Goal: Find contact information: Obtain details needed to contact an individual or organization

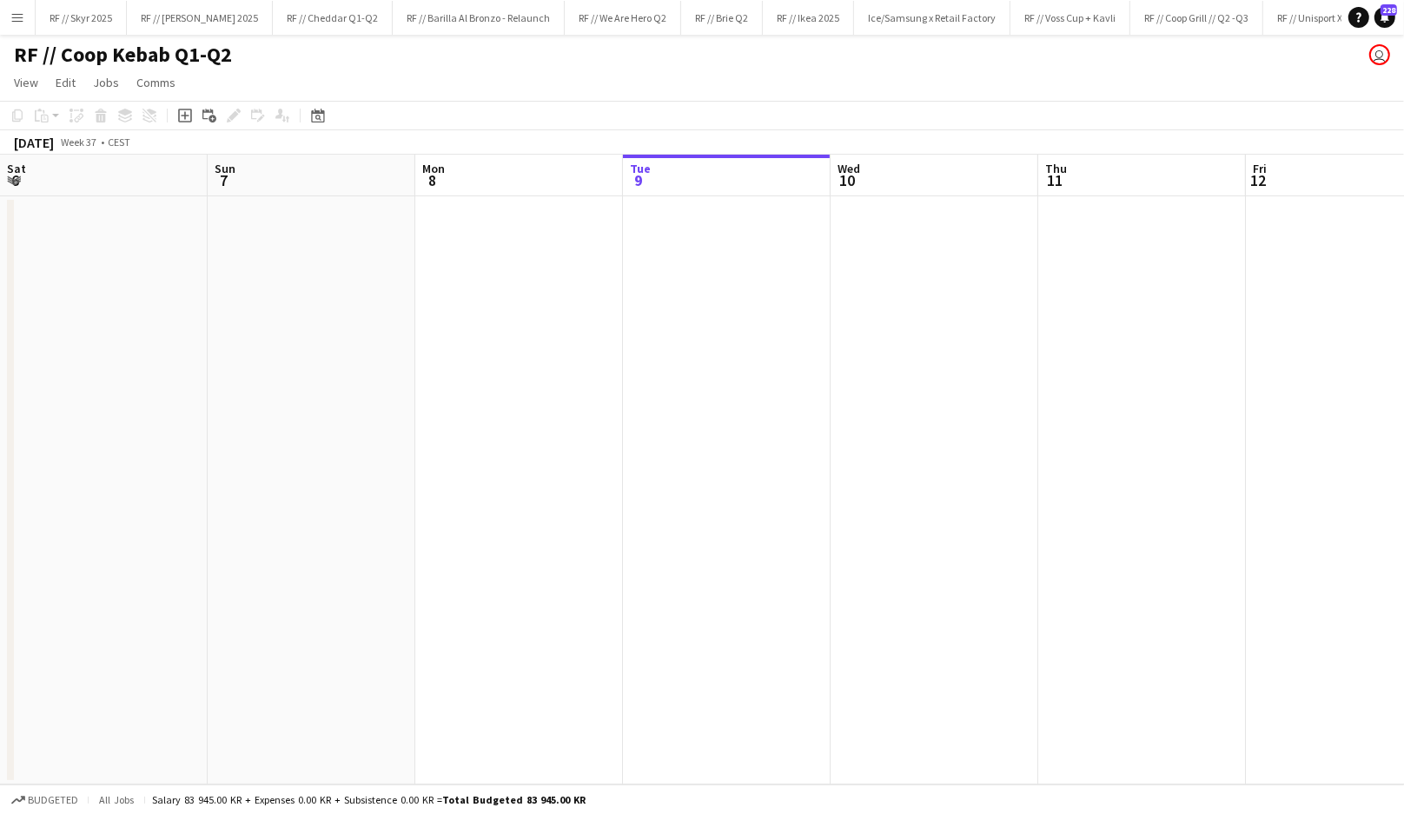
scroll to position [0, 415]
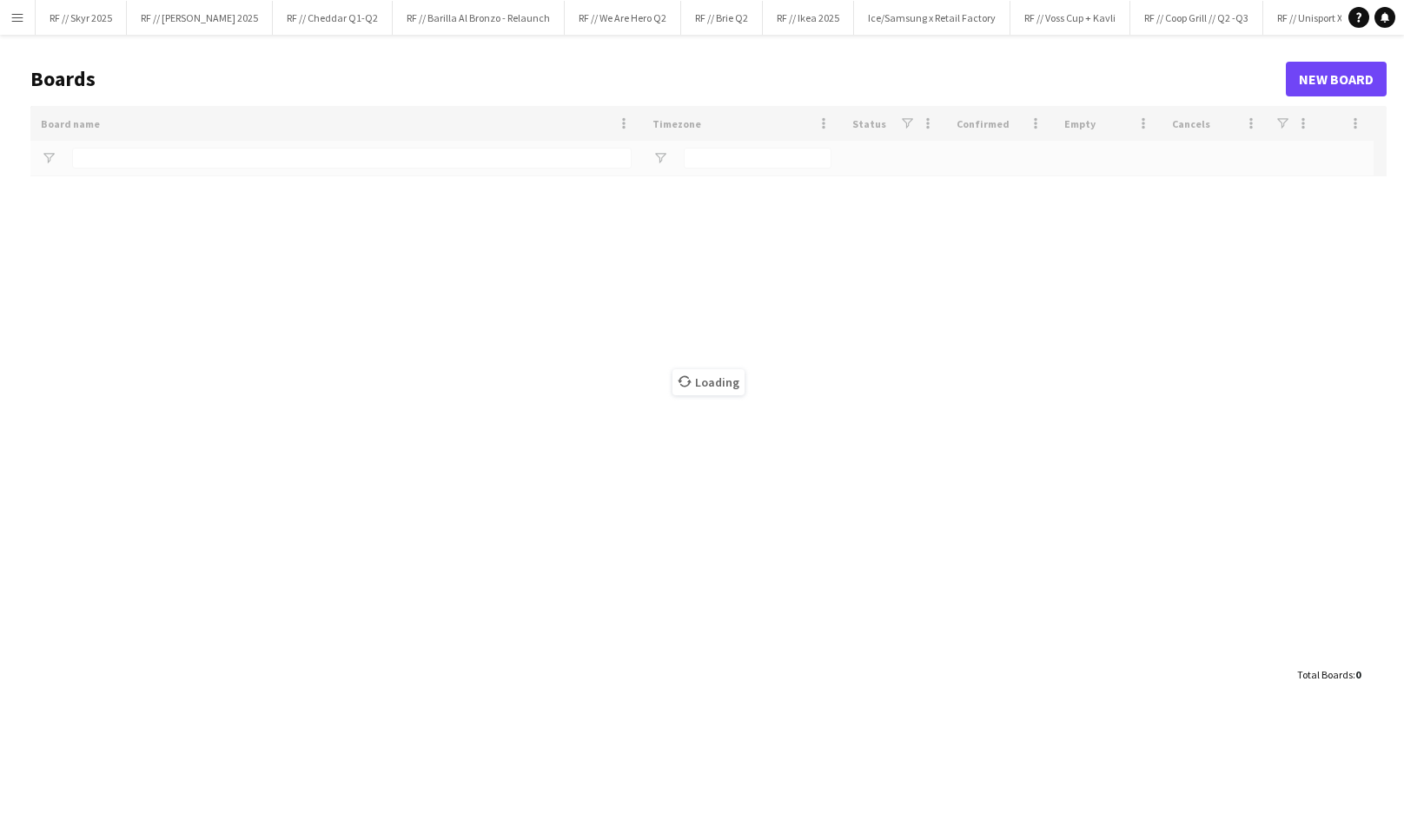
type input "****"
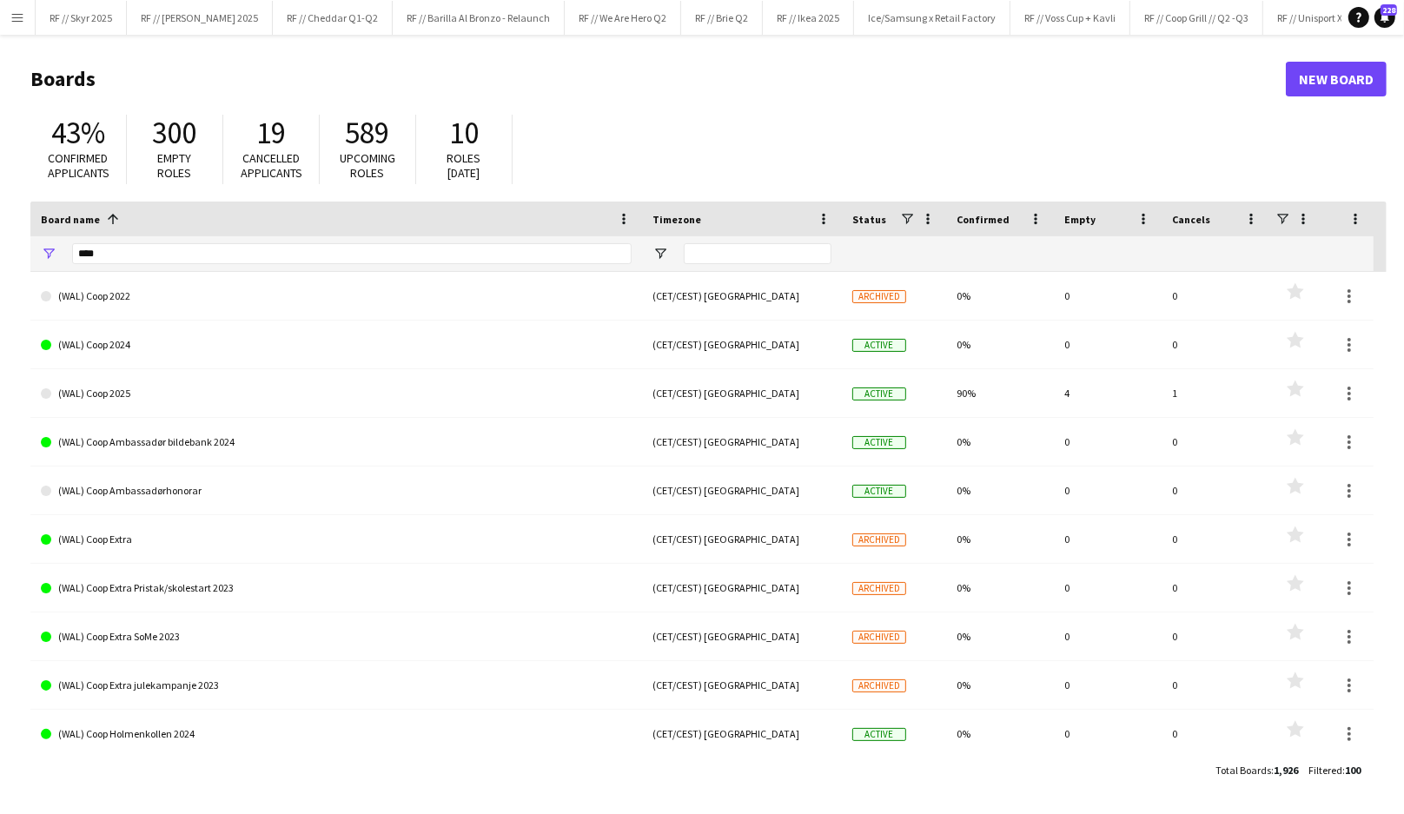
click at [17, 15] on app-icon "Menu" at bounding box center [17, 17] width 14 height 14
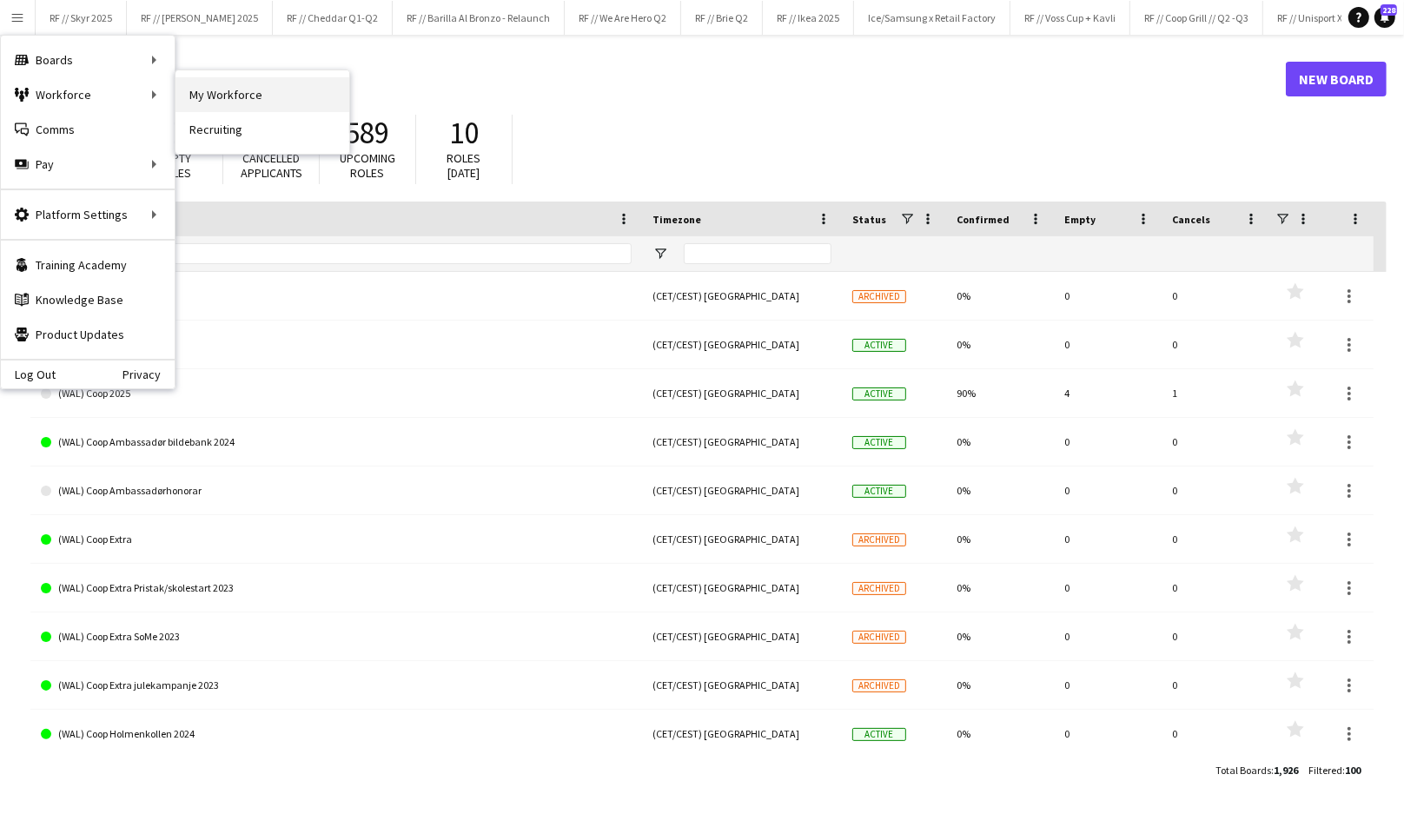
click at [221, 96] on link "My Workforce" at bounding box center [262, 94] width 174 height 35
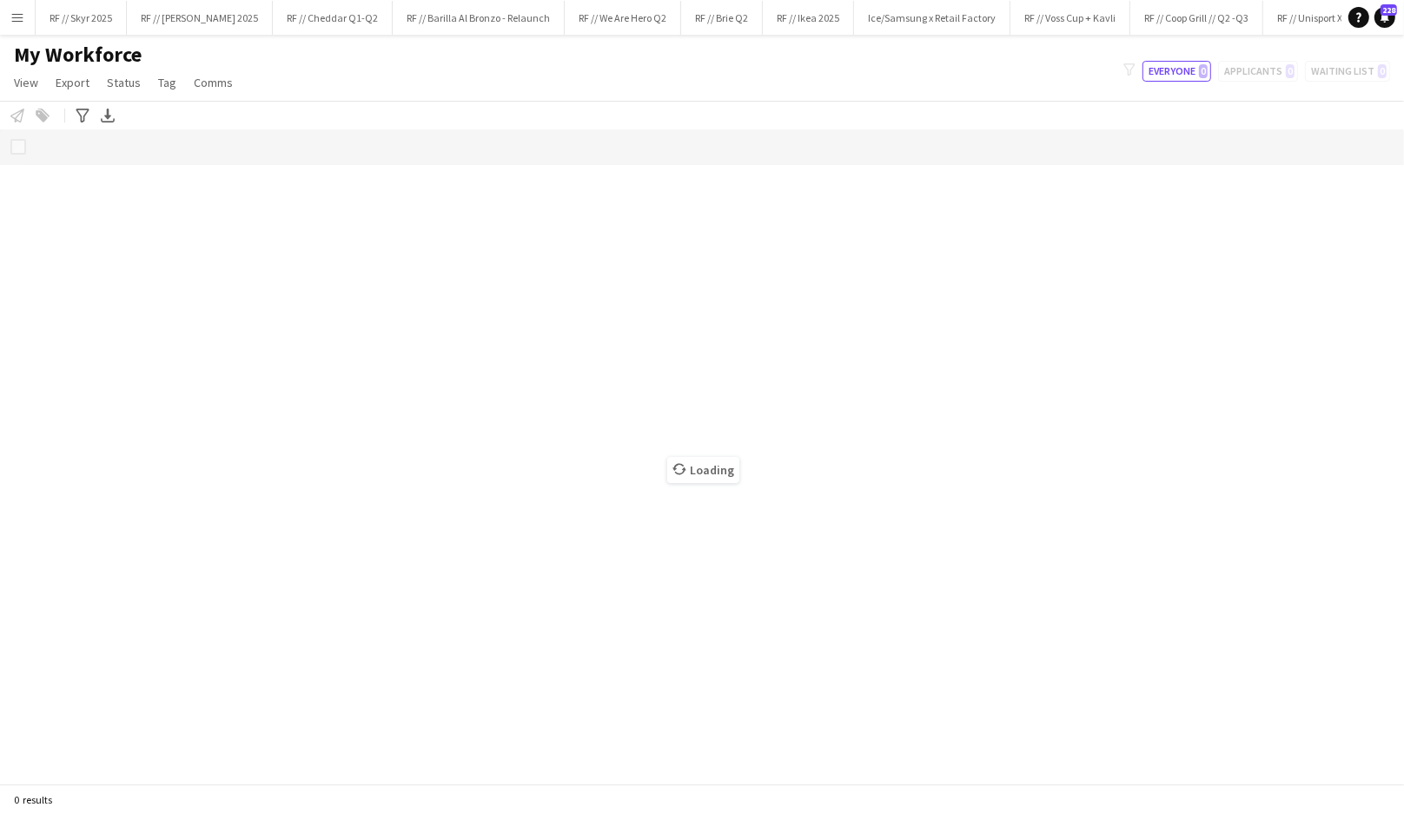
click at [18, 23] on app-icon "Menu" at bounding box center [17, 17] width 14 height 14
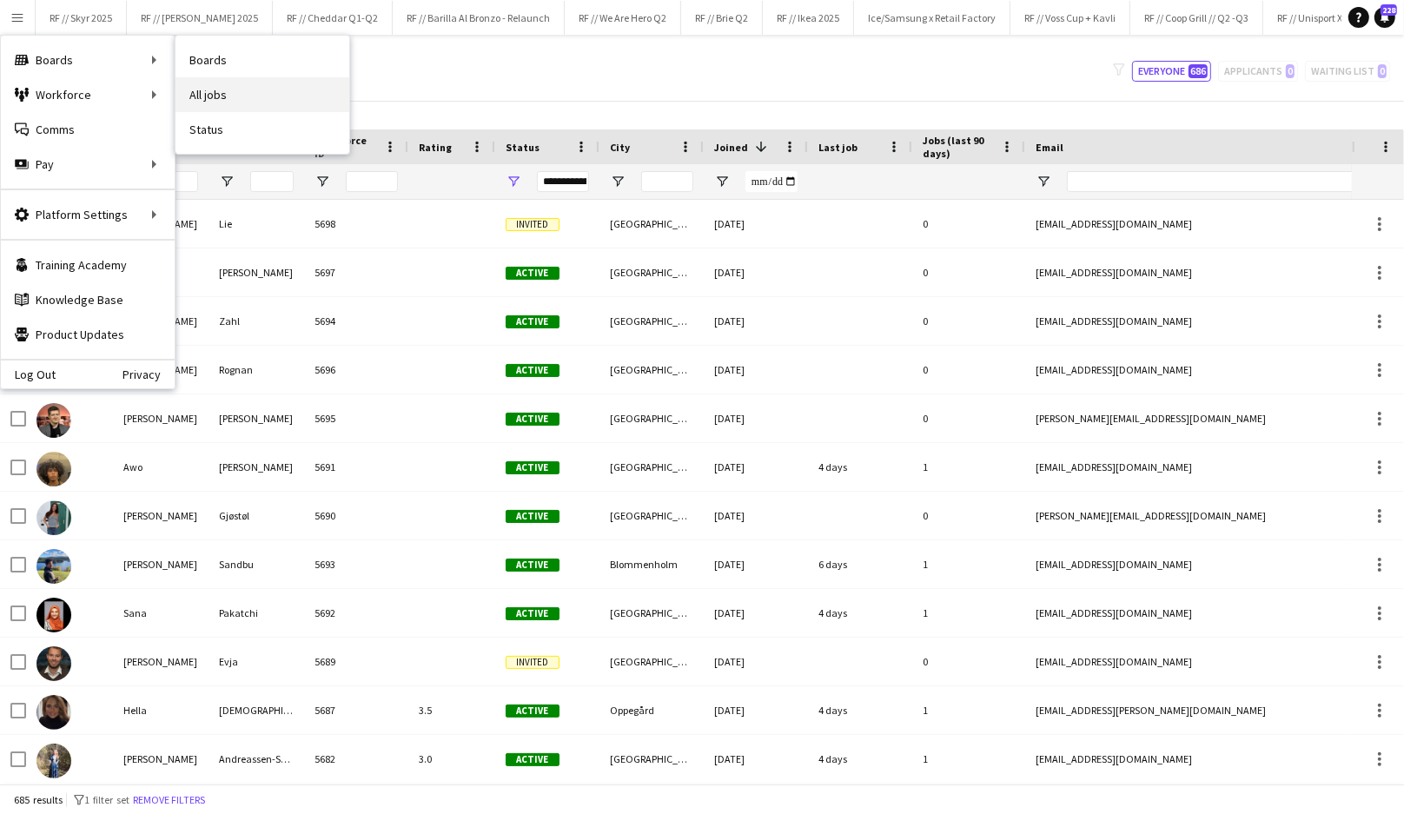
click at [226, 98] on link "All jobs" at bounding box center [262, 94] width 174 height 35
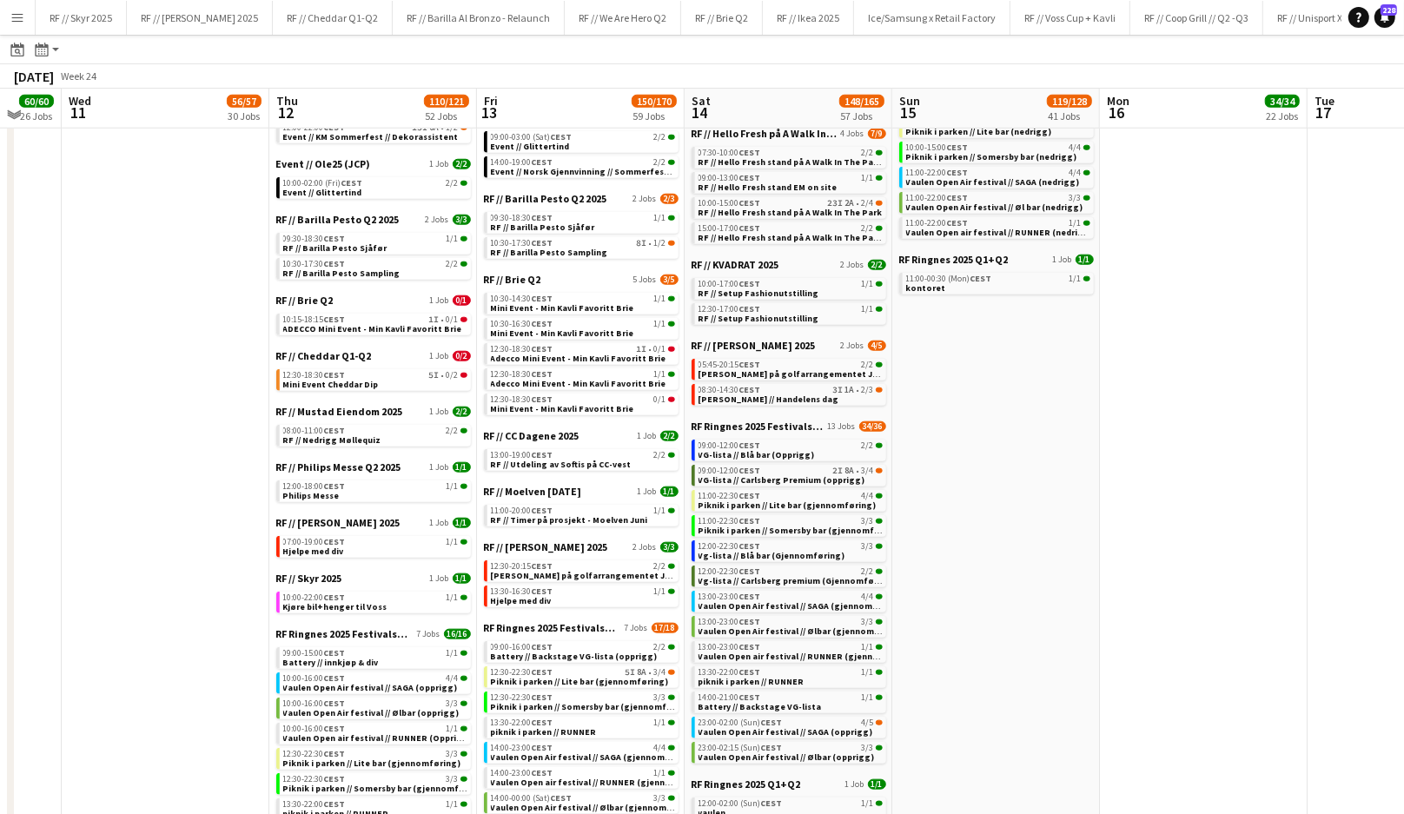
scroll to position [1395, 0]
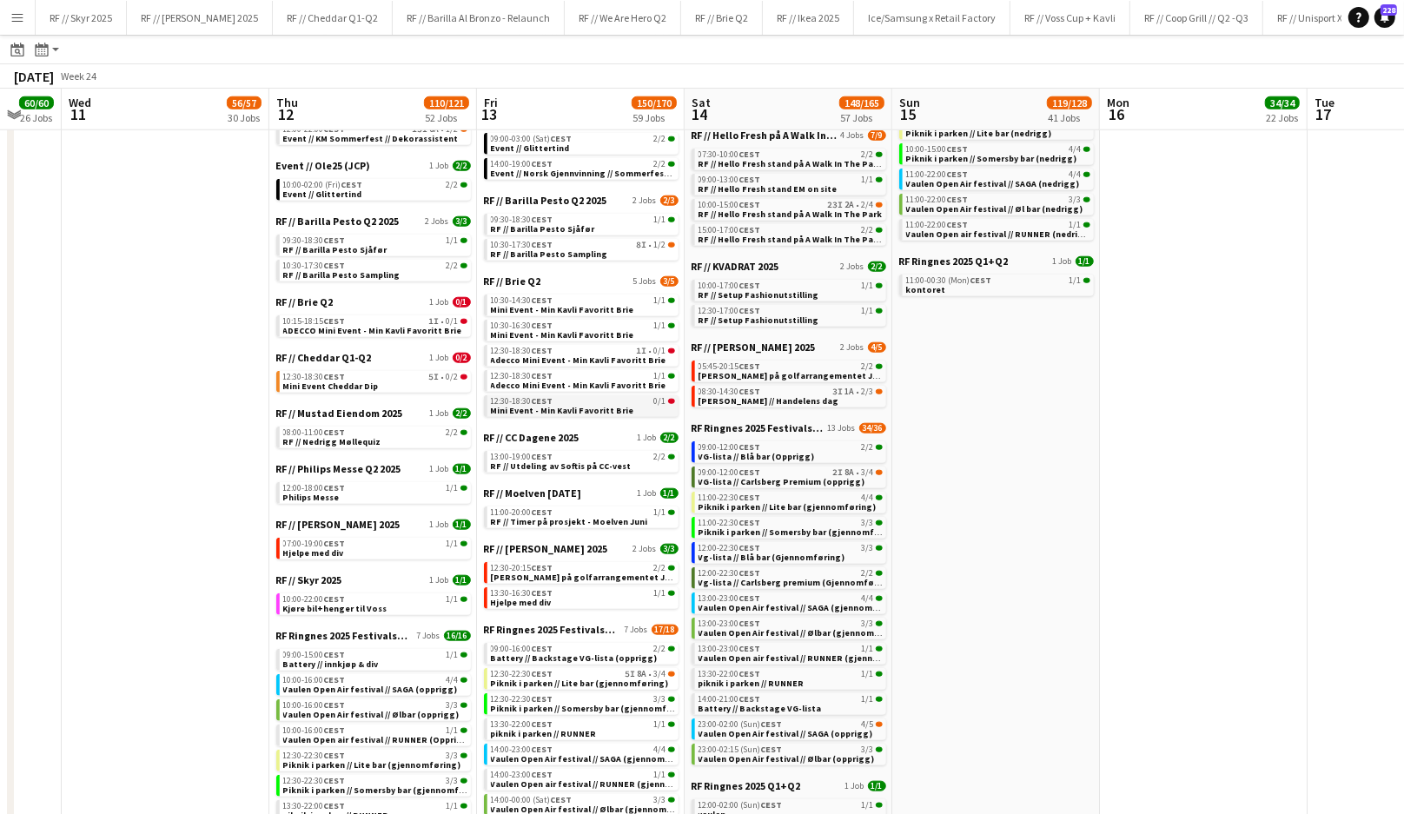
click at [605, 401] on div "12:30-18:30 CEST 0/1" at bounding box center [583, 401] width 184 height 9
click at [1114, 23] on button "RF // Kavli Cheddar Q3 Close" at bounding box center [1123, 18] width 128 height 34
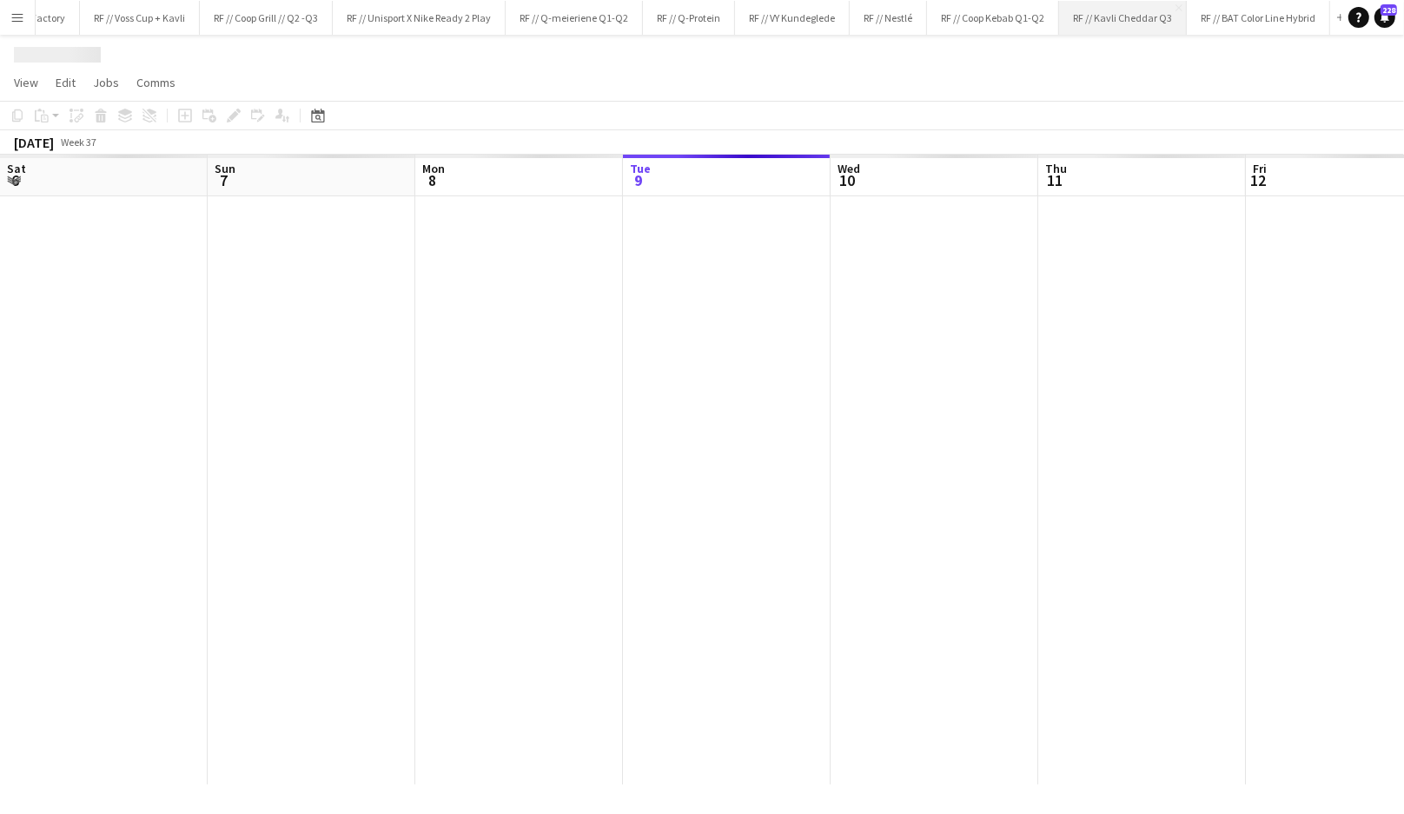
scroll to position [0, 415]
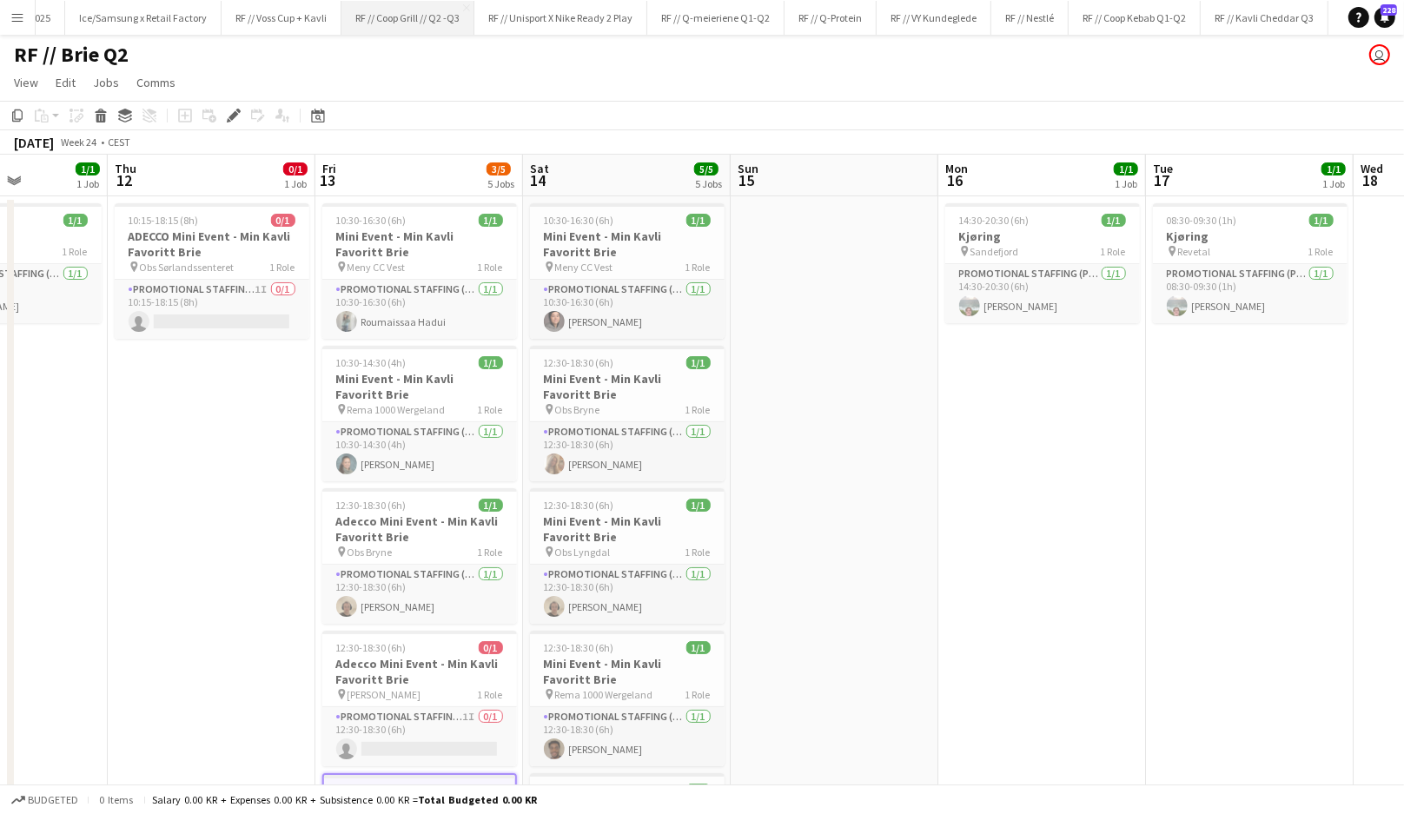
scroll to position [0, 932]
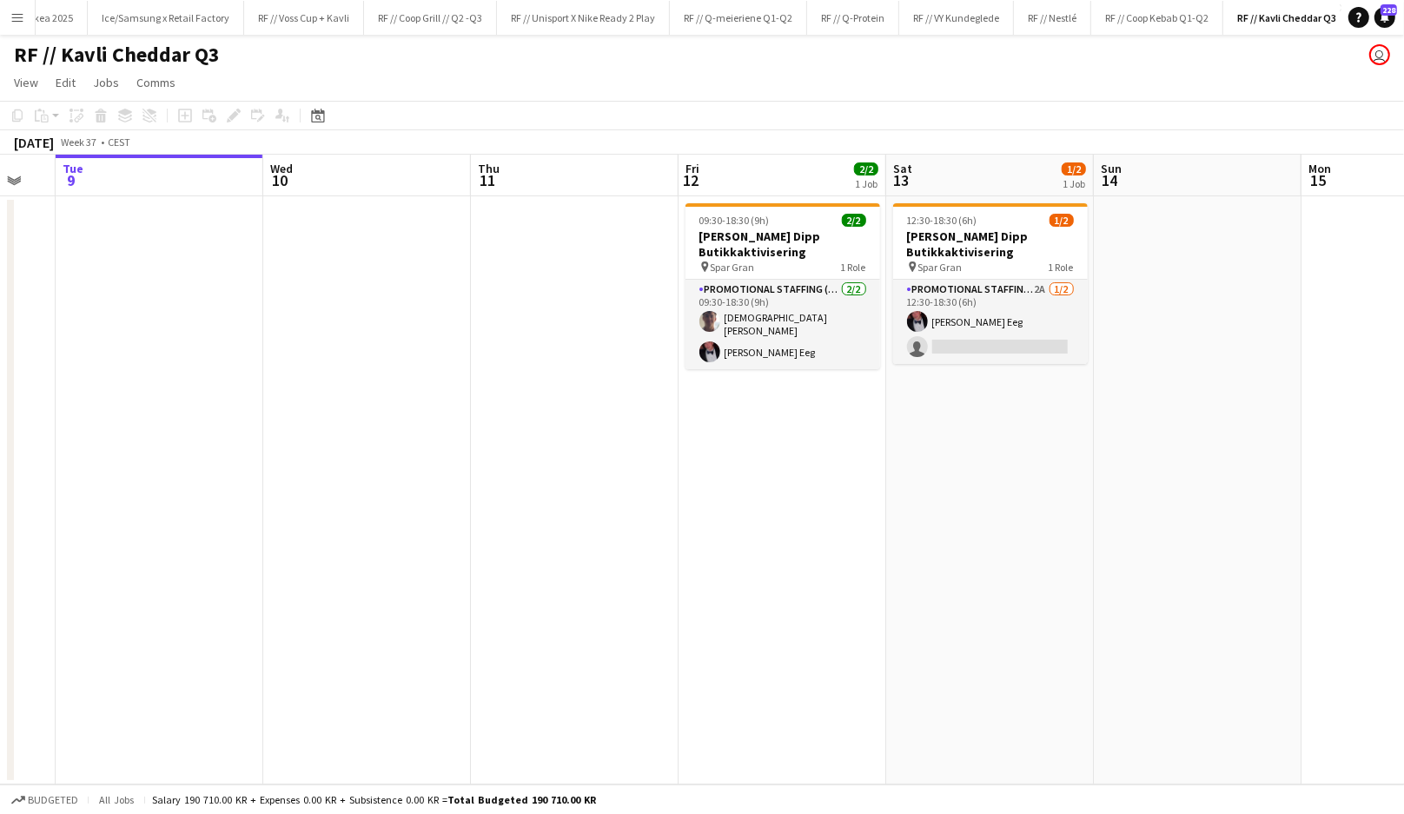
scroll to position [0, 570]
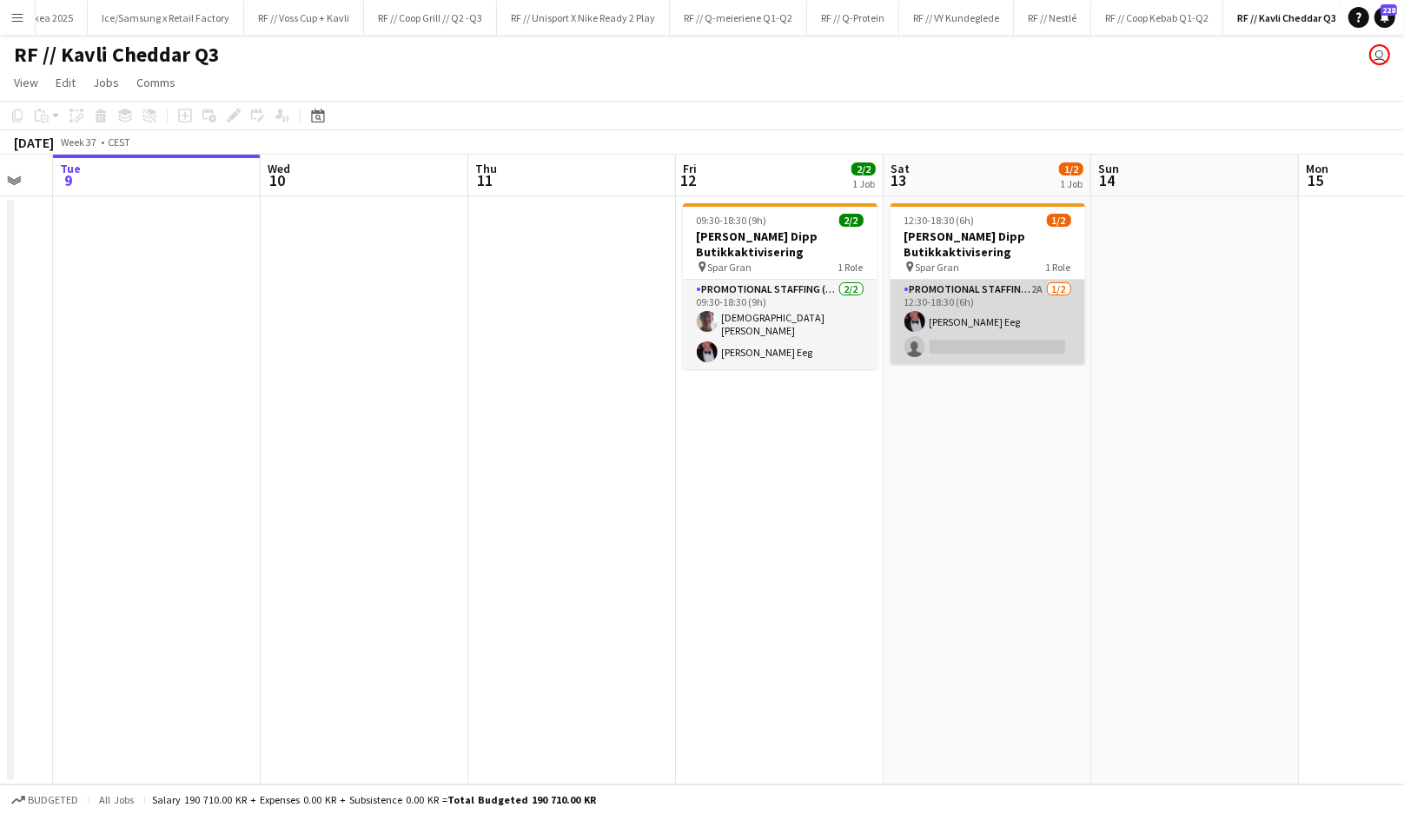
click at [1037, 304] on app-card-role "Promotional Staffing (Promotional Staff) 2A 1/2 12:30-18:30 (6h) Birk Eeg singl…" at bounding box center [987, 322] width 195 height 84
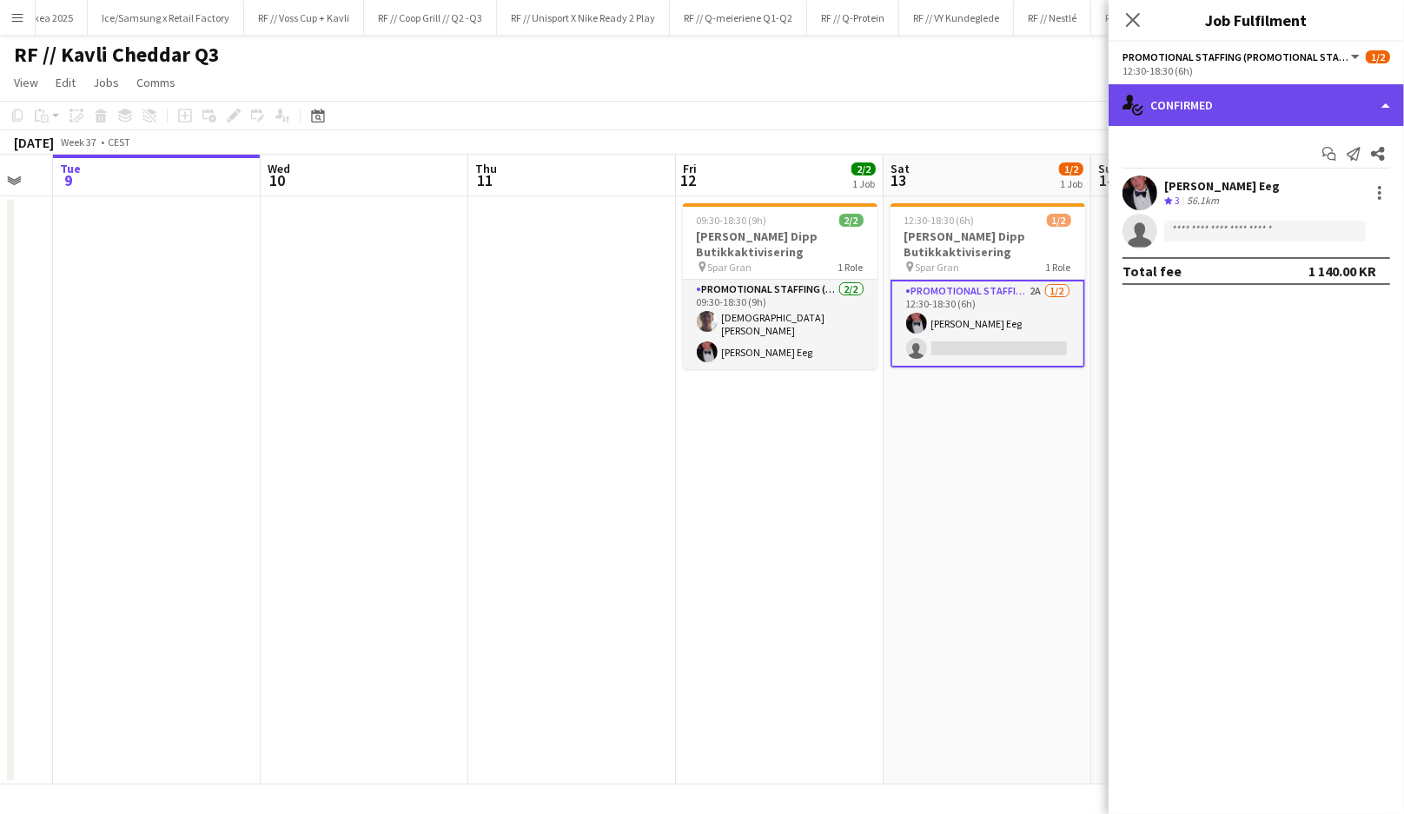
click at [1318, 102] on div "single-neutral-actions-check-2 Confirmed" at bounding box center [1255, 105] width 295 height 42
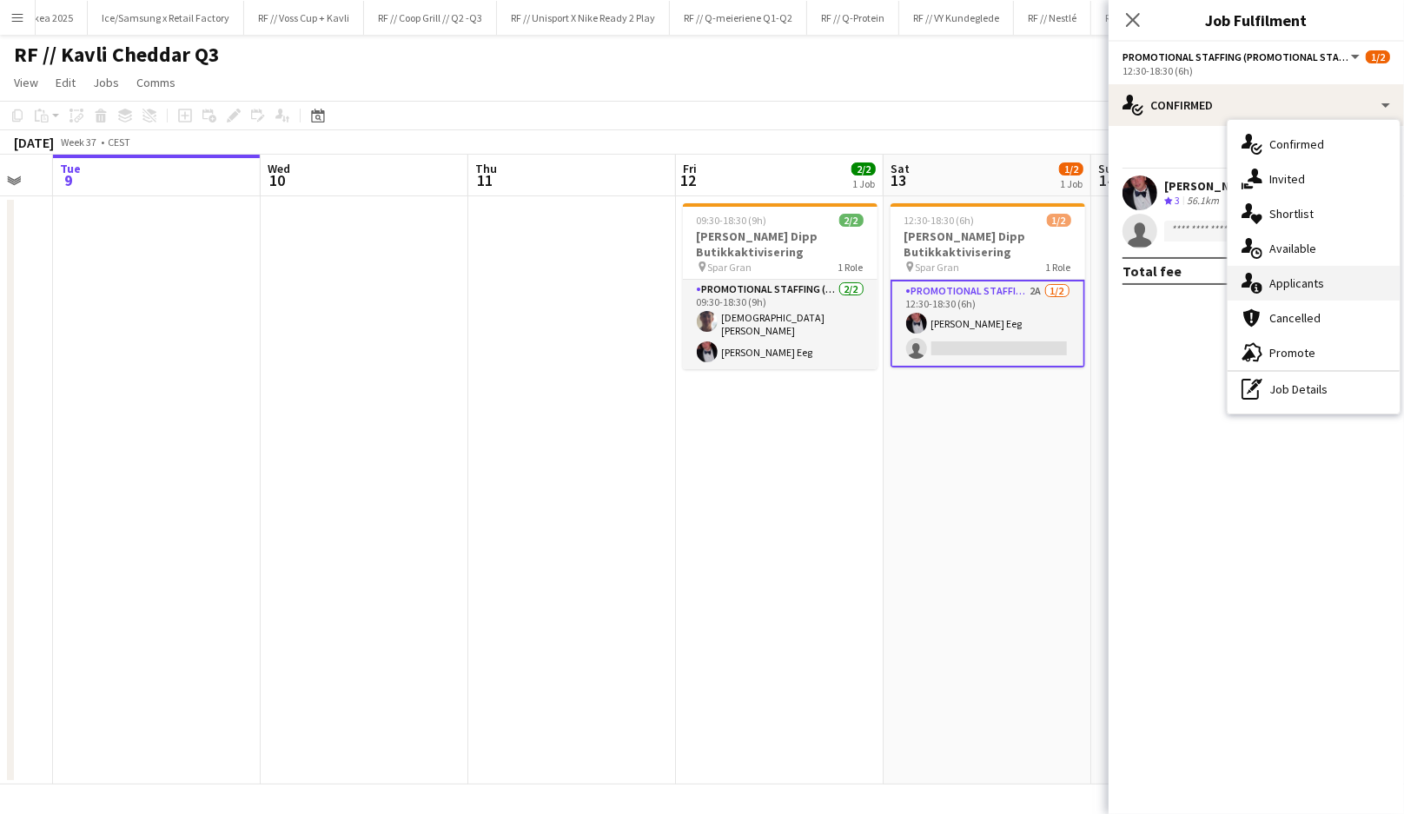
click at [1325, 281] on div "single-neutral-actions-information Applicants" at bounding box center [1313, 283] width 172 height 35
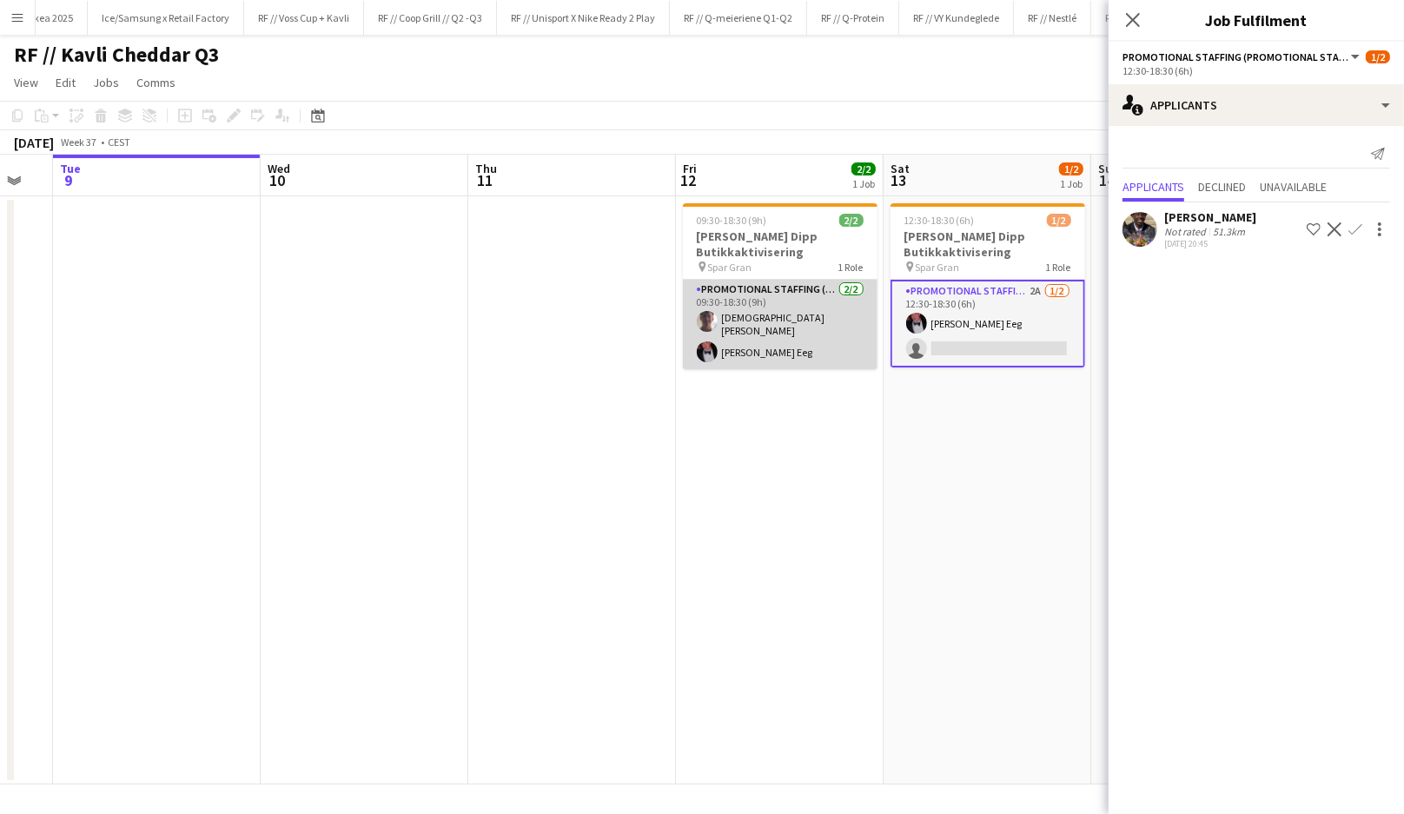
click at [761, 322] on app-card-role "Promotional Staffing (Promotional Staff) 2/2 09:30-18:30 (9h) Christian Tohje B…" at bounding box center [780, 324] width 195 height 89
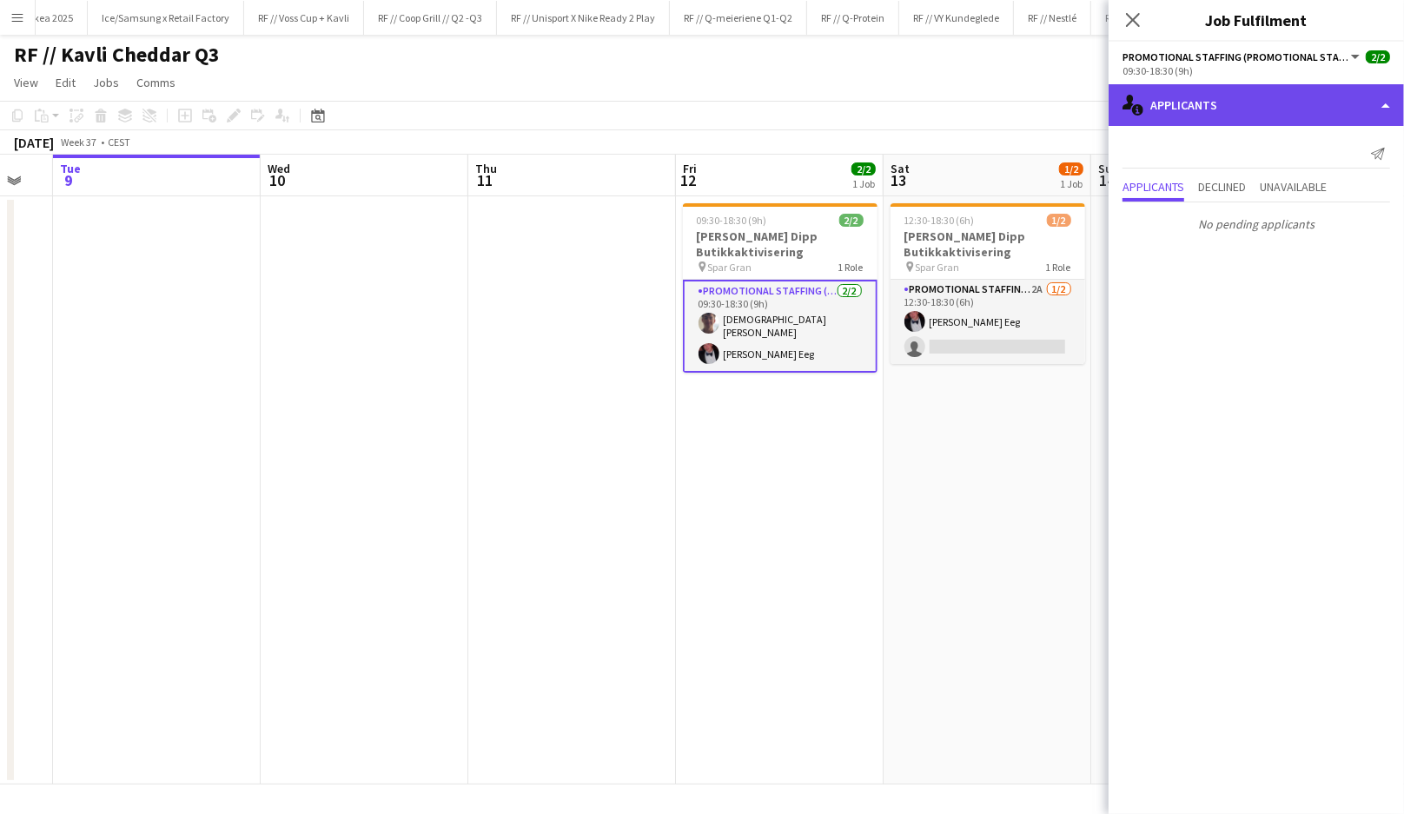
click at [1191, 89] on div "single-neutral-actions-information Applicants" at bounding box center [1255, 105] width 295 height 42
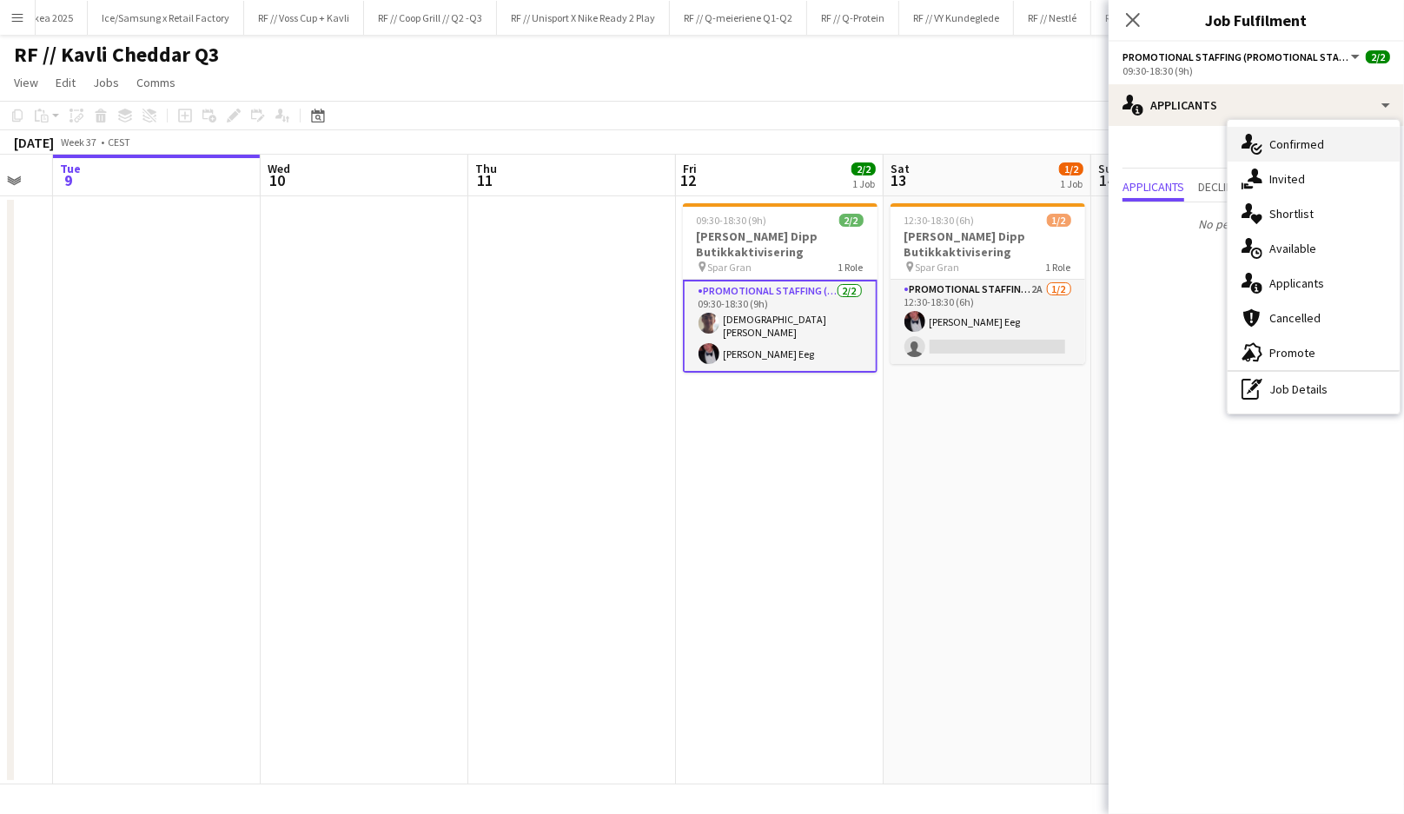
click at [1246, 135] on icon at bounding box center [1246, 141] width 11 height 15
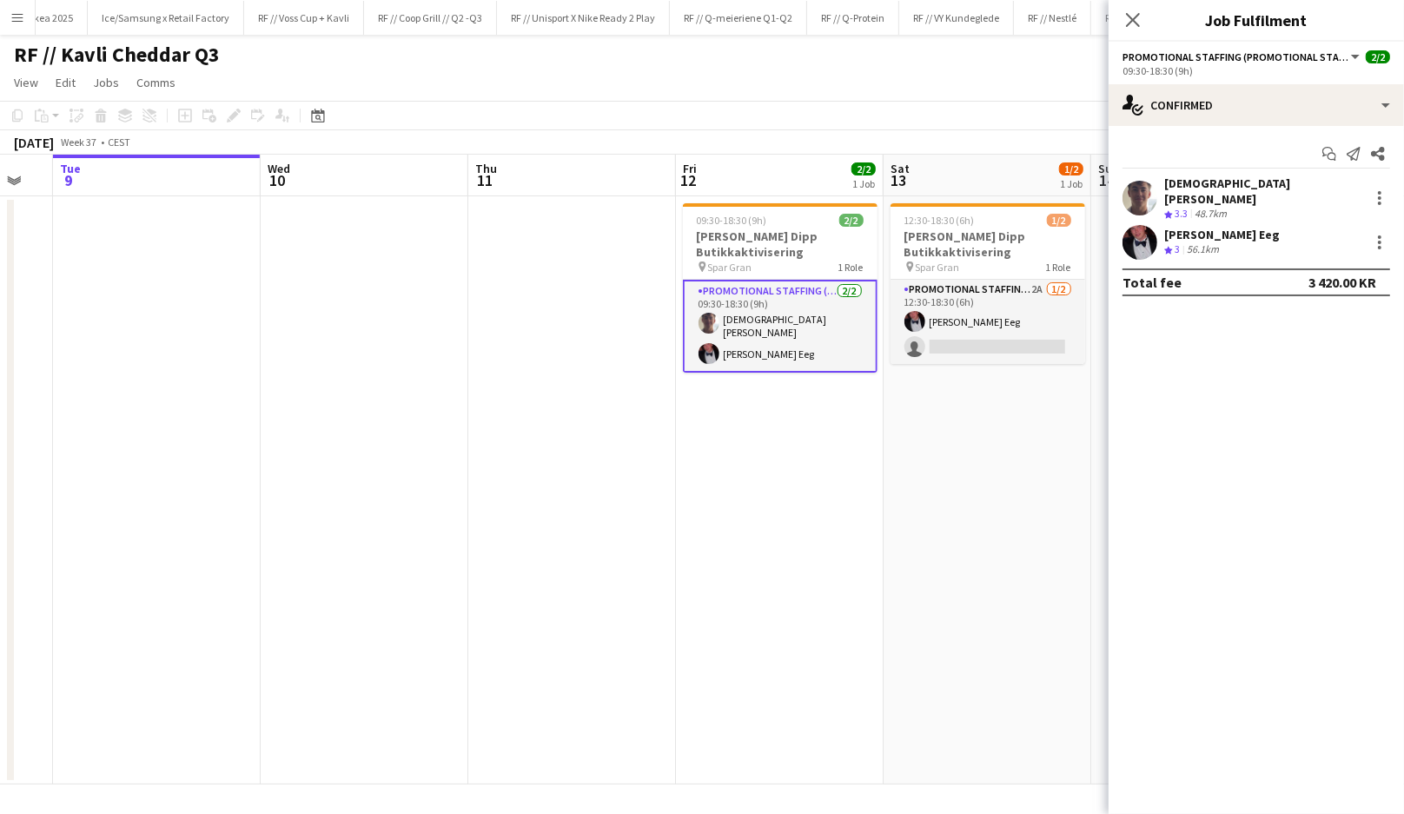
click at [1206, 172] on div "Start chat Send notification Share Christian Tohje Crew rating 3.3 48.7km Birk …" at bounding box center [1255, 218] width 295 height 184
click at [1206, 186] on div "[DEMOGRAPHIC_DATA][PERSON_NAME]" at bounding box center [1263, 190] width 198 height 31
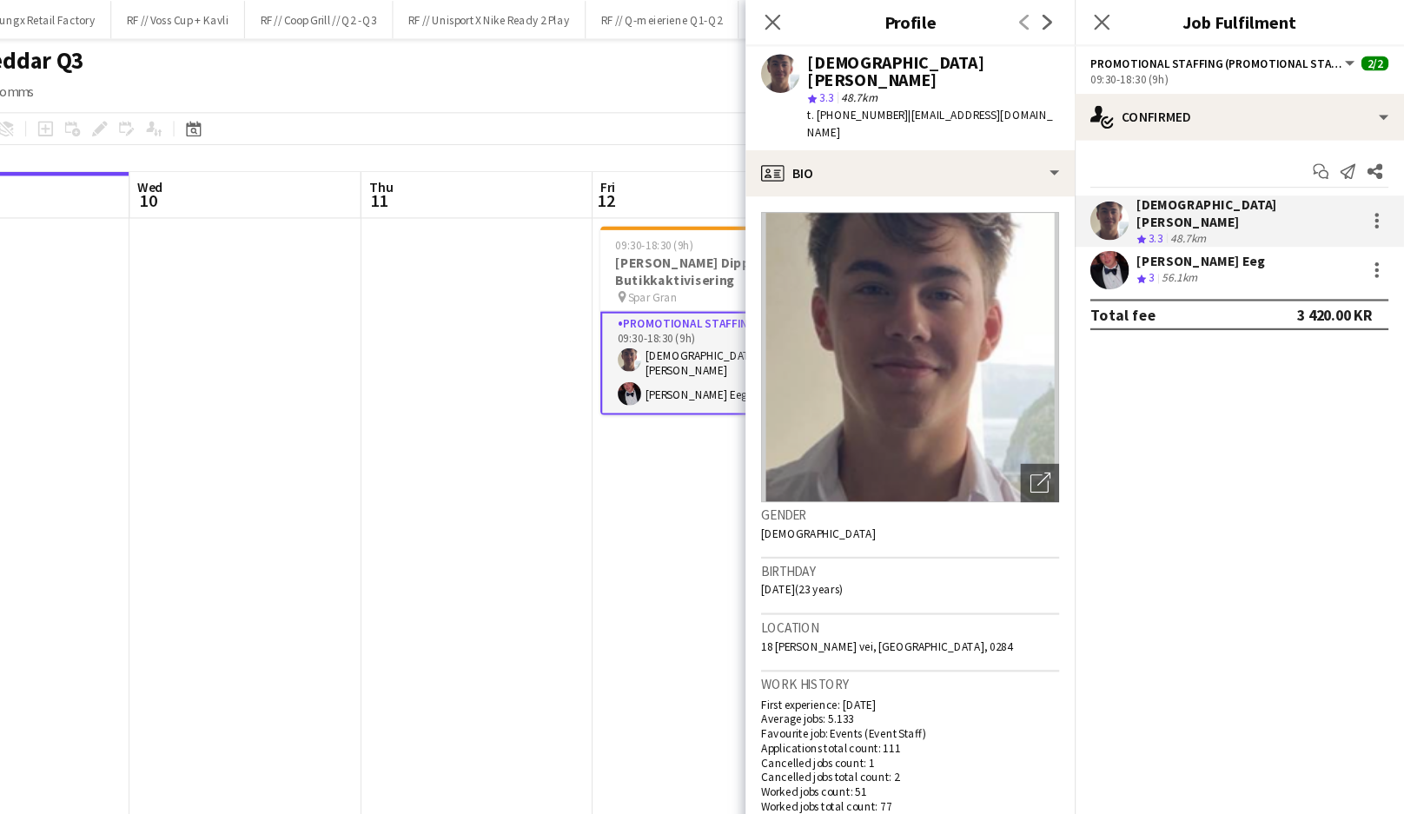
scroll to position [0, 0]
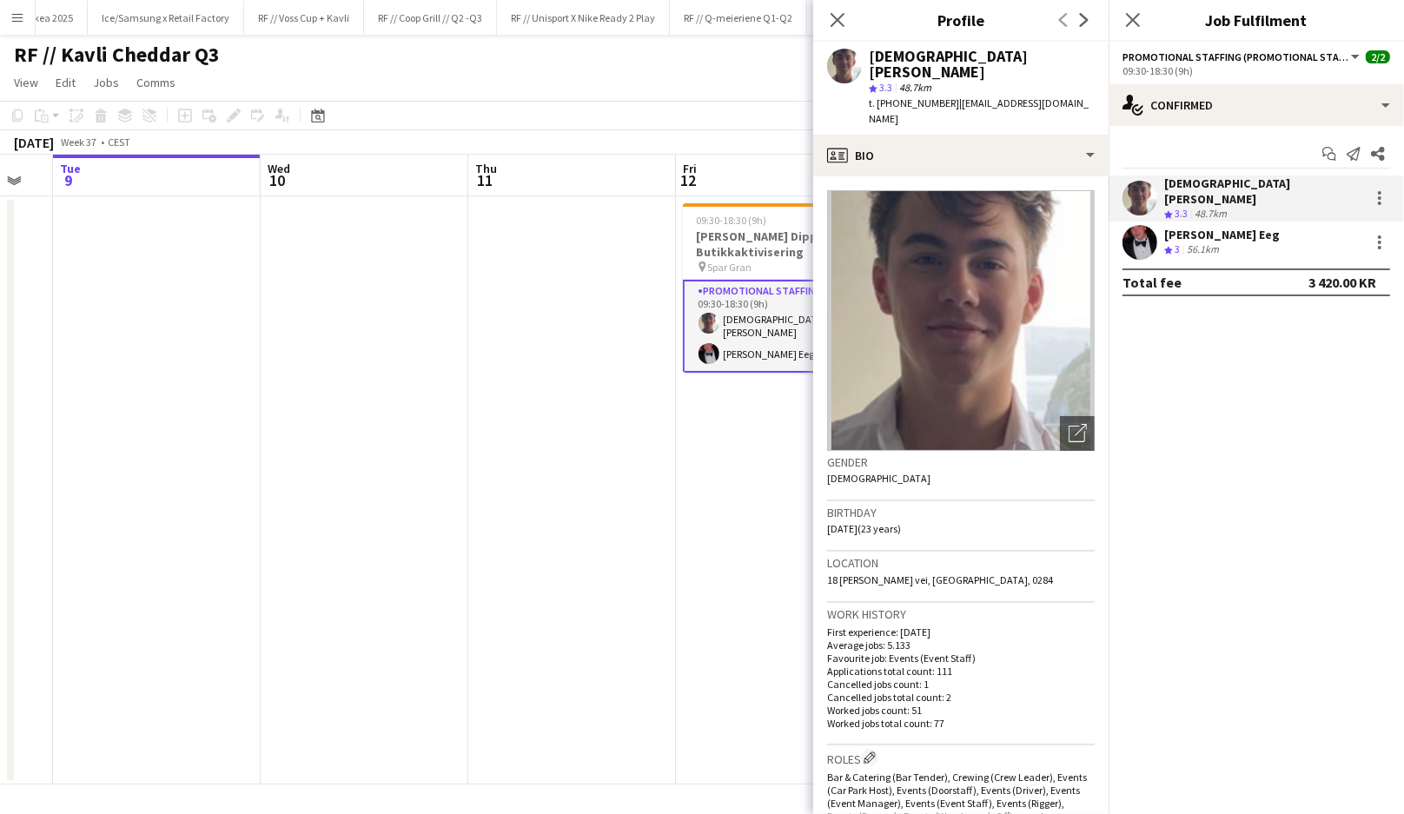
click at [570, 422] on app-date-cell at bounding box center [572, 490] width 208 height 588
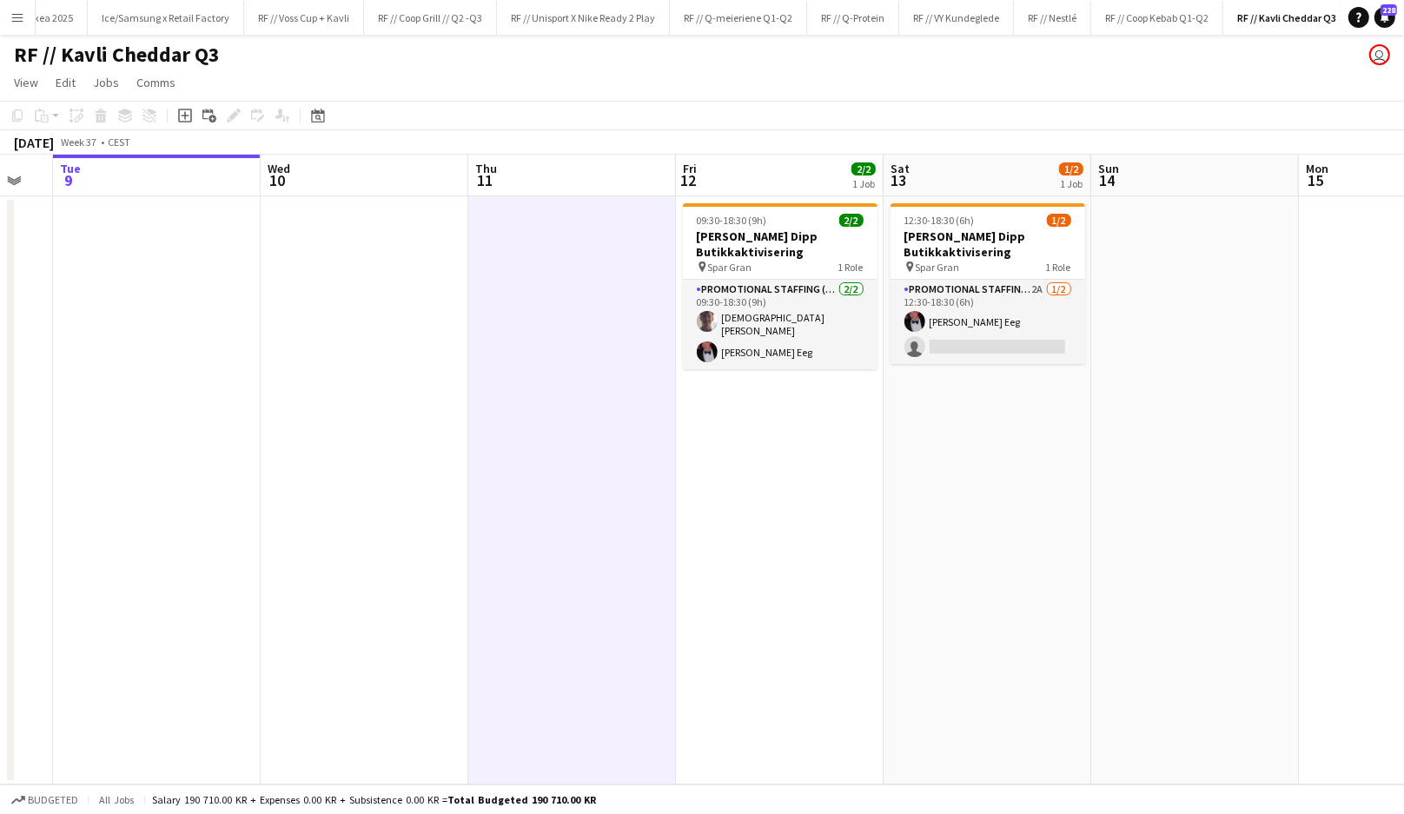
click at [27, 10] on button "Menu" at bounding box center [17, 17] width 35 height 35
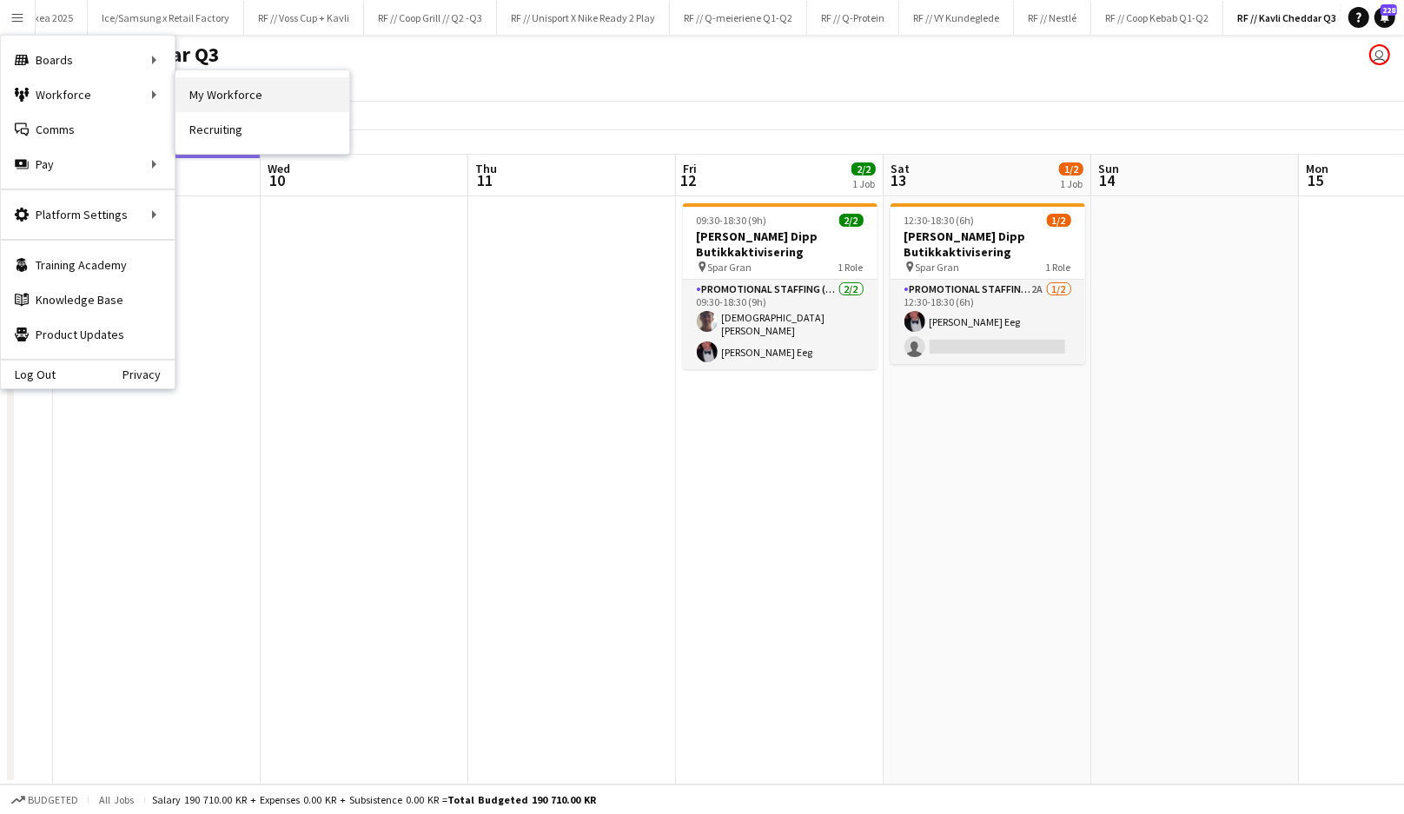
click at [209, 101] on link "My Workforce" at bounding box center [262, 94] width 174 height 35
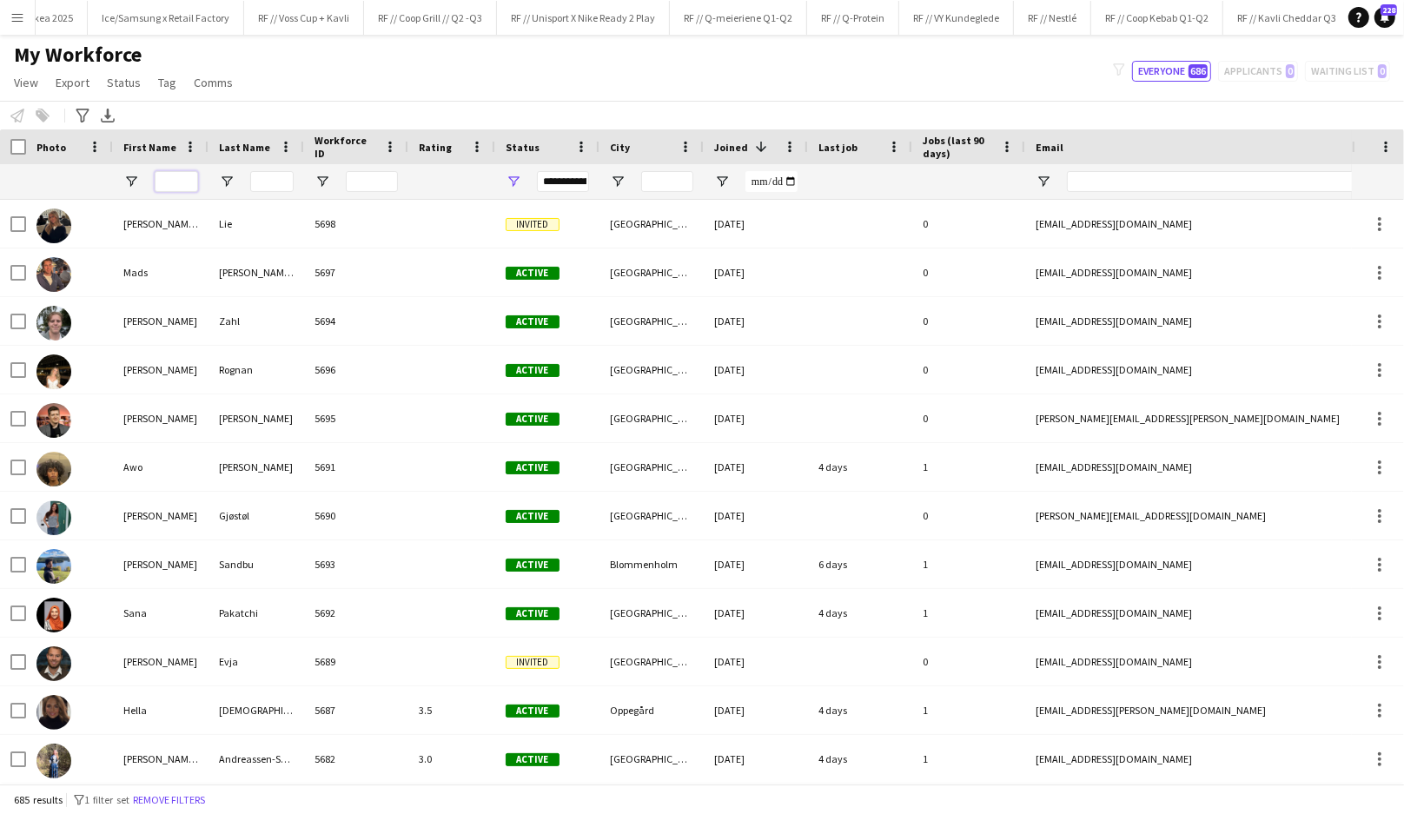
click at [182, 177] on input "First Name Filter Input" at bounding box center [176, 181] width 43 height 21
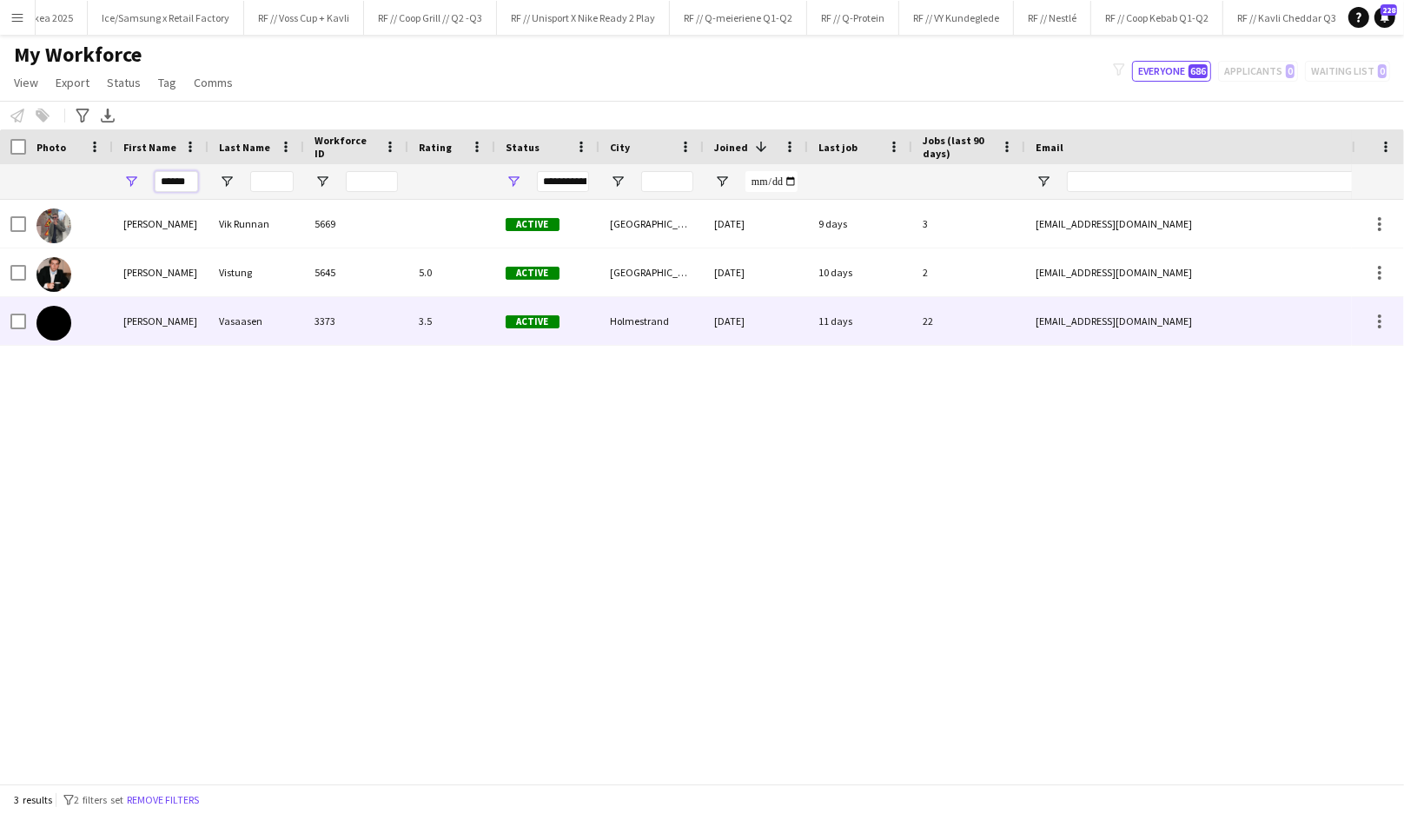
type input "******"
click at [288, 321] on div "Vasaasen" at bounding box center [256, 321] width 96 height 48
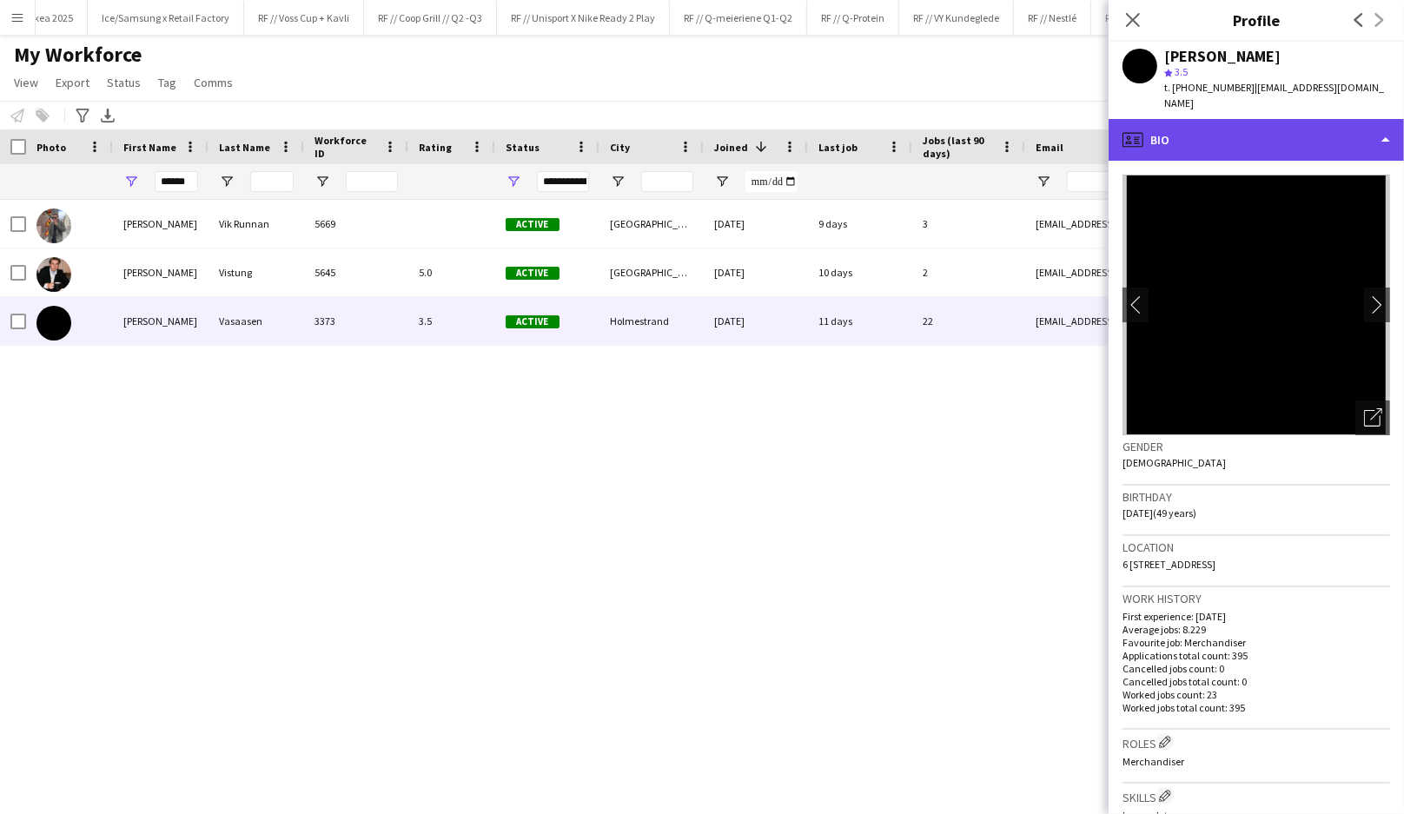
click at [1232, 125] on div "profile Bio" at bounding box center [1255, 140] width 295 height 42
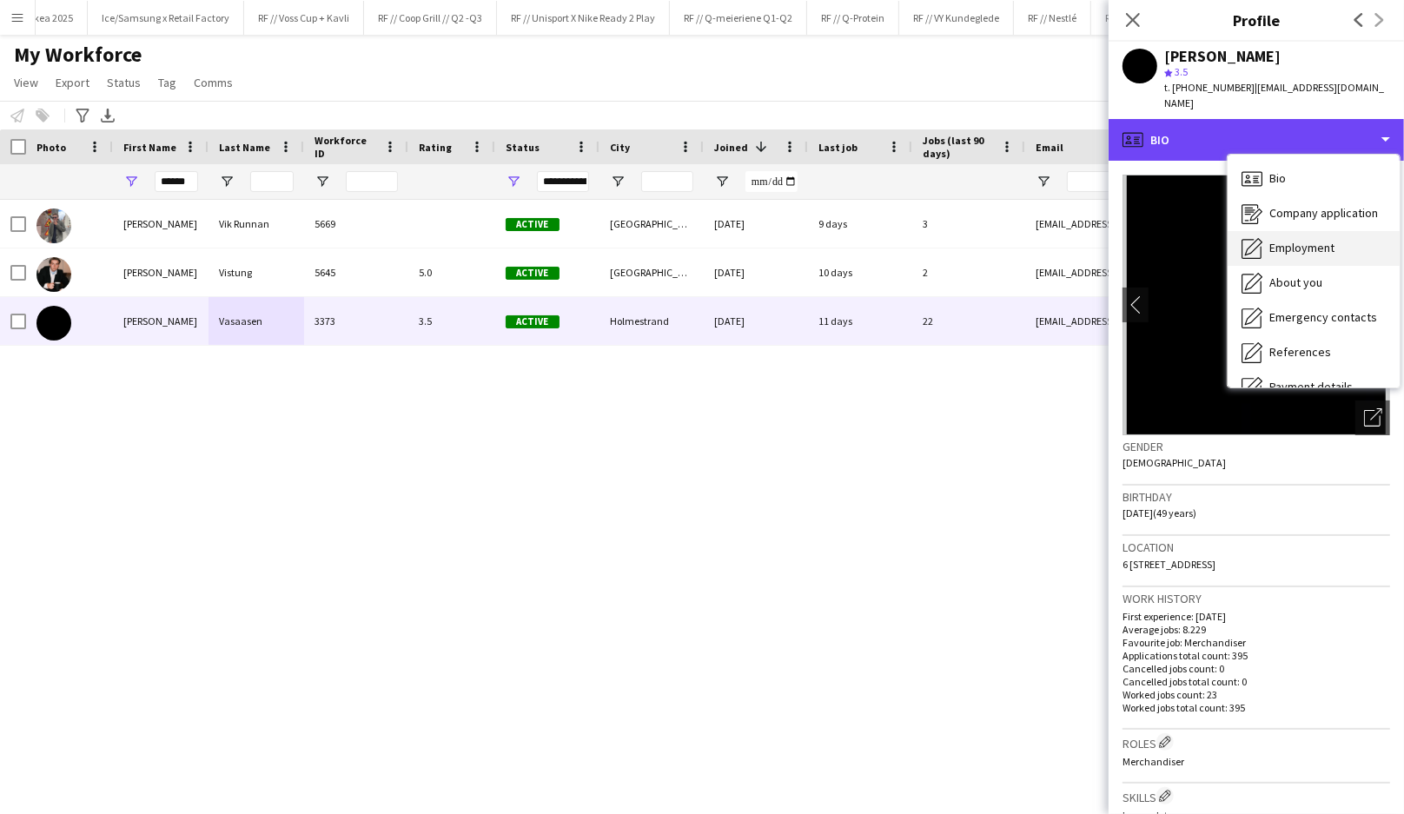
scroll to position [162, 0]
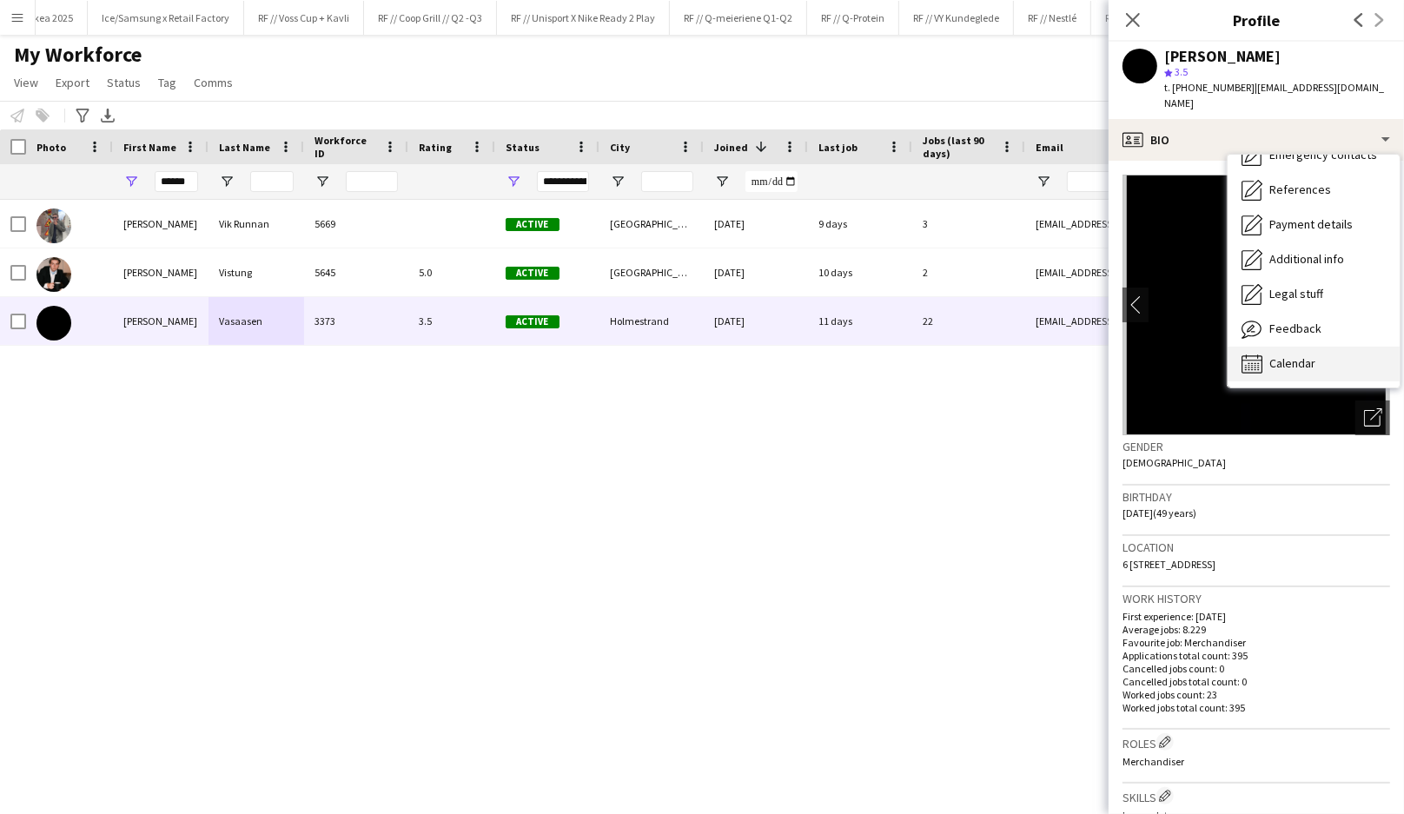
click at [1290, 356] on div "Calendar Calendar" at bounding box center [1313, 364] width 172 height 35
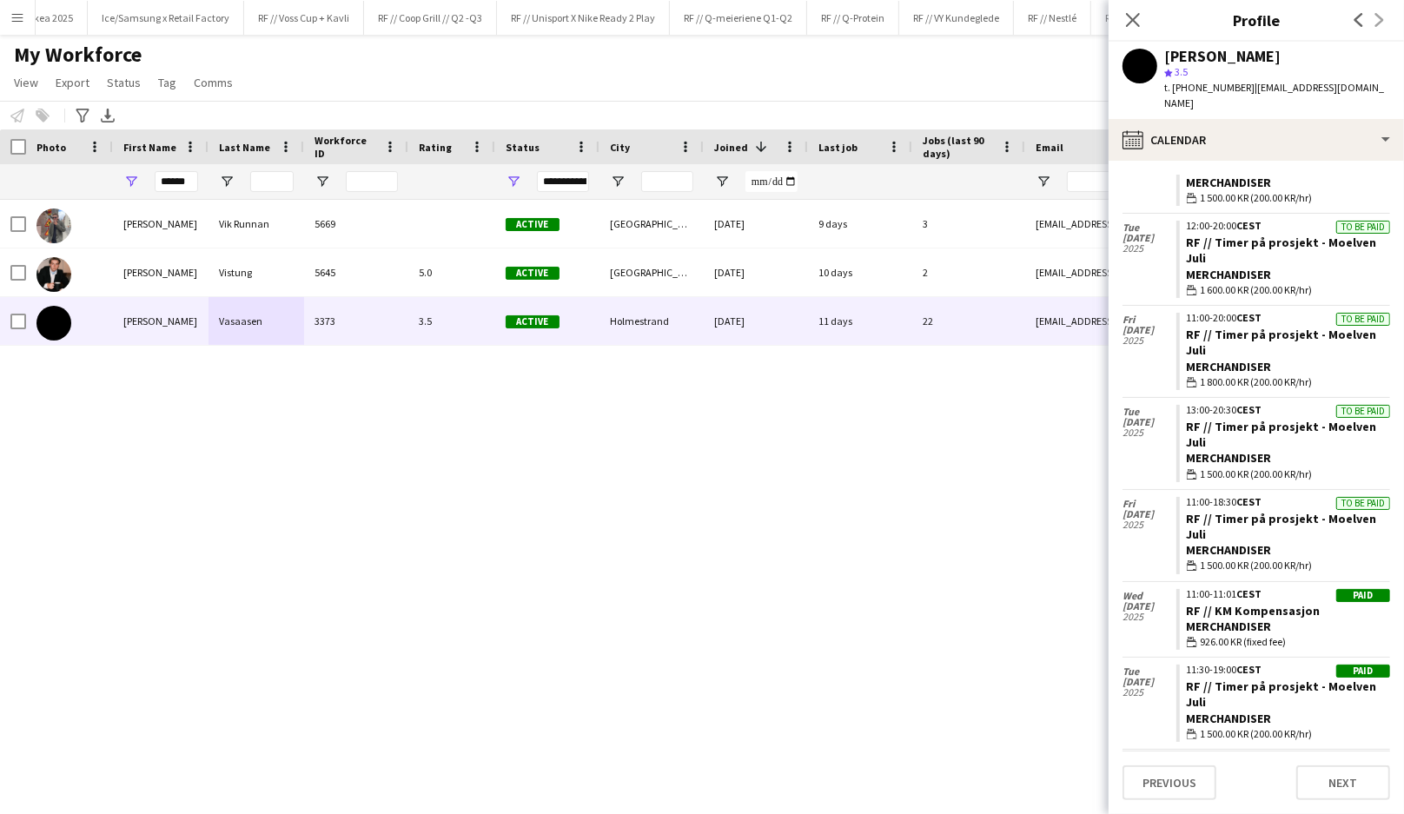
scroll to position [0, 0]
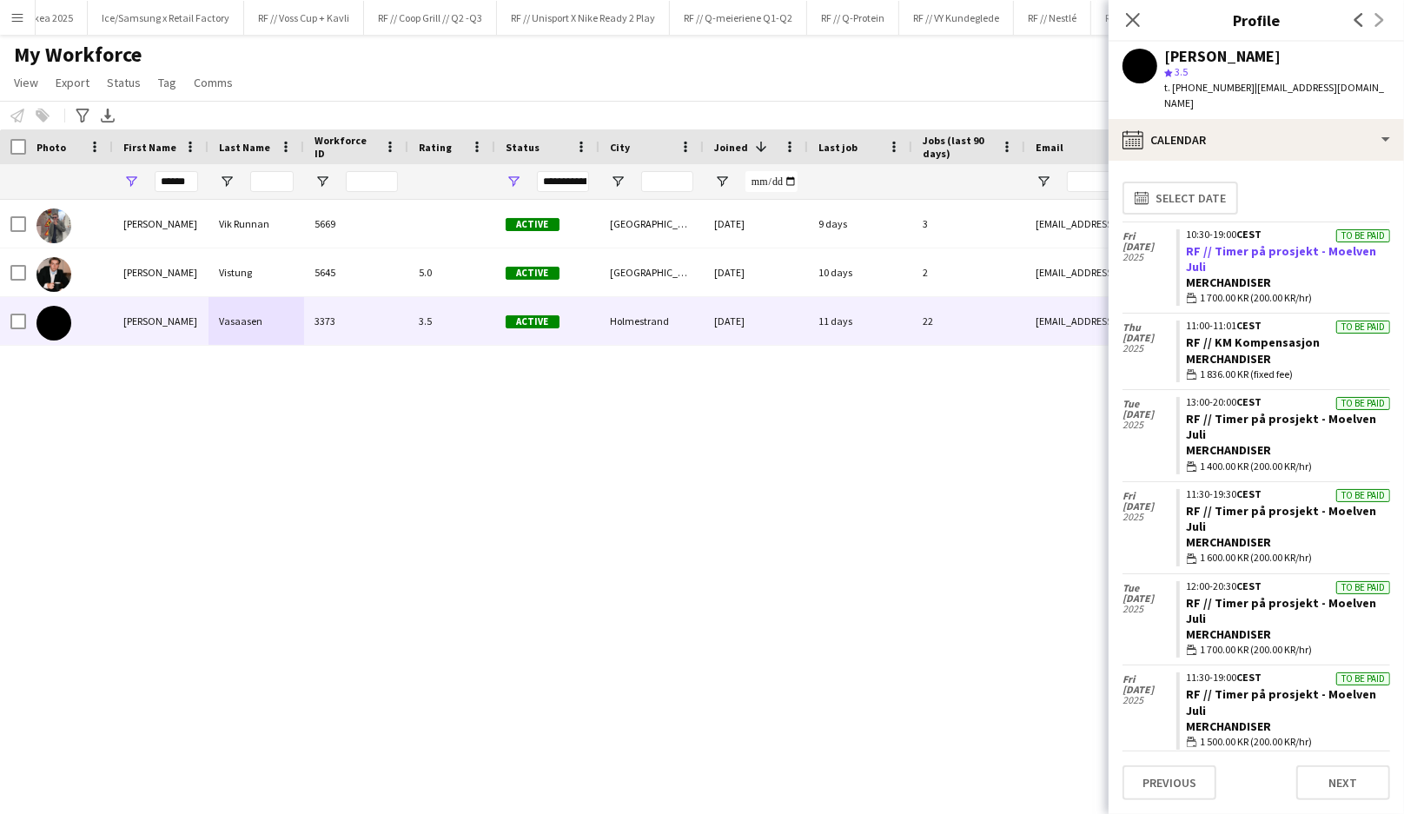
click at [1259, 243] on link "RF // Timer på prosjekt - Moelven Juli" at bounding box center [1281, 258] width 190 height 31
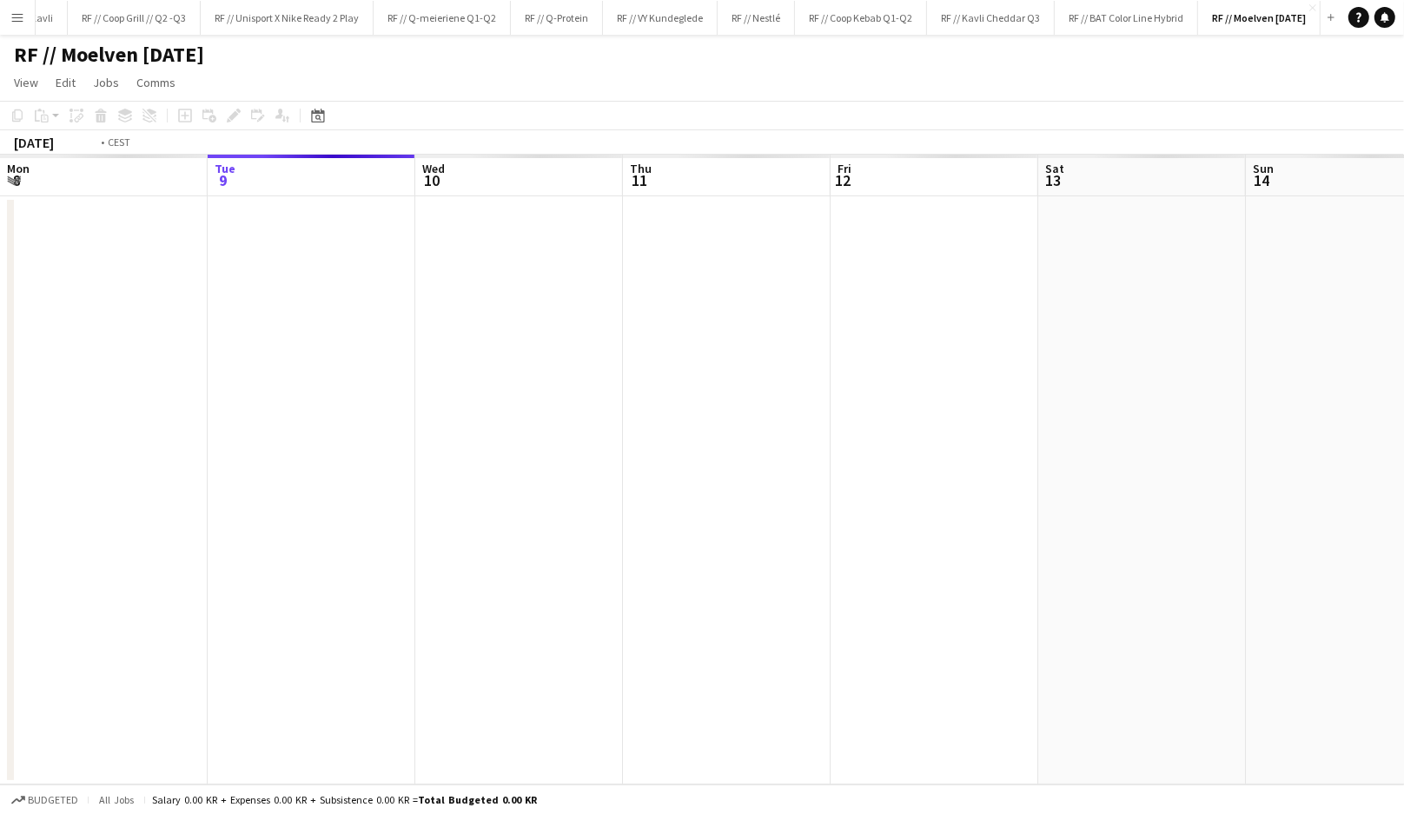
scroll to position [0, 597]
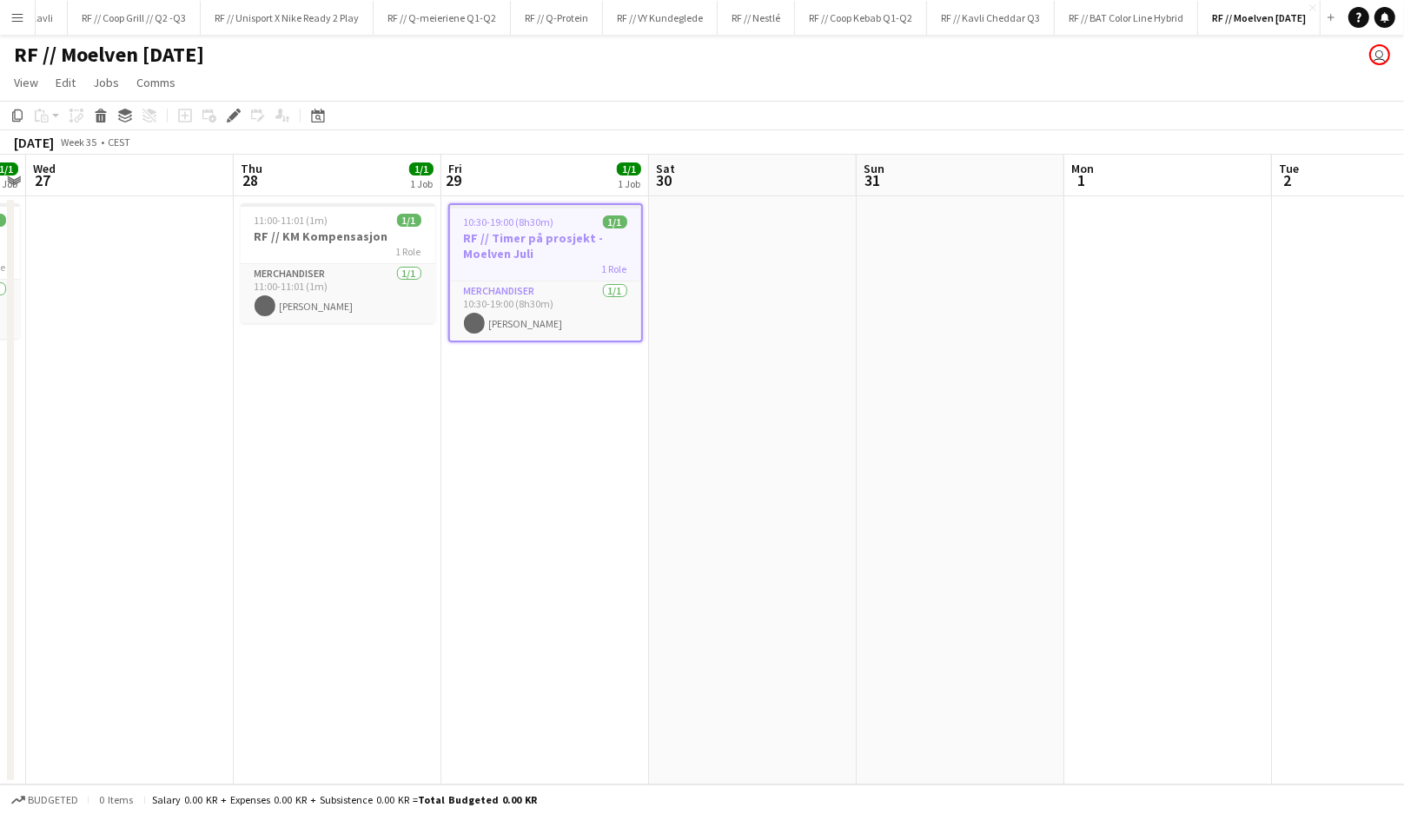
click at [530, 242] on h3 "RF // Timer på prosjekt - Moelven Juli" at bounding box center [545, 245] width 191 height 31
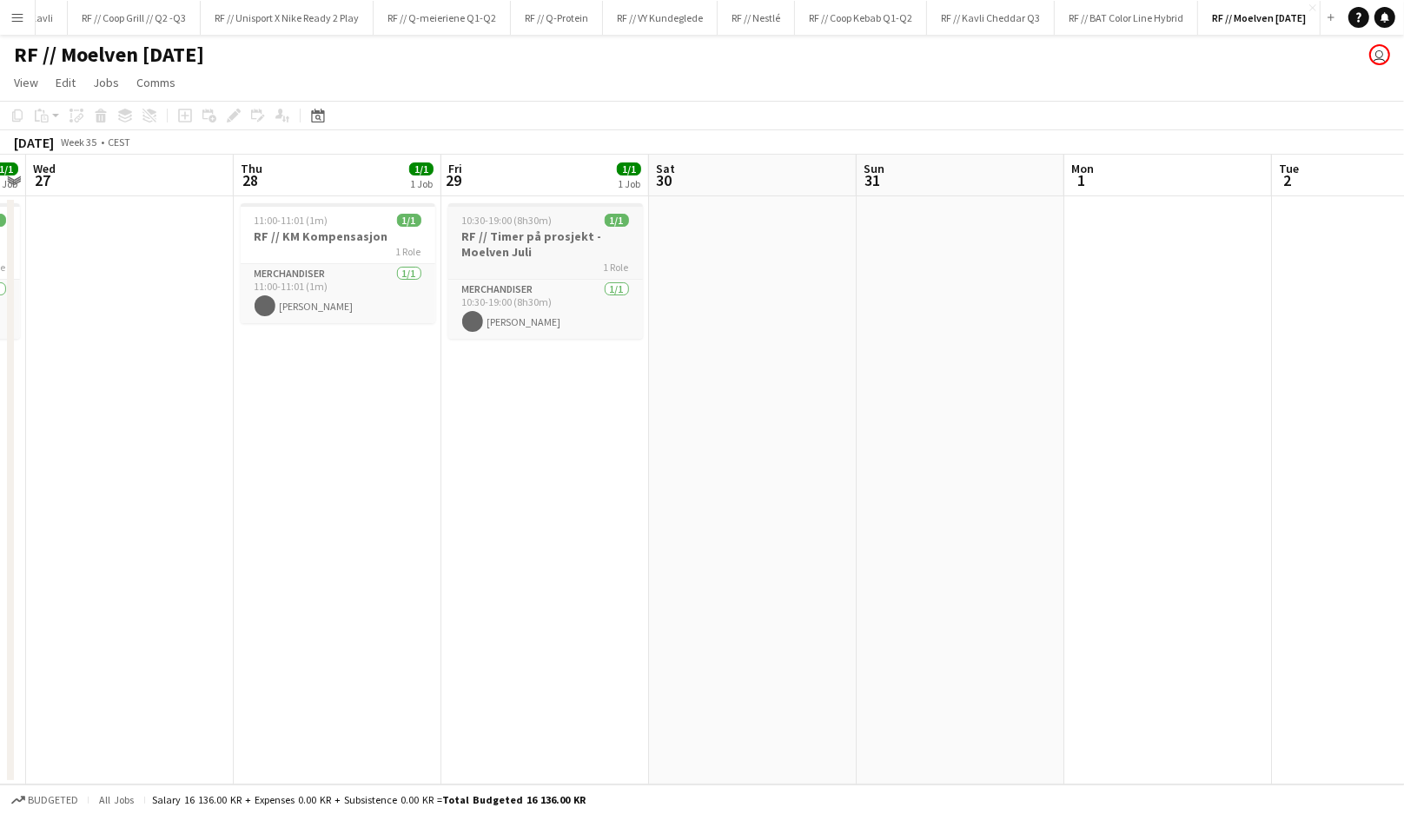
click at [530, 242] on h3 "RF // Timer på prosjekt - Moelven Juli" at bounding box center [545, 243] width 195 height 31
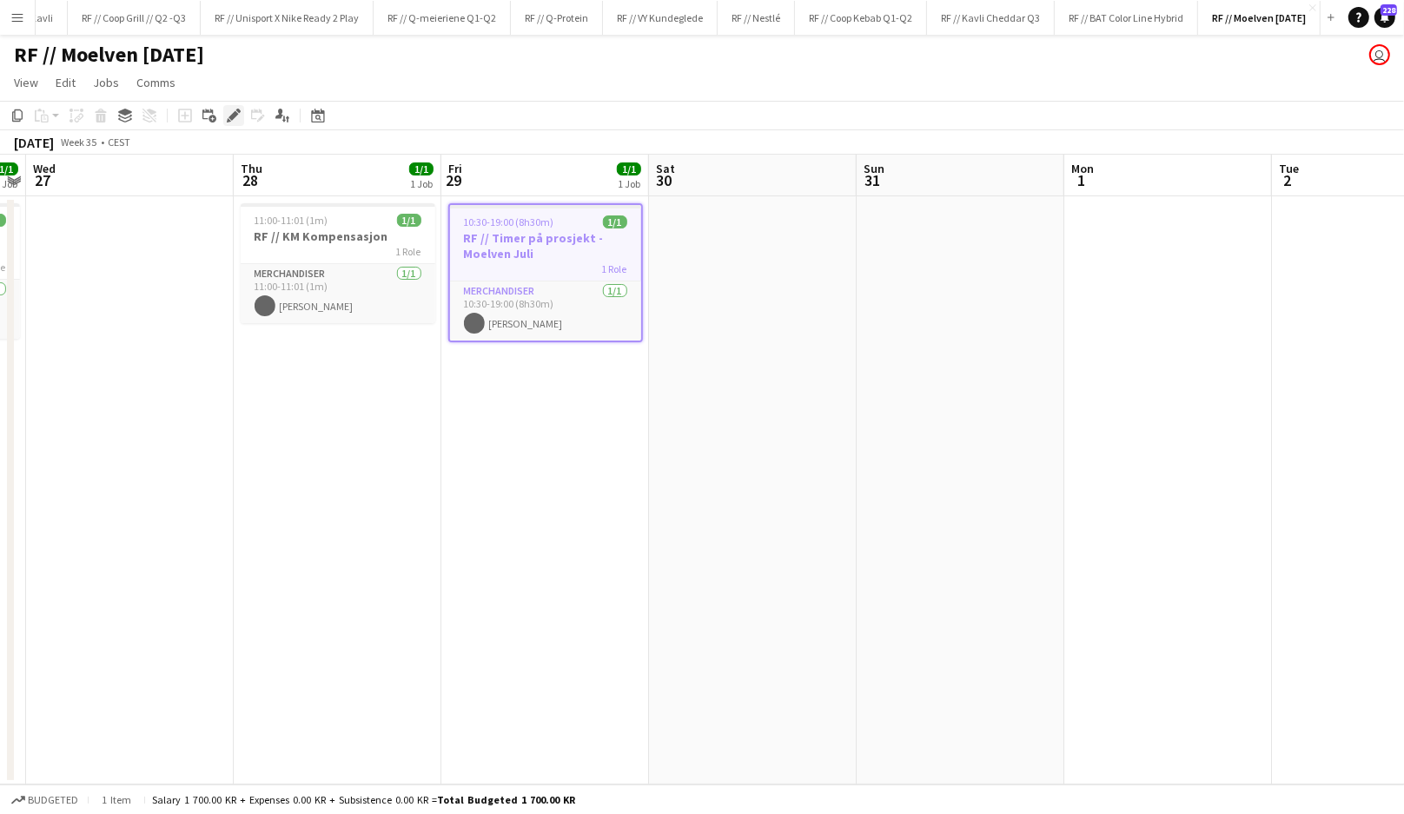
click at [236, 116] on icon "Edit" at bounding box center [234, 116] width 14 height 14
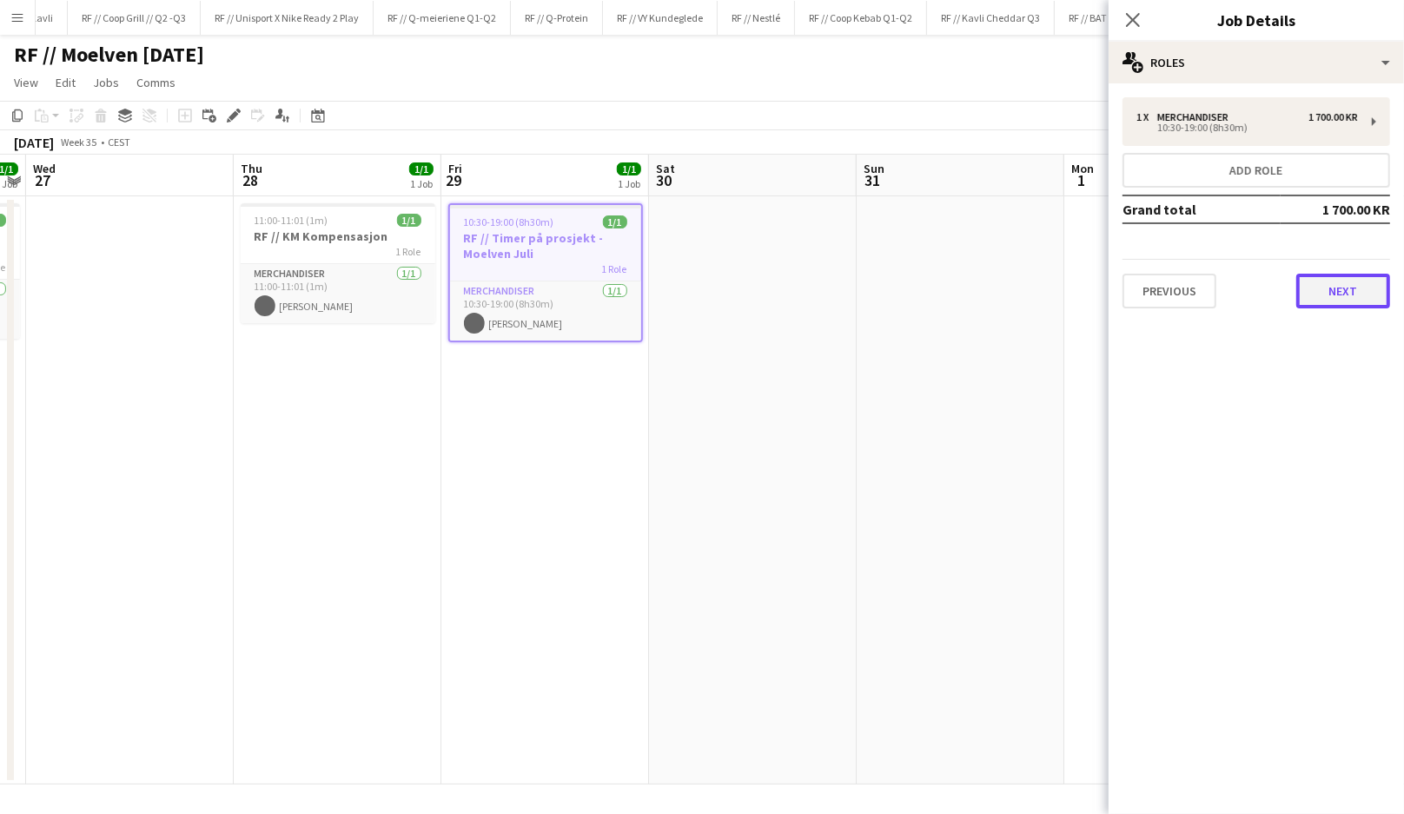
click at [1332, 285] on button "Next" at bounding box center [1343, 291] width 94 height 35
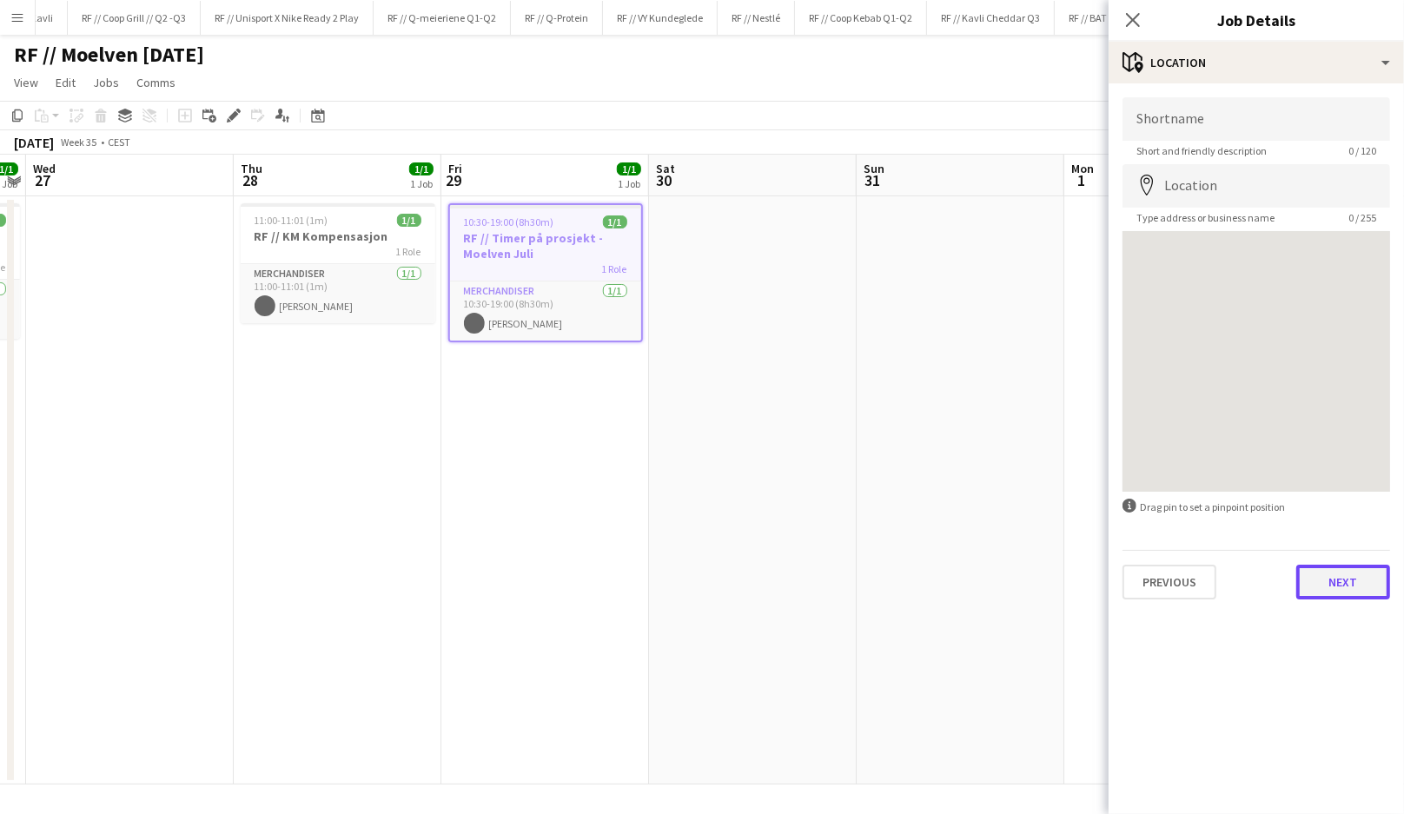
click at [1352, 583] on button "Next" at bounding box center [1343, 582] width 94 height 35
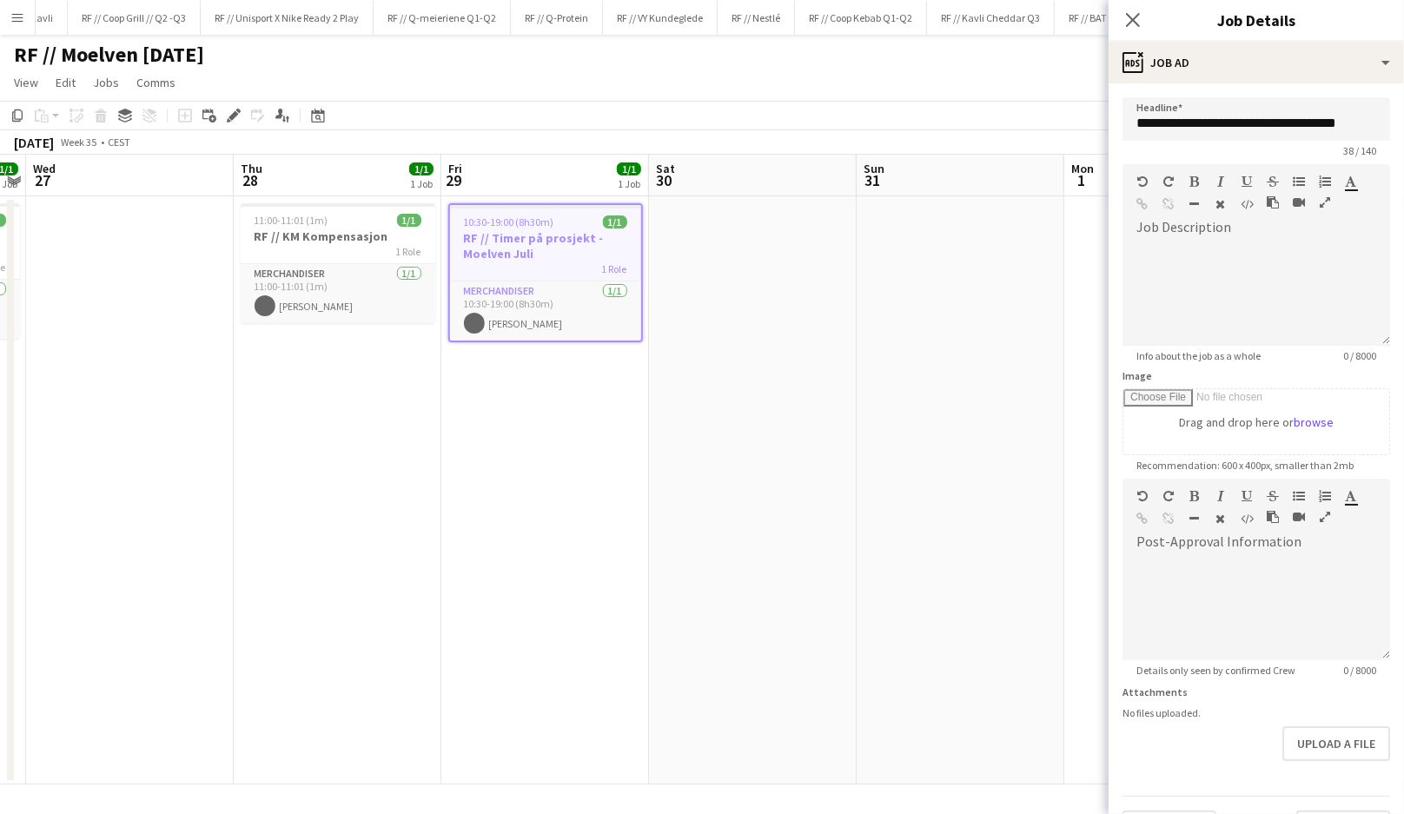
scroll to position [43, 0]
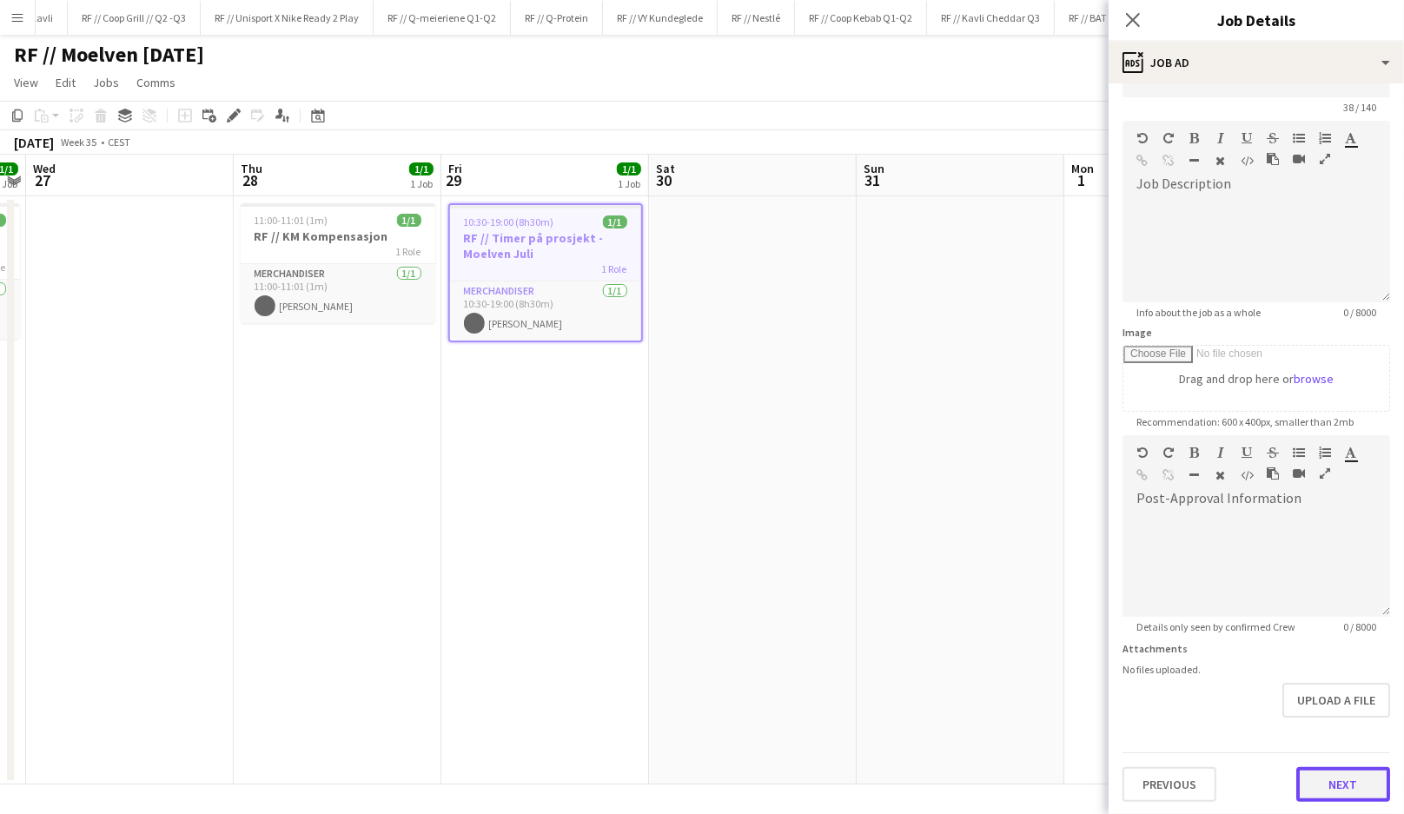
click at [1325, 772] on button "Next" at bounding box center [1343, 784] width 94 height 35
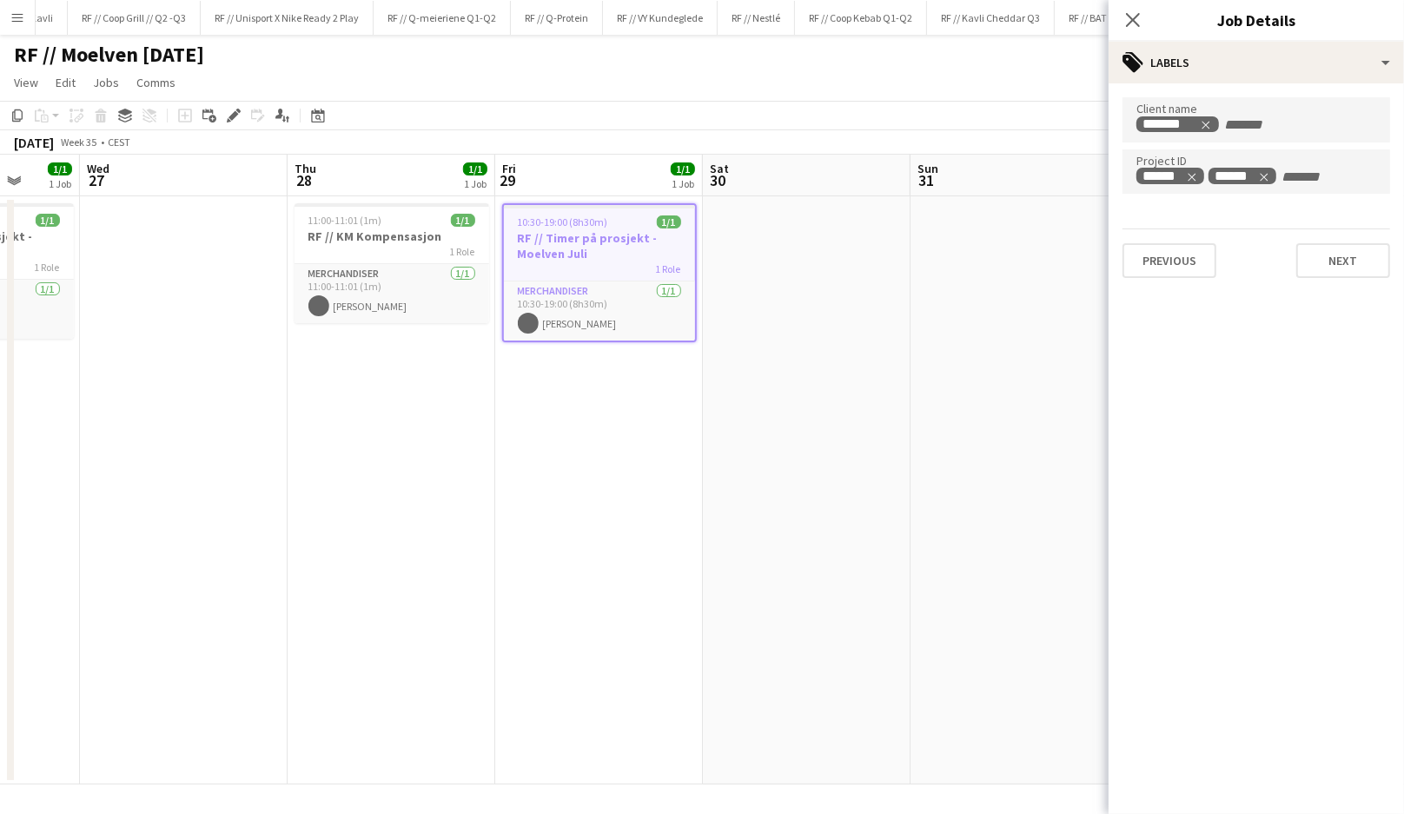
scroll to position [0, 521]
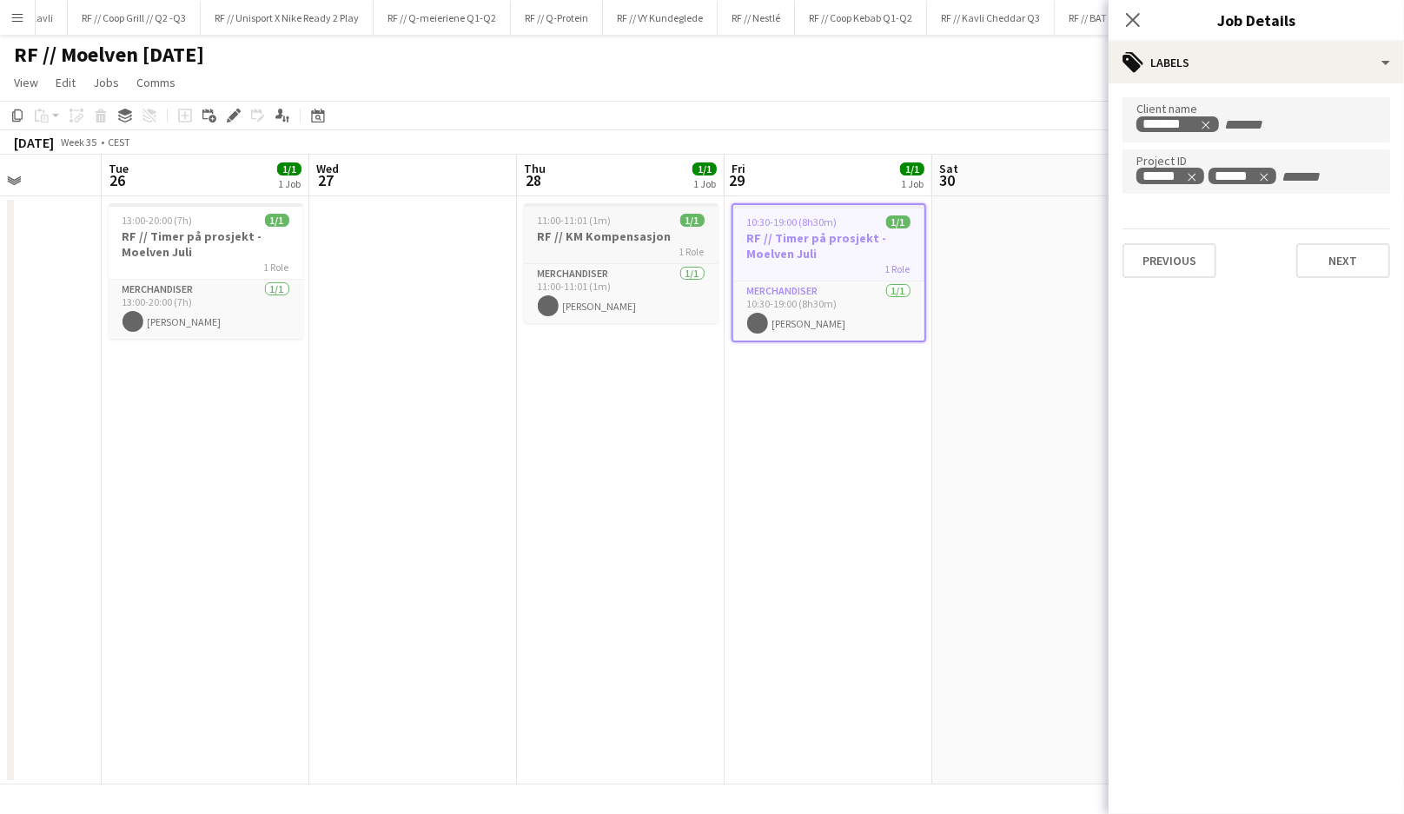
click at [651, 248] on div "1 Role" at bounding box center [621, 251] width 195 height 14
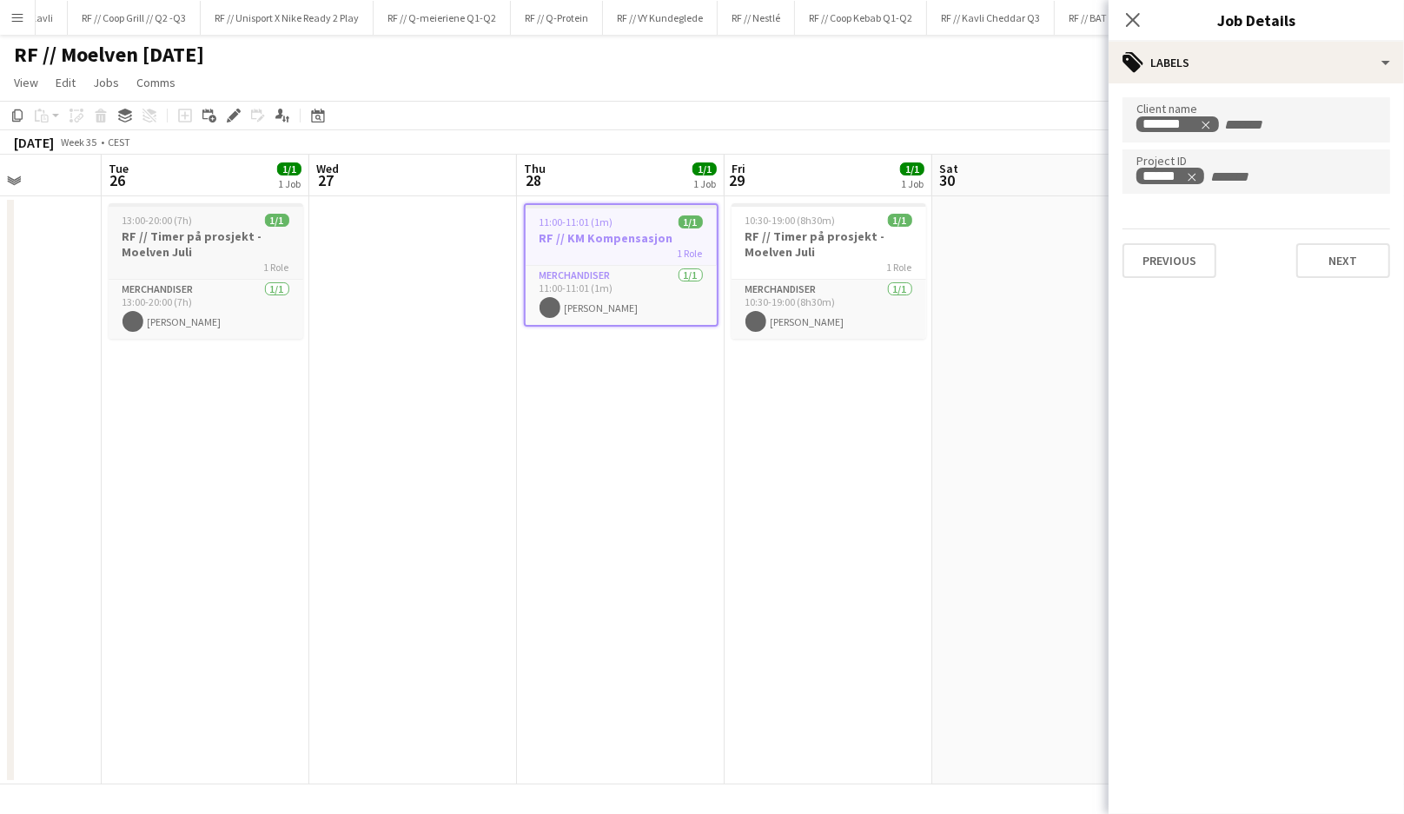
click at [241, 232] on h3 "RF // Timer på prosjekt - Moelven Juli" at bounding box center [206, 243] width 195 height 31
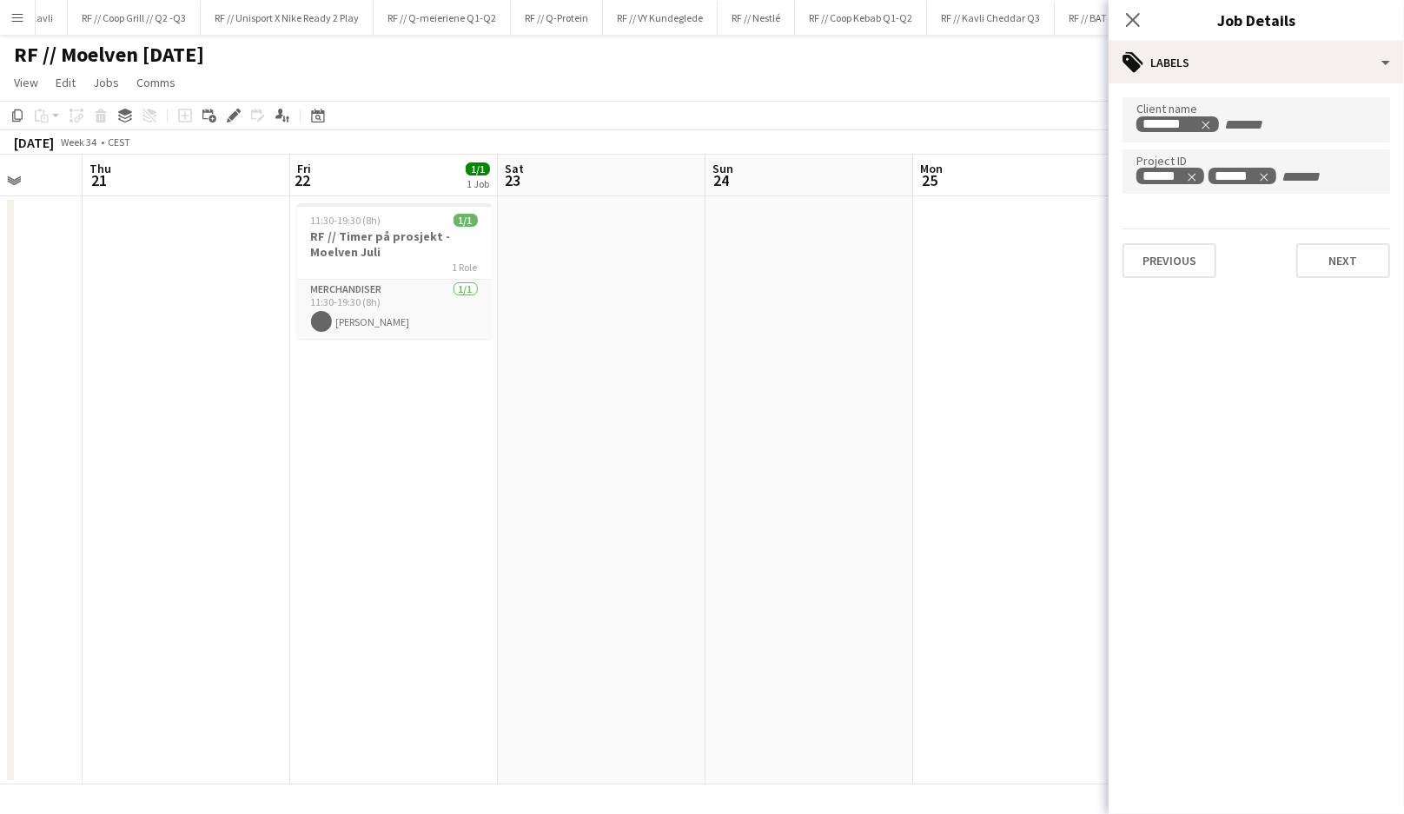
scroll to position [0, 536]
click at [370, 246] on h3 "RF // Timer på prosjekt - Moelven Juli" at bounding box center [398, 243] width 195 height 31
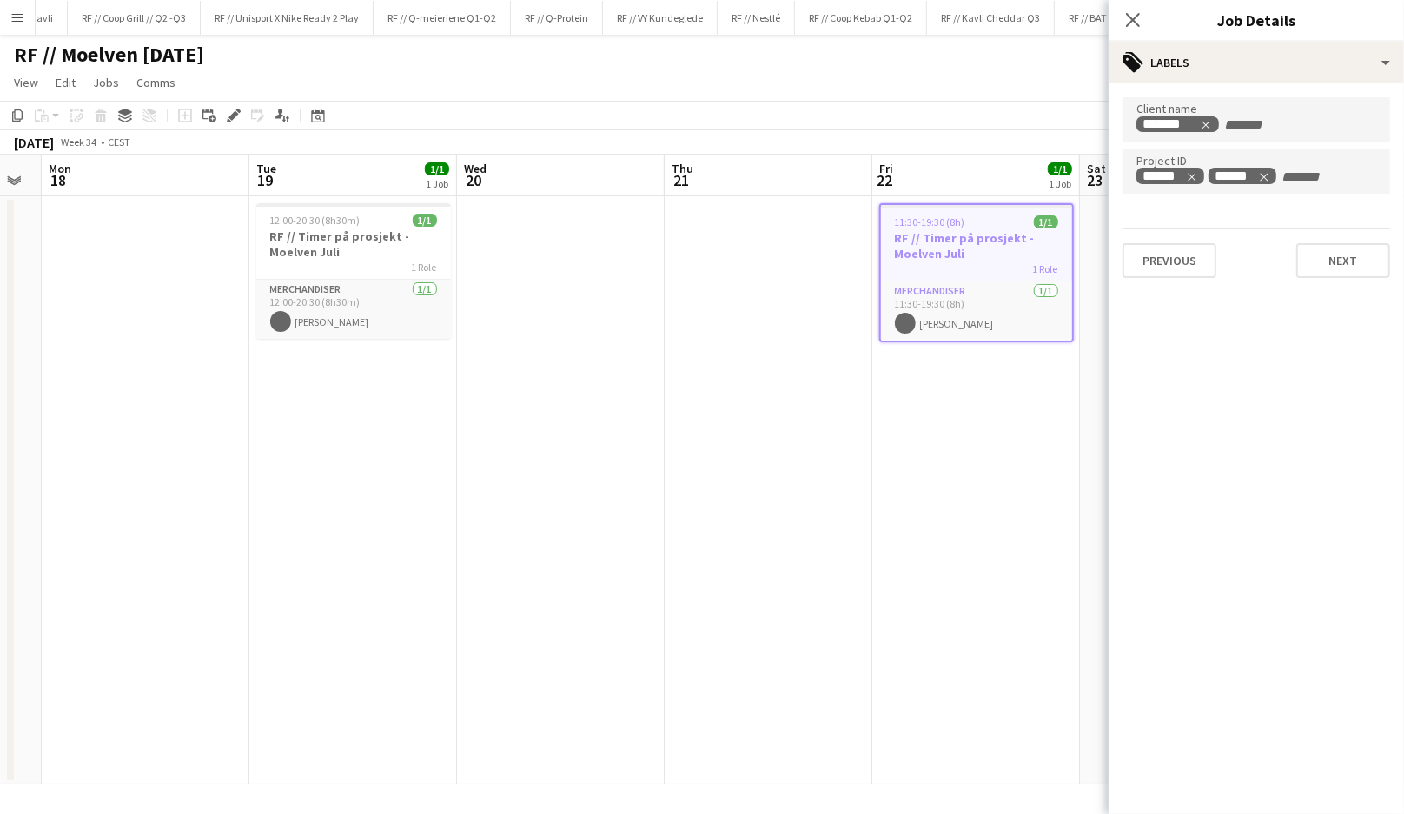
scroll to position [0, 545]
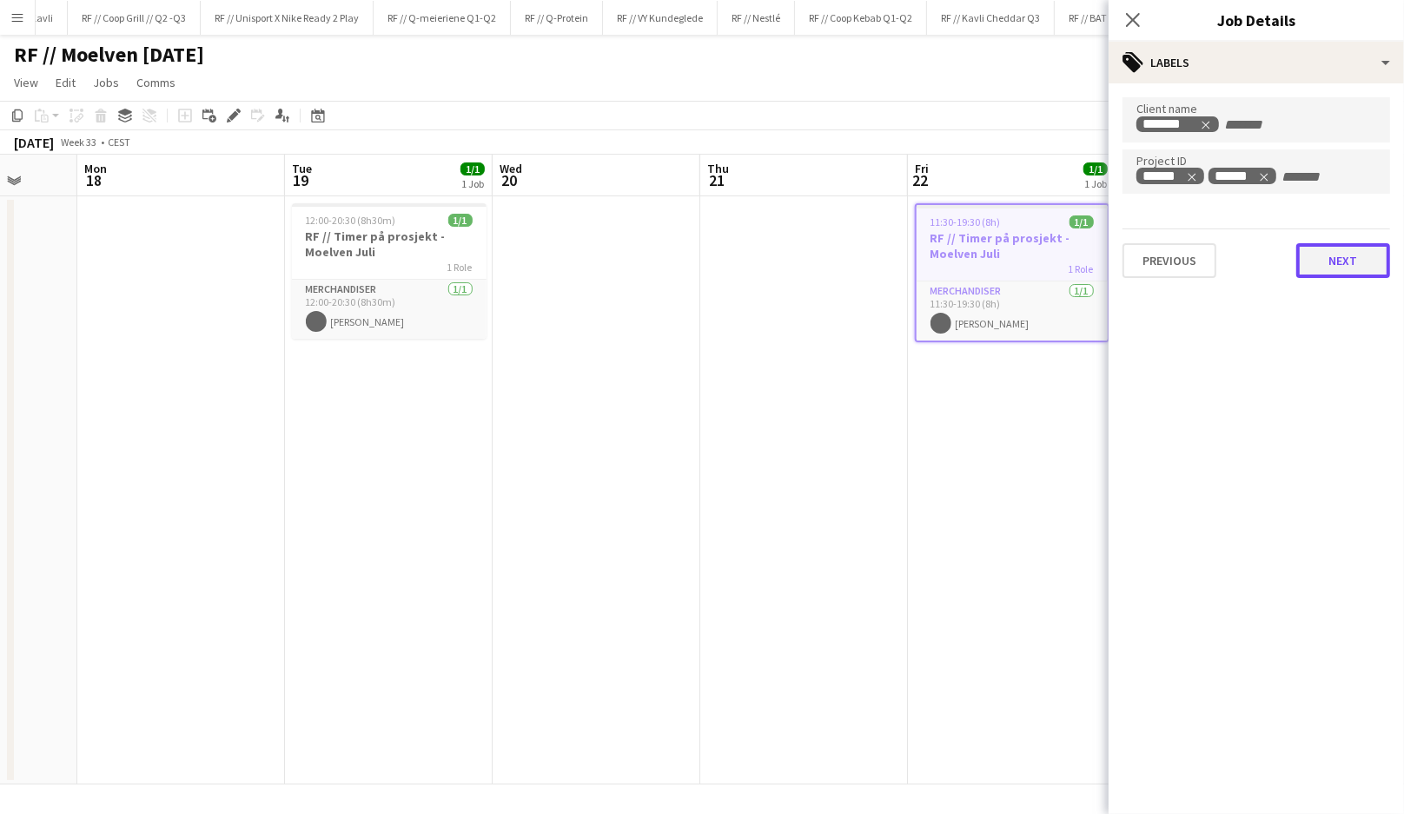
click at [1321, 265] on button "Next" at bounding box center [1343, 260] width 94 height 35
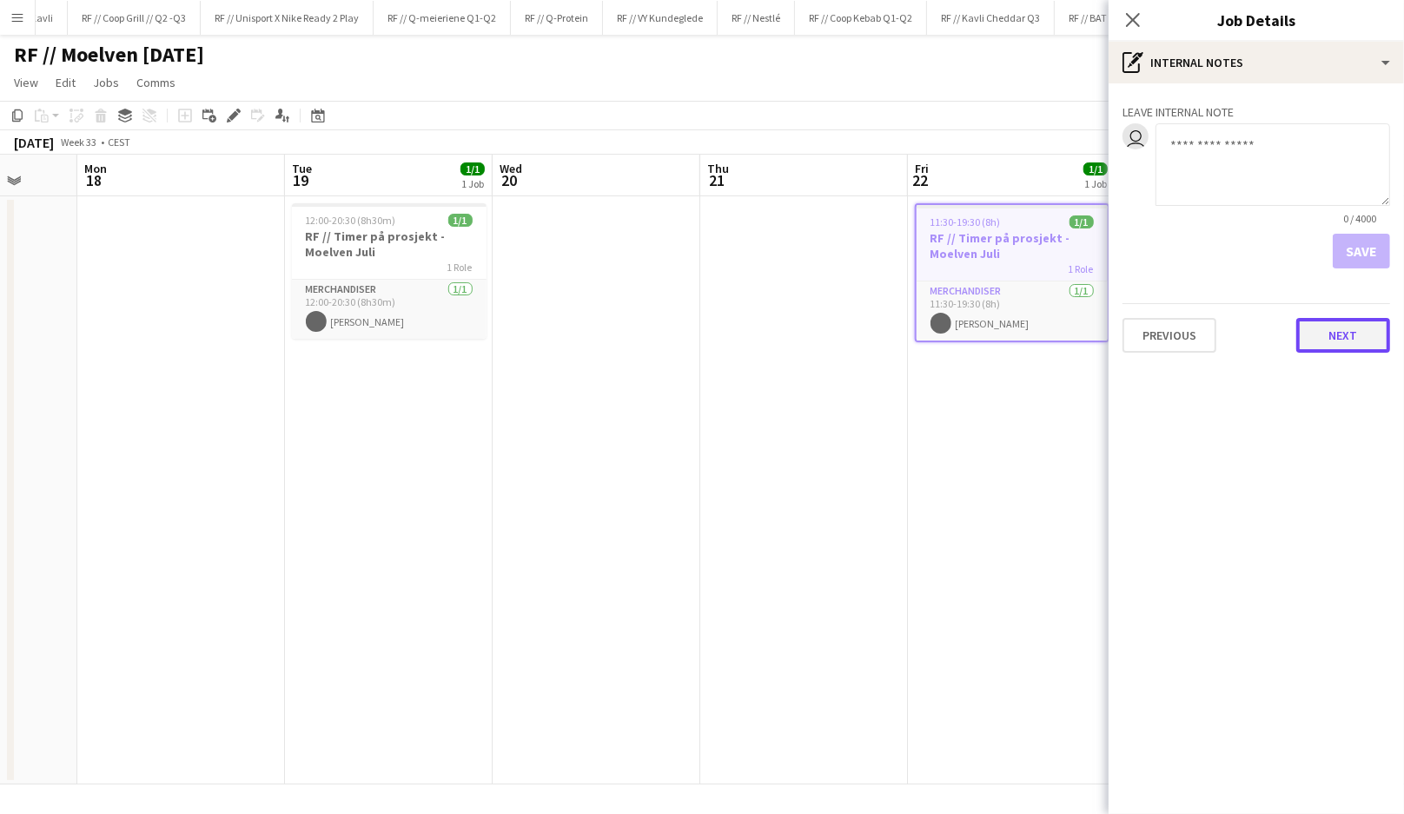
click at [1348, 326] on button "Next" at bounding box center [1343, 335] width 94 height 35
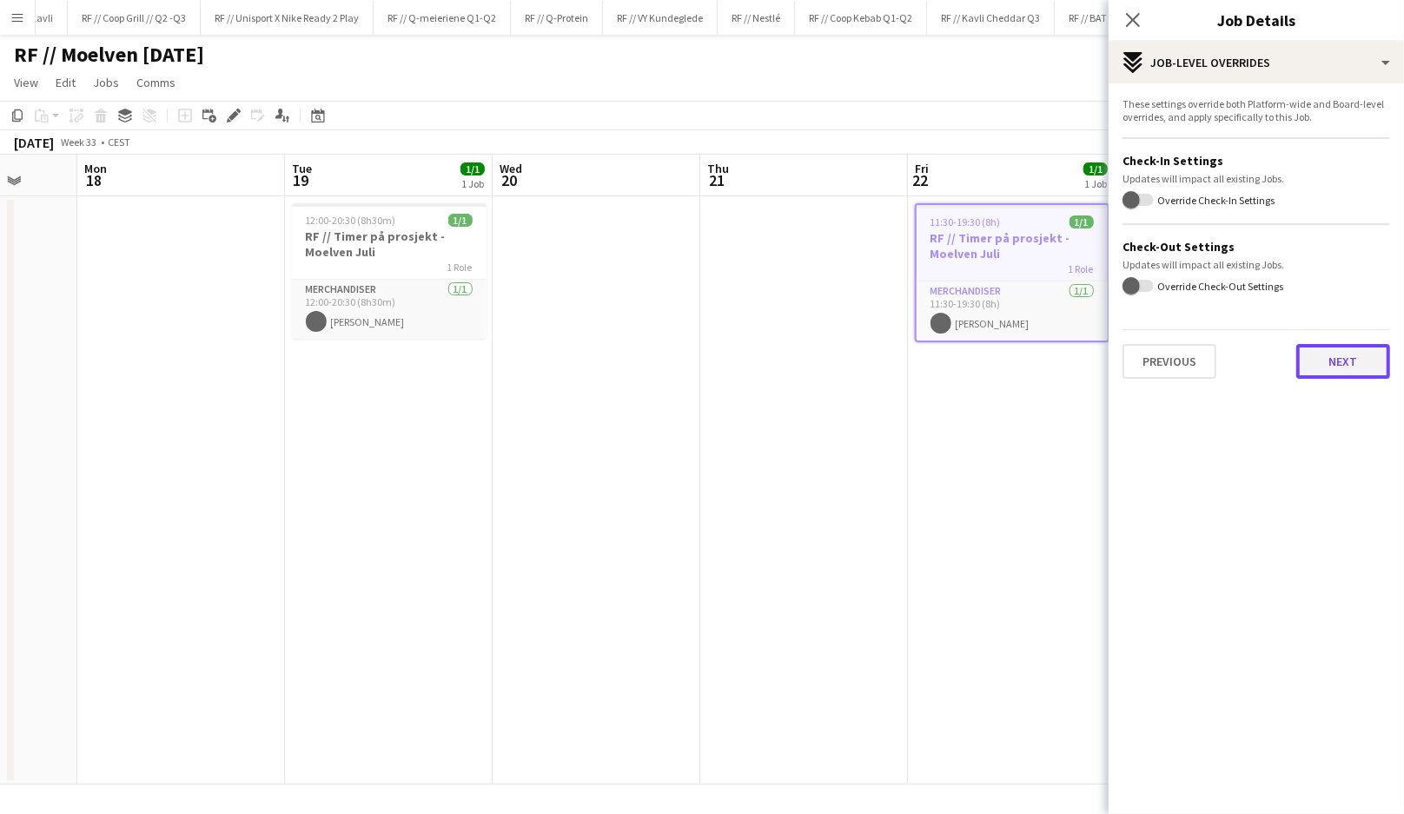
click at [1338, 361] on button "Next" at bounding box center [1343, 361] width 94 height 35
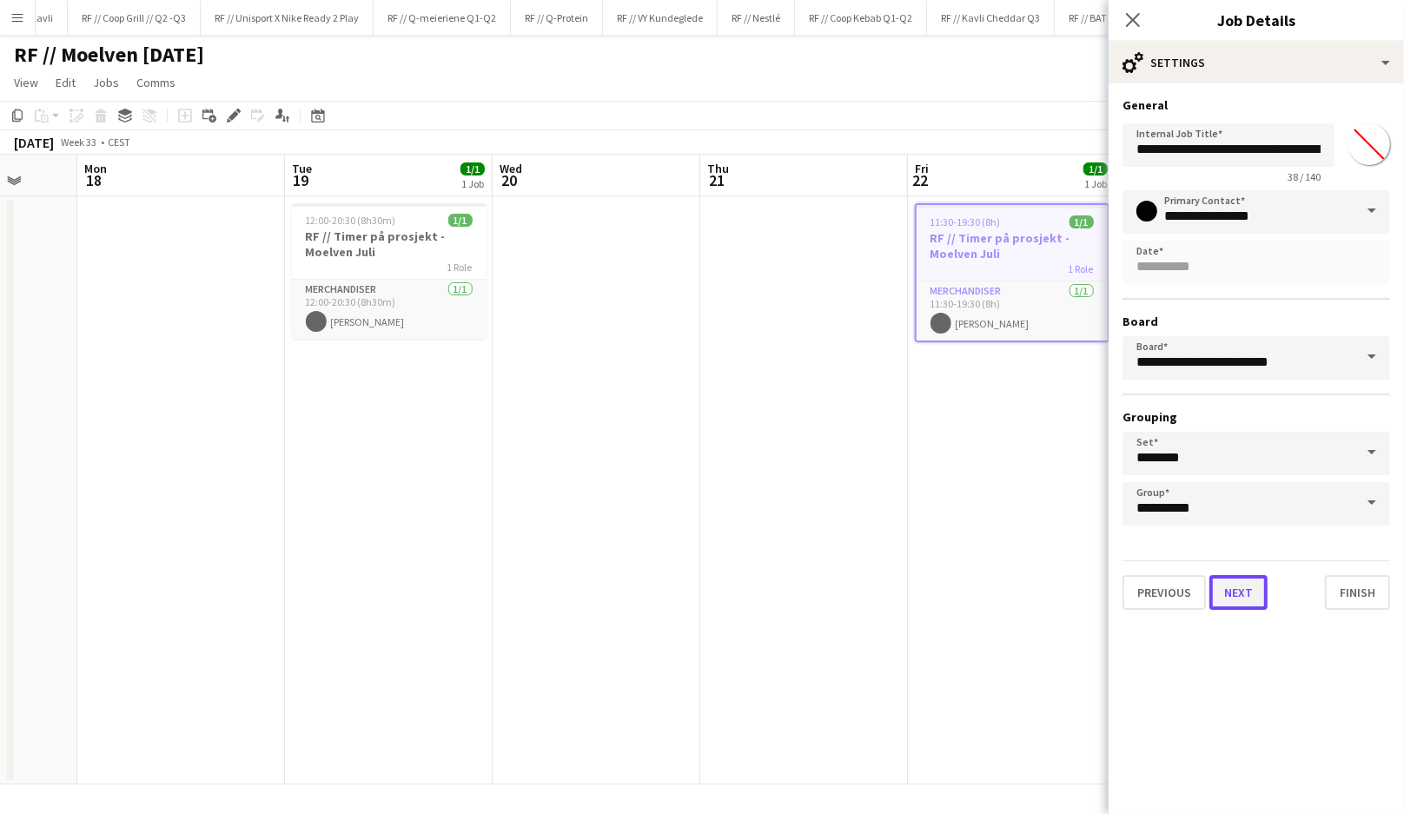
click at [1252, 591] on button "Next" at bounding box center [1238, 592] width 58 height 35
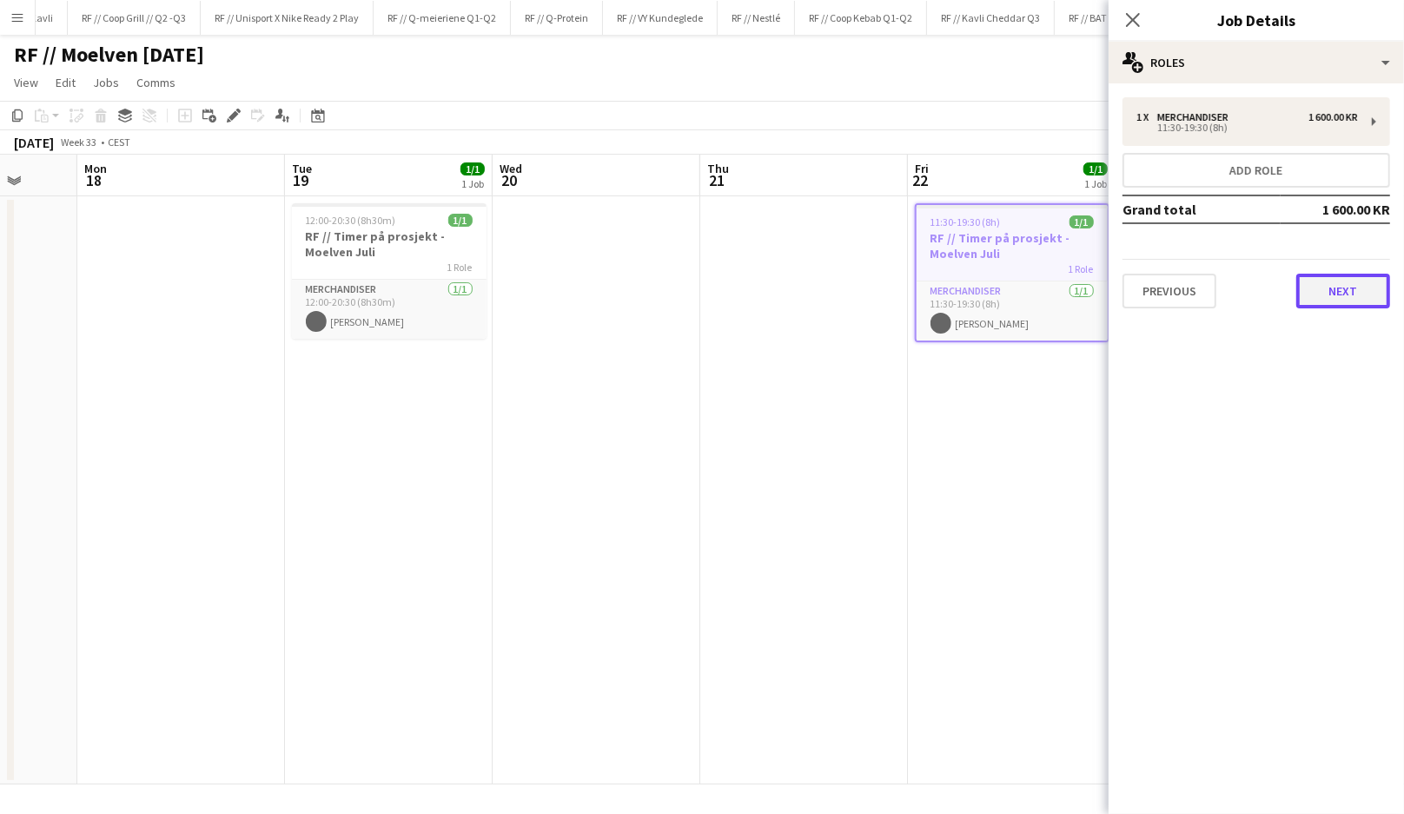
click at [1322, 294] on button "Next" at bounding box center [1343, 291] width 94 height 35
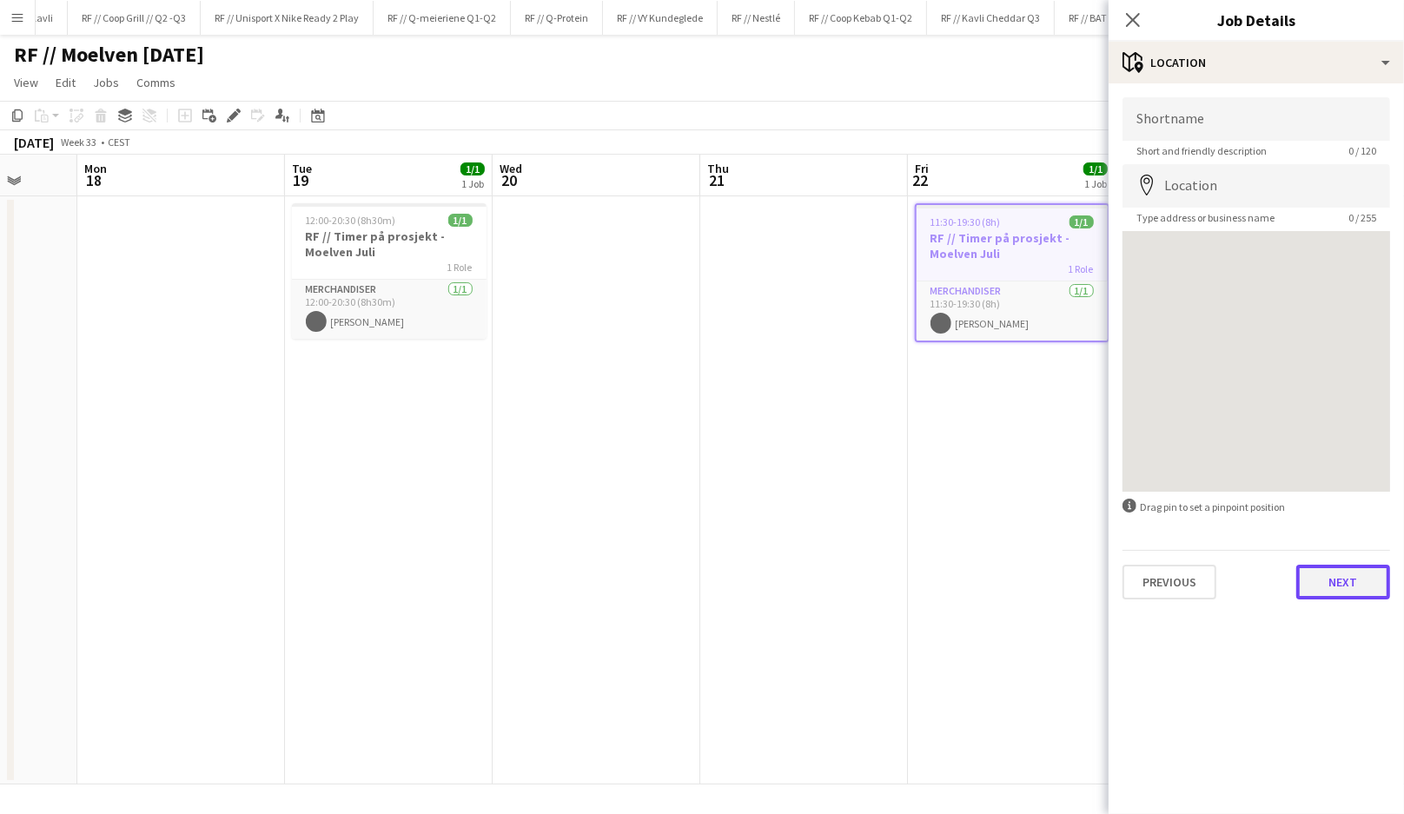
click at [1317, 587] on button "Next" at bounding box center [1343, 582] width 94 height 35
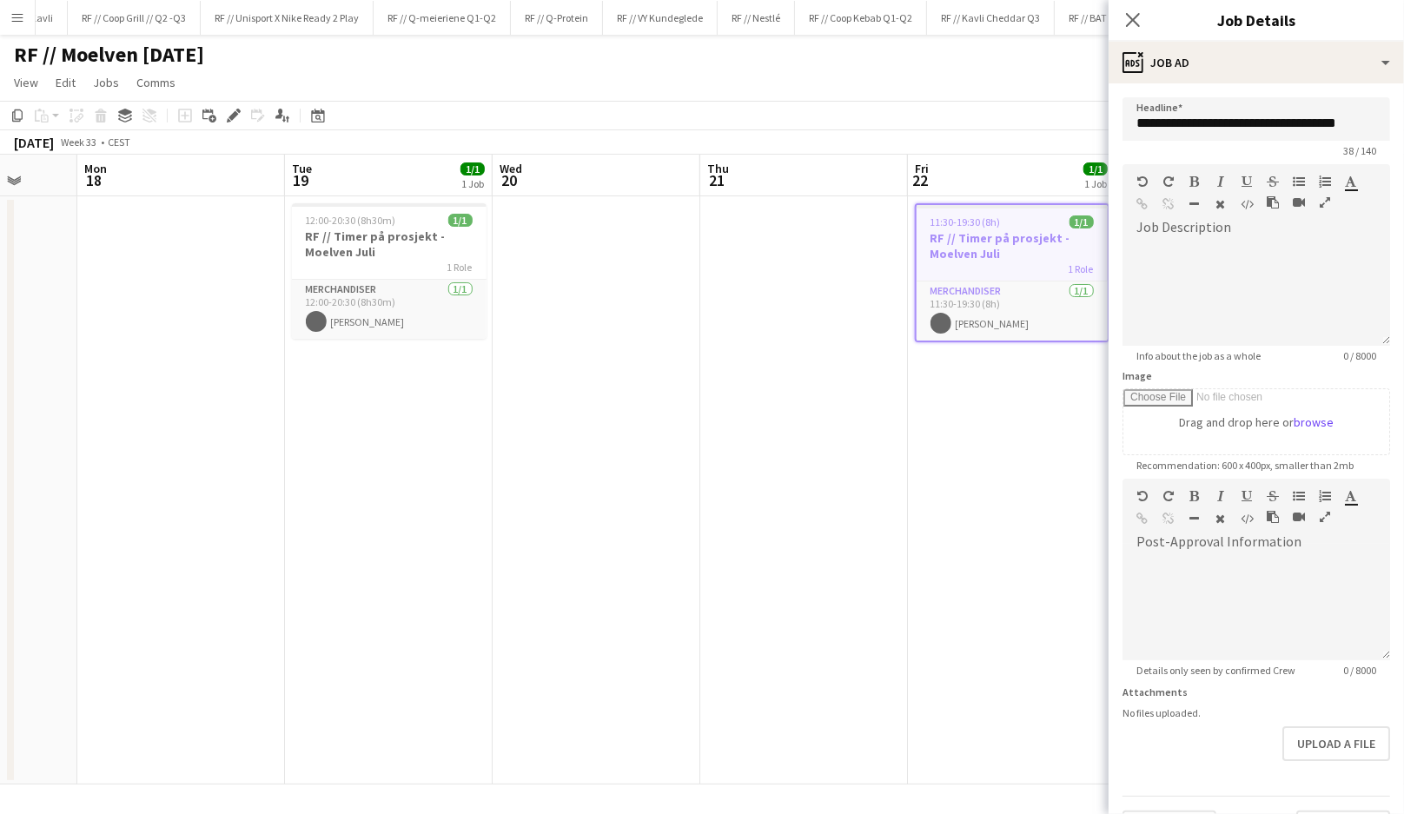
scroll to position [43, 0]
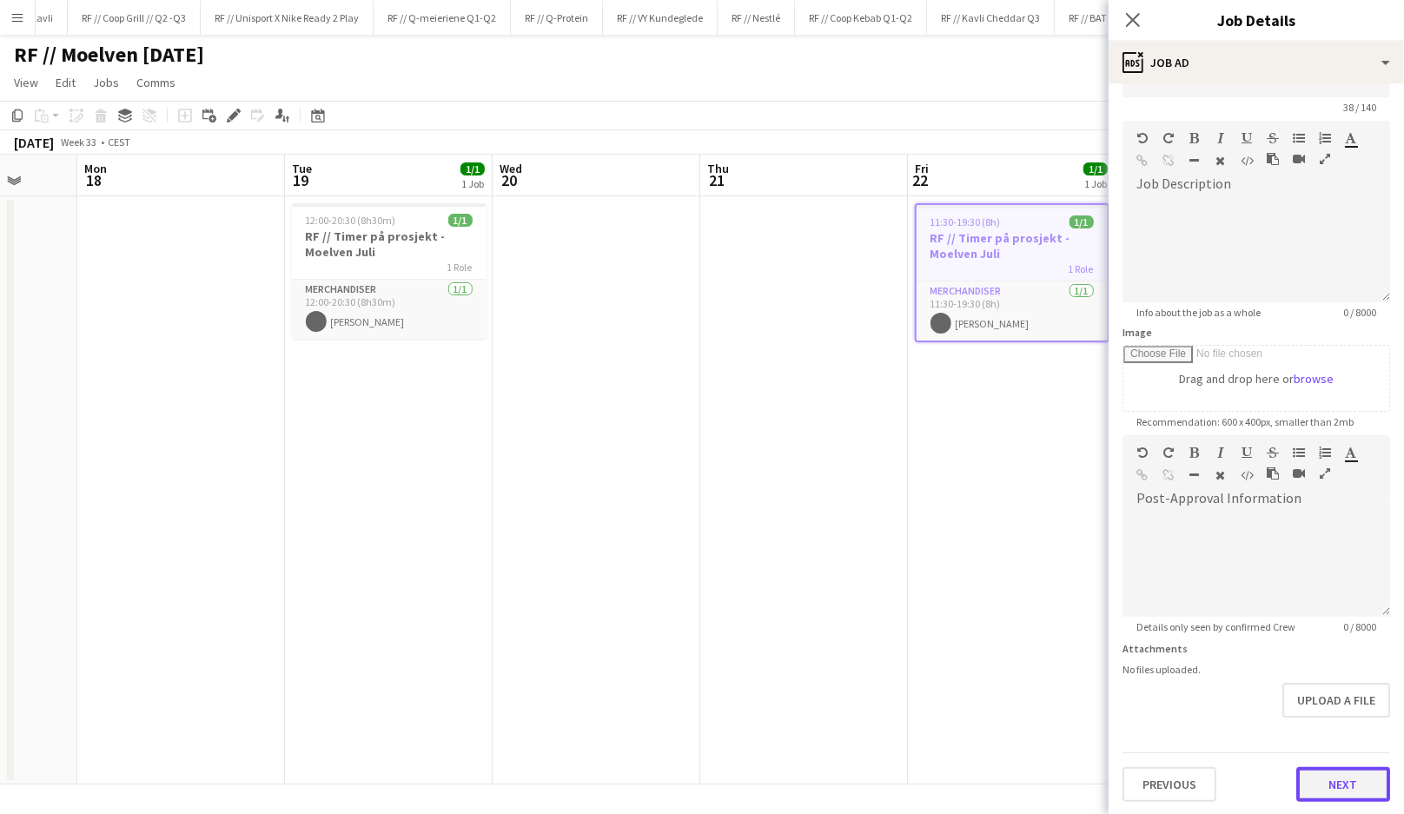
click at [1328, 783] on button "Next" at bounding box center [1343, 784] width 94 height 35
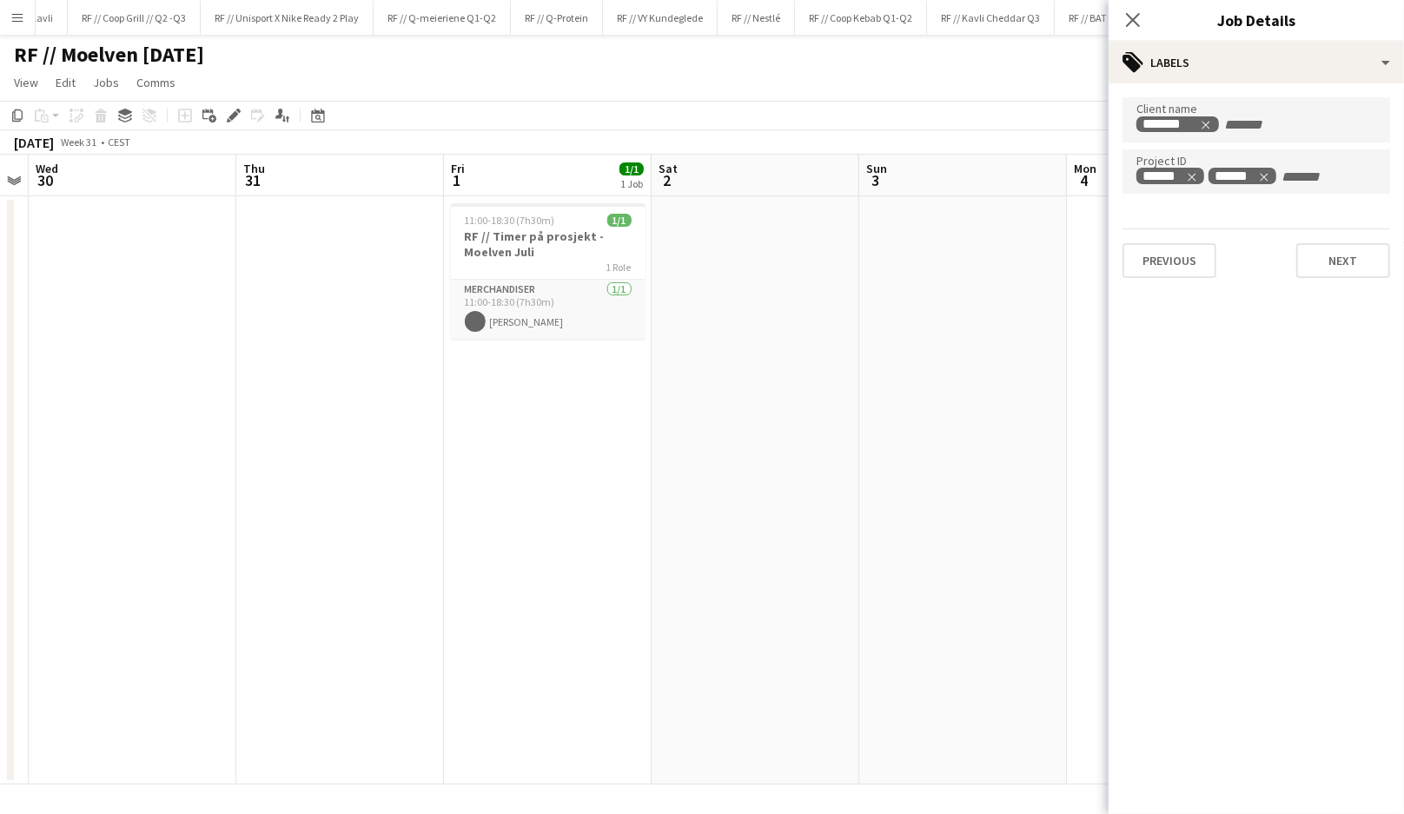
scroll to position [0, 629]
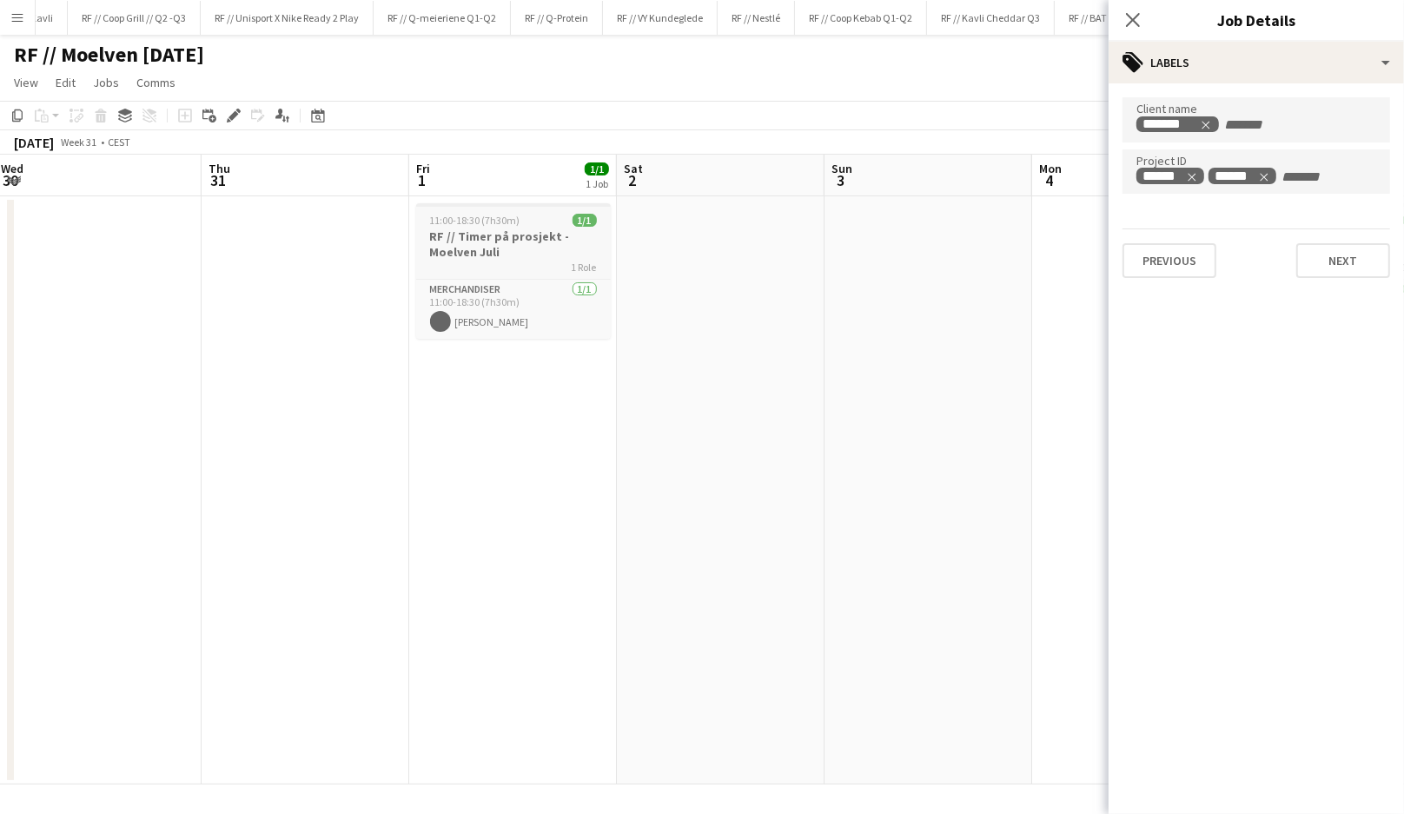
click at [479, 228] on app-job-card "11:00-18:30 (7h30m) 1/1 RF // Timer på prosjekt - Moelven Juli 1 Role Merchandi…" at bounding box center [513, 270] width 195 height 135
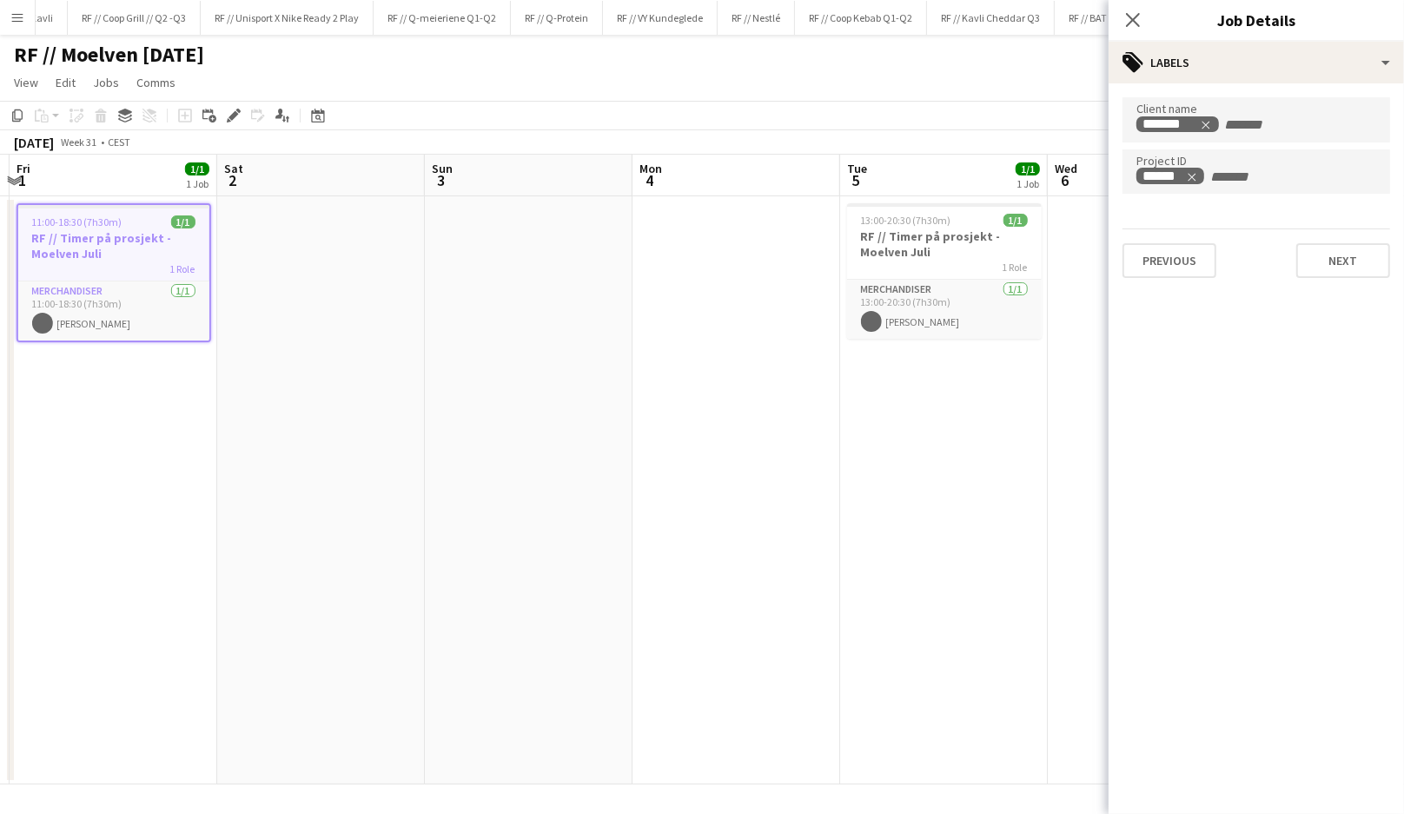
scroll to position [0, 631]
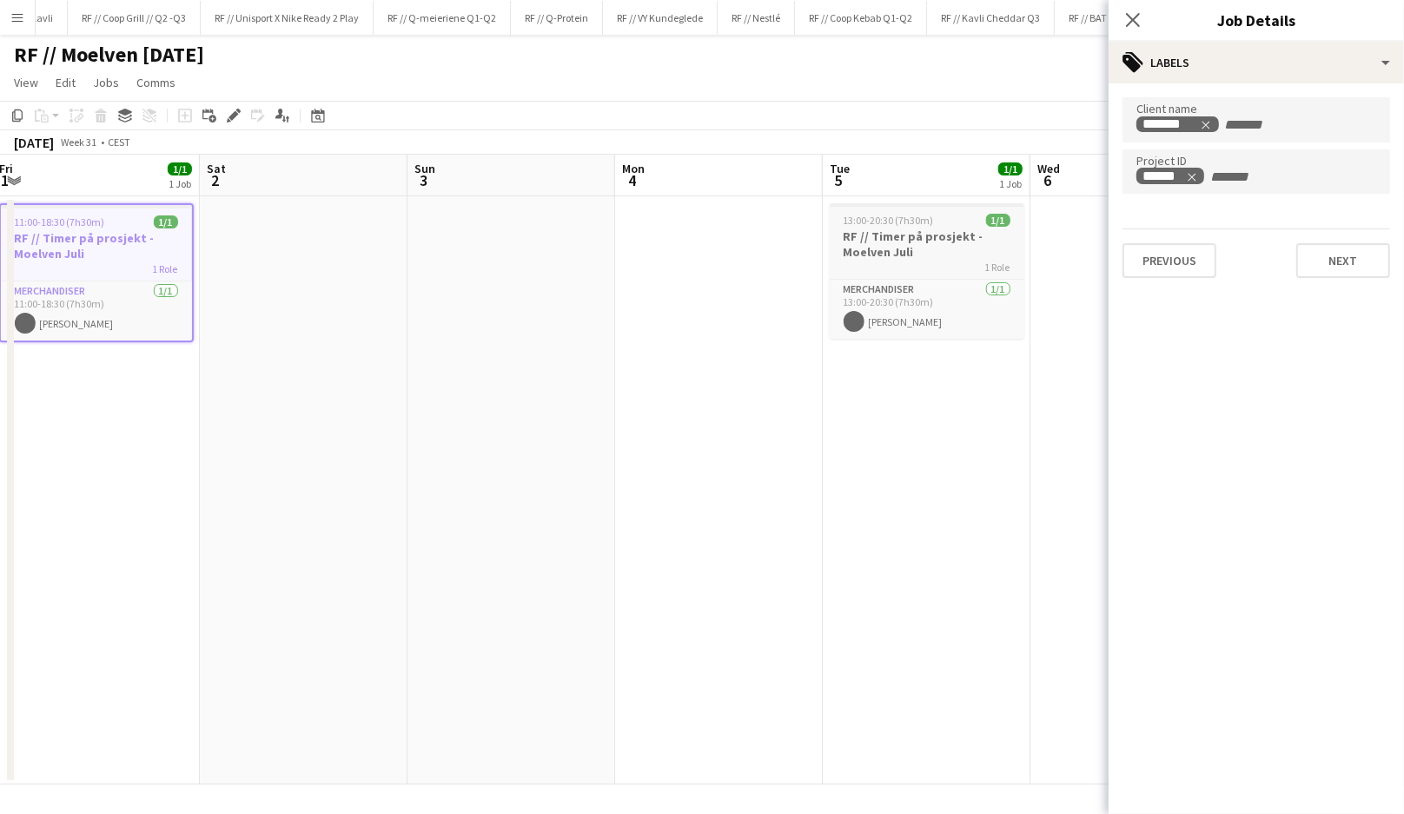
click at [850, 243] on h3 "RF // Timer på prosjekt - Moelven Juli" at bounding box center [926, 243] width 195 height 31
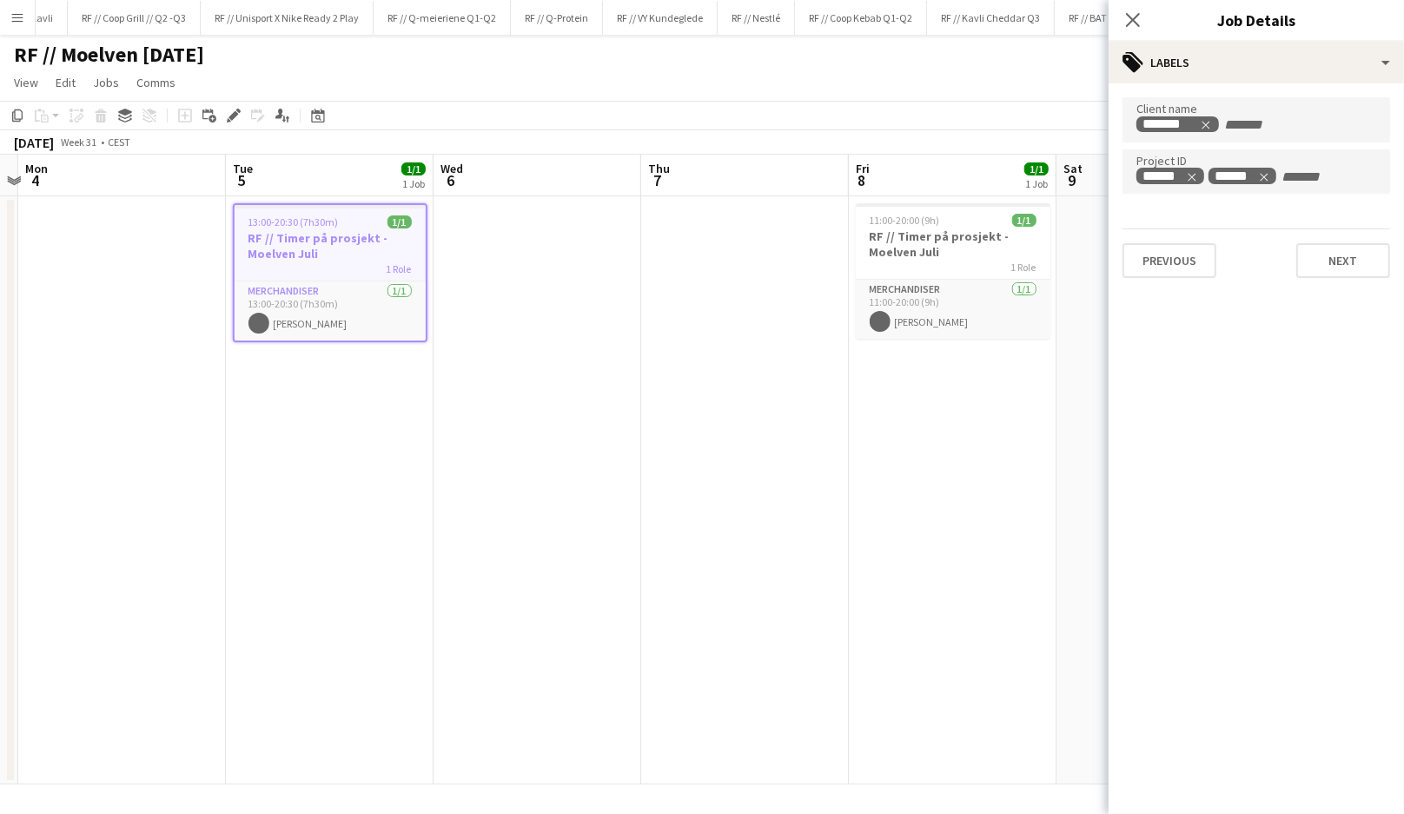
scroll to position [0, 607]
click at [930, 250] on h3 "RF // Timer på prosjekt - Moelven Juli" at bounding box center [950, 243] width 195 height 31
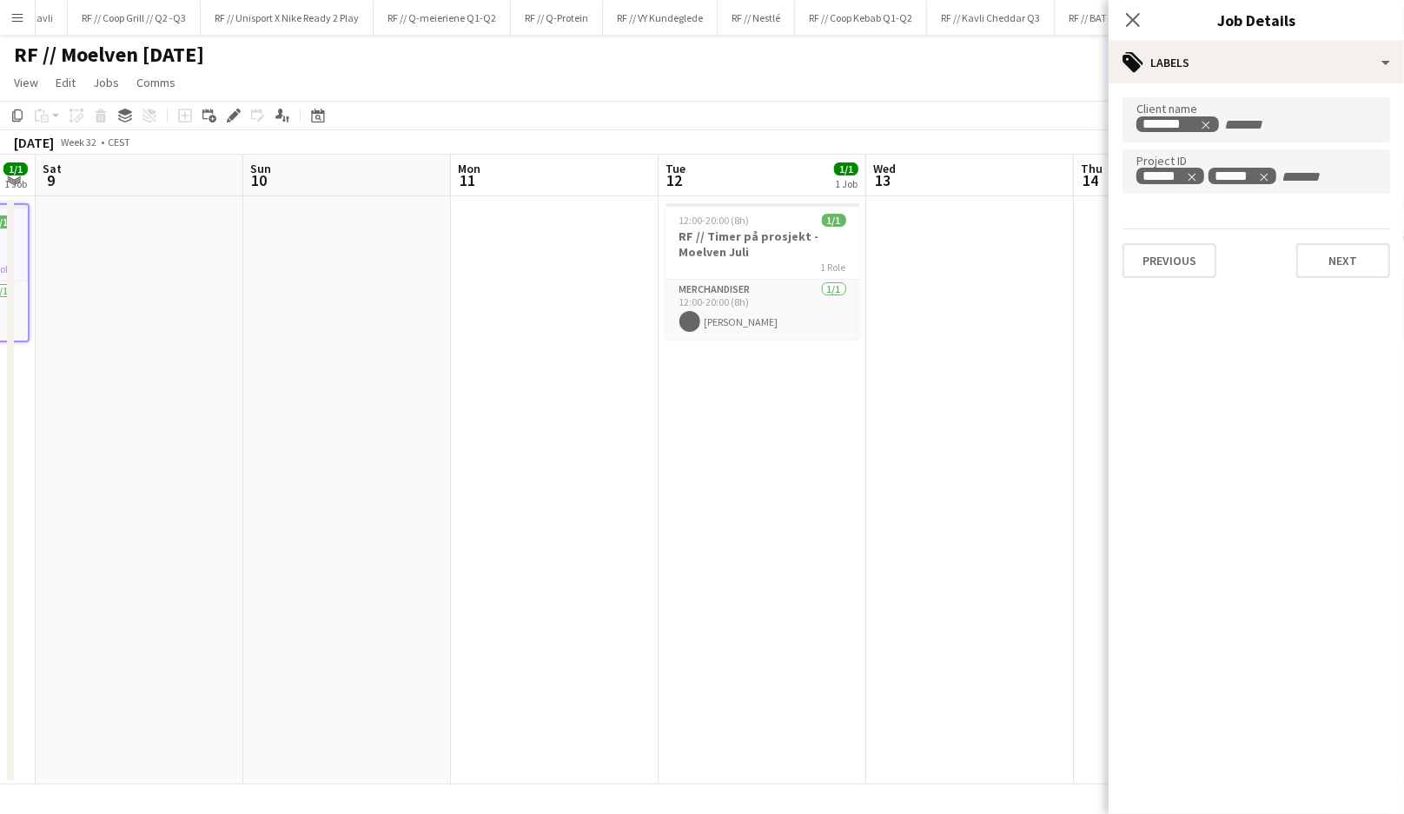
scroll to position [0, 639]
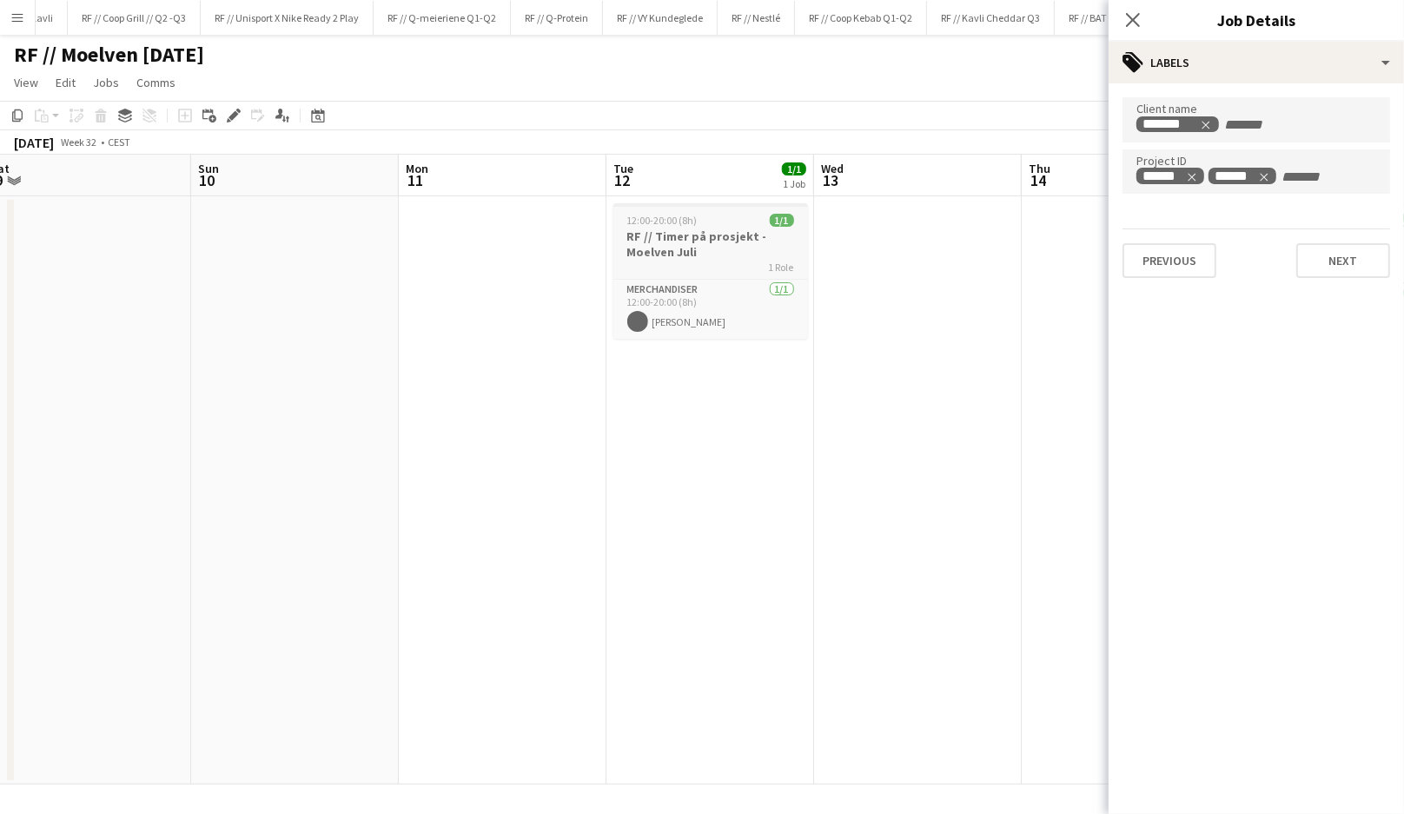
click at [693, 247] on h3 "RF // Timer på prosjekt - Moelven Juli" at bounding box center [710, 243] width 195 height 31
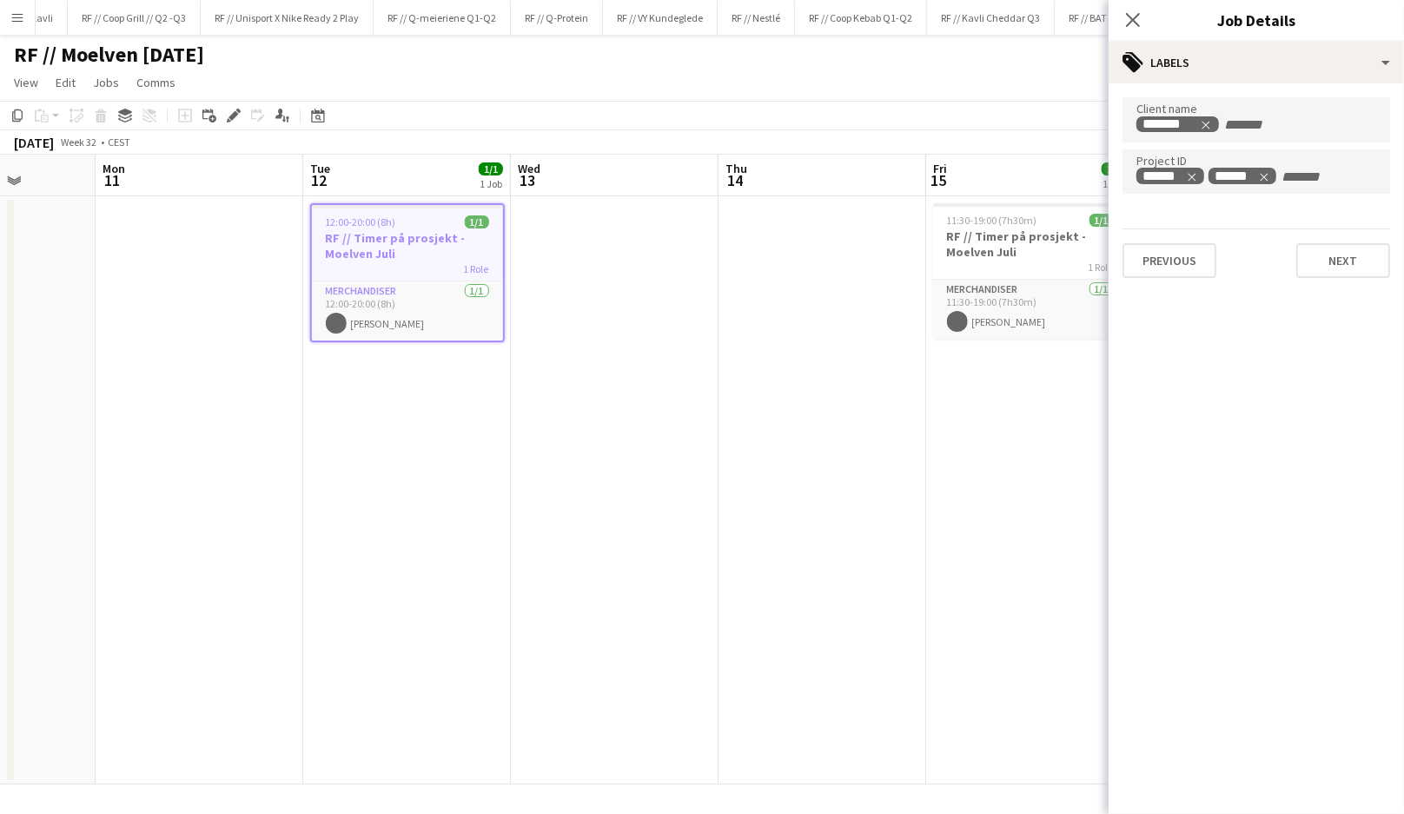
scroll to position [0, 564]
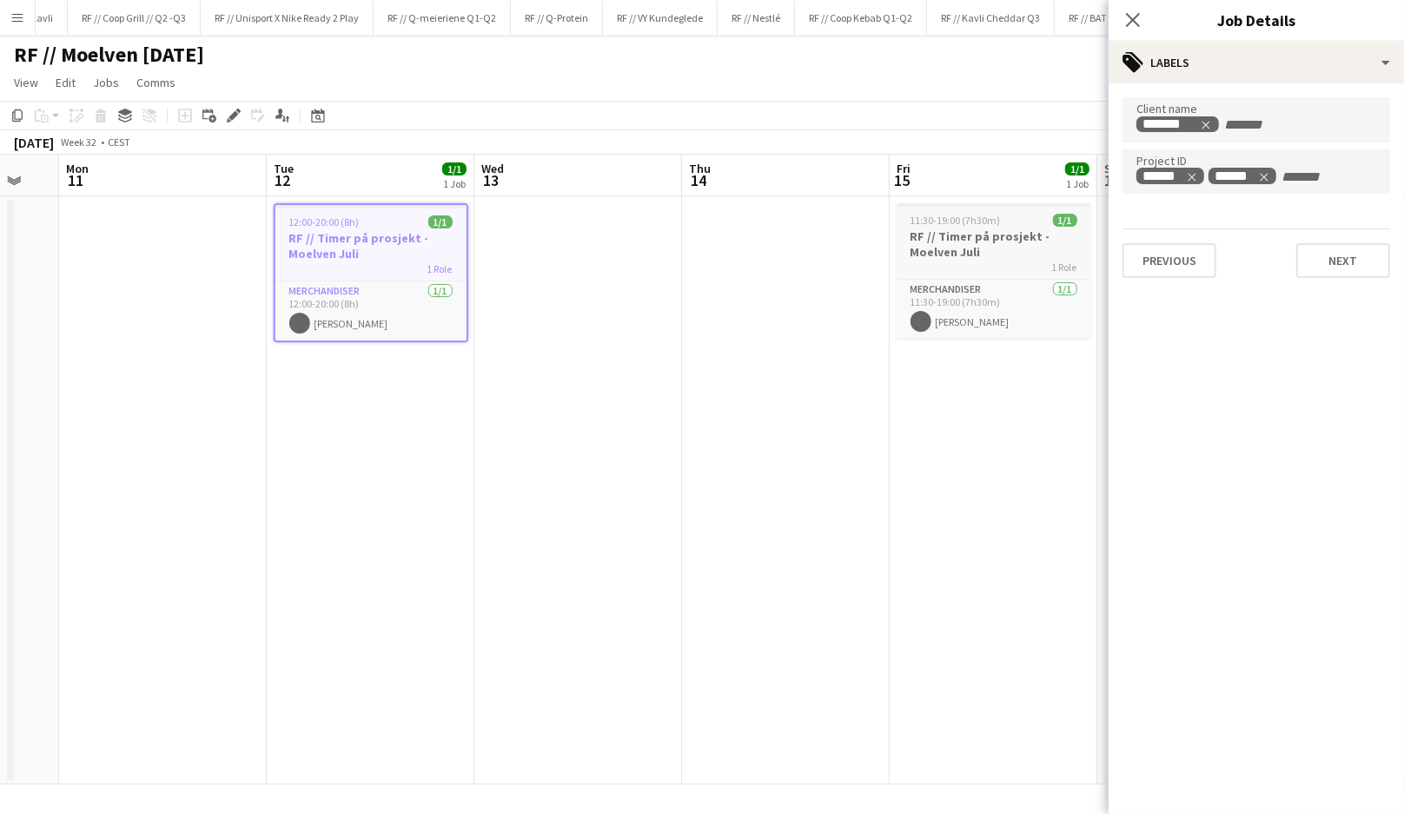
click at [959, 240] on h3 "RF // Timer på prosjekt - Moelven Juli" at bounding box center [993, 243] width 195 height 31
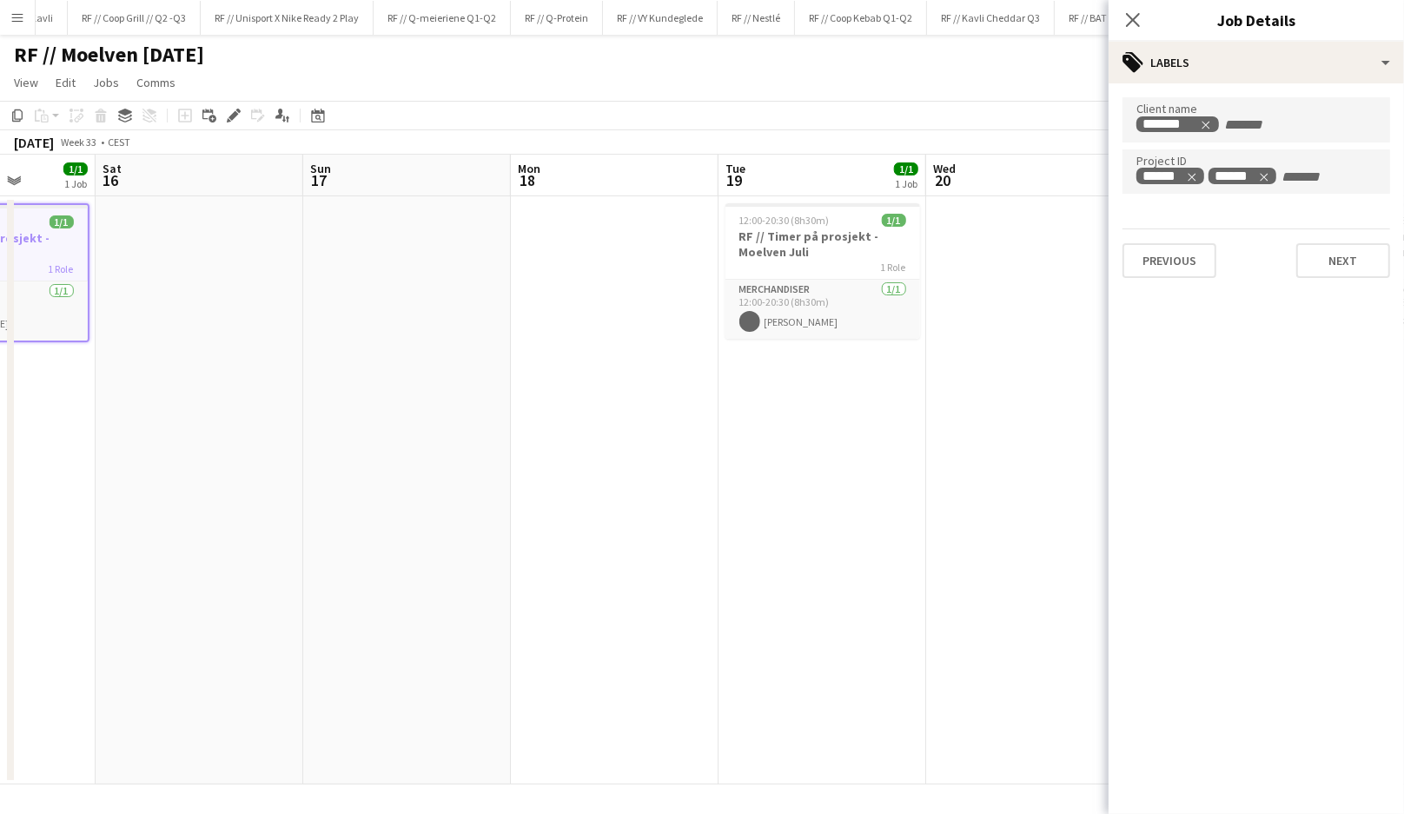
scroll to position [0, 739]
click at [854, 251] on h3 "RF // Timer på prosjekt - Moelven Juli" at bounding box center [818, 243] width 195 height 31
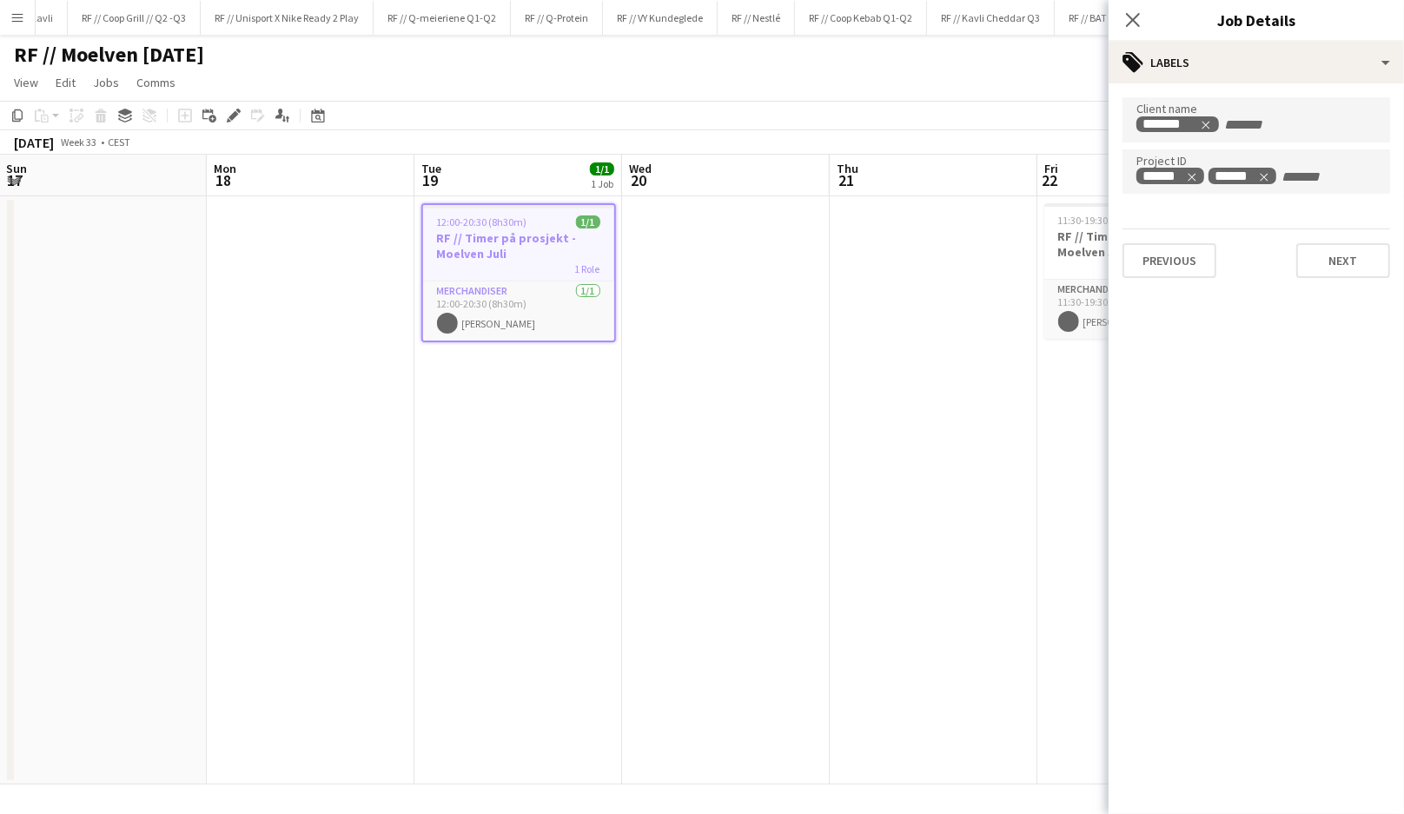
scroll to position [0, 669]
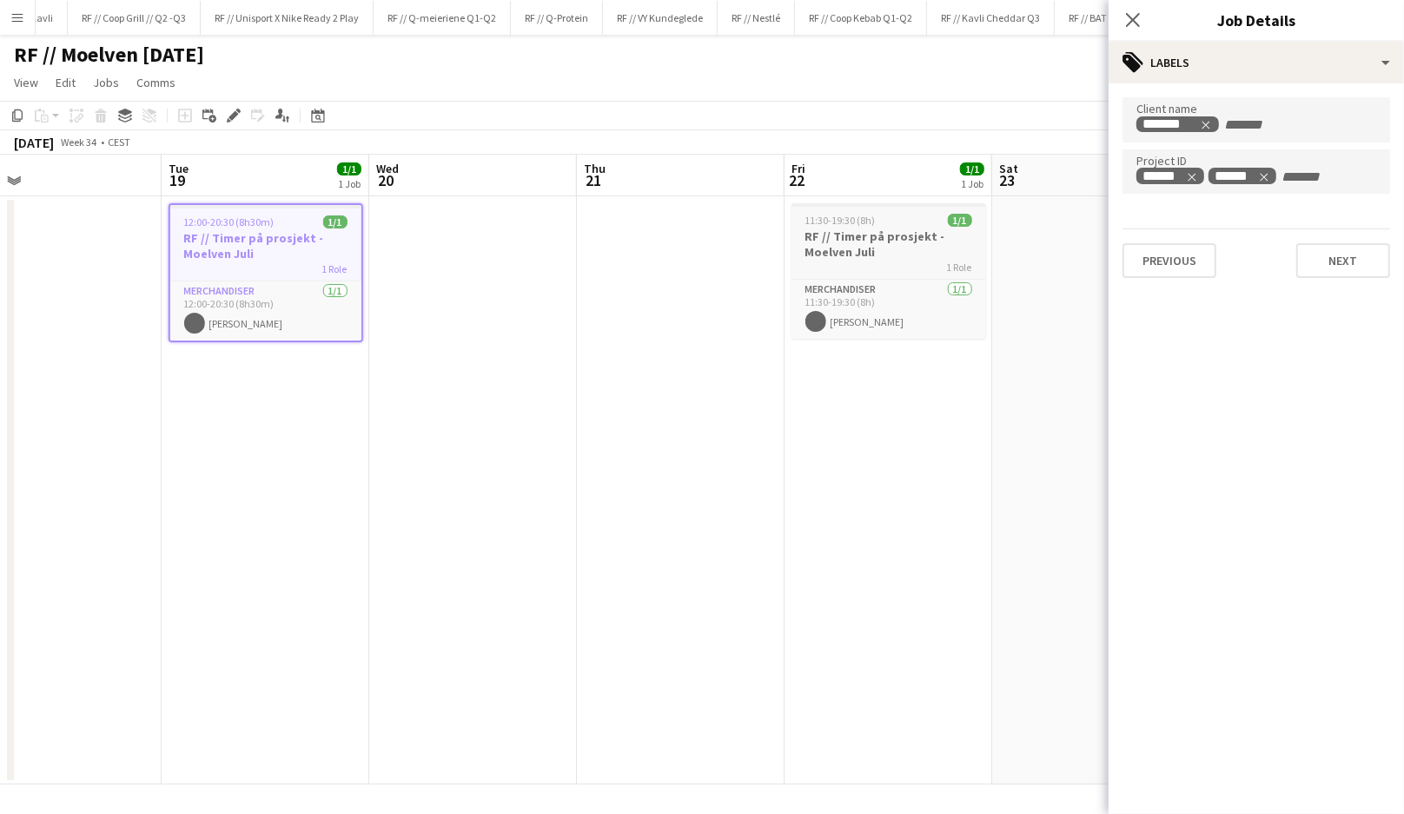
click at [902, 247] on h3 "RF // Timer på prosjekt - Moelven Juli" at bounding box center [888, 243] width 195 height 31
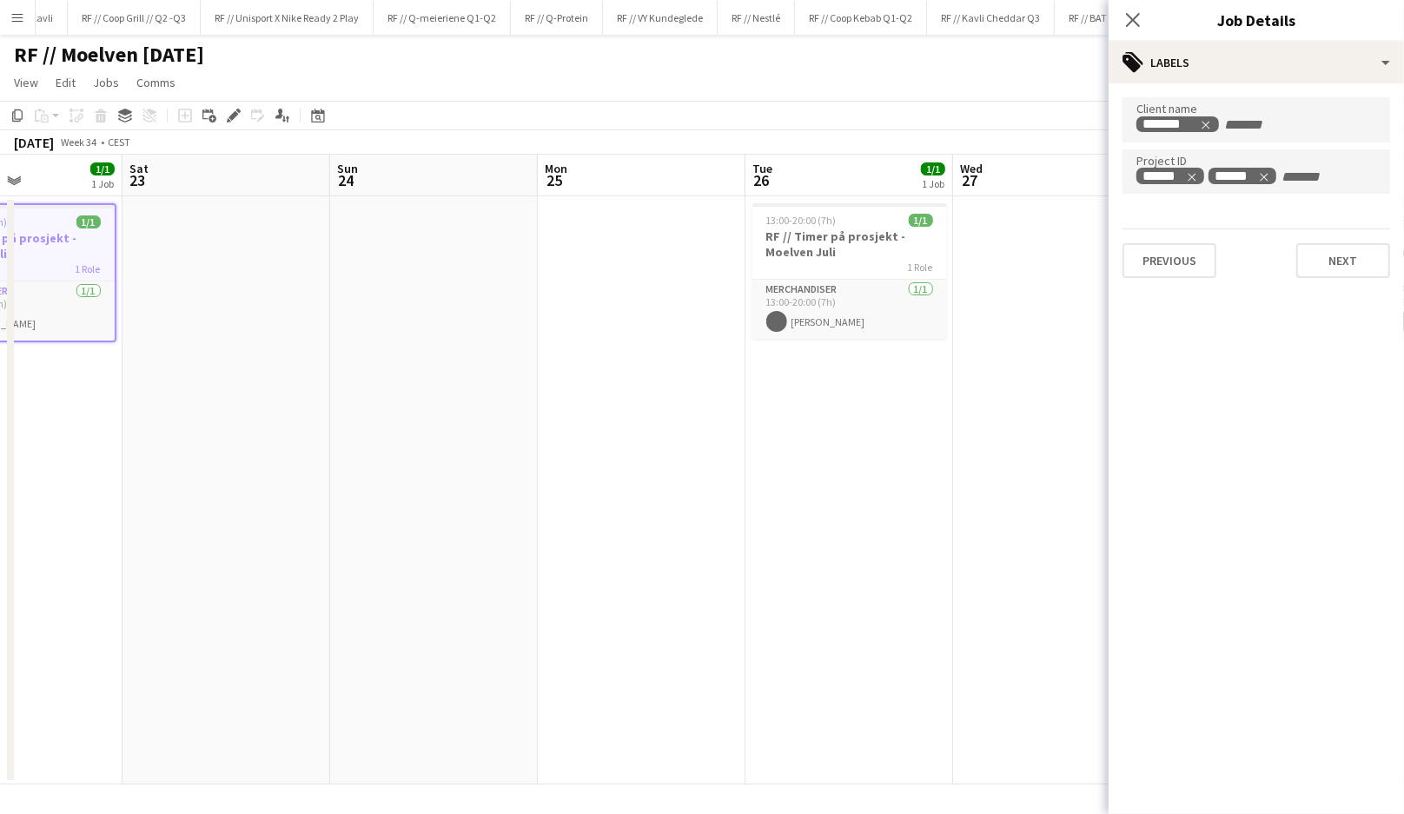
scroll to position [0, 730]
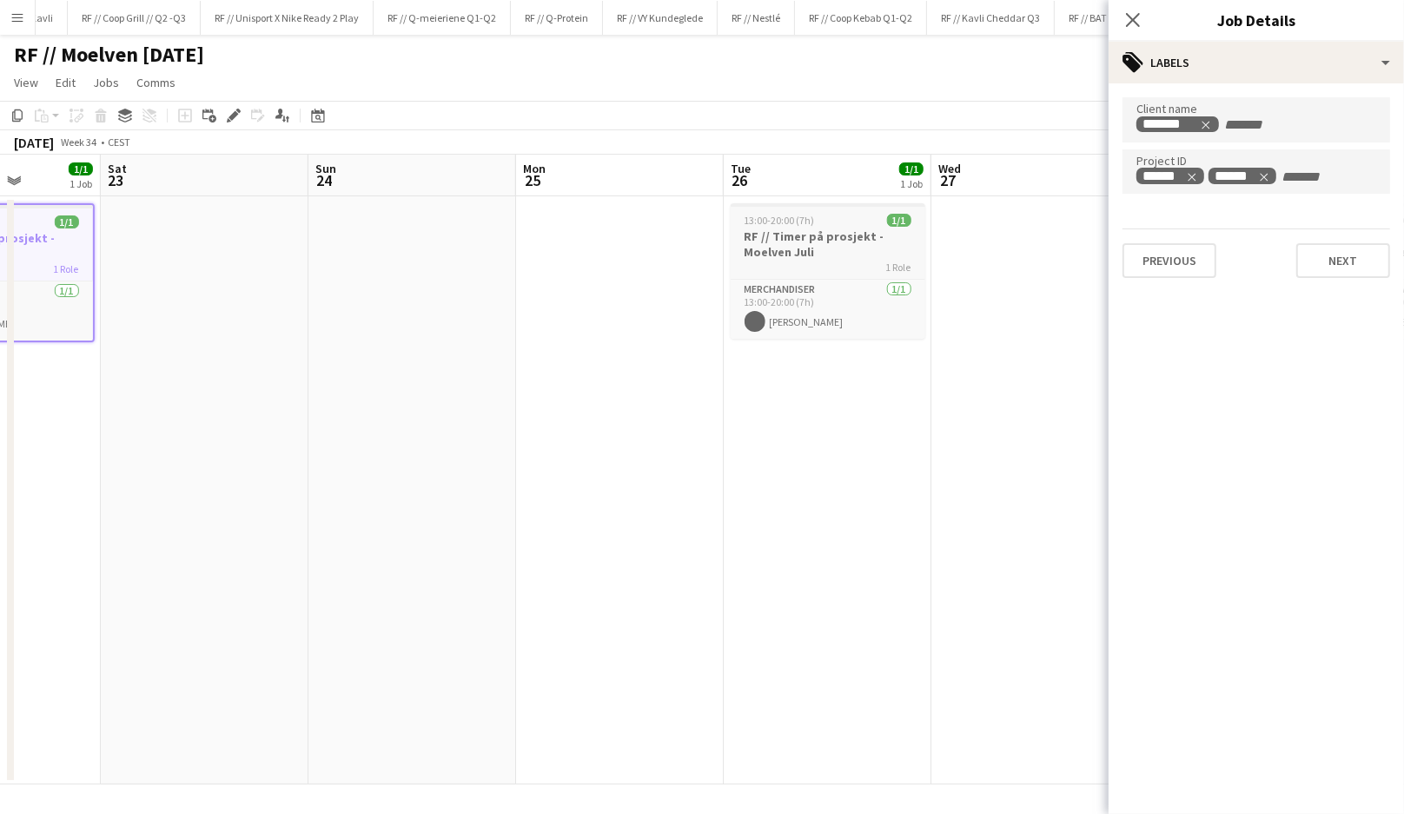
click at [861, 248] on h3 "RF // Timer på prosjekt - Moelven Juli" at bounding box center [827, 243] width 195 height 31
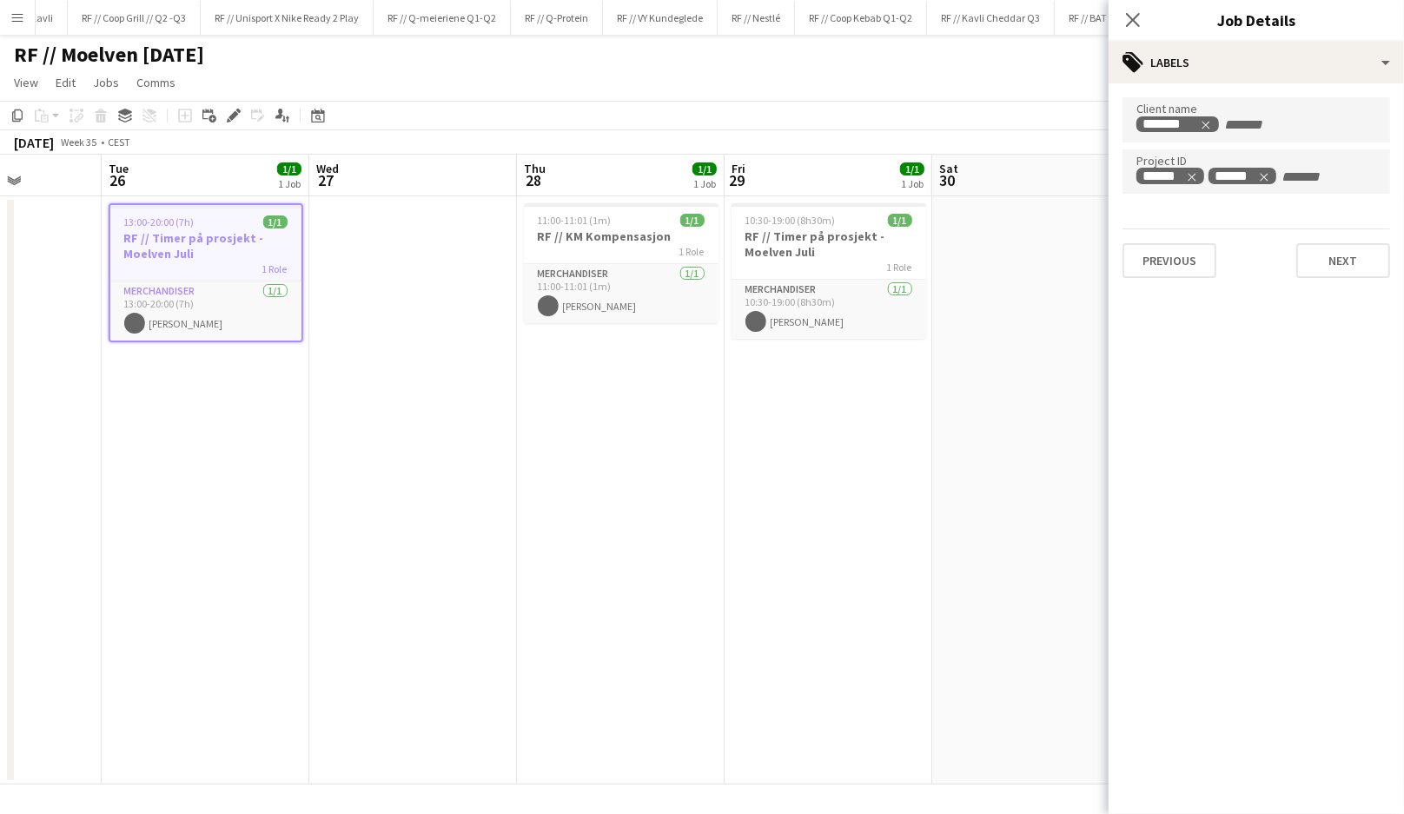
scroll to position [0, 509]
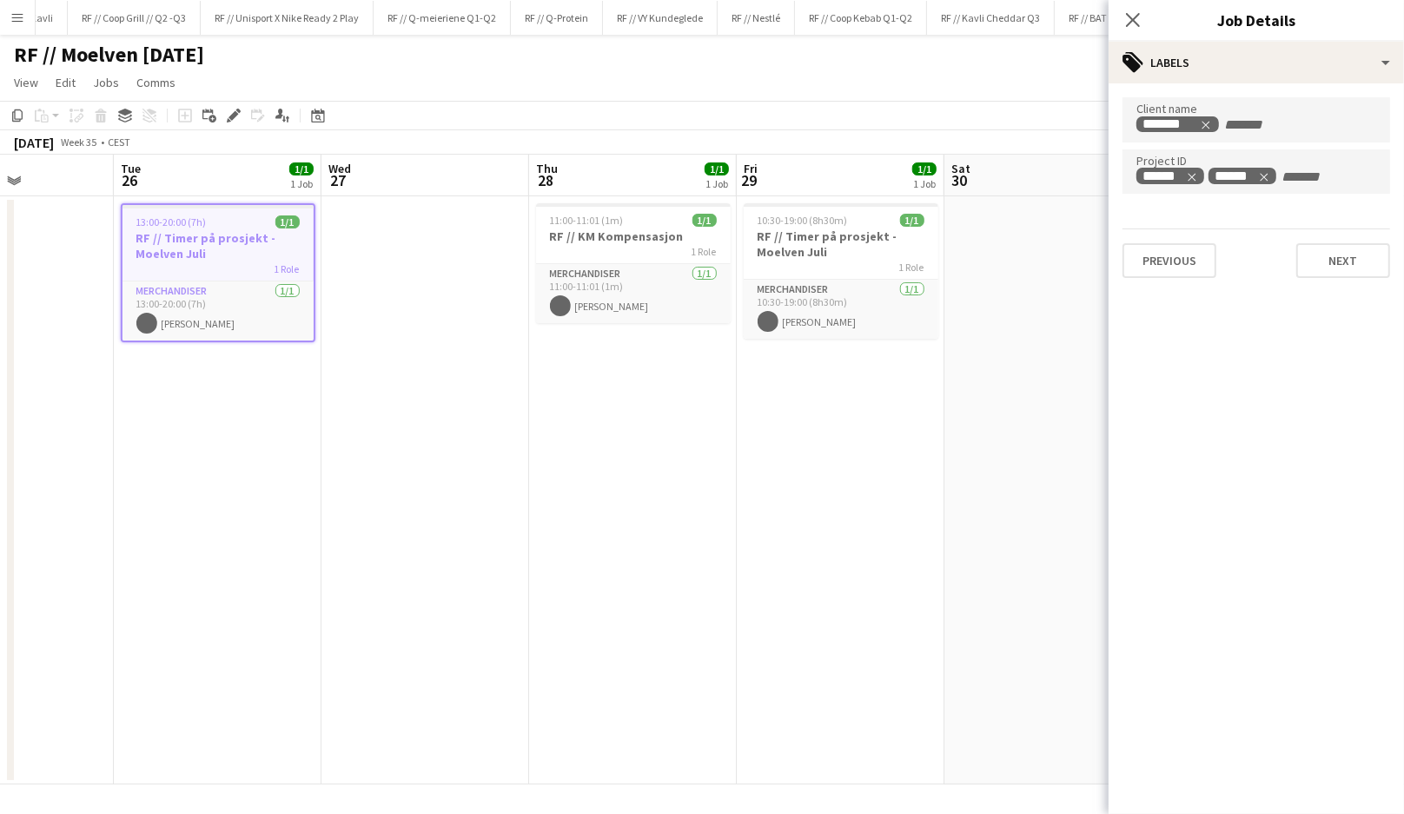
click at [837, 413] on app-date-cell "10:30-19:00 (8h30m) 1/1 RF // Timer på prosjekt - Moelven Juli 1 Role Merchandi…" at bounding box center [841, 490] width 208 height 588
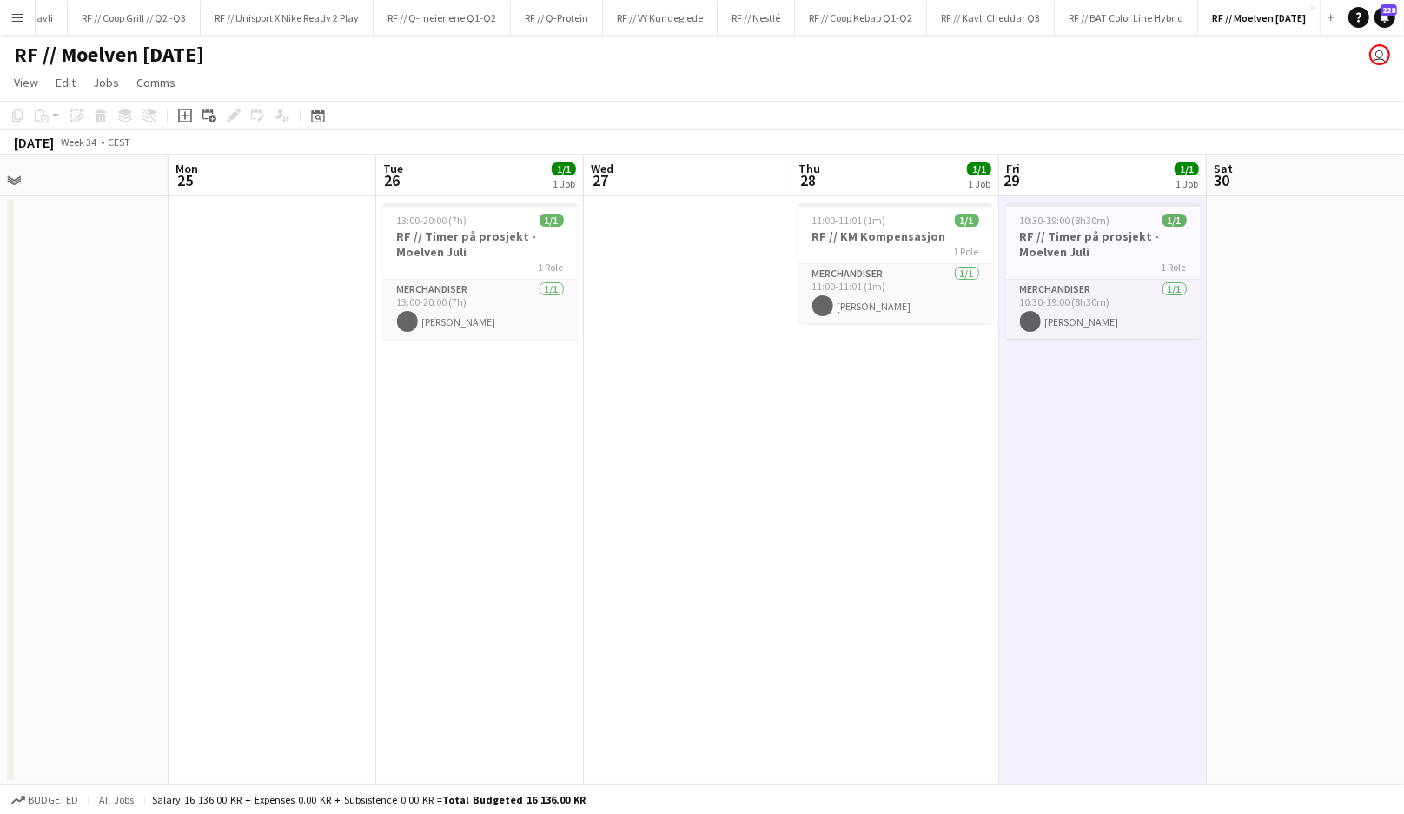
scroll to position [0, 663]
click at [880, 235] on h3 "RF // KM Kompensasjon" at bounding box center [894, 236] width 195 height 16
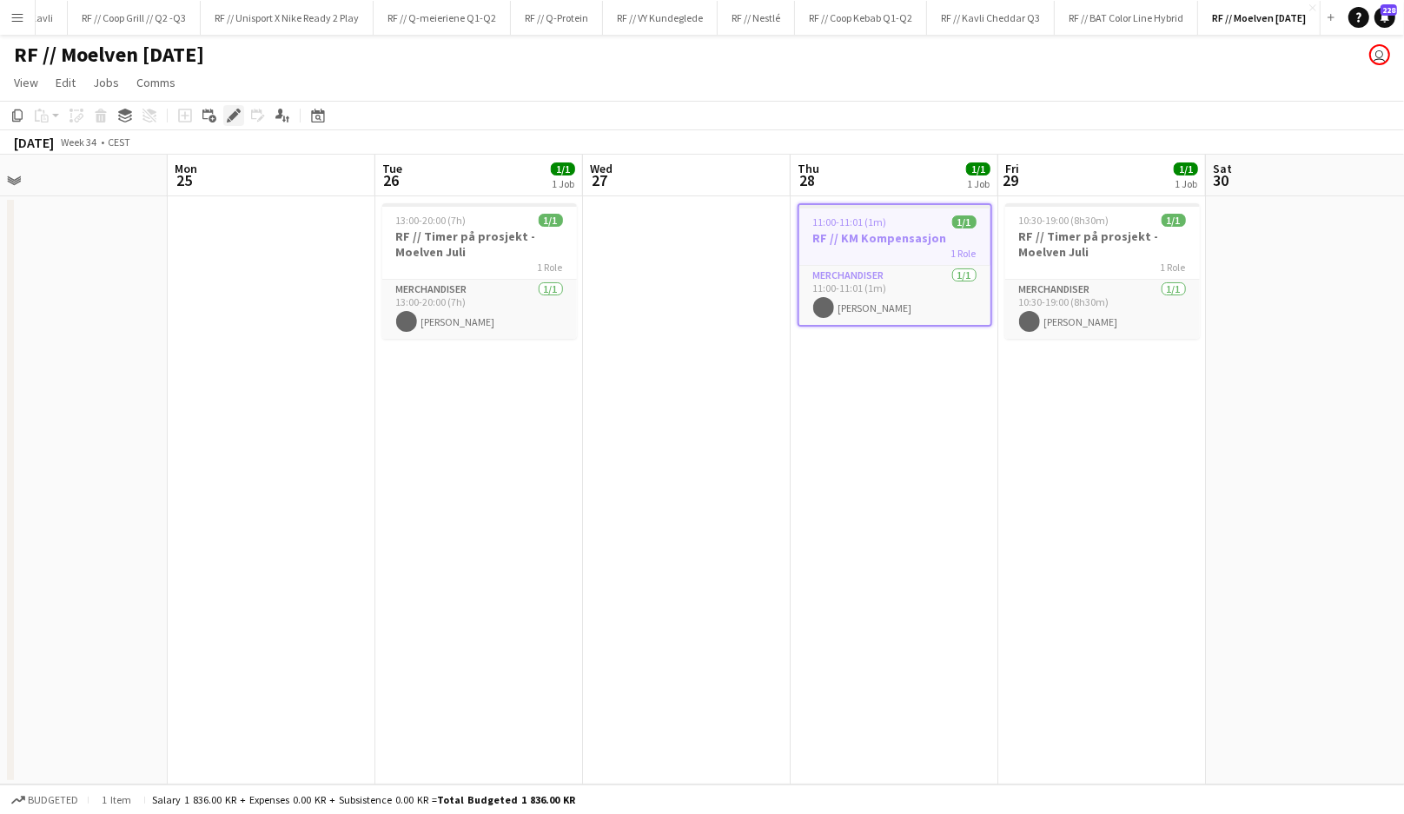
click at [232, 114] on icon at bounding box center [233, 116] width 10 height 10
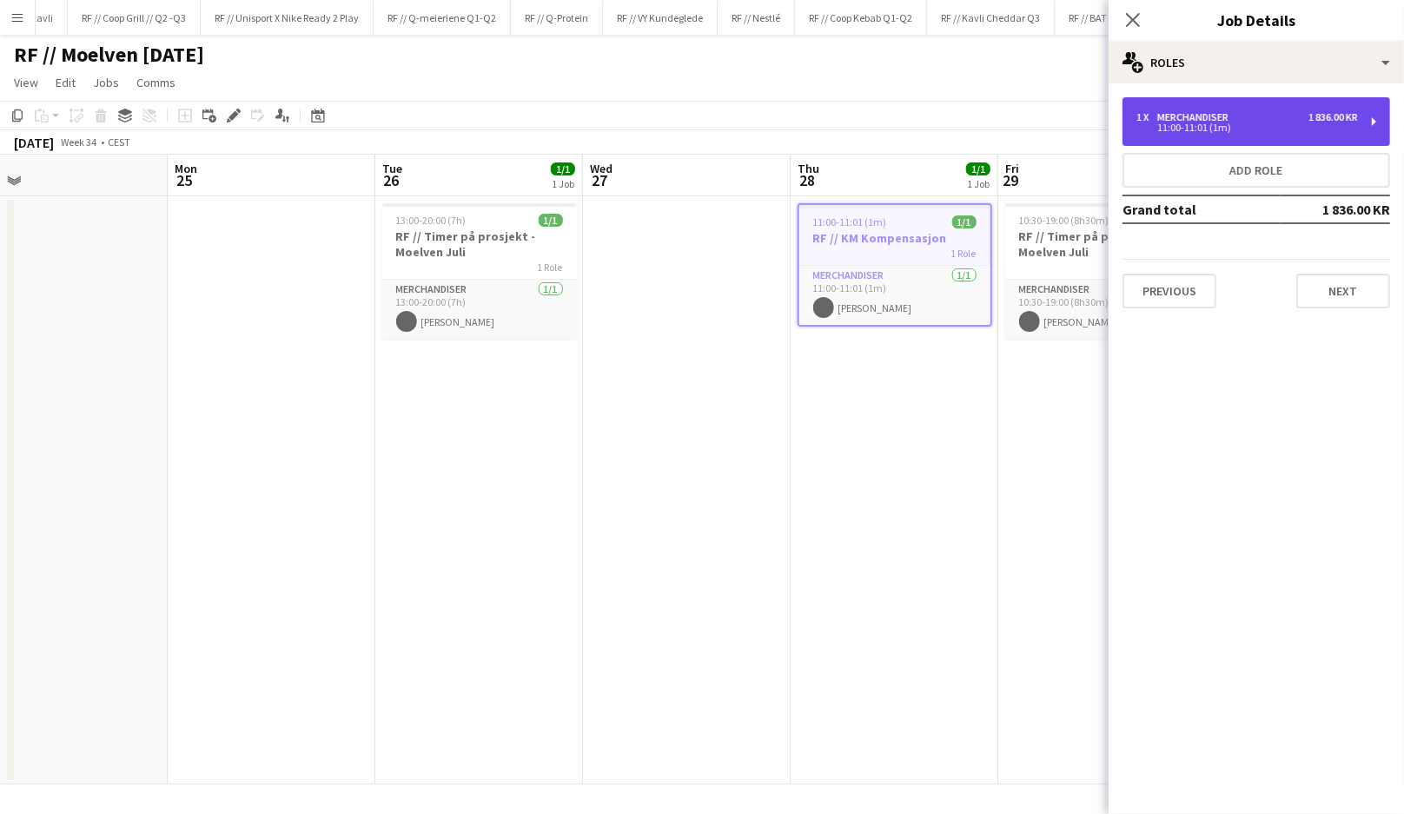
click at [1258, 119] on div "1 x Merchandiser 1 836.00 KR" at bounding box center [1246, 117] width 221 height 12
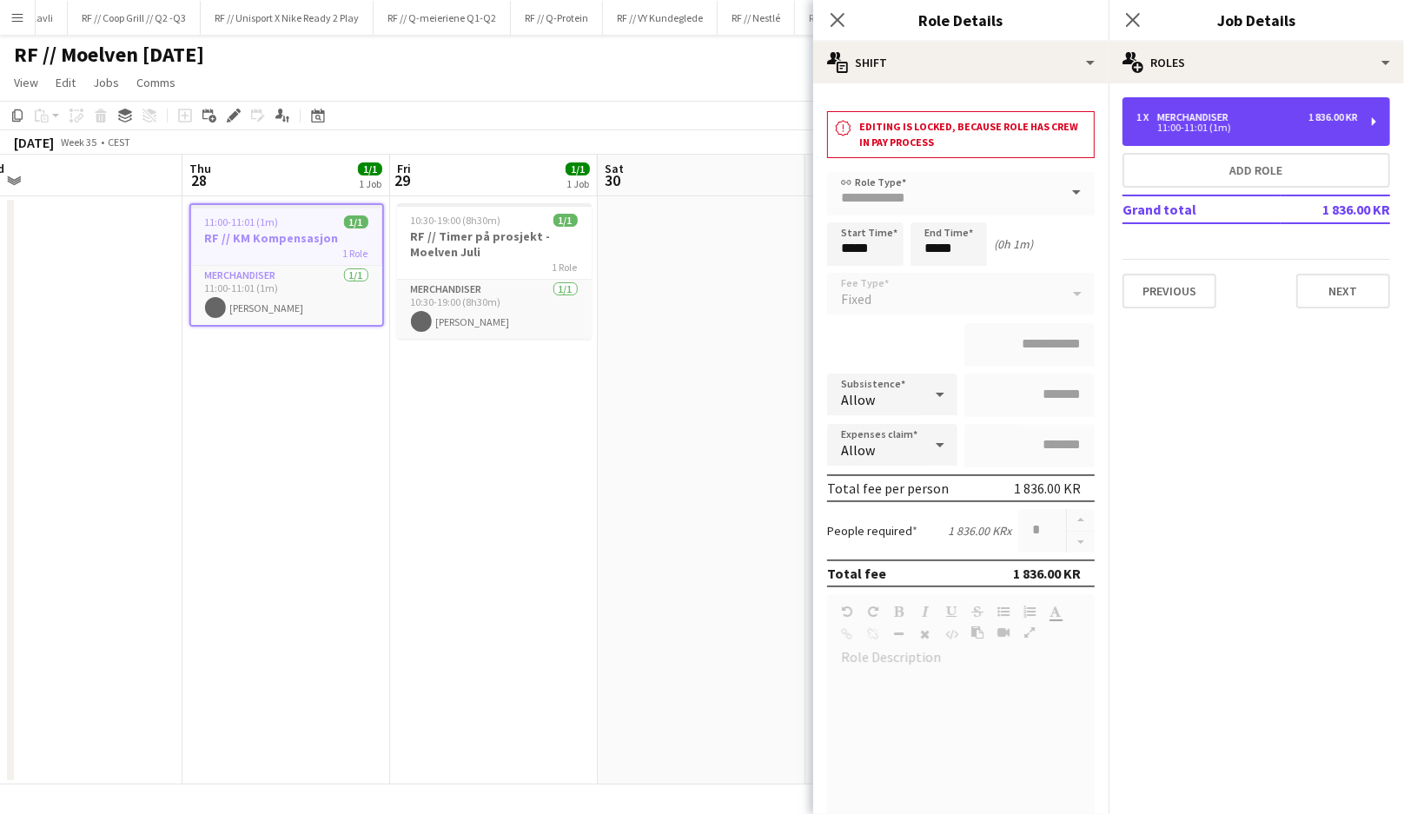
scroll to position [0, 664]
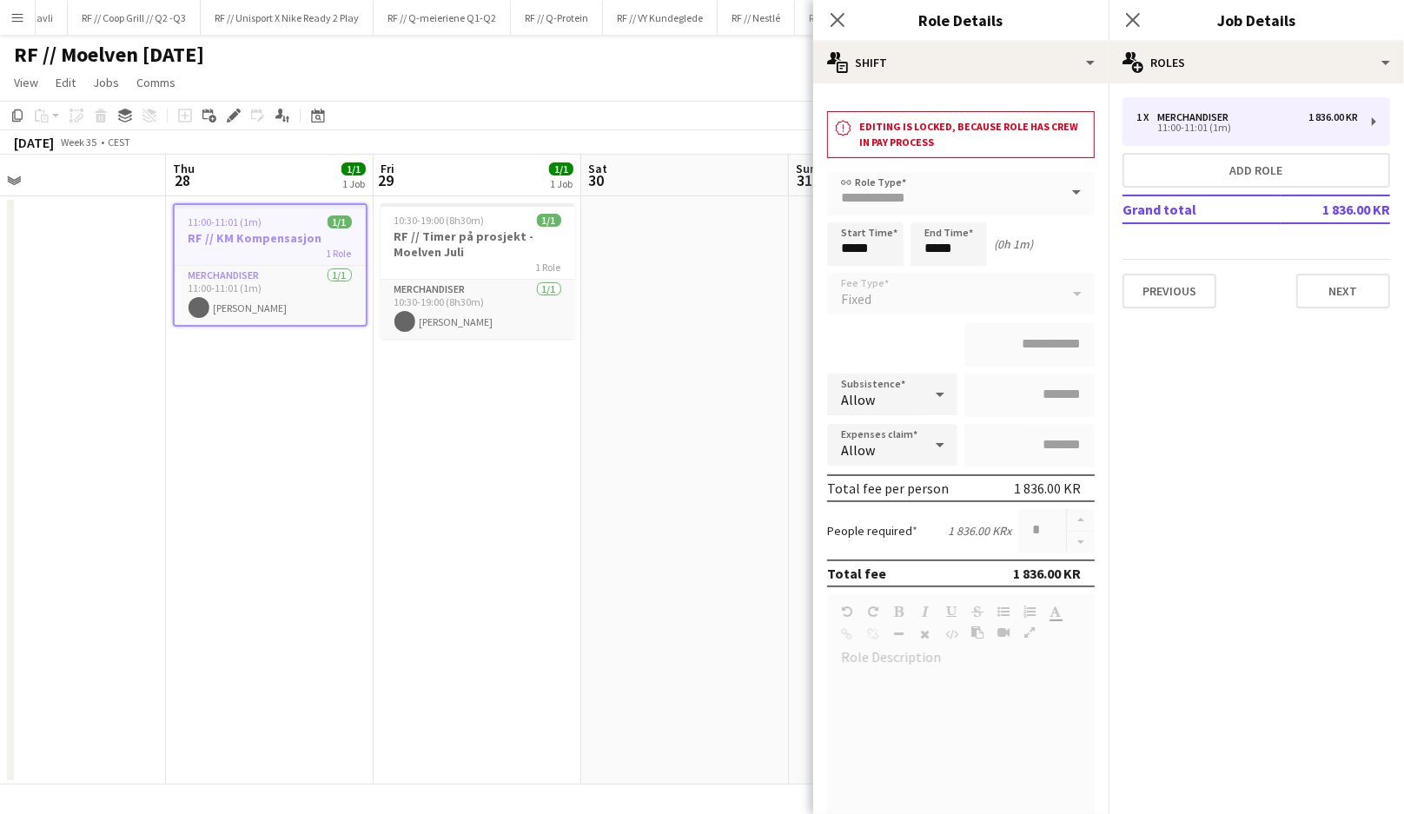
click at [522, 406] on app-date-cell "10:30-19:00 (8h30m) 1/1 RF // Timer på prosjekt - Moelven Juli 1 Role Merchandi…" at bounding box center [477, 490] width 208 height 588
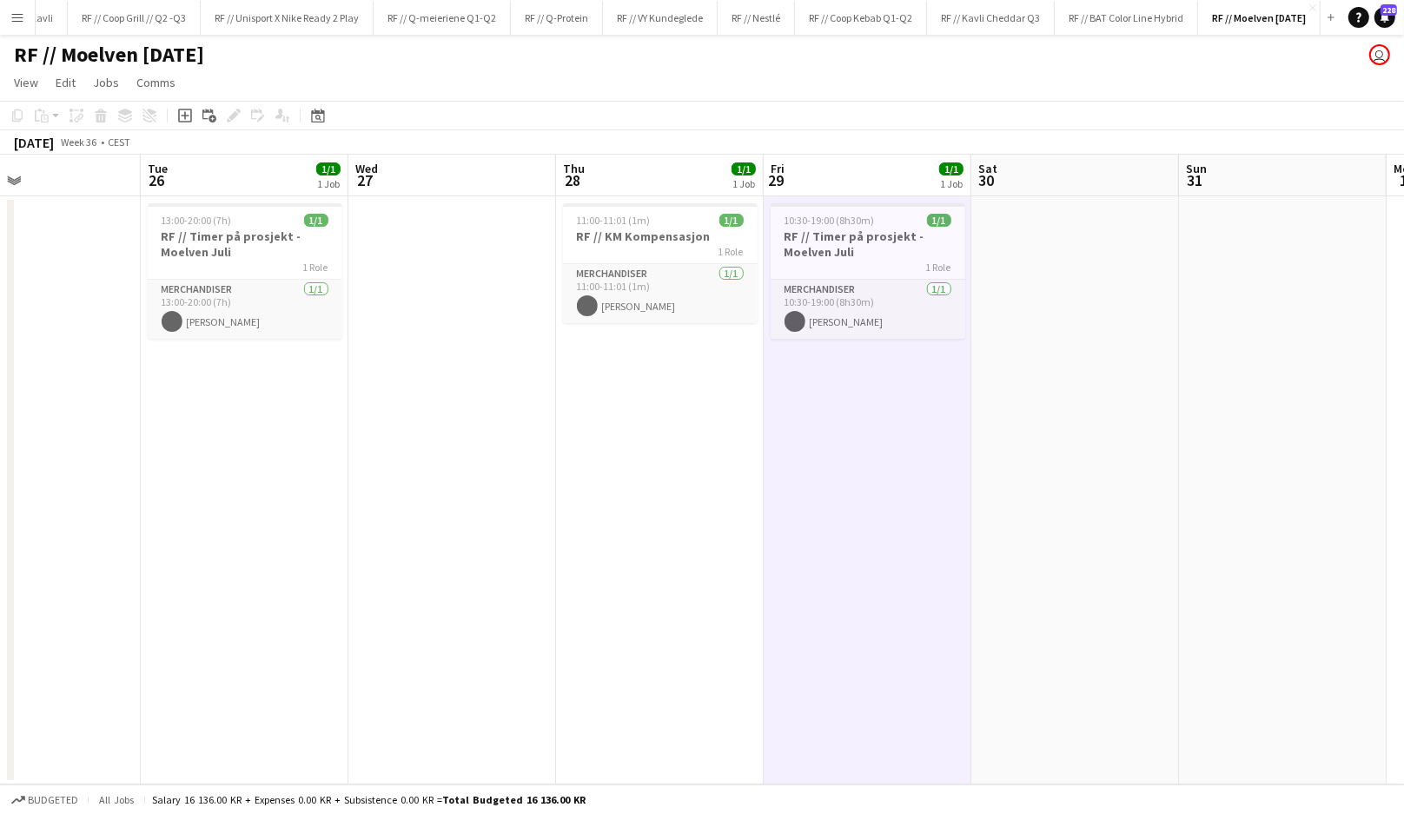
scroll to position [0, 481]
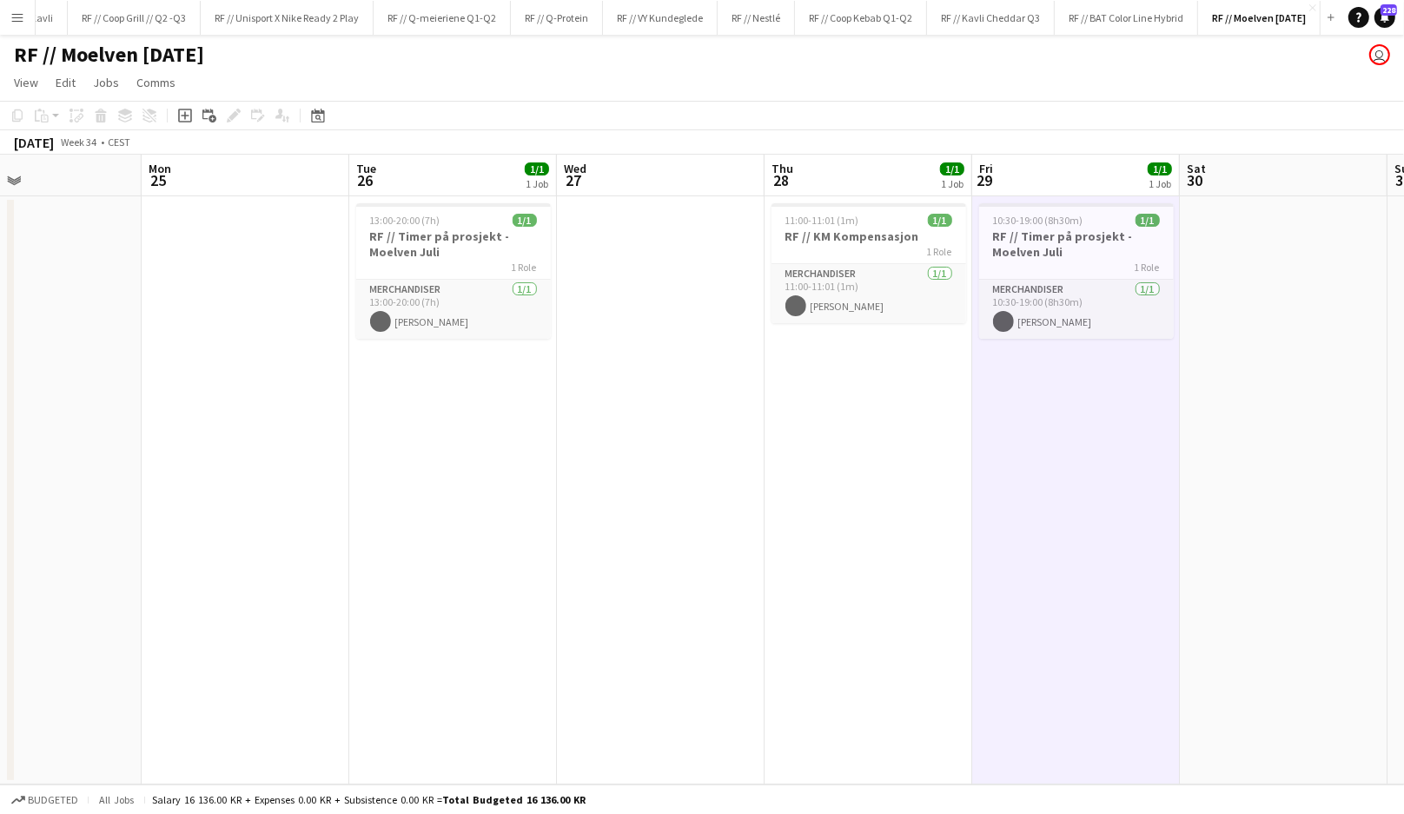
click at [1070, 397] on app-date-cell "10:30-19:00 (8h30m) 1/1 RF // Timer på prosjekt - Moelven Juli 1 Role Merchandi…" at bounding box center [1076, 490] width 208 height 588
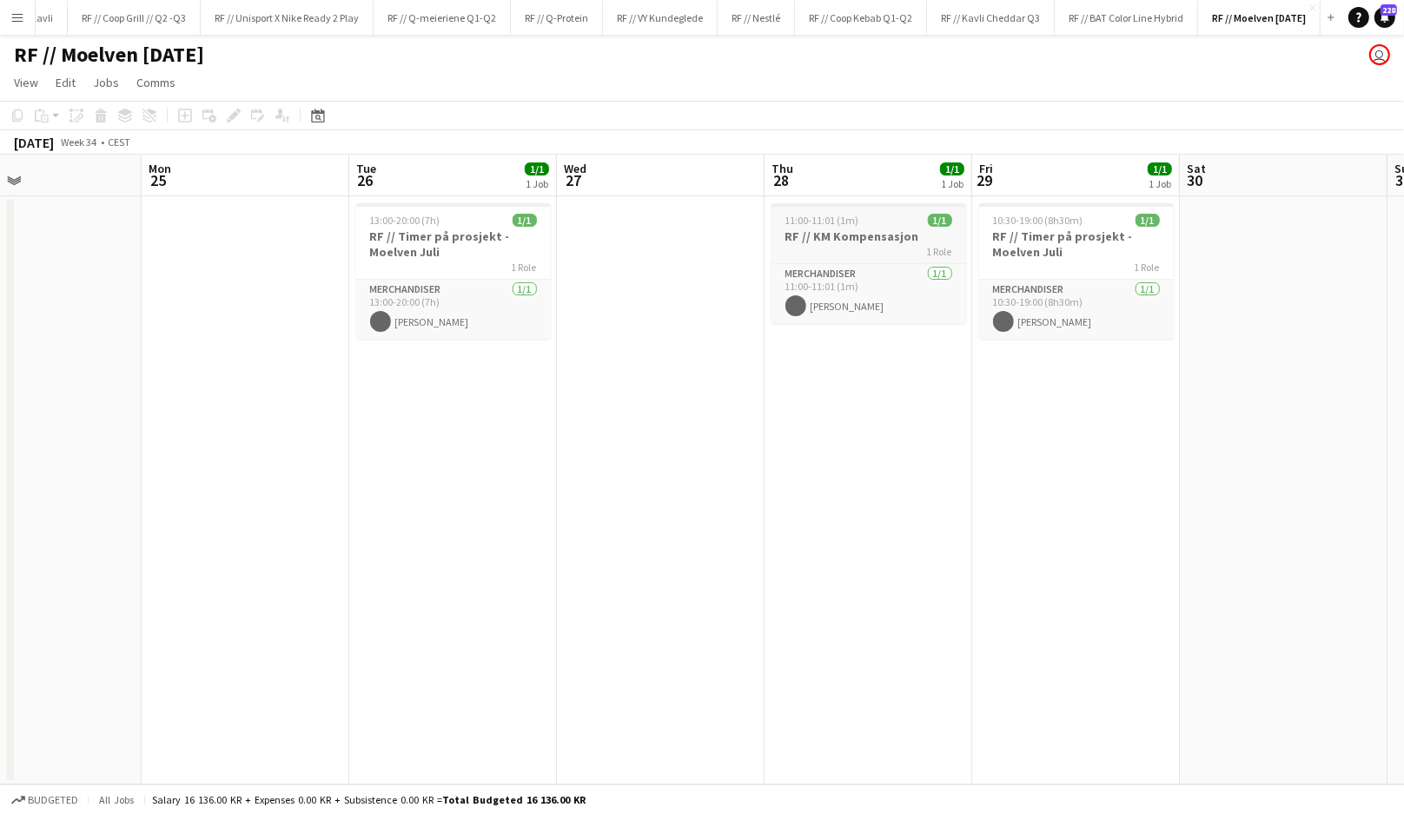
click at [862, 245] on div "1 Role" at bounding box center [868, 251] width 195 height 14
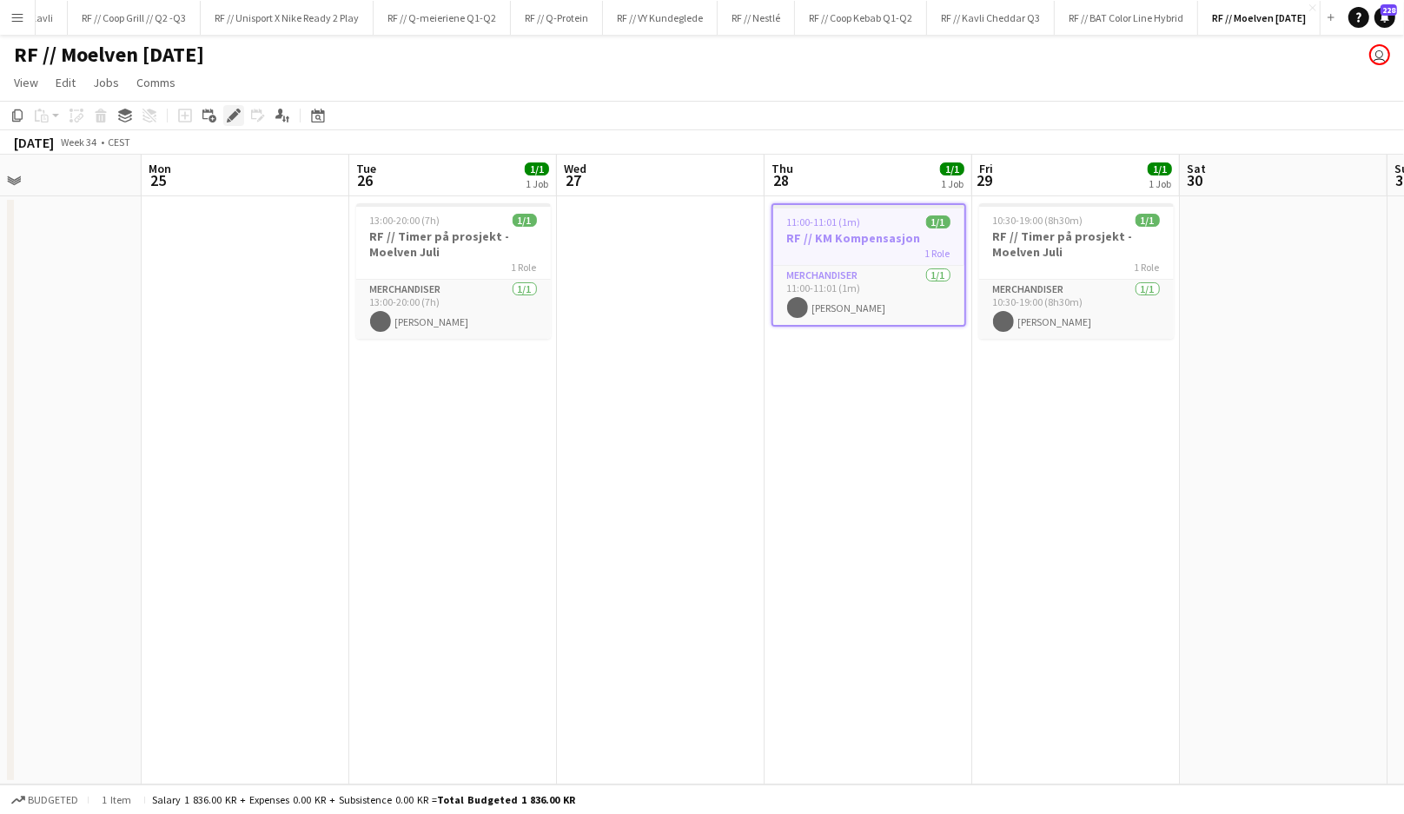
click at [239, 111] on icon at bounding box center [238, 111] width 4 height 4
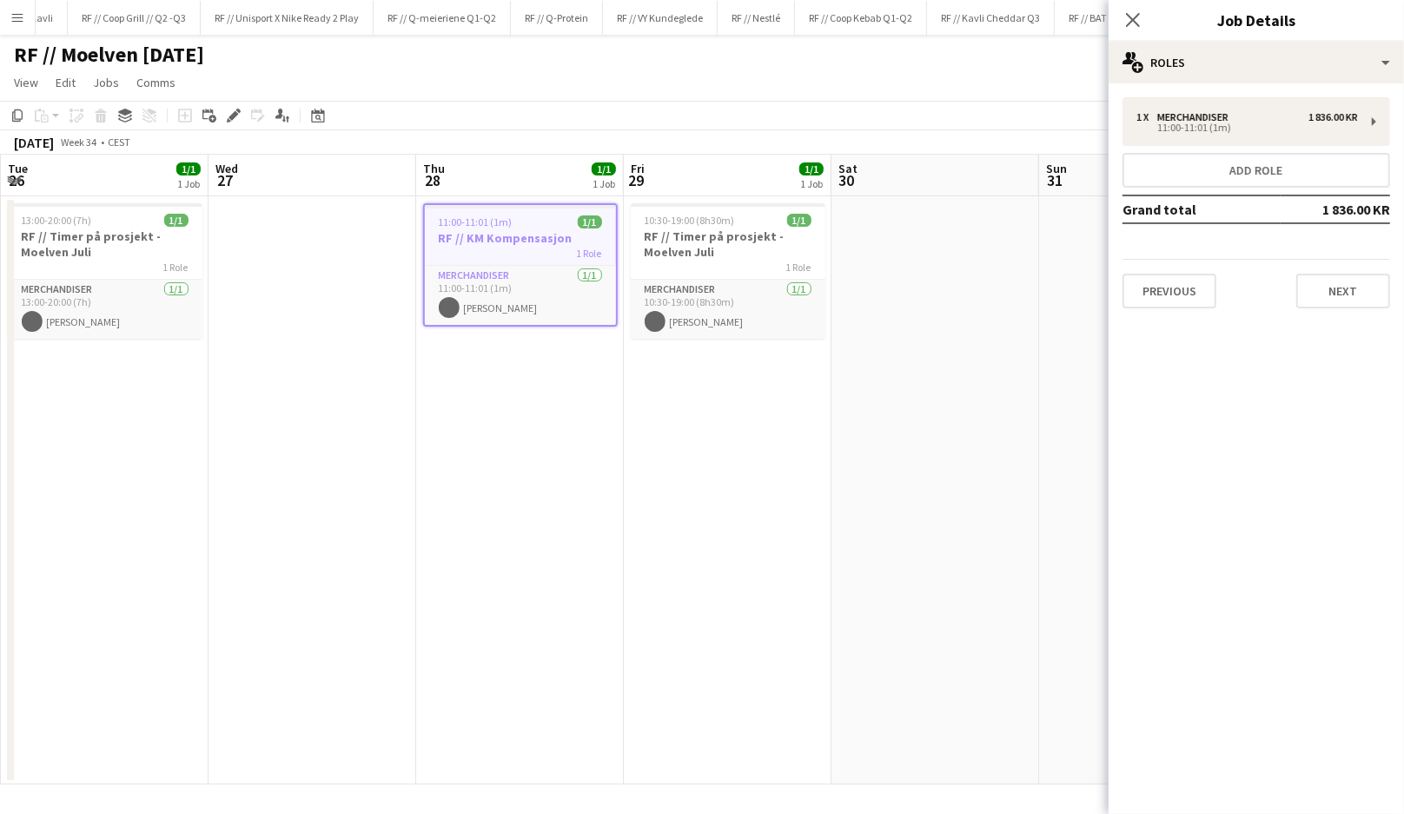
scroll to position [0, 633]
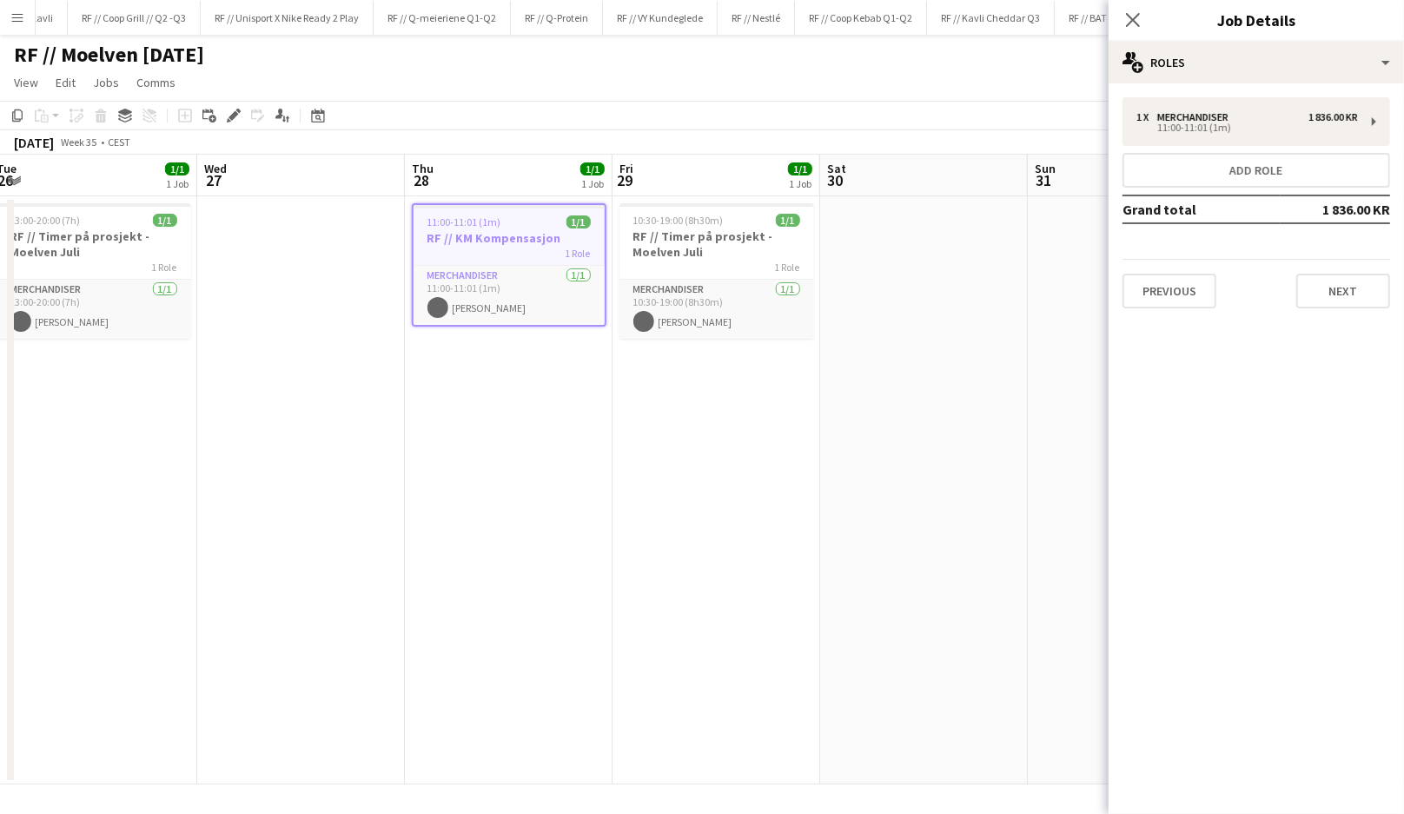
click at [752, 456] on app-date-cell "10:30-19:00 (8h30m) 1/1 RF // Timer på prosjekt - Moelven Juli 1 Role Merchandi…" at bounding box center [716, 490] width 208 height 588
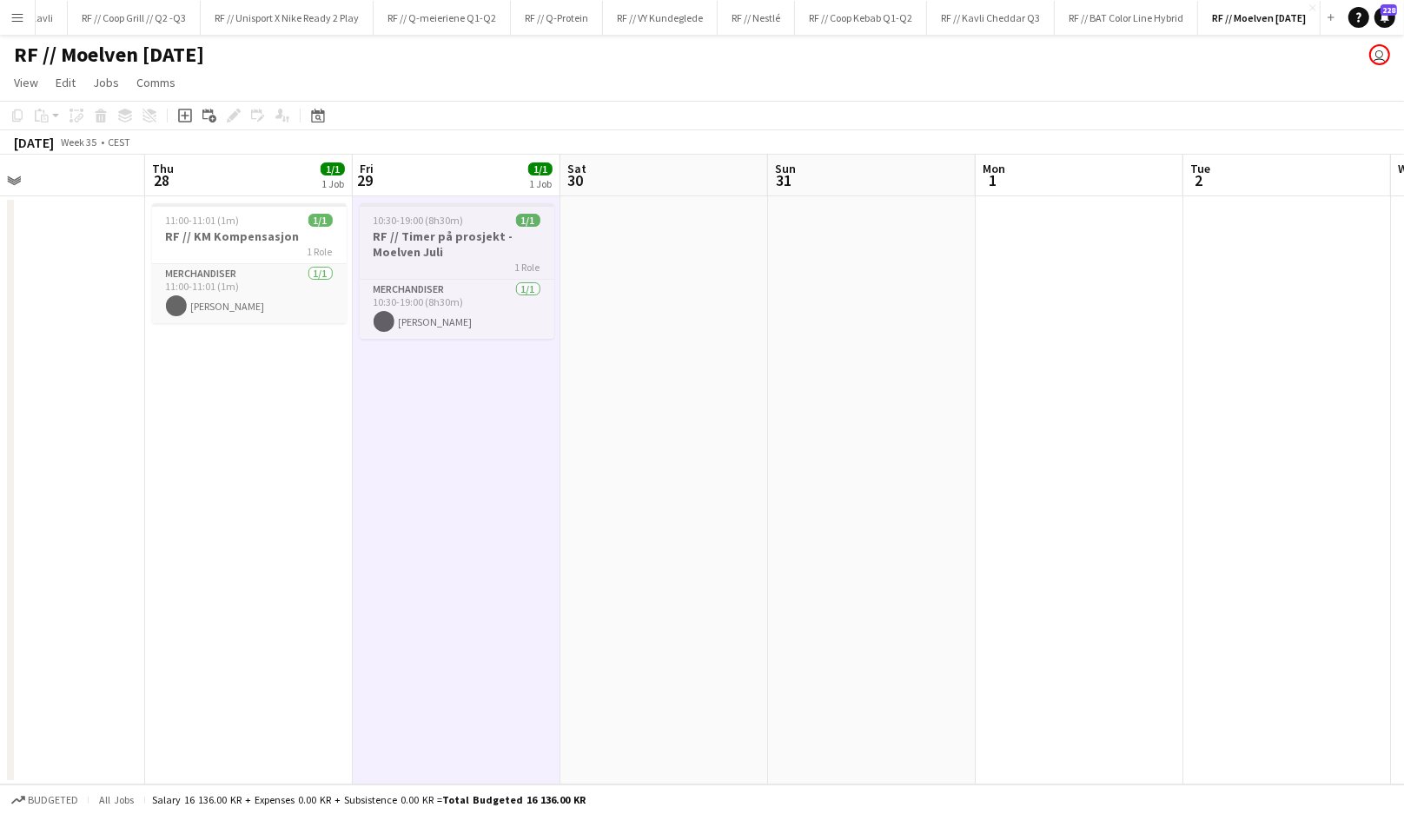
scroll to position [0, 721]
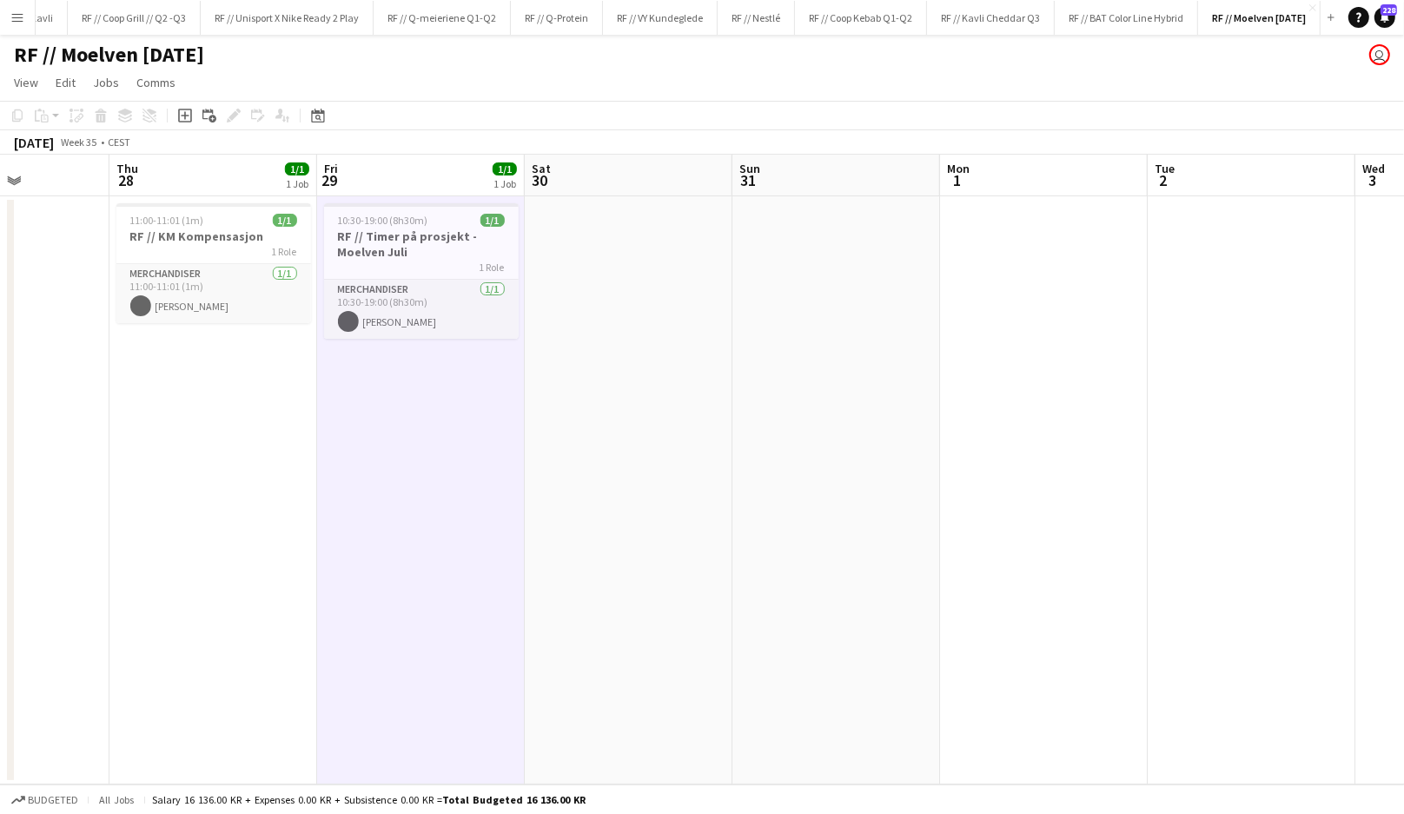
click at [459, 426] on app-date-cell "10:30-19:00 (8h30m) 1/1 RF // Timer på prosjekt - Moelven Juli 1 Role Merchandi…" at bounding box center [421, 490] width 208 height 588
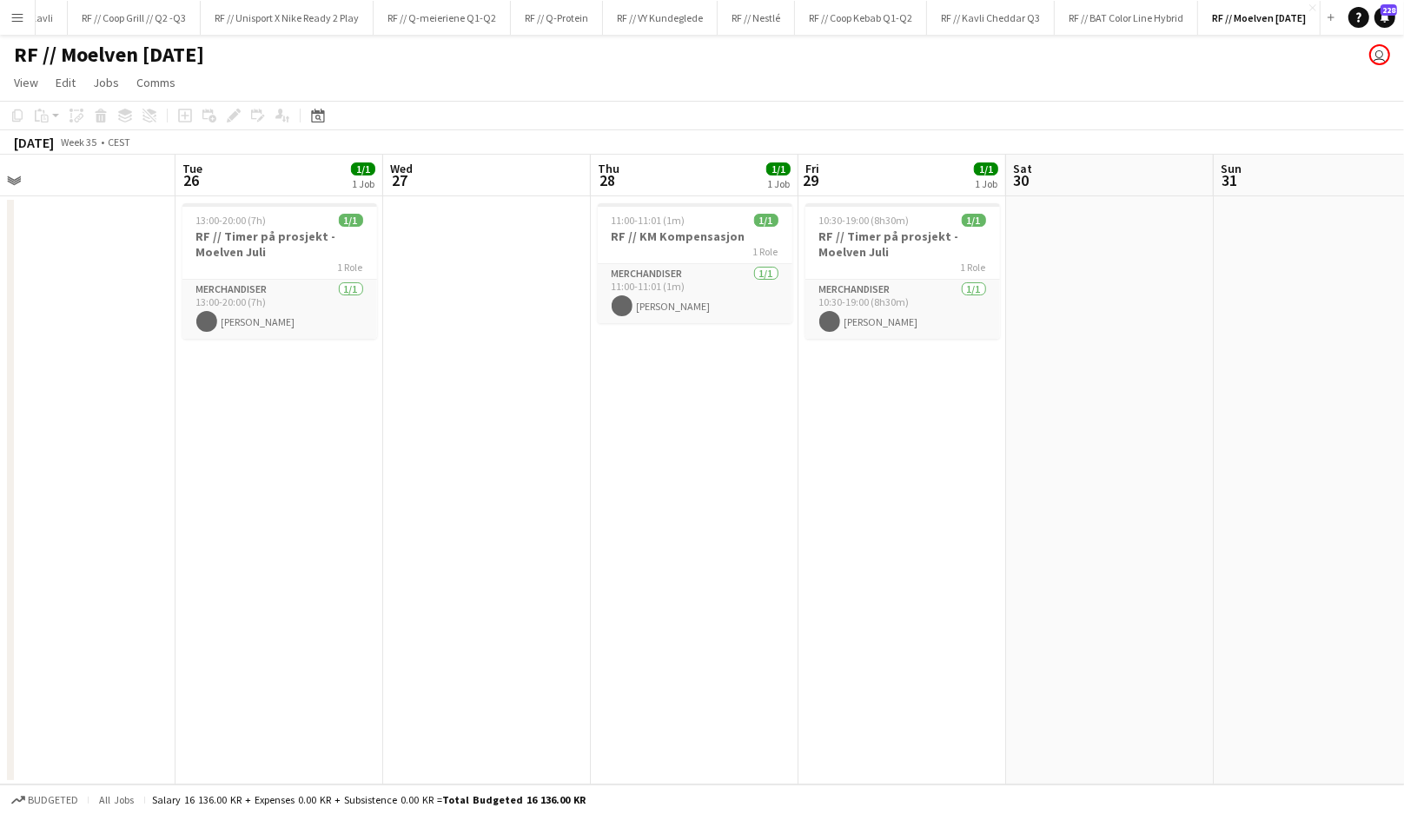
scroll to position [0, 395]
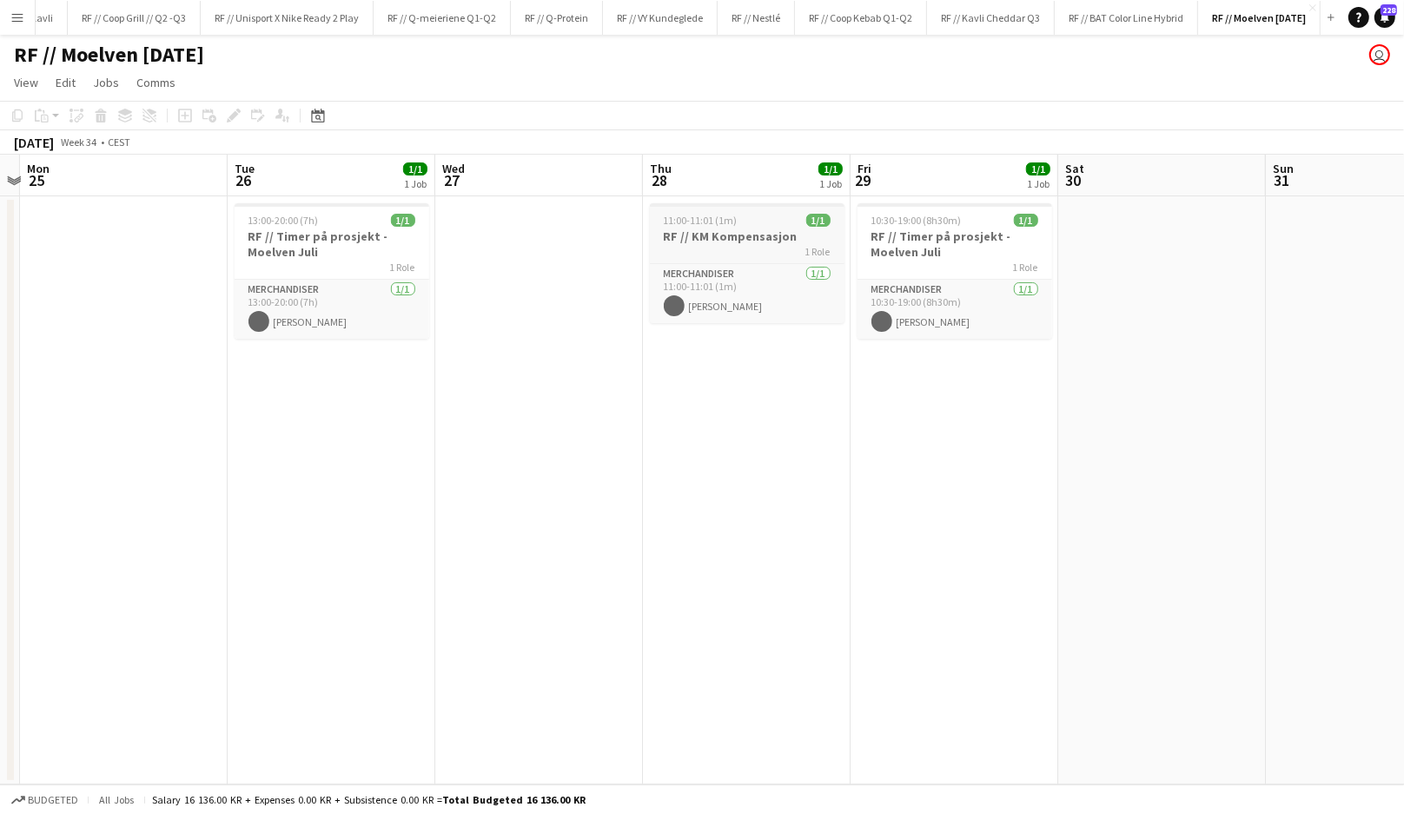
click at [743, 242] on h3 "RF // KM Kompensasjon" at bounding box center [747, 236] width 195 height 16
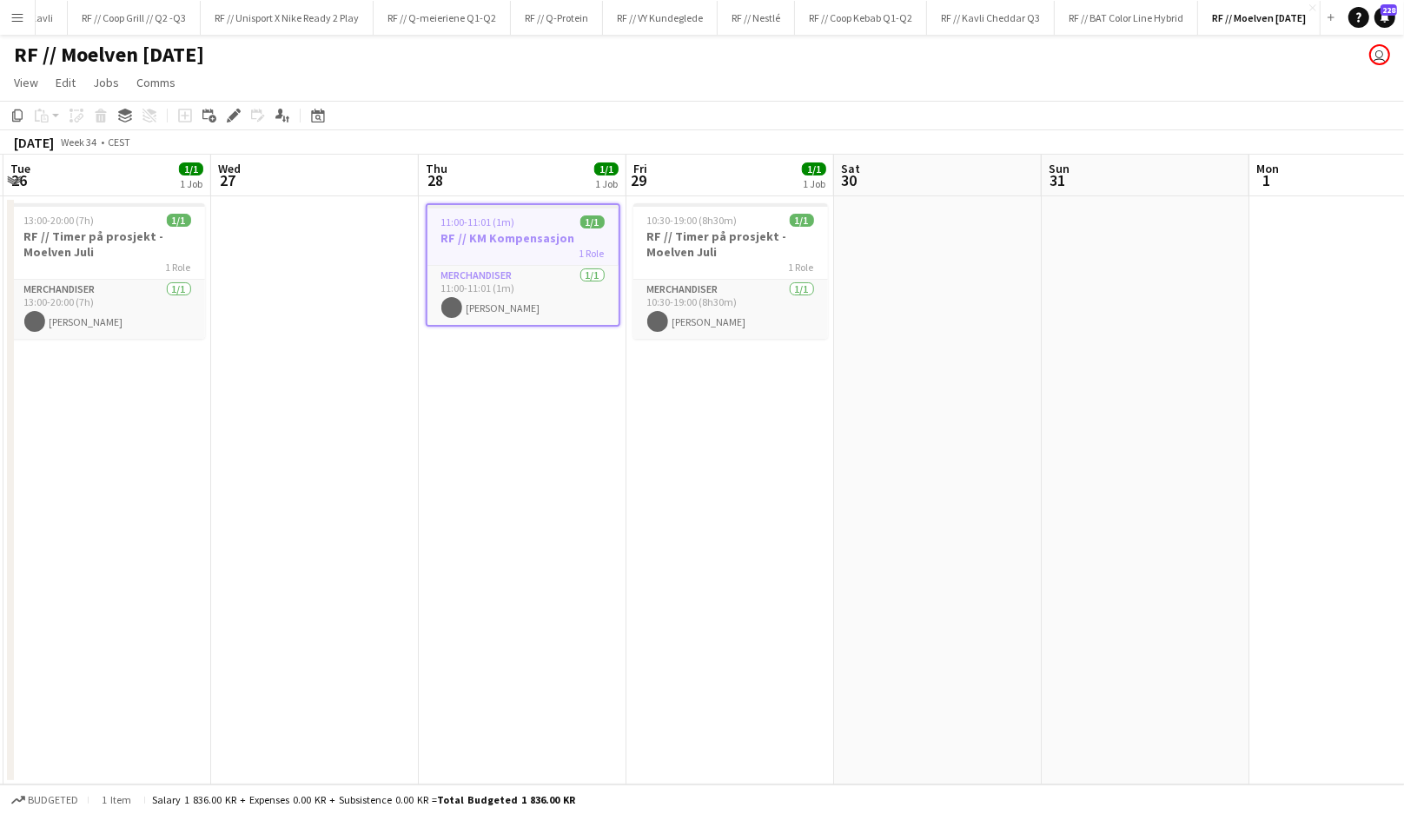
scroll to position [0, 648]
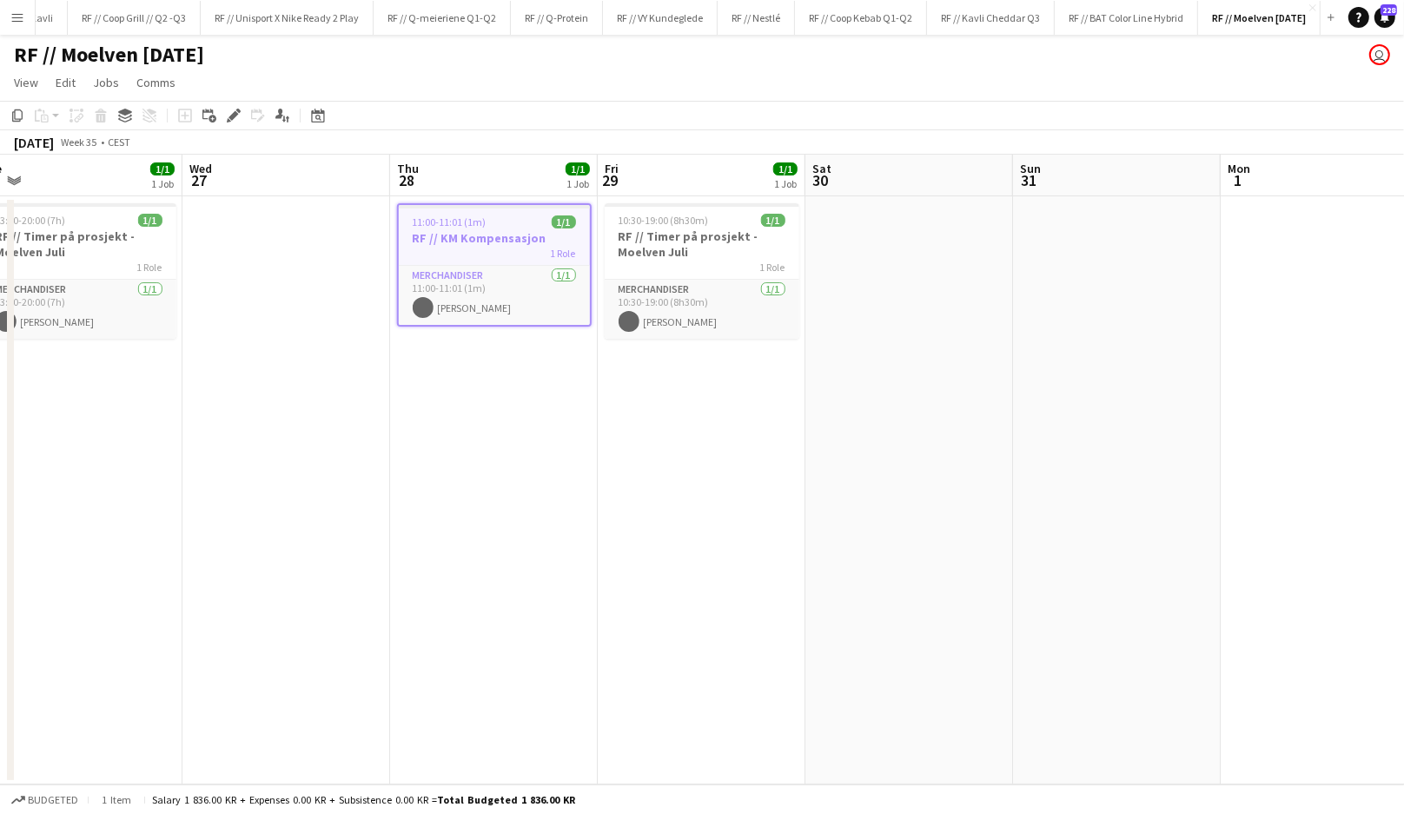
click at [528, 430] on app-date-cell "11:00-11:01 (1m) 1/1 RF // KM Kompensasjon 1 Role Merchandiser 1/1 11:00-11:01 …" at bounding box center [494, 490] width 208 height 588
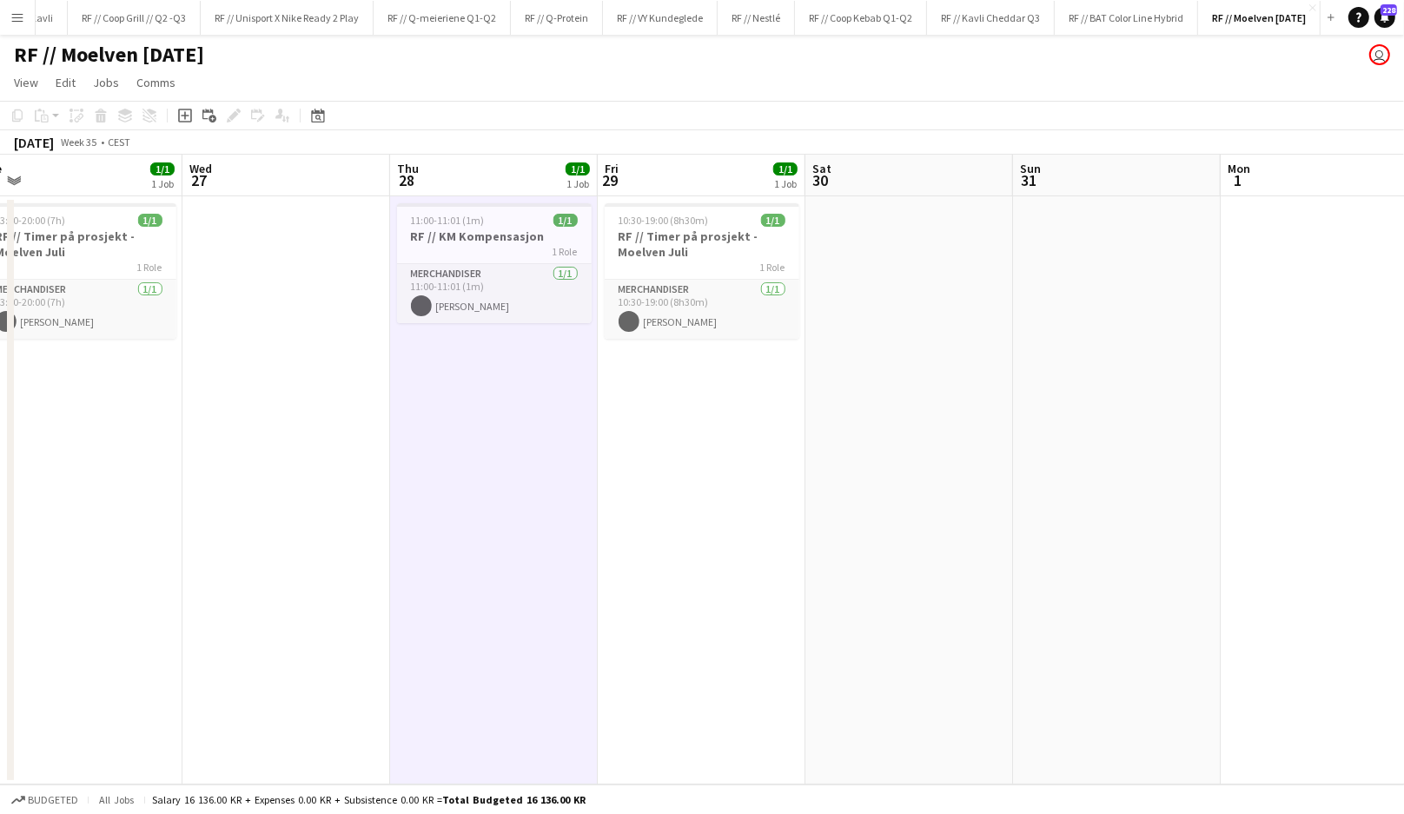
click at [528, 430] on app-date-cell "11:00-11:01 (1m) 1/1 RF // KM Kompensasjon 1 Role Merchandiser 1/1 11:00-11:01 …" at bounding box center [494, 490] width 208 height 588
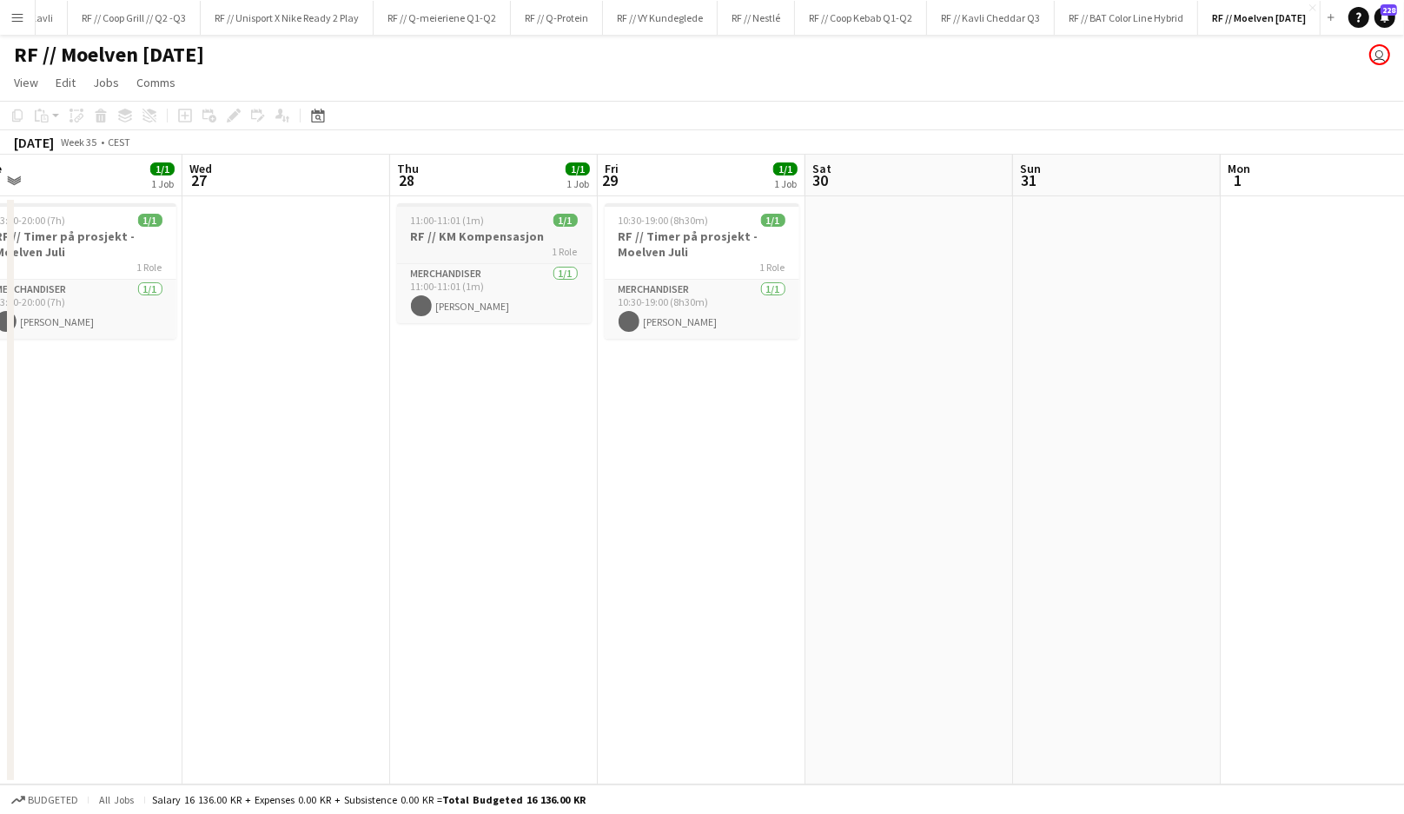
click at [506, 233] on h3 "RF // KM Kompensasjon" at bounding box center [494, 236] width 195 height 16
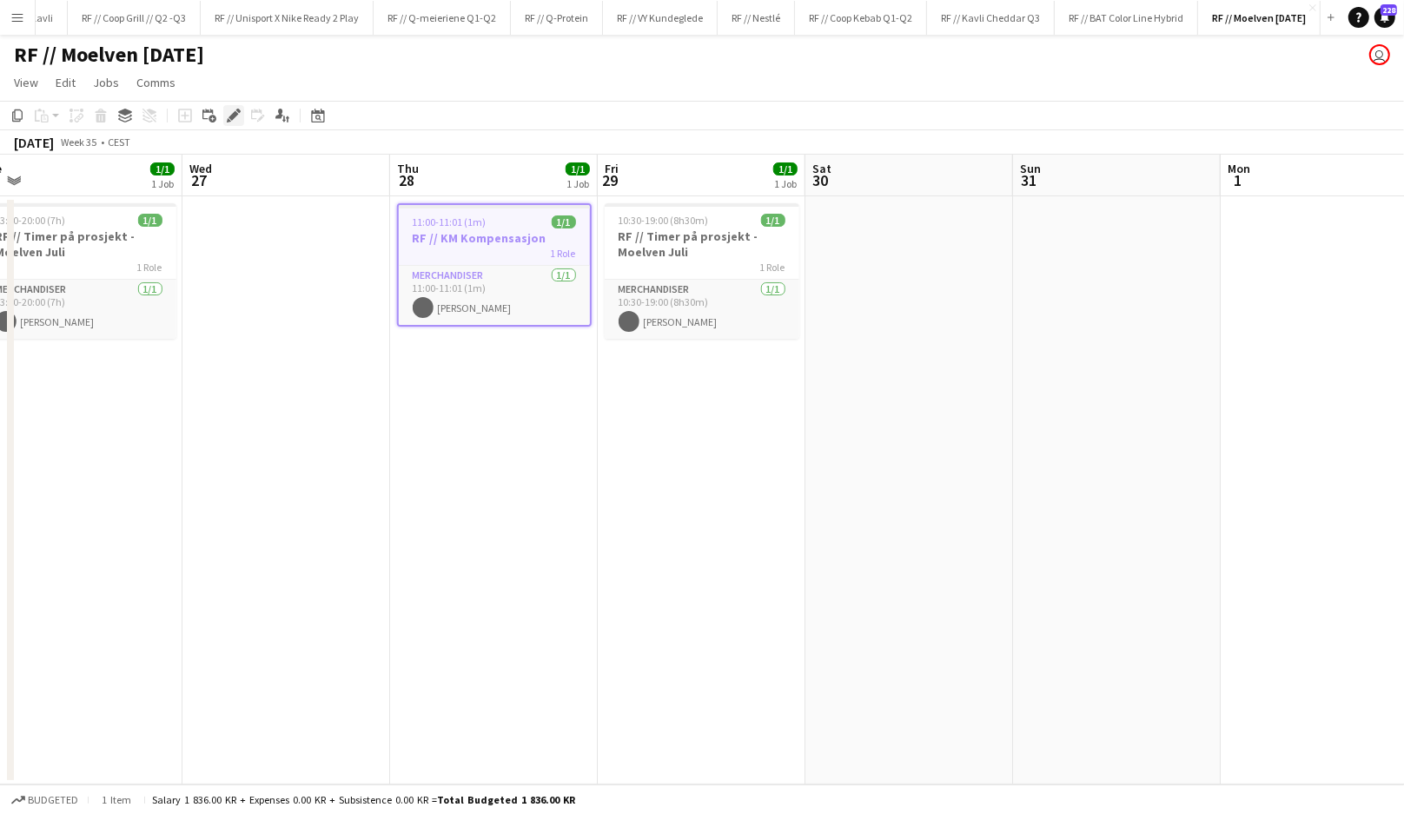
click at [231, 113] on icon "Edit" at bounding box center [234, 116] width 14 height 14
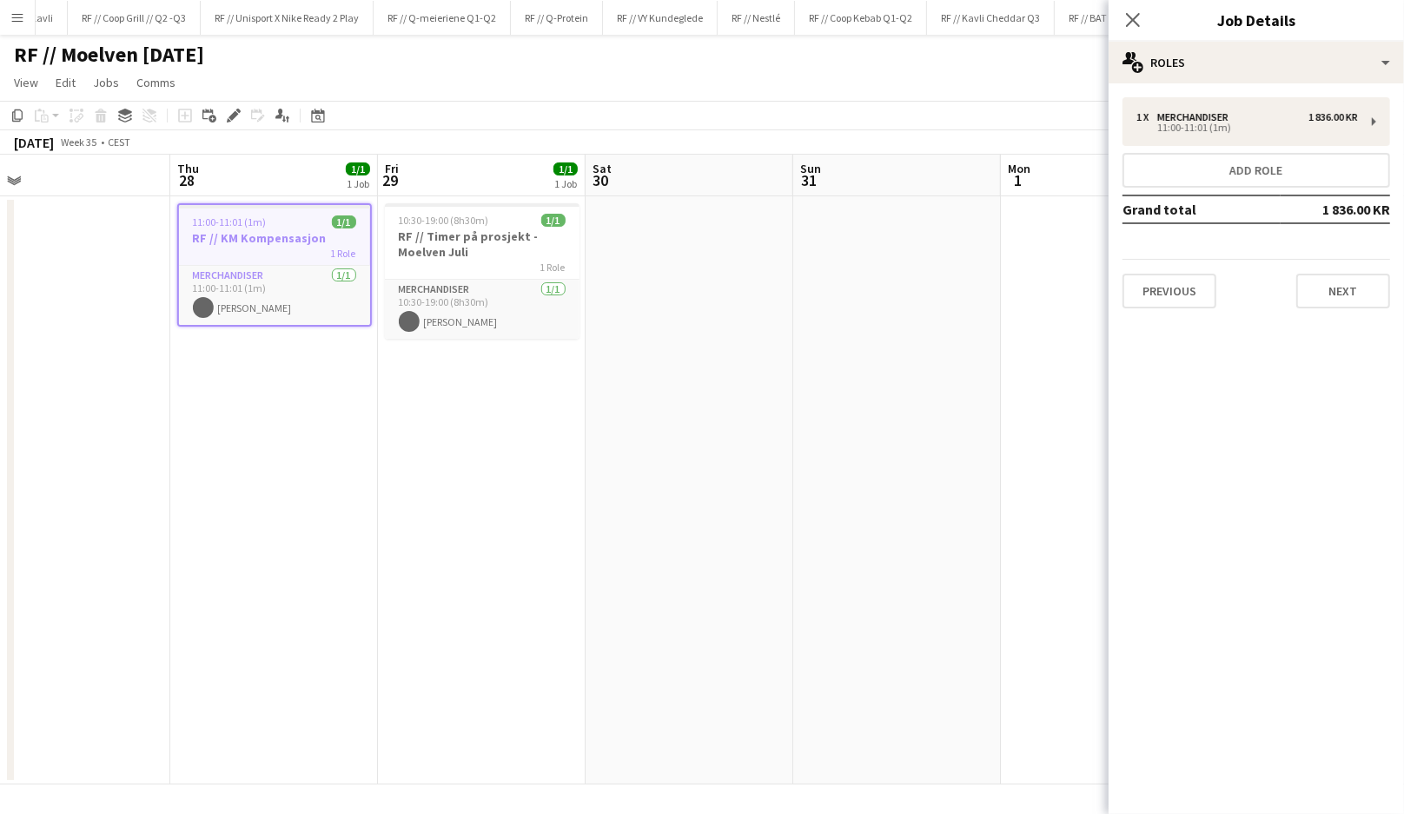
scroll to position [0, 371]
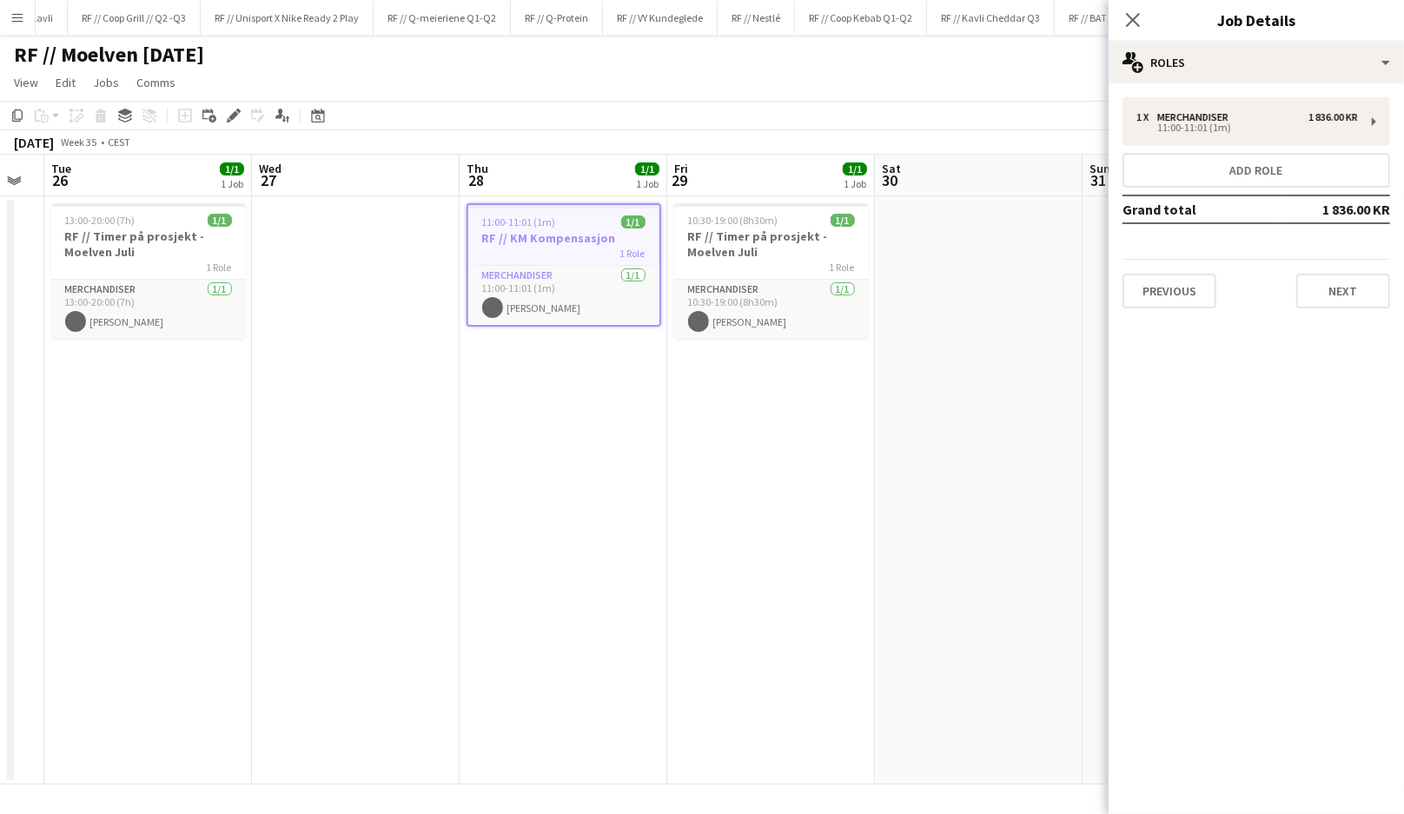
click at [418, 235] on app-date-cell at bounding box center [356, 490] width 208 height 588
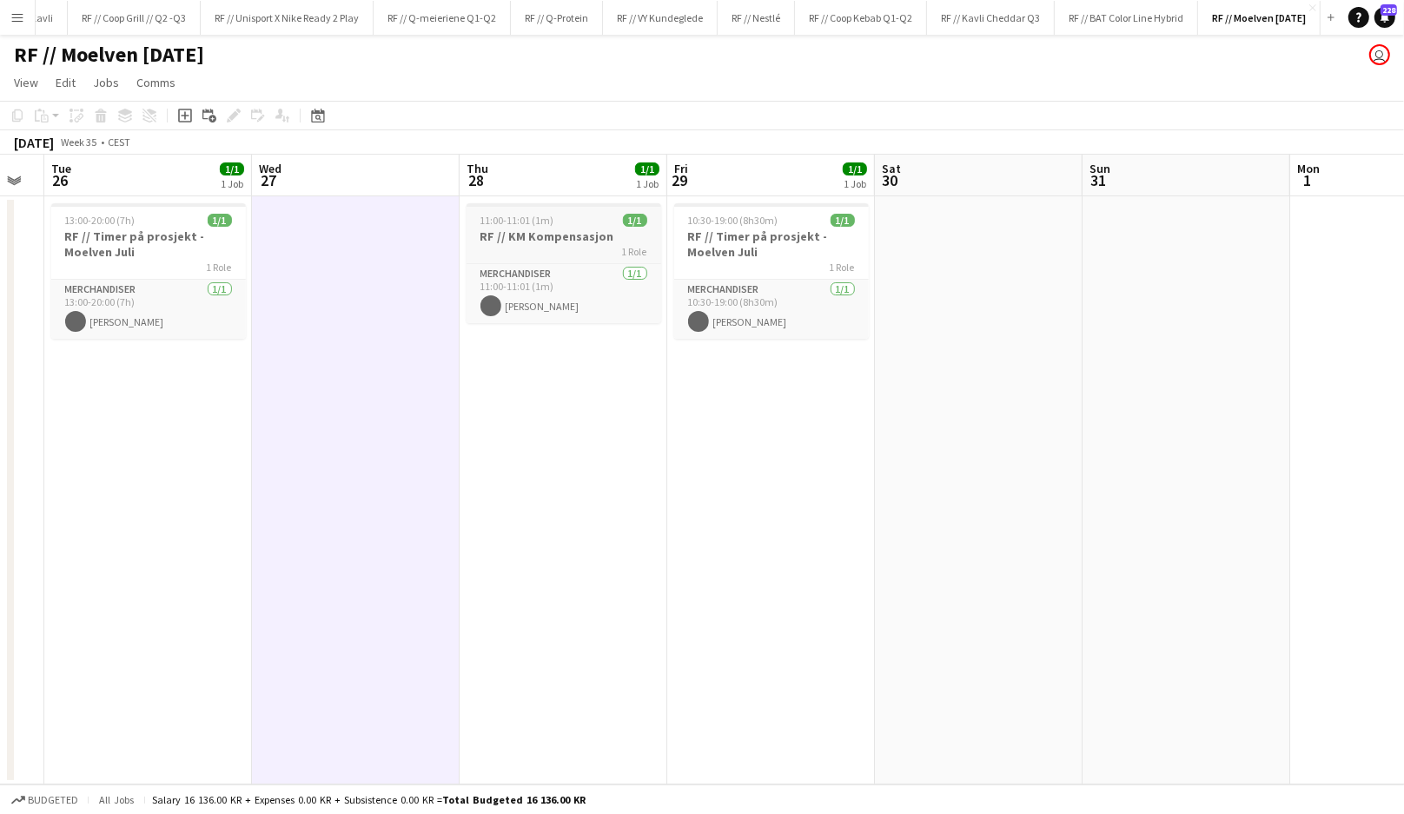
click at [521, 247] on div "1 Role" at bounding box center [563, 251] width 195 height 14
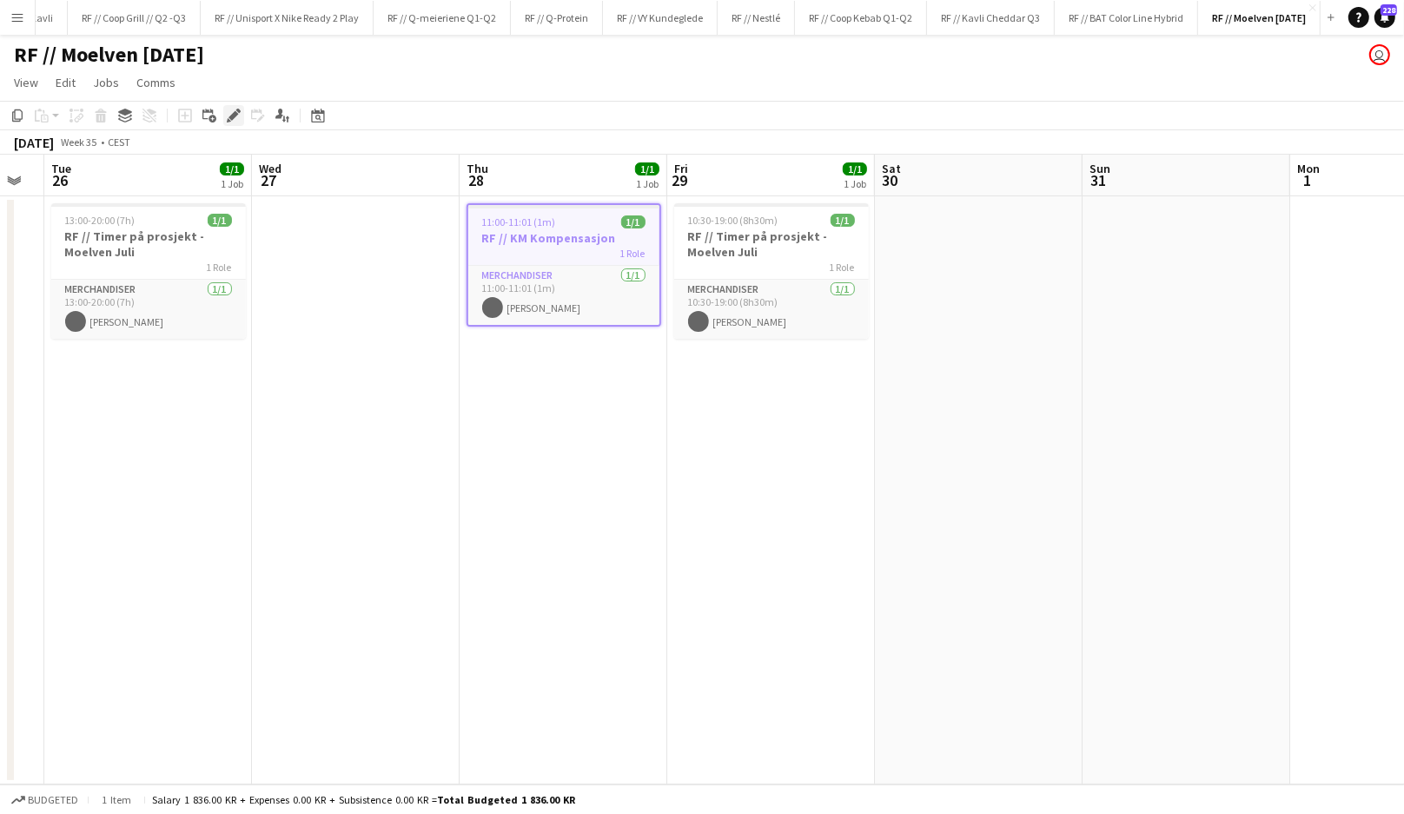
click at [232, 116] on icon at bounding box center [233, 116] width 10 height 10
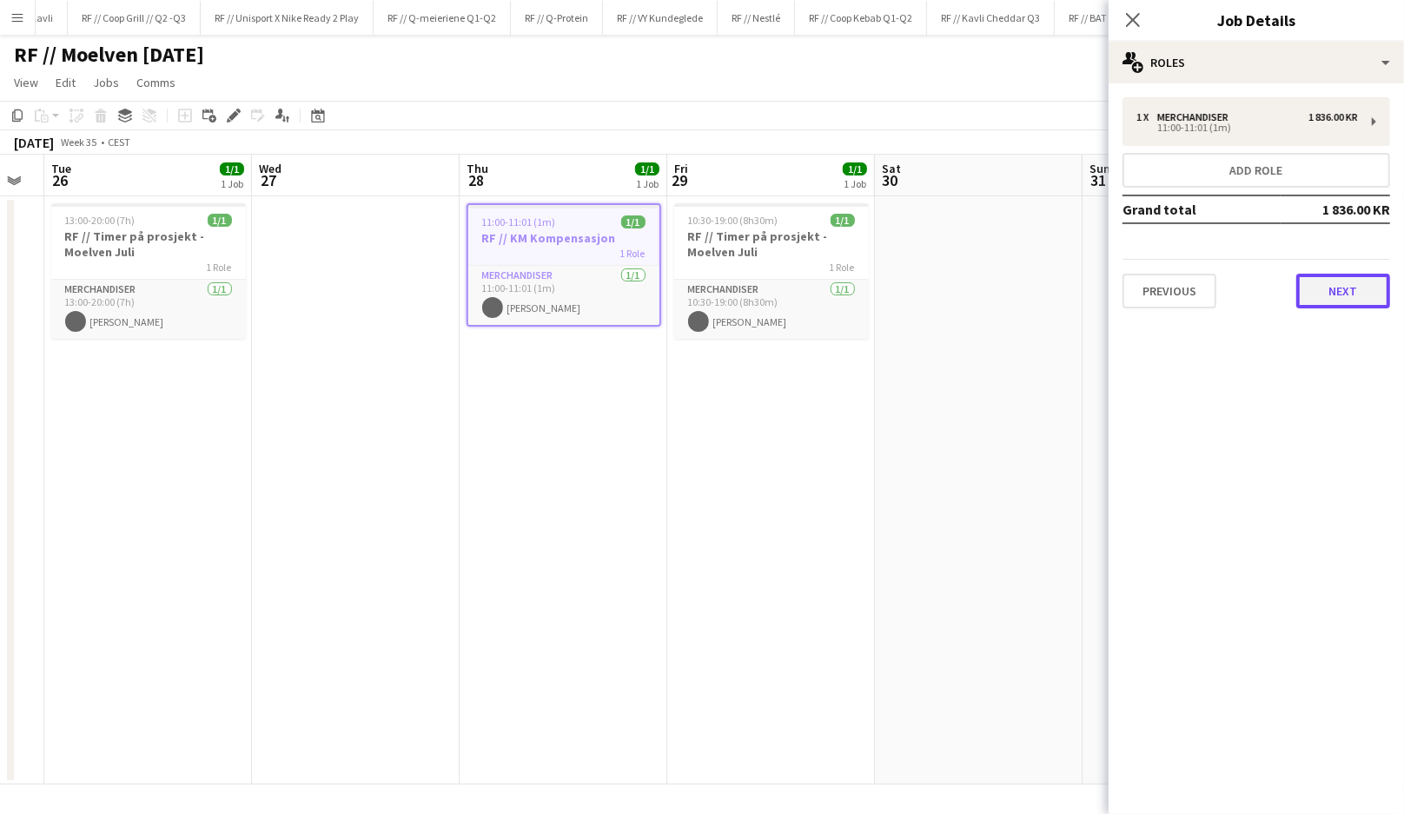
click at [1299, 294] on button "Next" at bounding box center [1343, 291] width 94 height 35
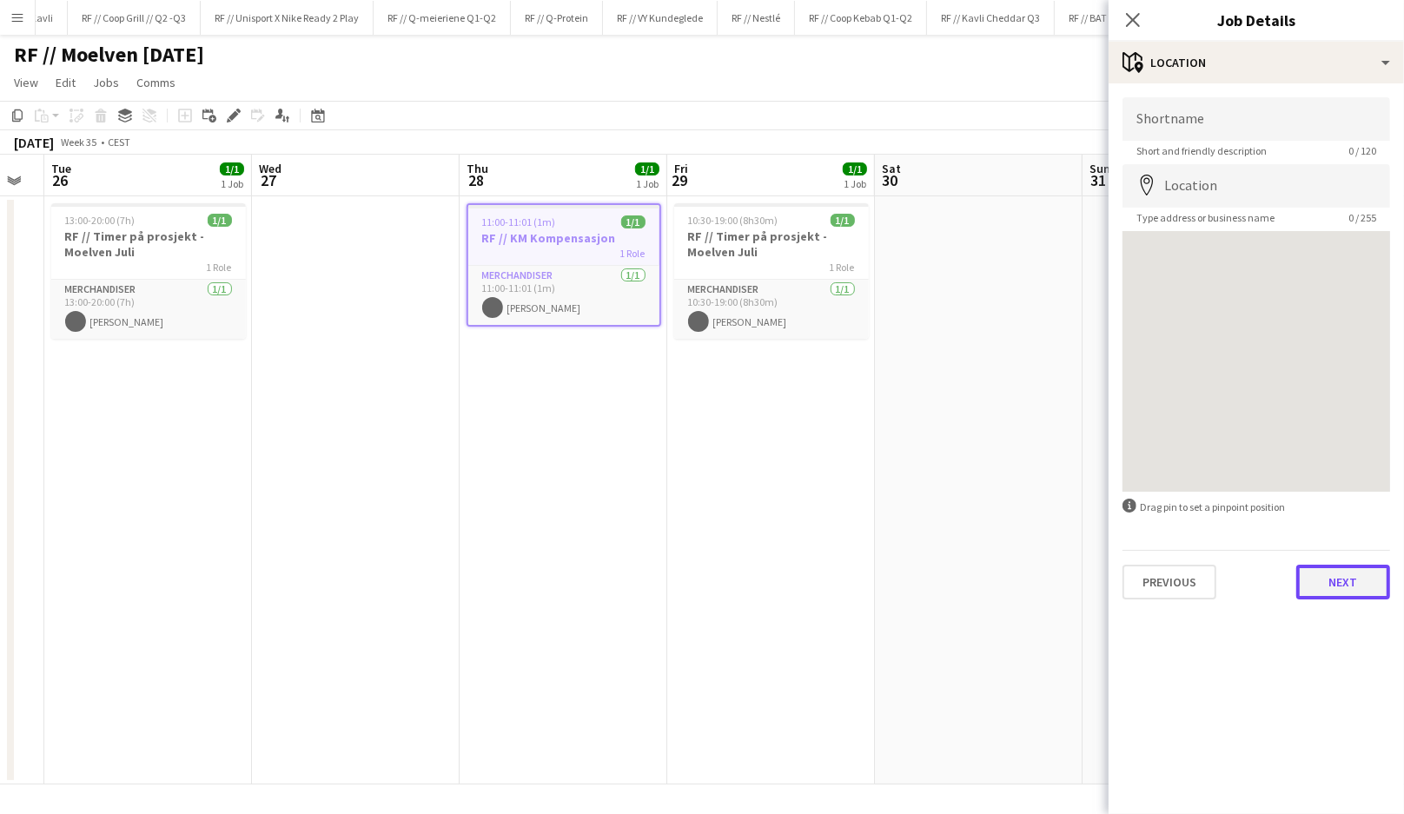
click at [1318, 578] on button "Next" at bounding box center [1343, 582] width 94 height 35
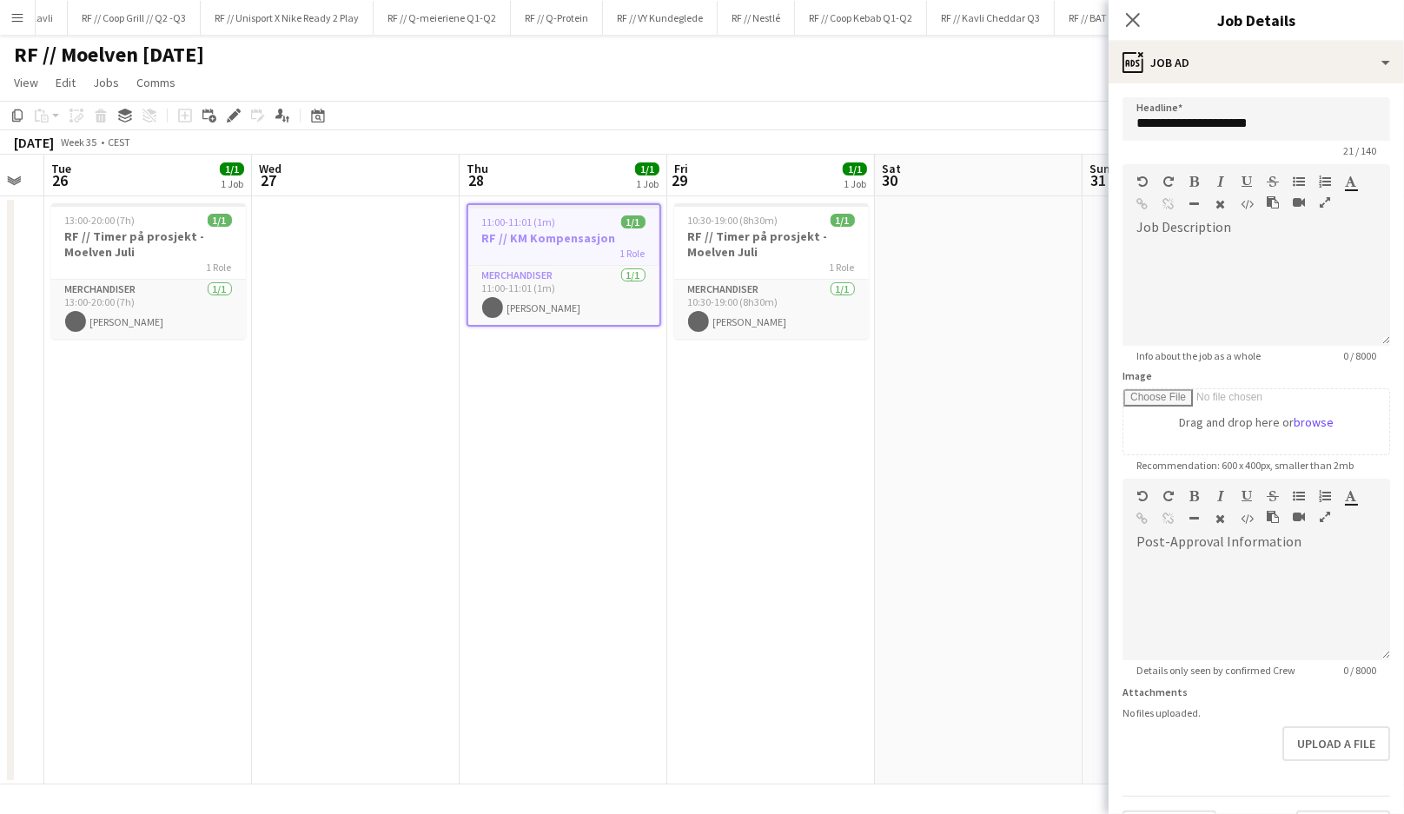
scroll to position [43, 0]
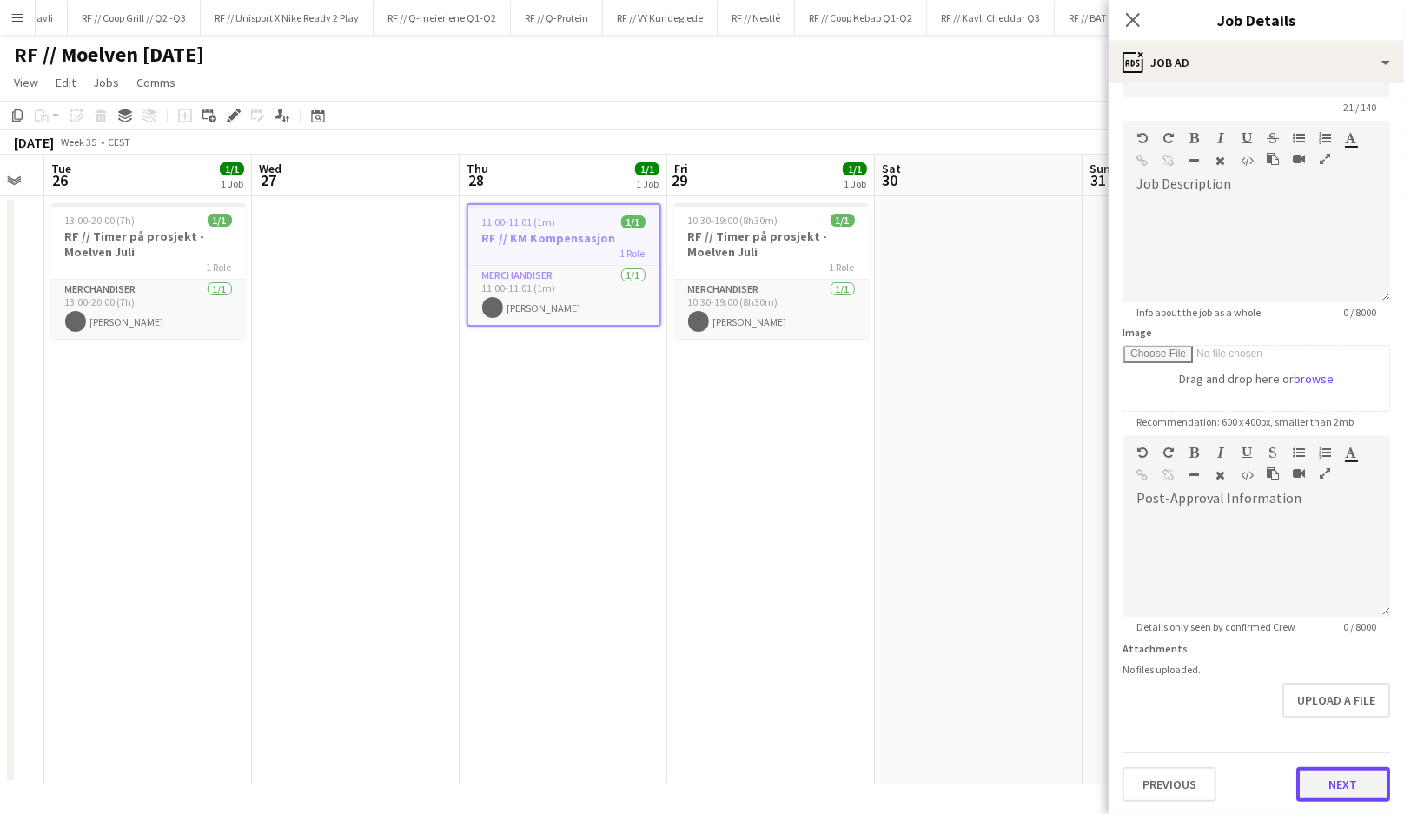
click at [1329, 779] on button "Next" at bounding box center [1343, 784] width 94 height 35
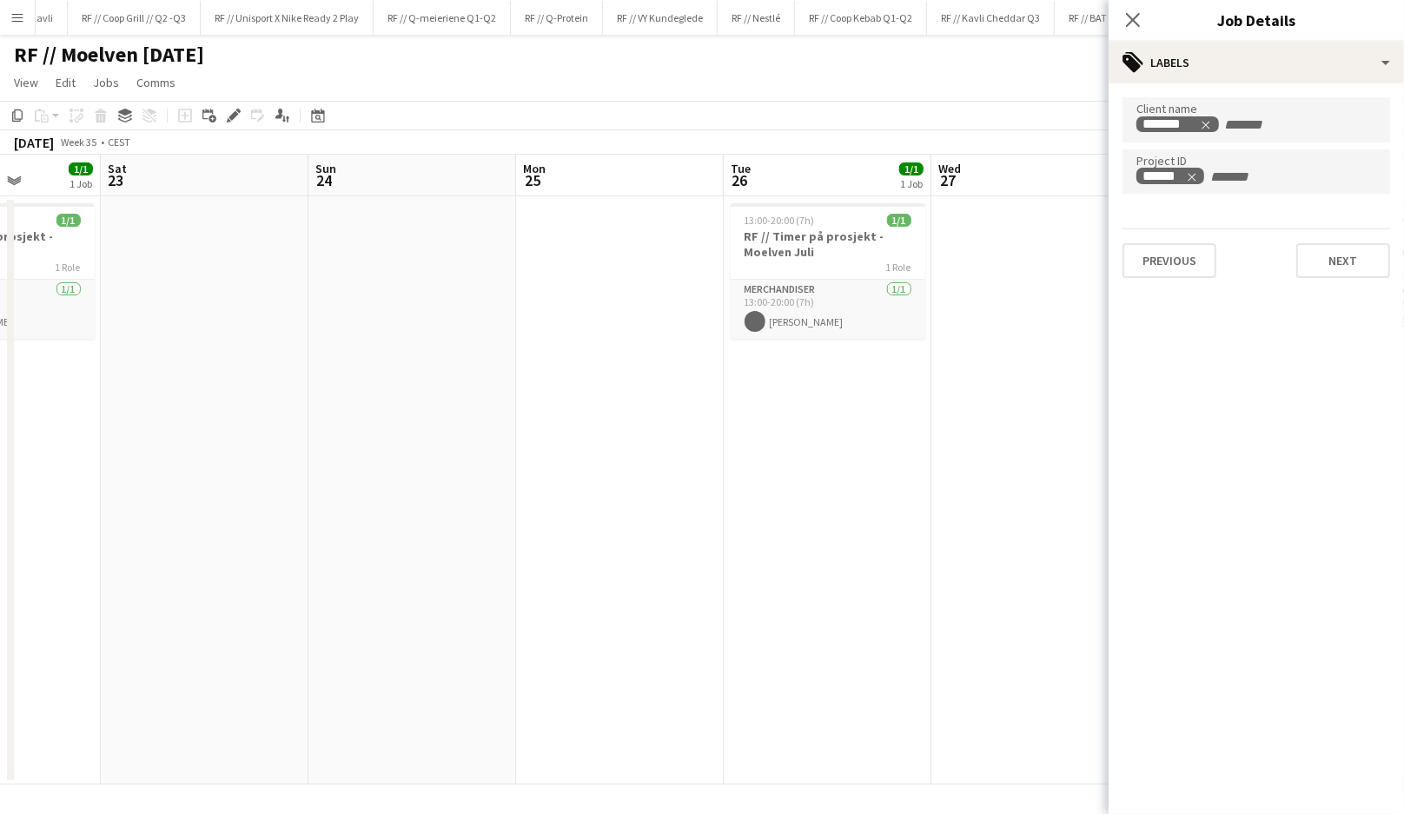
scroll to position [0, 487]
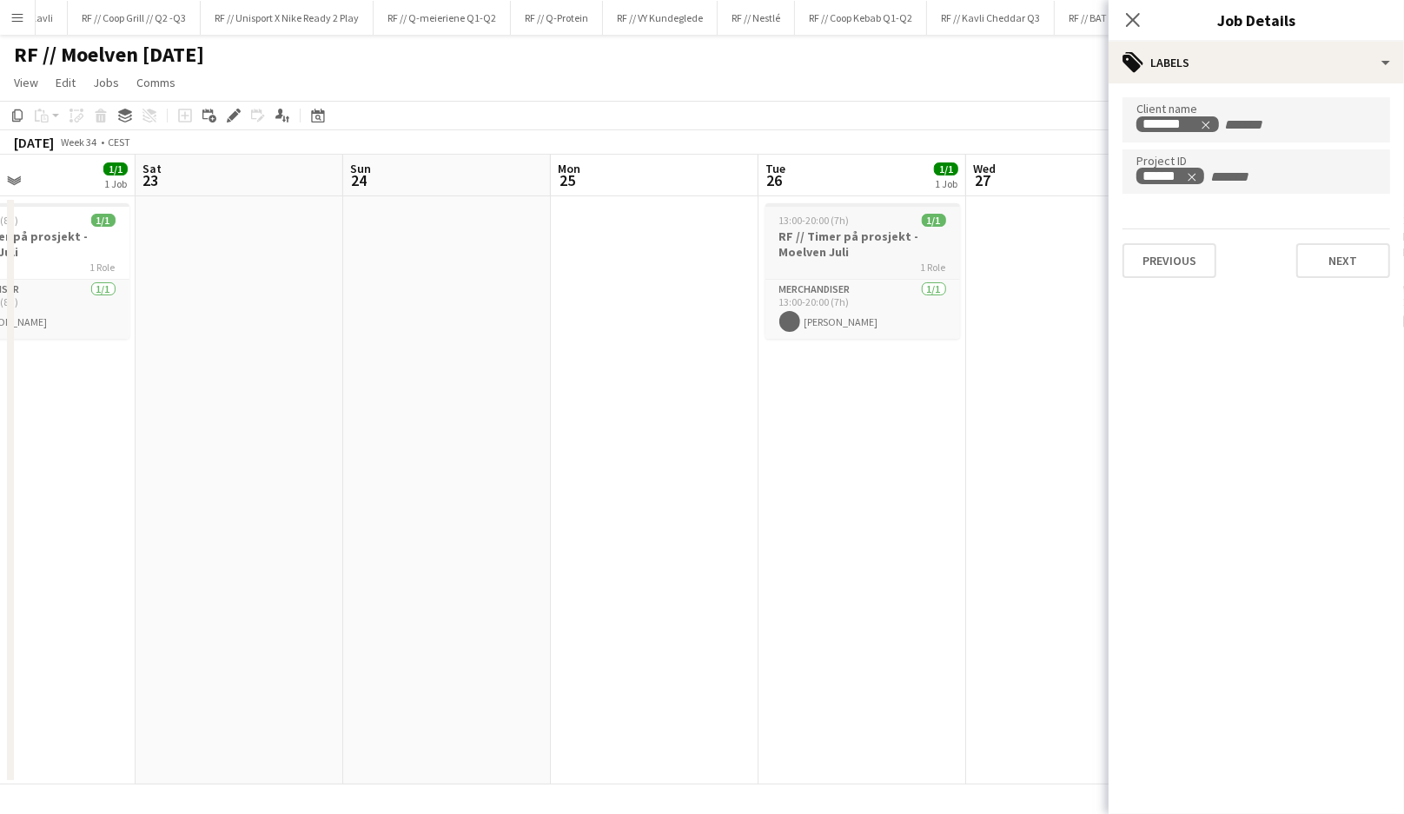
click at [833, 248] on h3 "RF // Timer på prosjekt - Moelven Juli" at bounding box center [862, 243] width 195 height 31
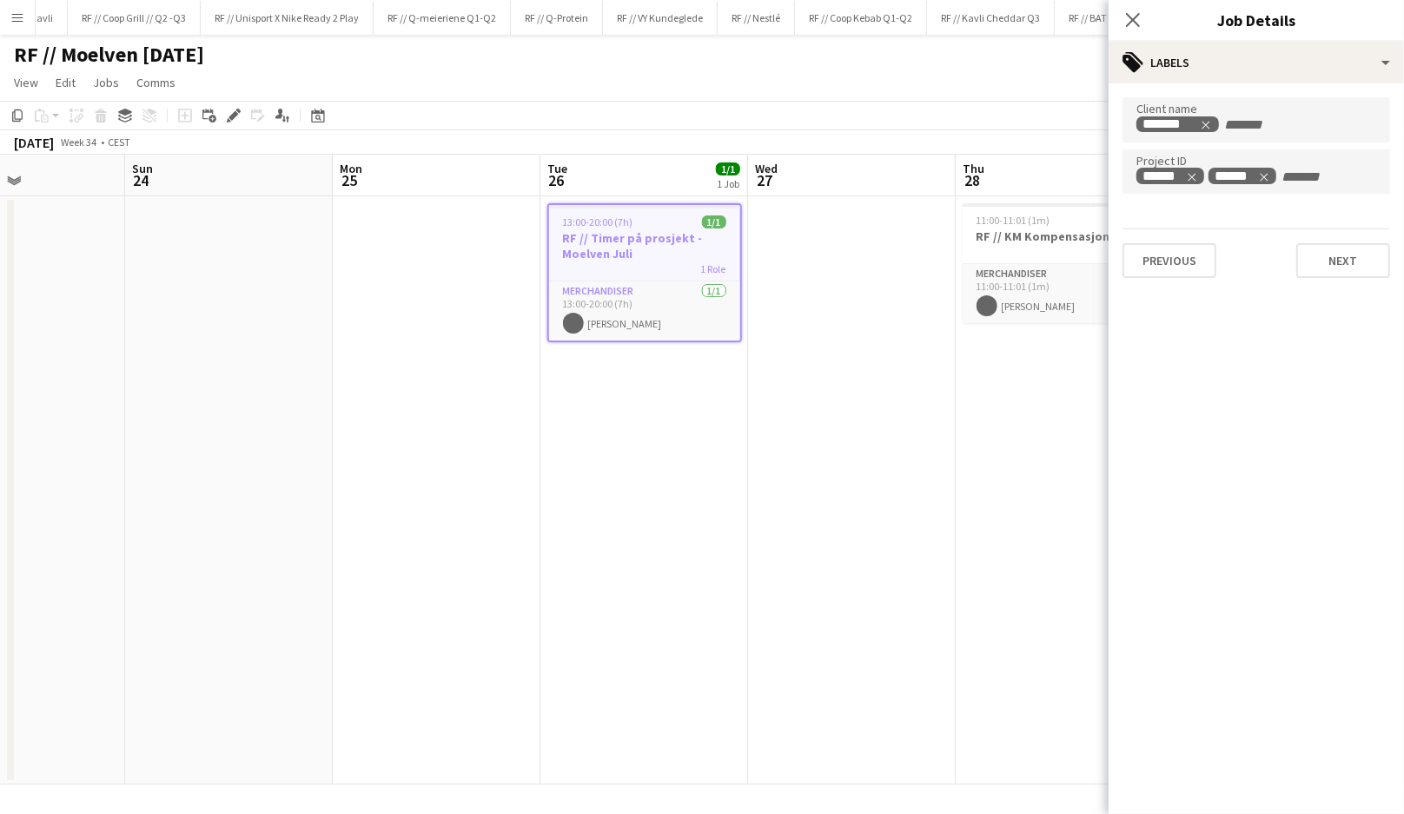
scroll to position [0, 737]
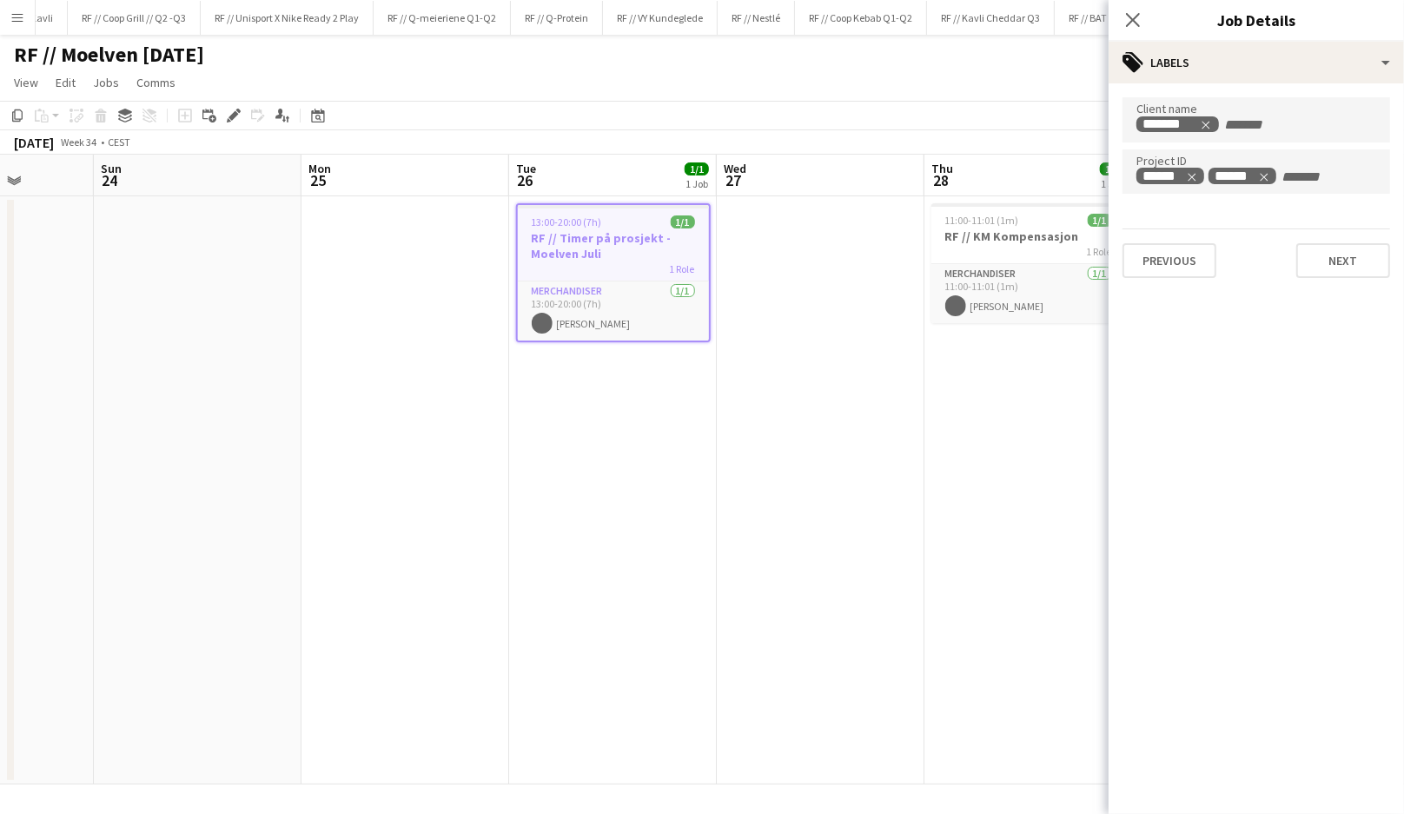
click at [581, 442] on app-date-cell "13:00-20:00 (7h) 1/1 RF // Timer på prosjekt - Moelven Juli 1 Role Merchandiser…" at bounding box center [613, 490] width 208 height 588
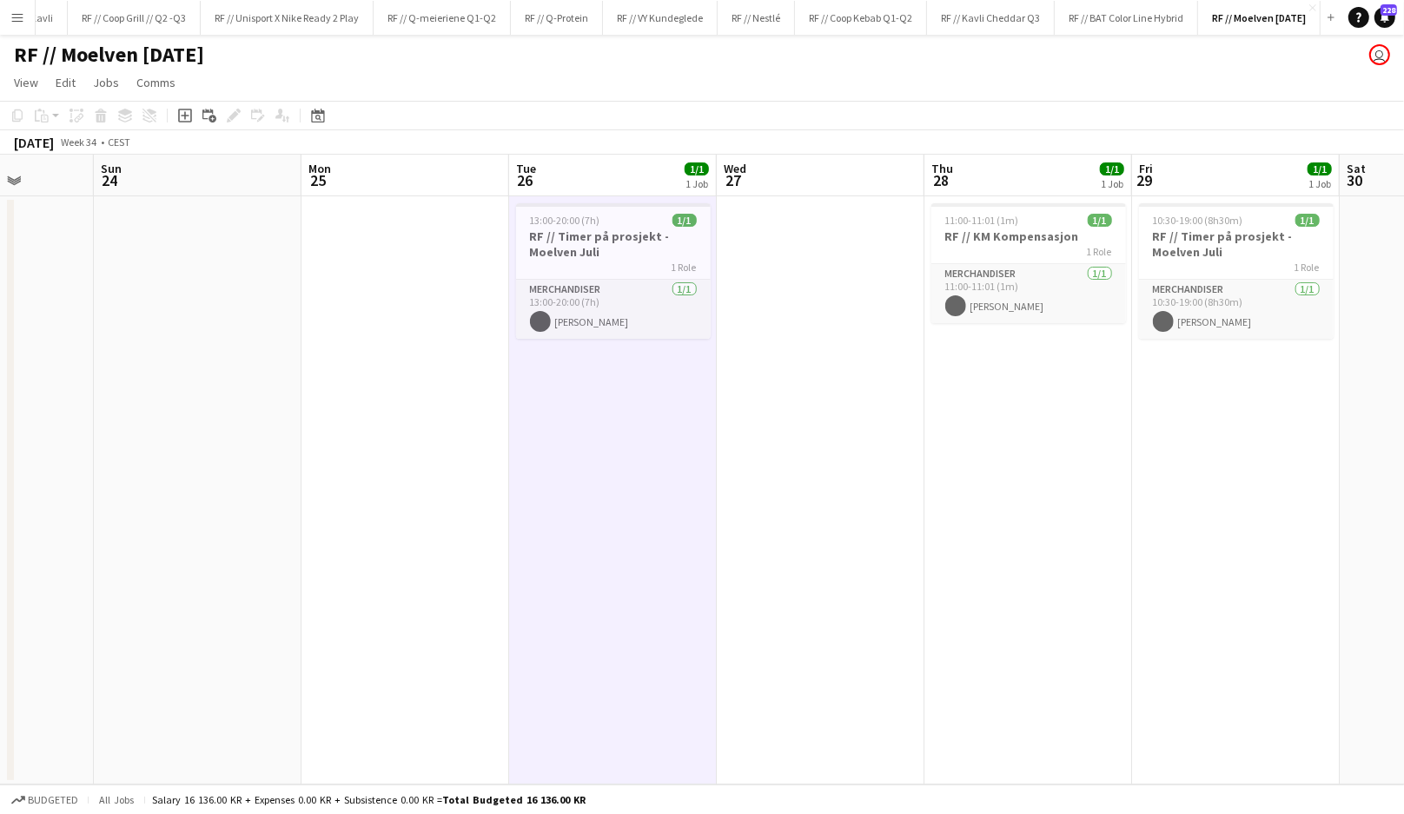
click at [589, 411] on app-date-cell "13:00-20:00 (7h) 1/1 RF // Timer på prosjekt - Moelven Juli 1 Role Merchandiser…" at bounding box center [613, 490] width 208 height 588
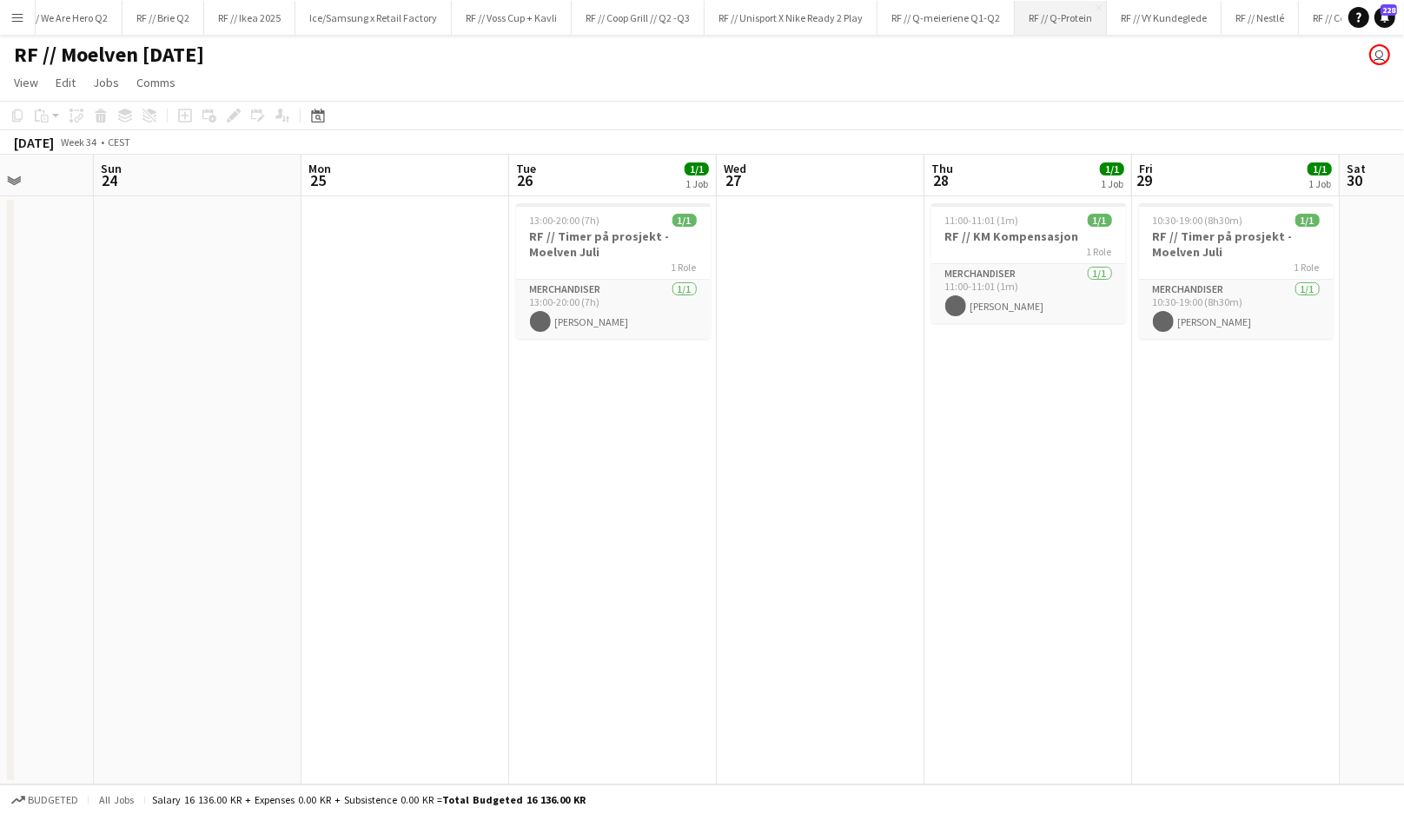
scroll to position [0, 1076]
click at [1328, 19] on app-icon "Add" at bounding box center [1330, 17] width 7 height 7
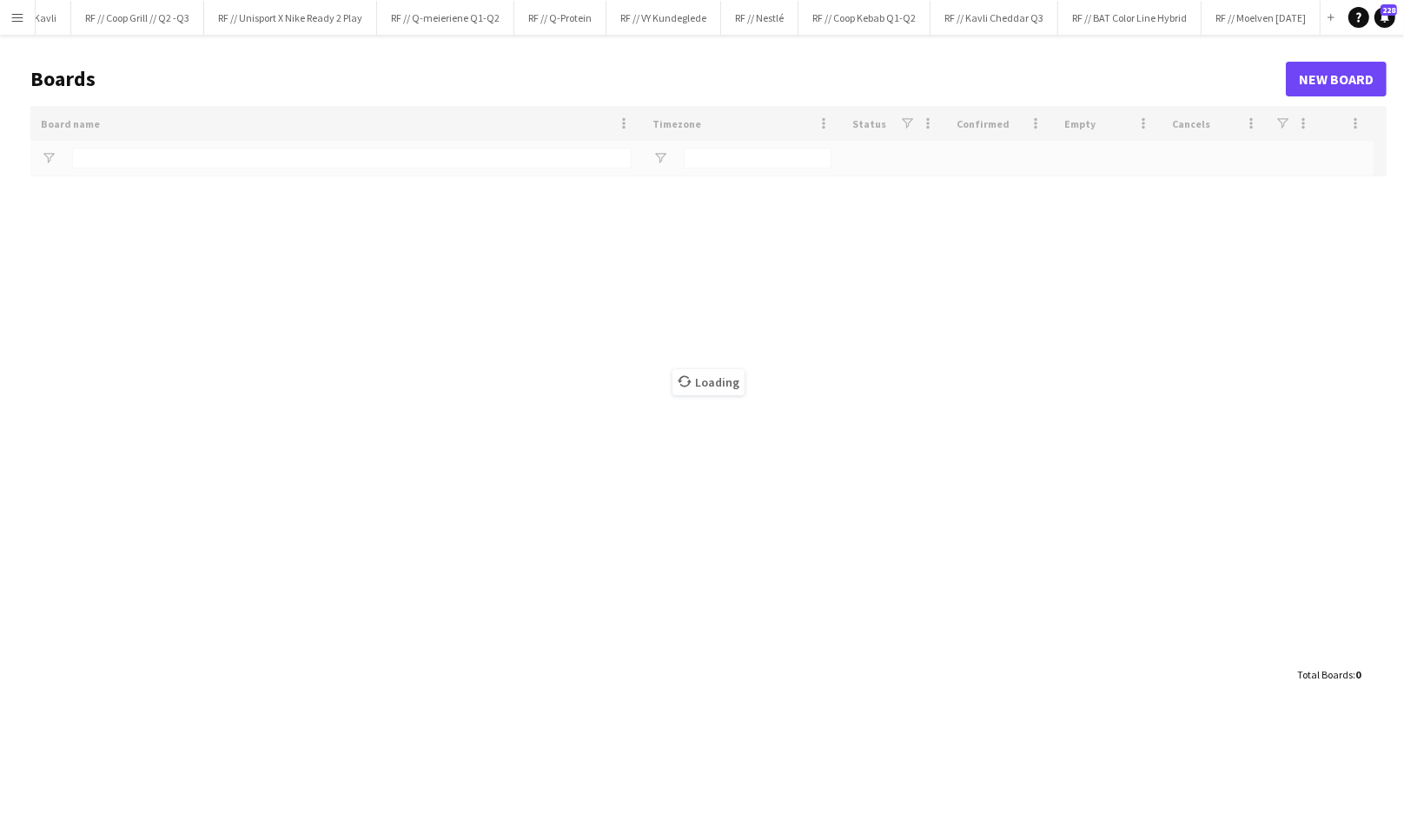
scroll to position [0, 1073]
type input "****"
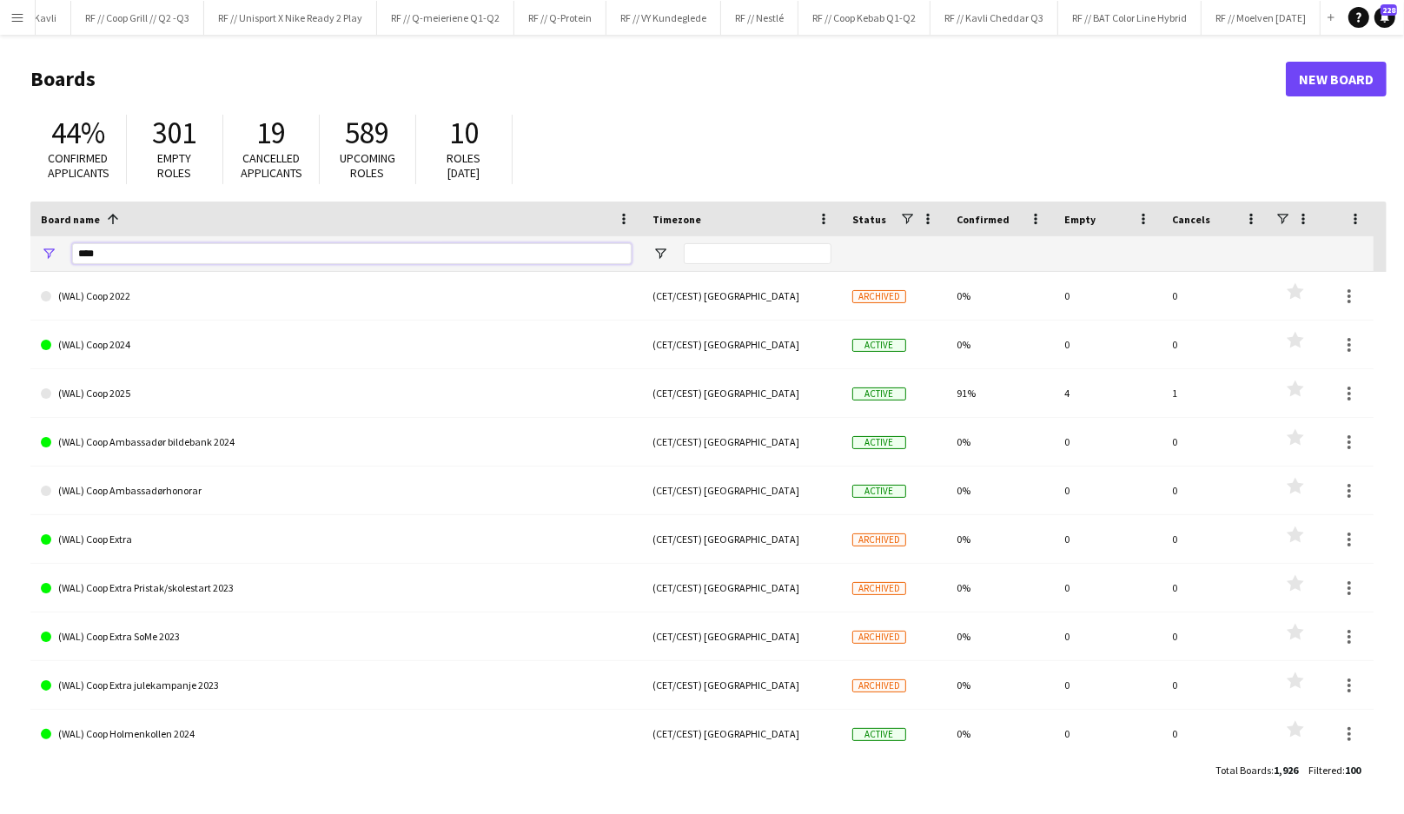
click at [97, 250] on input "****" at bounding box center [351, 253] width 559 height 21
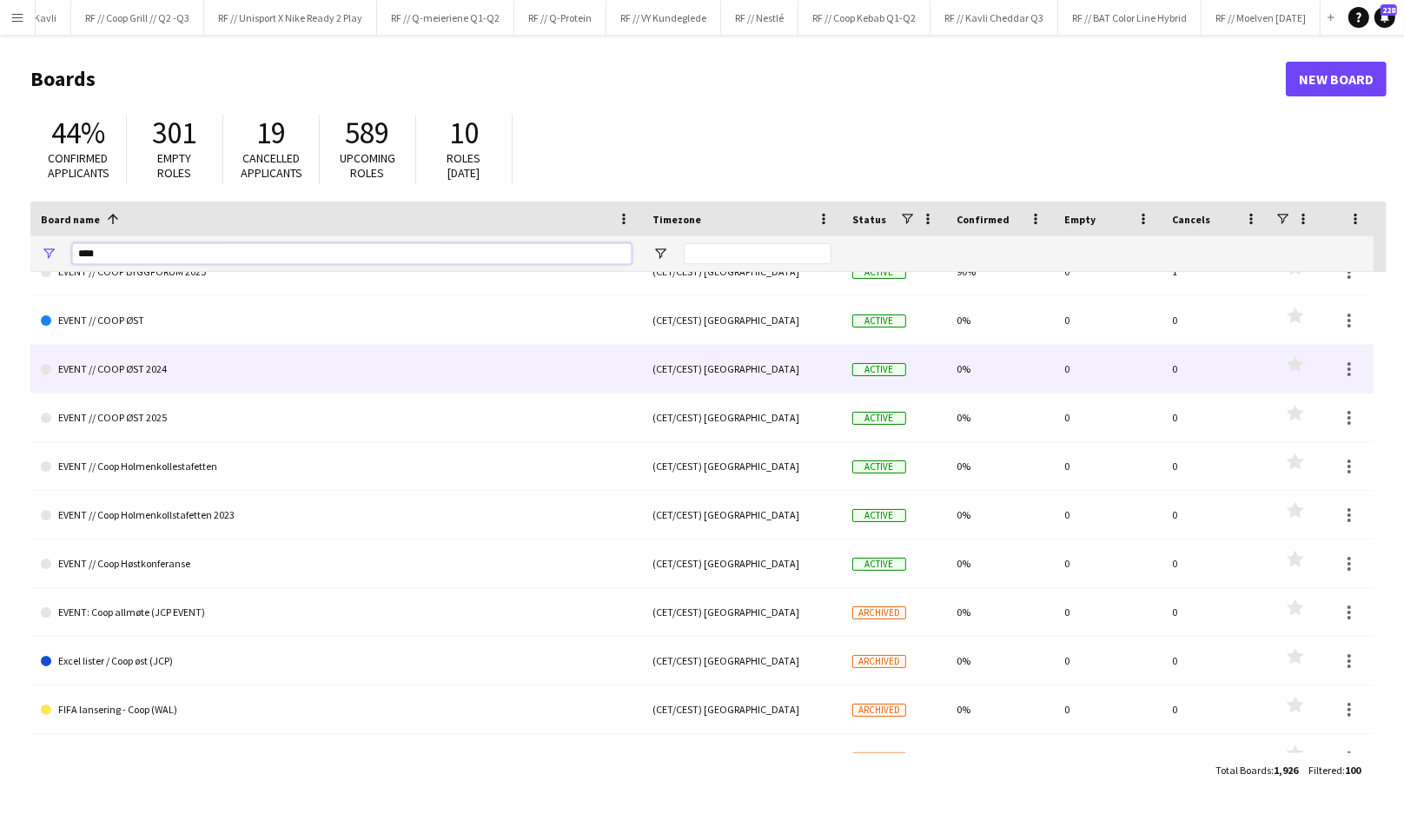
scroll to position [0, 0]
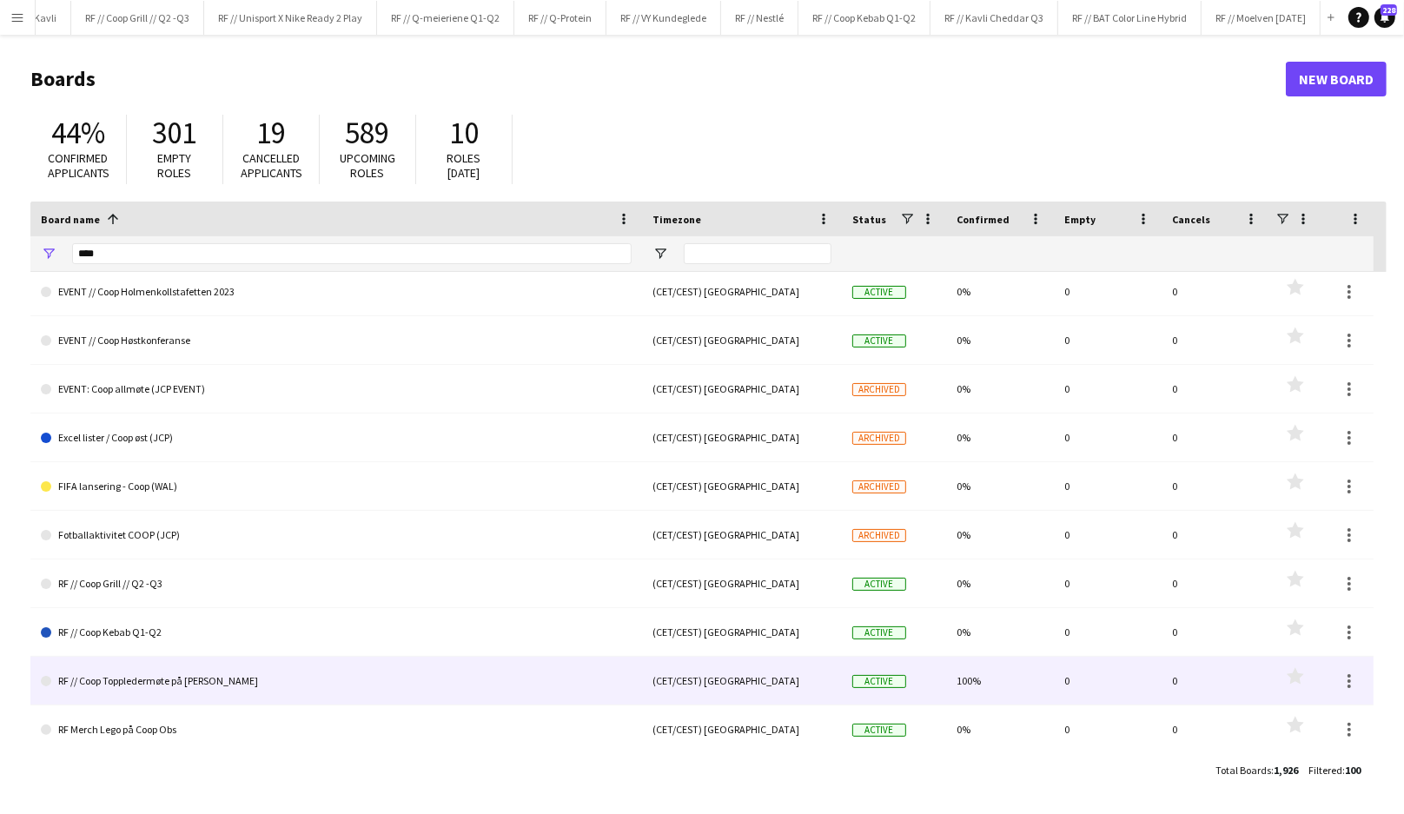
click at [161, 688] on link "RF // Coop Toppledermøte på [PERSON_NAME]" at bounding box center [336, 681] width 591 height 49
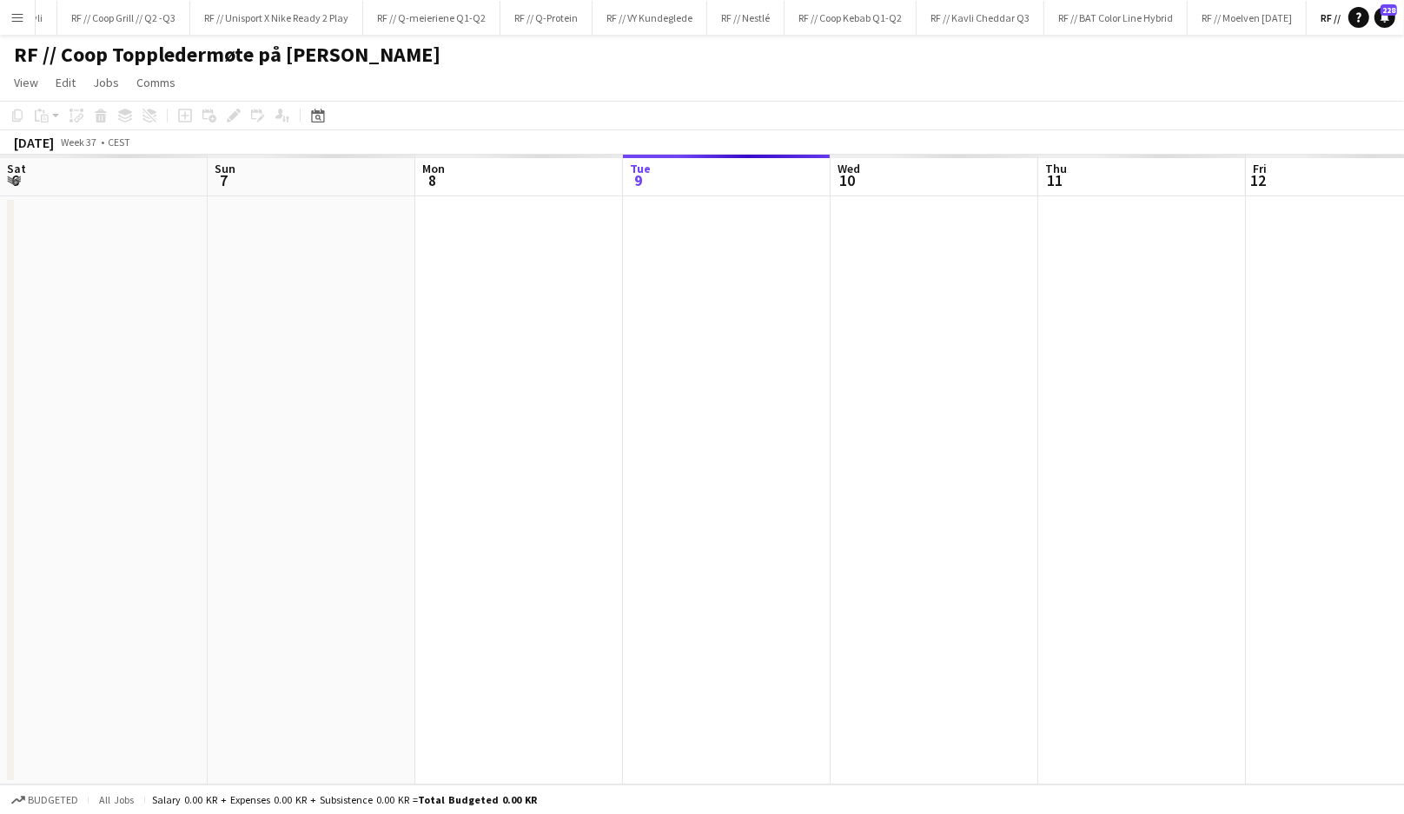
scroll to position [0, 415]
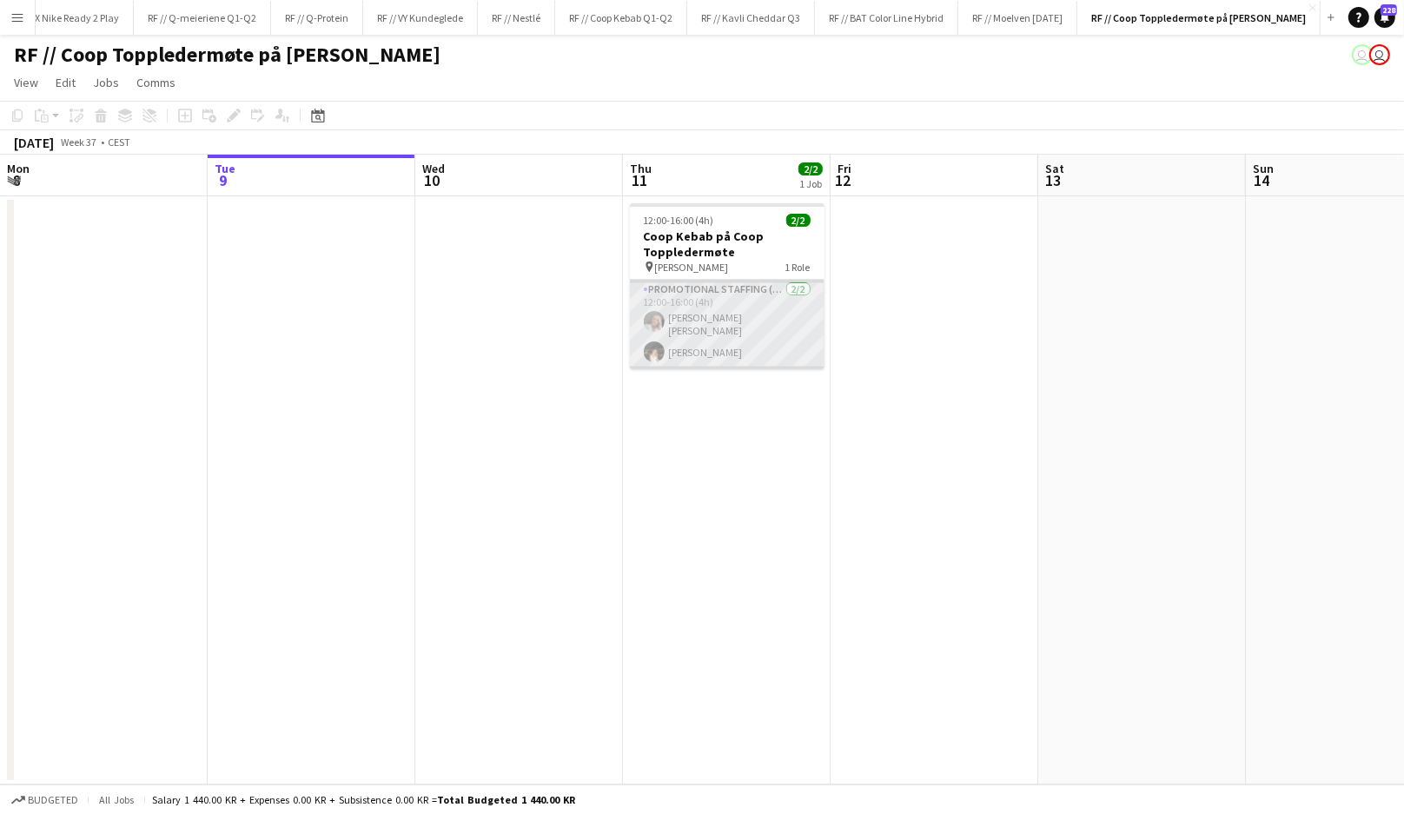
click at [692, 343] on app-card-role "Promotional Staffing (Brand Ambassadors) [DATE] 12:00-16:00 (4h) [PERSON_NAME] …" at bounding box center [727, 324] width 195 height 89
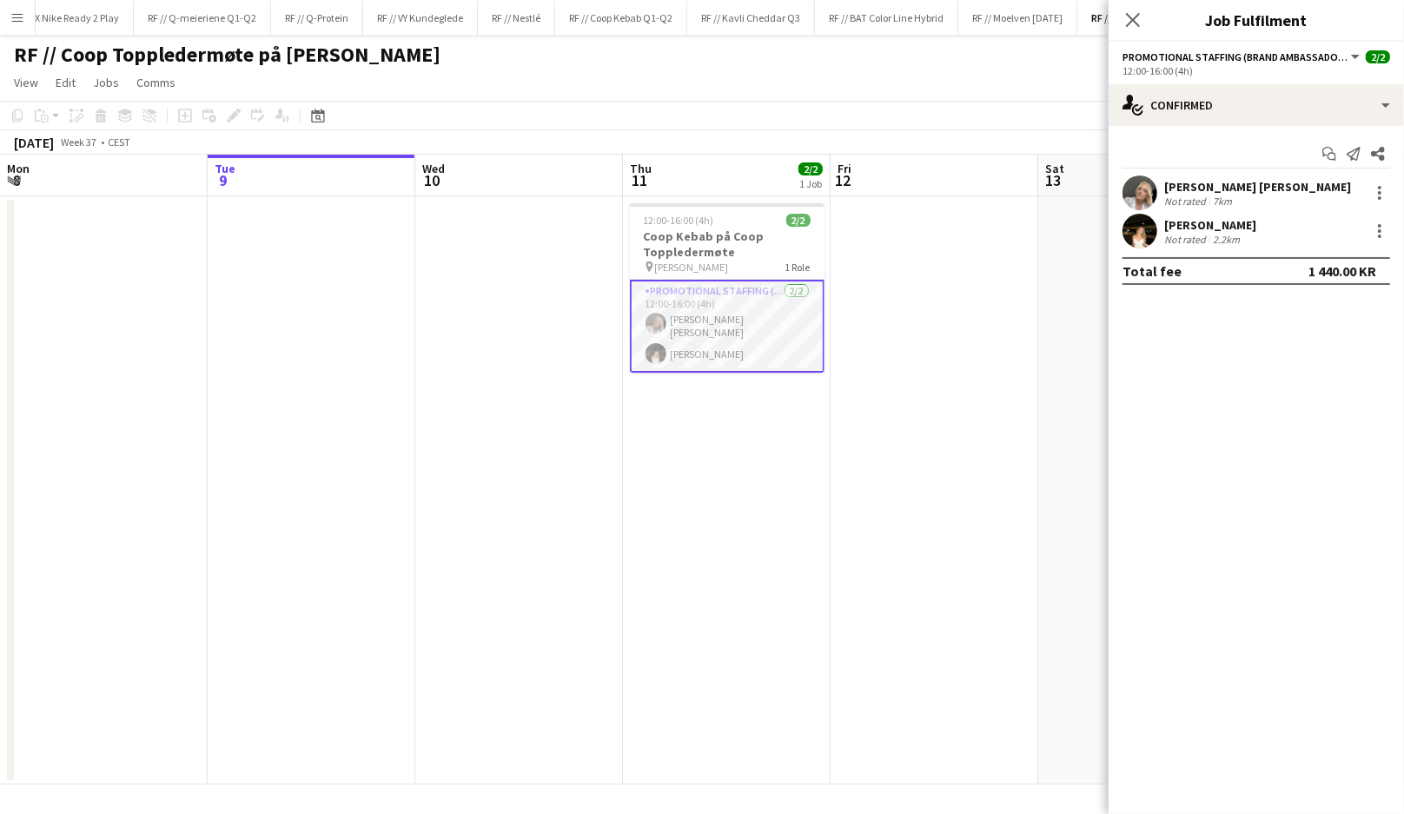
click at [1192, 184] on div "[PERSON_NAME] [PERSON_NAME]" at bounding box center [1257, 187] width 187 height 16
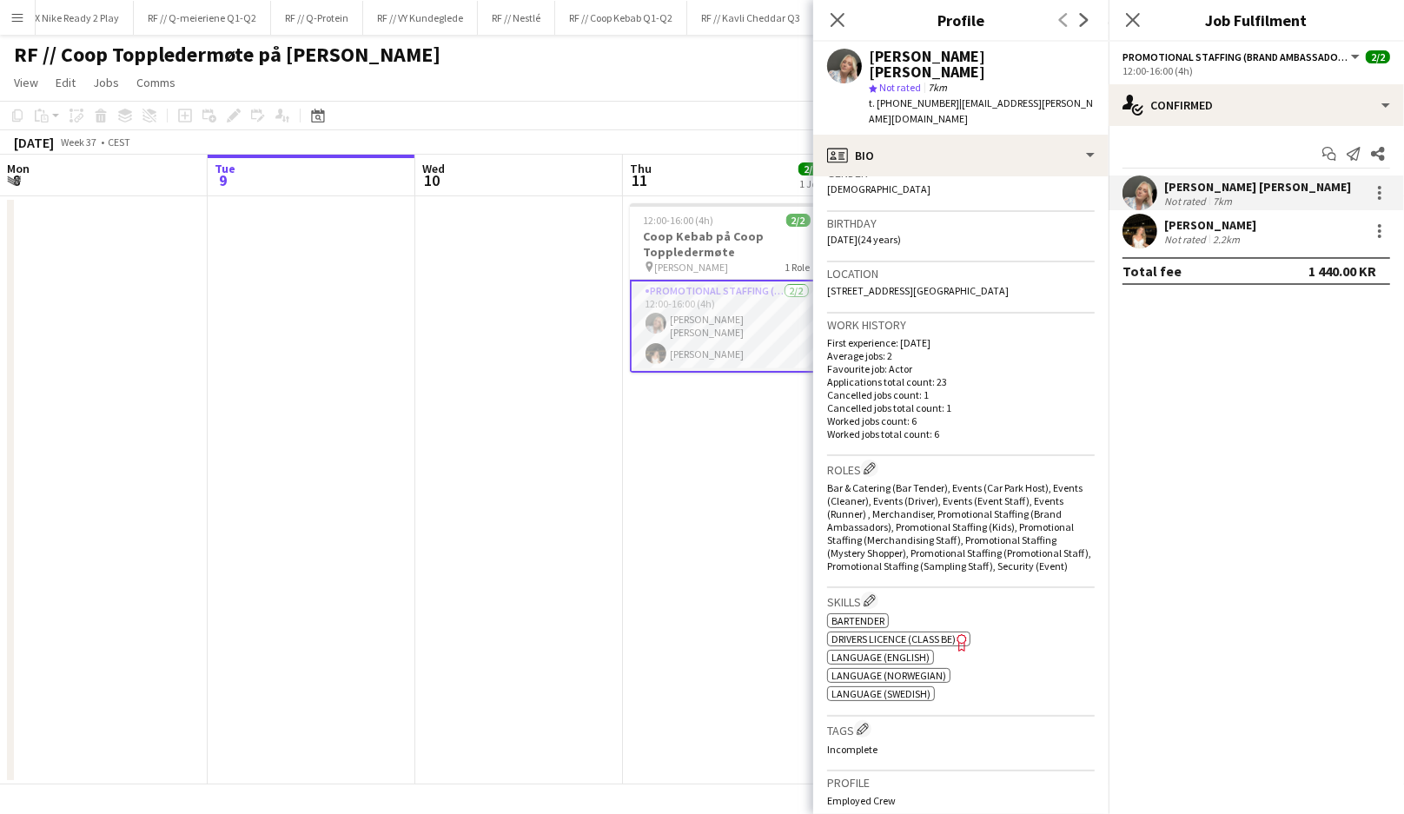
scroll to position [301, 0]
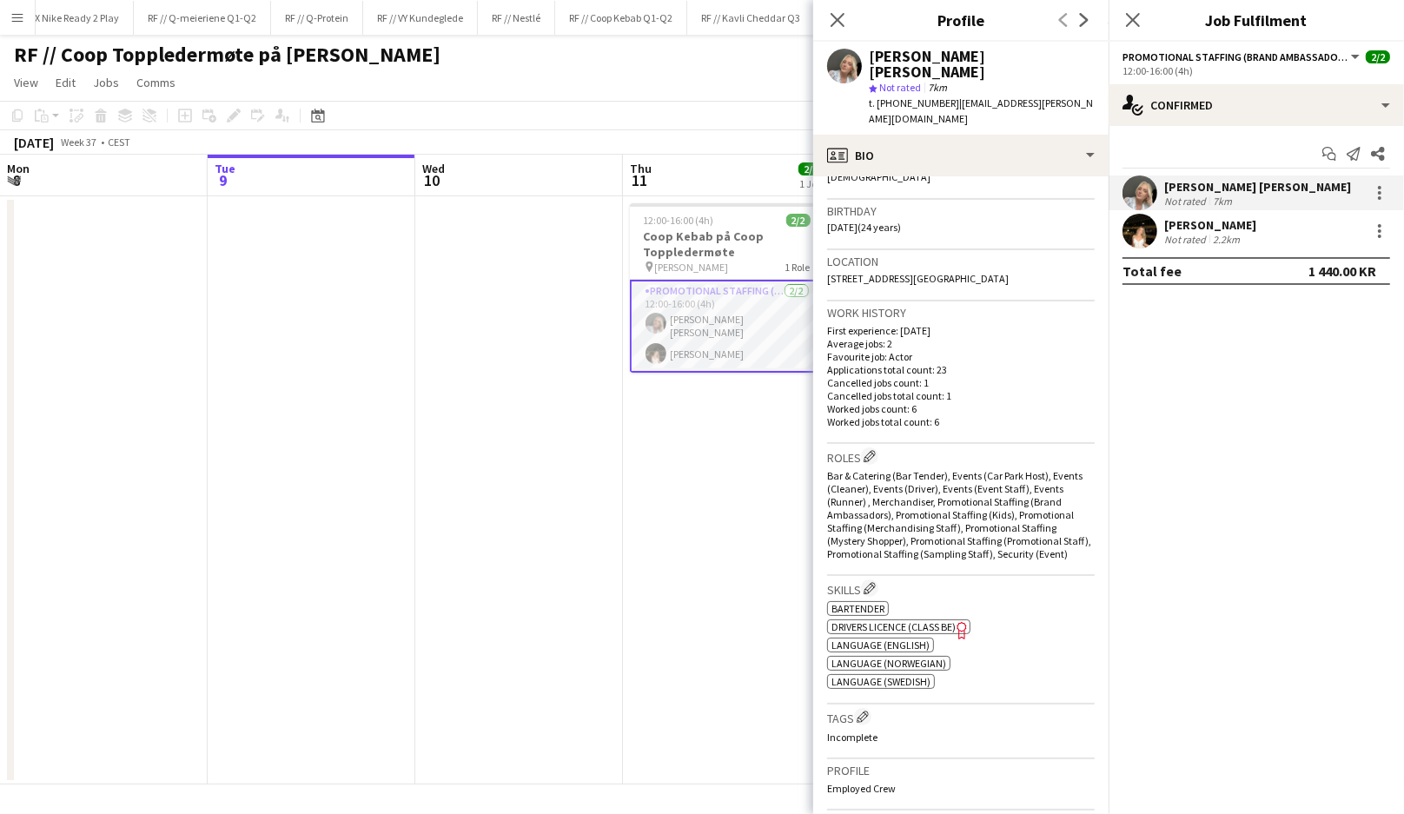
click at [1204, 229] on div "[PERSON_NAME]" at bounding box center [1210, 225] width 92 height 16
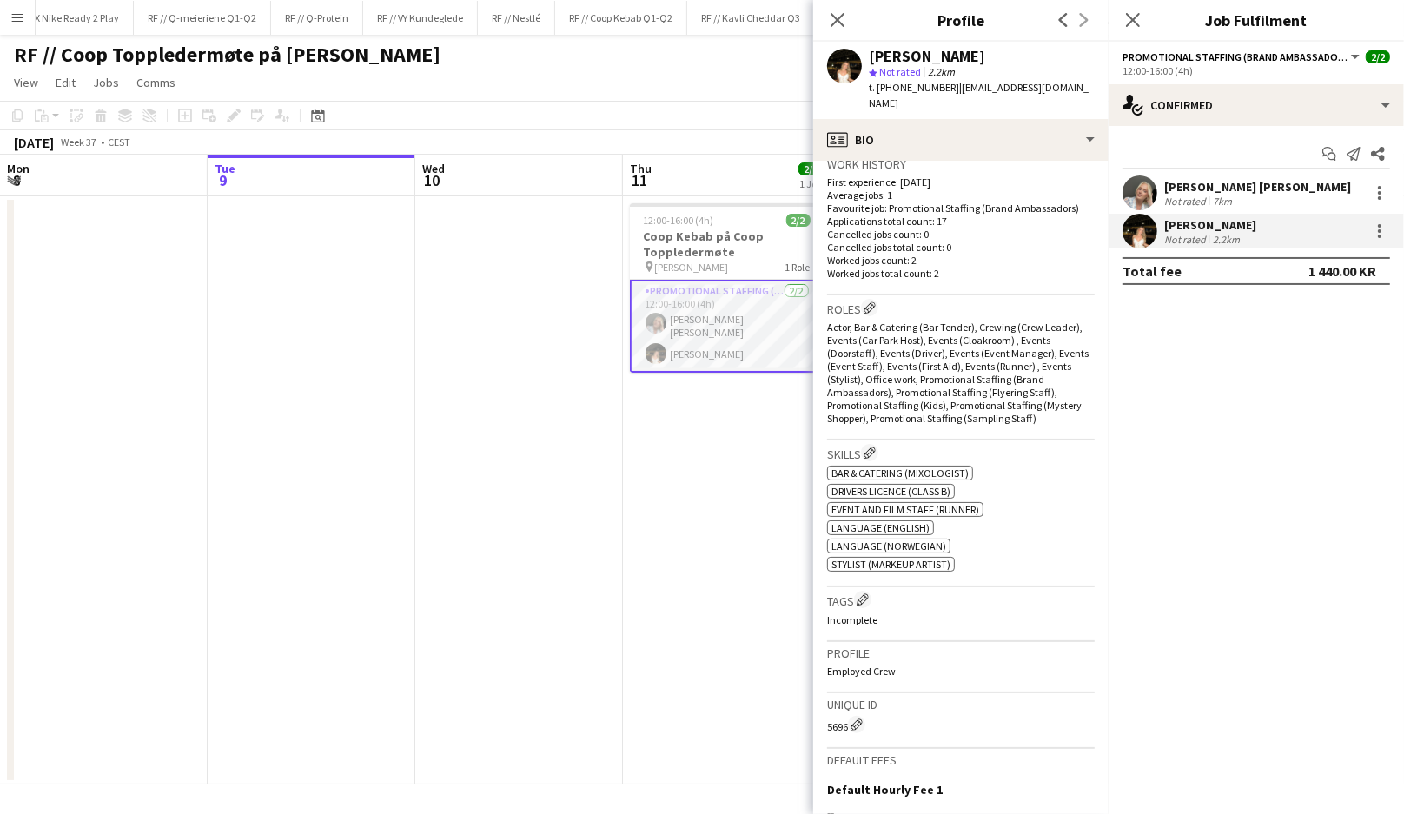
scroll to position [436, 0]
click at [664, 443] on app-date-cell "12:00-16:00 (4h) 2/2 Coop Kebab på Coop Toppledermøte pin Deichmans Bjørvika 1 …" at bounding box center [727, 490] width 208 height 588
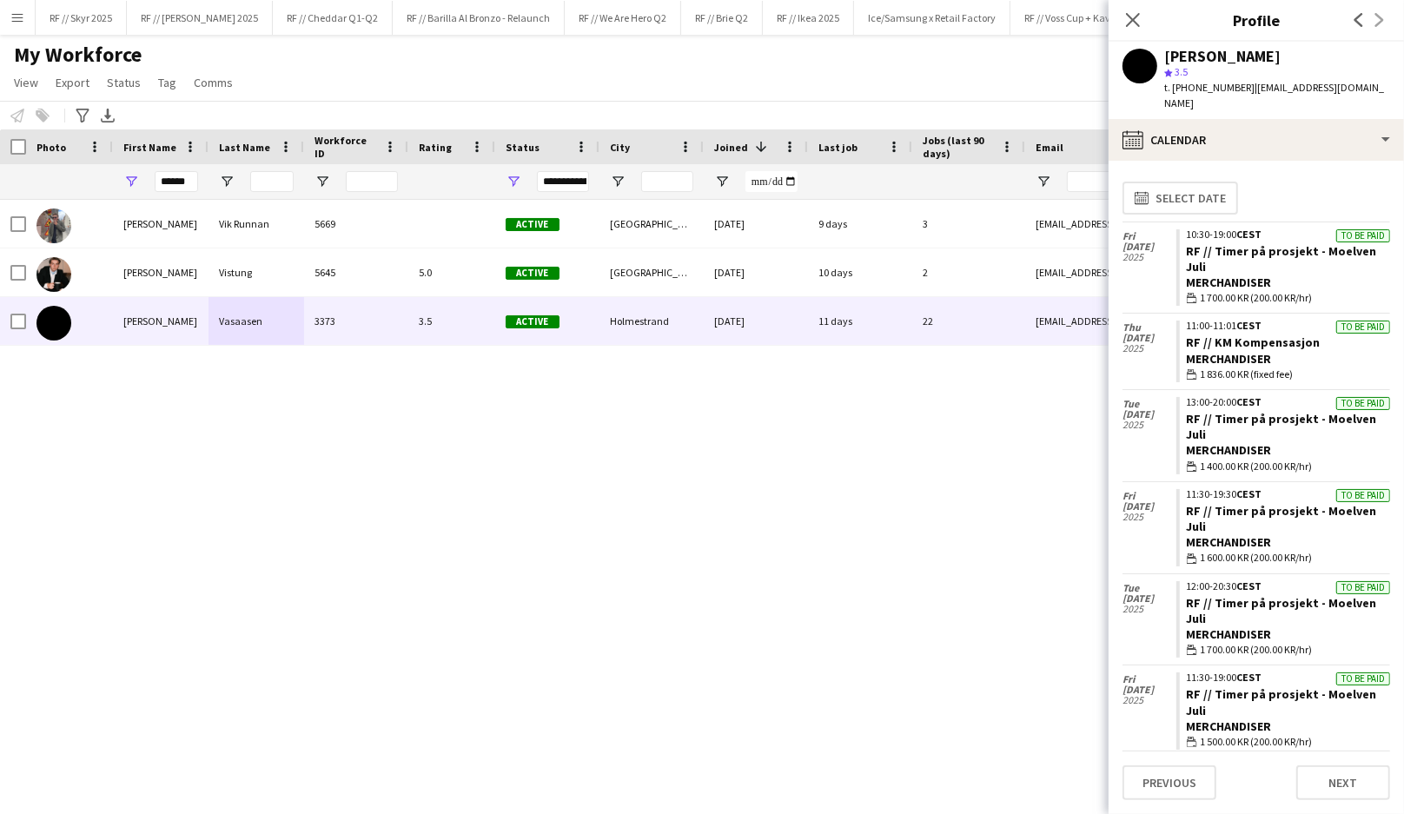
scroll to position [0, 766]
click at [1133, 10] on app-icon "Close pop-in" at bounding box center [1132, 20] width 25 height 25
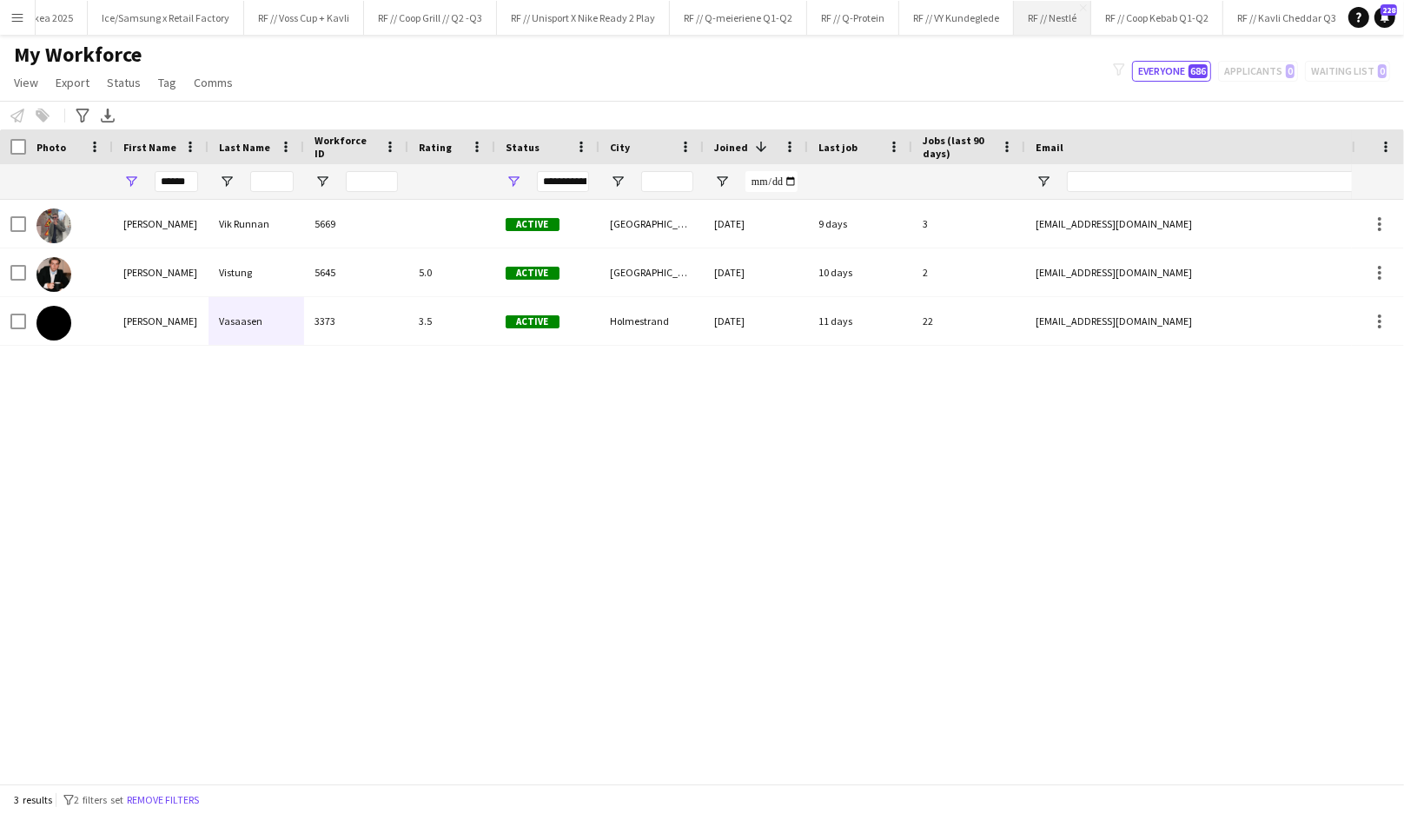
scroll to position [0, 930]
click at [1337, 14] on app-icon "Add" at bounding box center [1340, 17] width 7 height 7
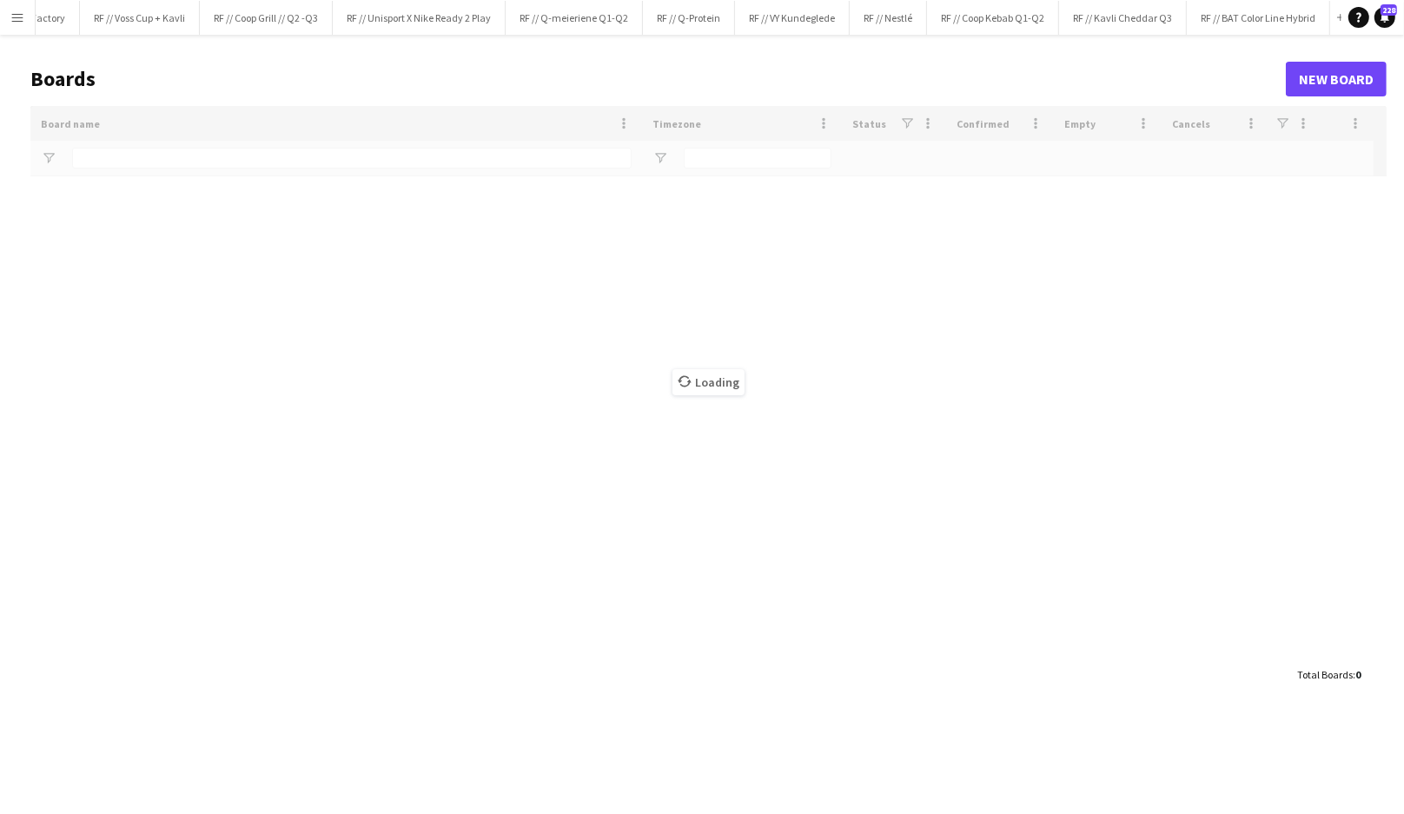
type input "****"
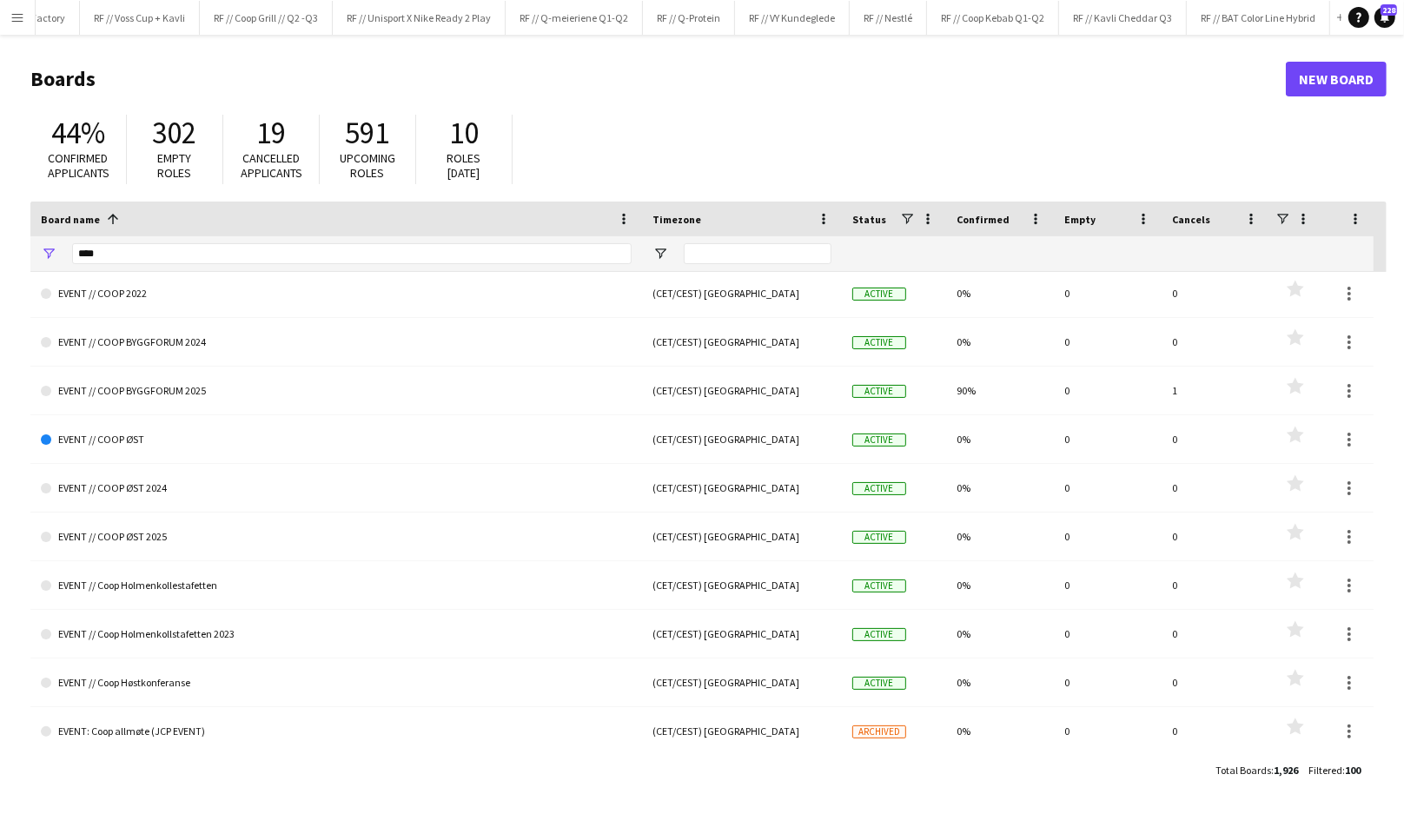
scroll to position [4382, 0]
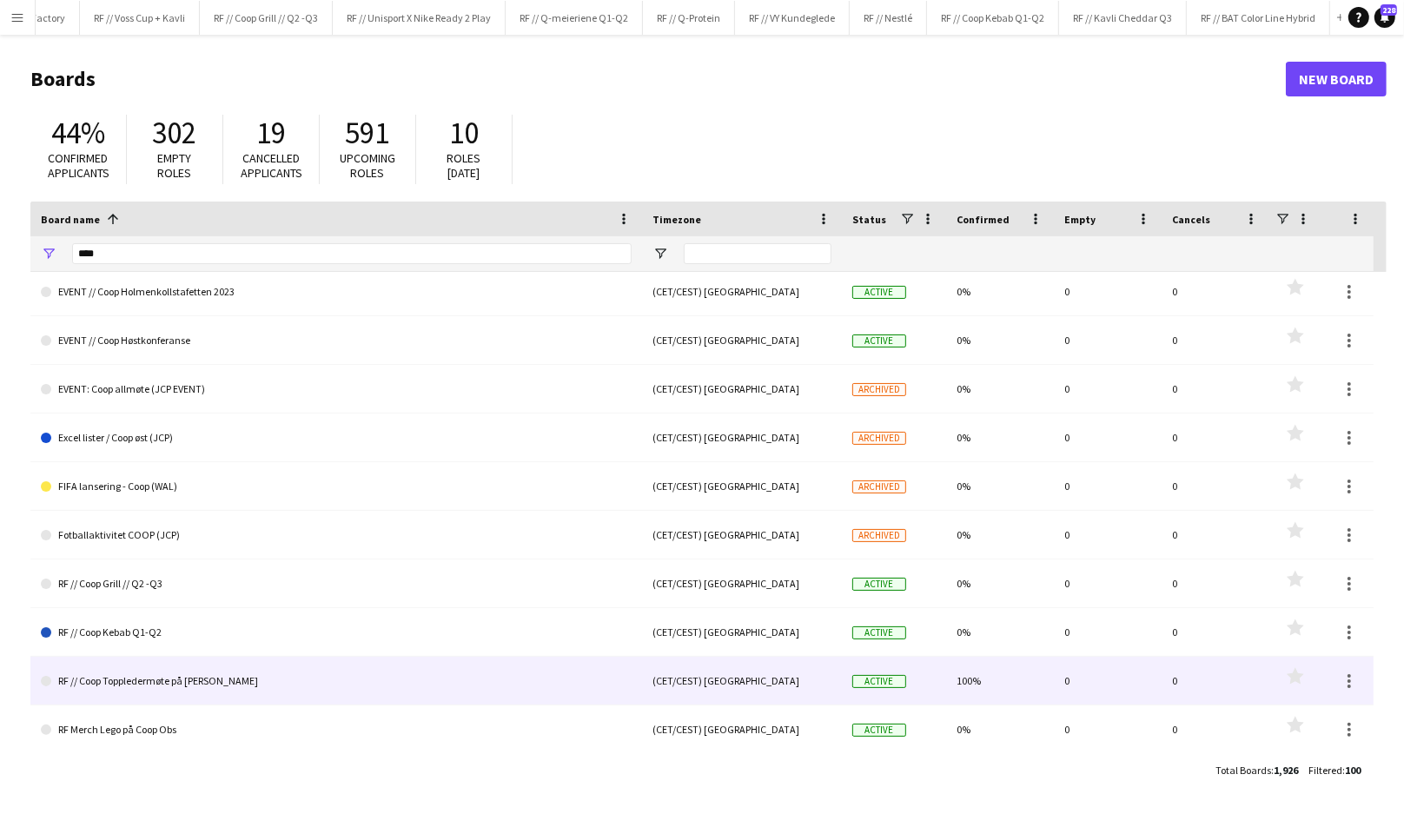
click at [126, 669] on link "RF // Coop Toppledermøte på [PERSON_NAME]" at bounding box center [336, 681] width 591 height 49
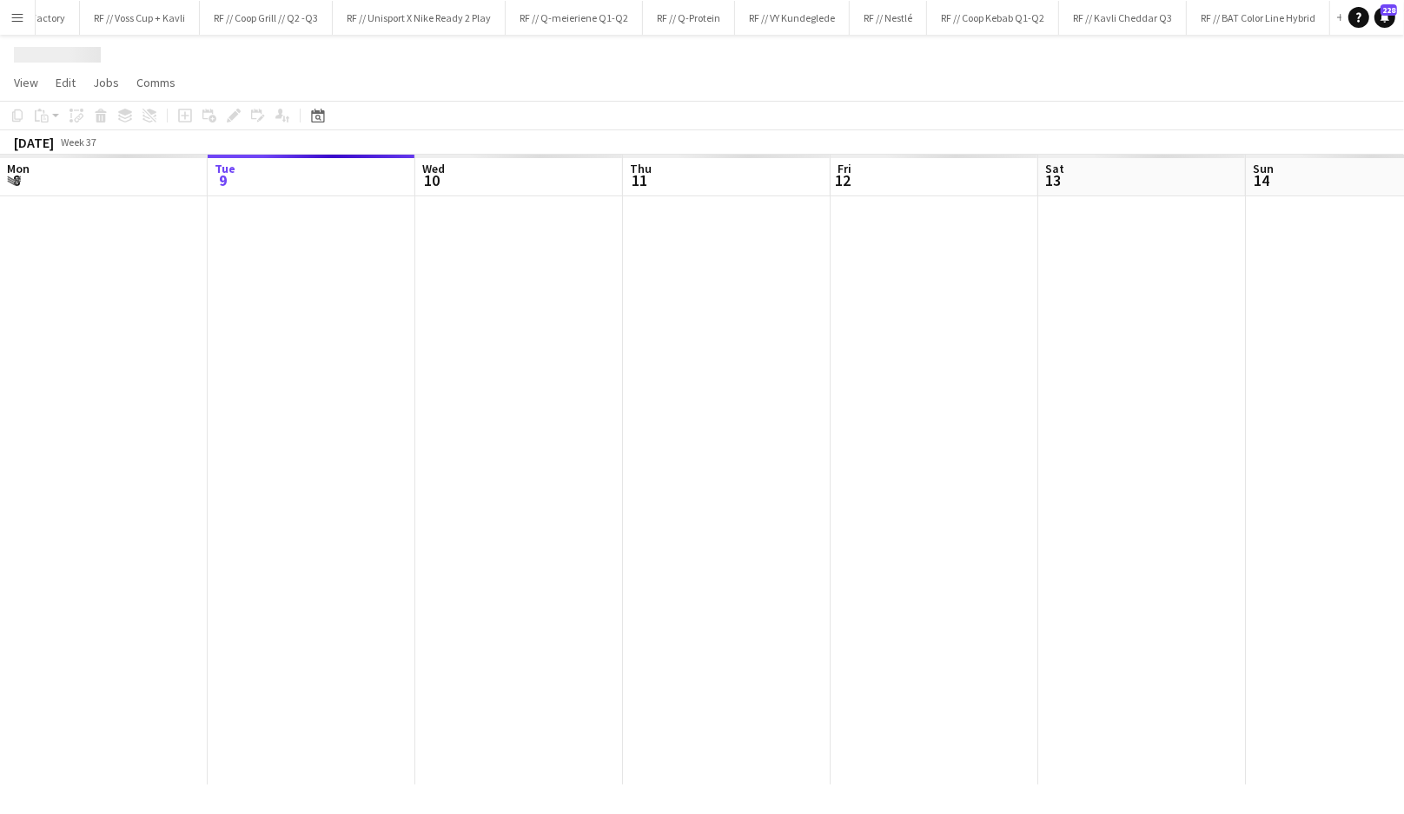
scroll to position [0, 1176]
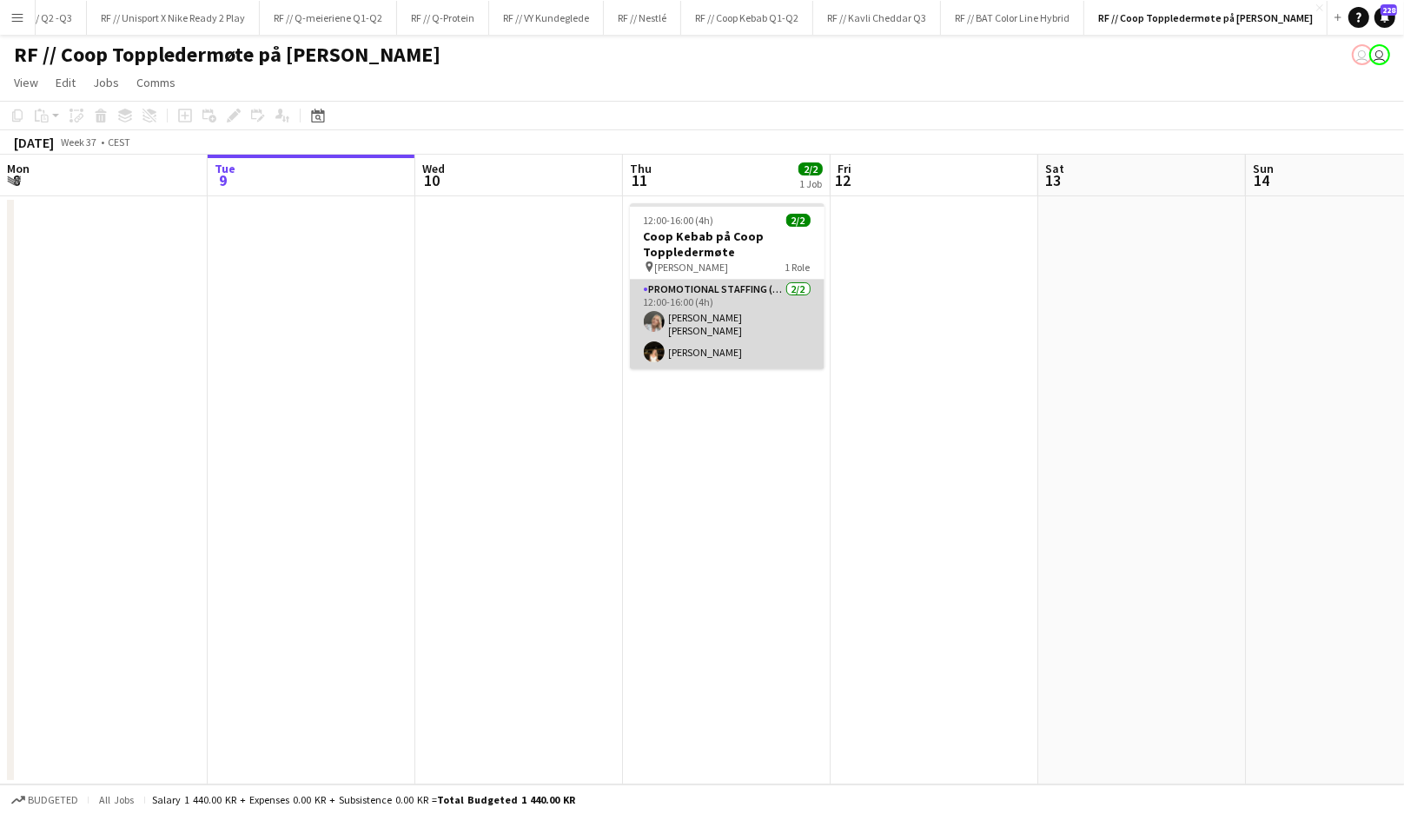
click at [685, 336] on app-card-role "Promotional Staffing (Brand Ambassadors) [DATE] 12:00-16:00 (4h) [PERSON_NAME] …" at bounding box center [727, 324] width 195 height 89
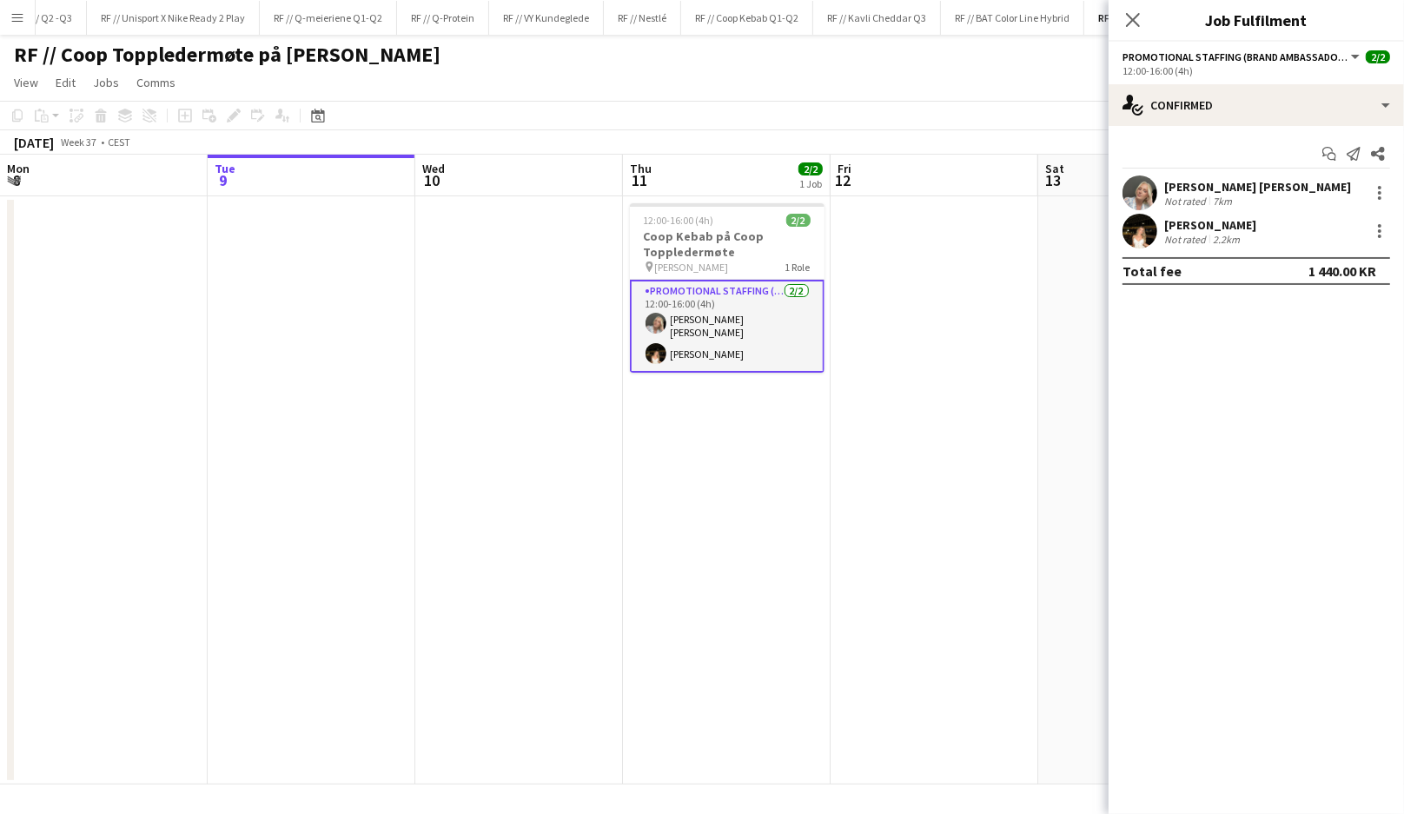
click at [1246, 186] on div "[PERSON_NAME] [PERSON_NAME]" at bounding box center [1257, 187] width 187 height 16
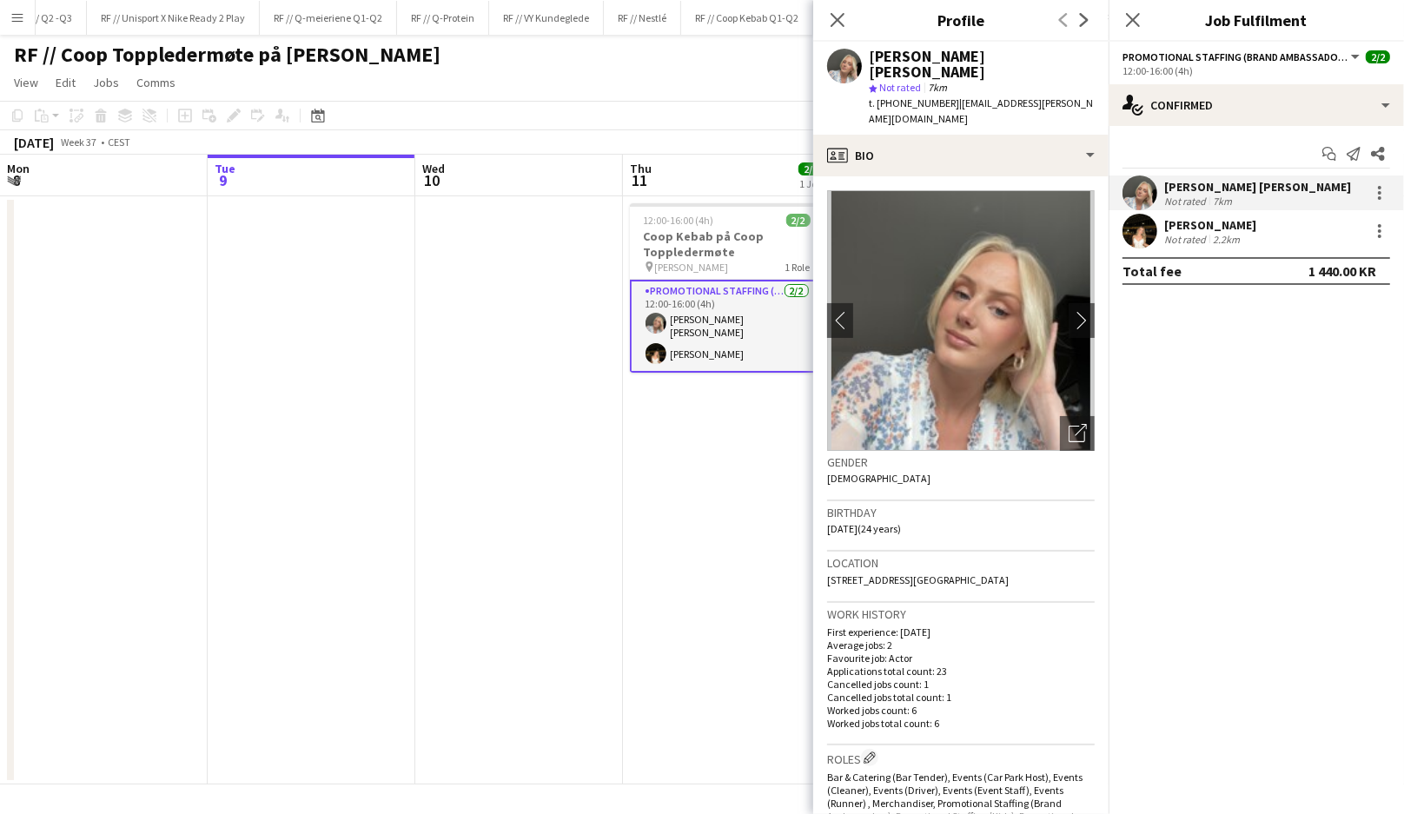
click at [1088, 96] on span "| [EMAIL_ADDRESS][PERSON_NAME][DOMAIN_NAME]" at bounding box center [981, 110] width 224 height 29
drag, startPoint x: 890, startPoint y: 108, endPoint x: 944, endPoint y: 88, distance: 57.4
click at [944, 96] on div "t. [PHONE_NUMBER] | [EMAIL_ADDRESS][PERSON_NAME][DOMAIN_NAME]" at bounding box center [982, 111] width 226 height 31
copy span "[EMAIL_ADDRESS][PERSON_NAME][DOMAIN_NAME]"
click at [1173, 223] on div "[PERSON_NAME]" at bounding box center [1210, 225] width 92 height 16
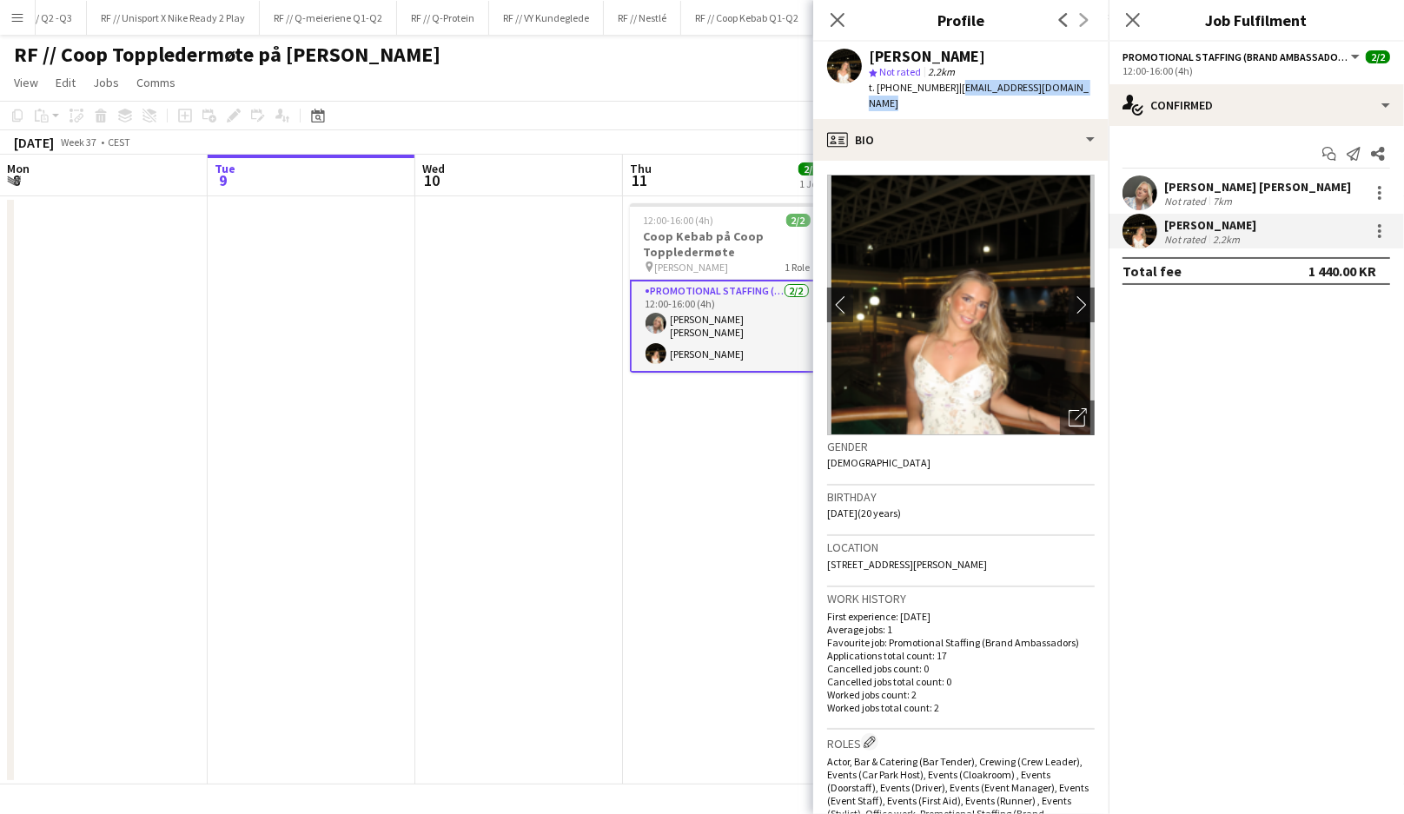
drag, startPoint x: 1074, startPoint y: 88, endPoint x: 942, endPoint y: 82, distance: 132.2
click at [942, 82] on div "[PERSON_NAME] Rognan star Not rated 2.2km t. [PHONE_NUMBER] | [EMAIL_ADDRESS][D…" at bounding box center [960, 80] width 295 height 77
copy span "[EMAIL_ADDRESS][DOMAIN_NAME]"
click at [423, 370] on app-date-cell at bounding box center [519, 490] width 208 height 588
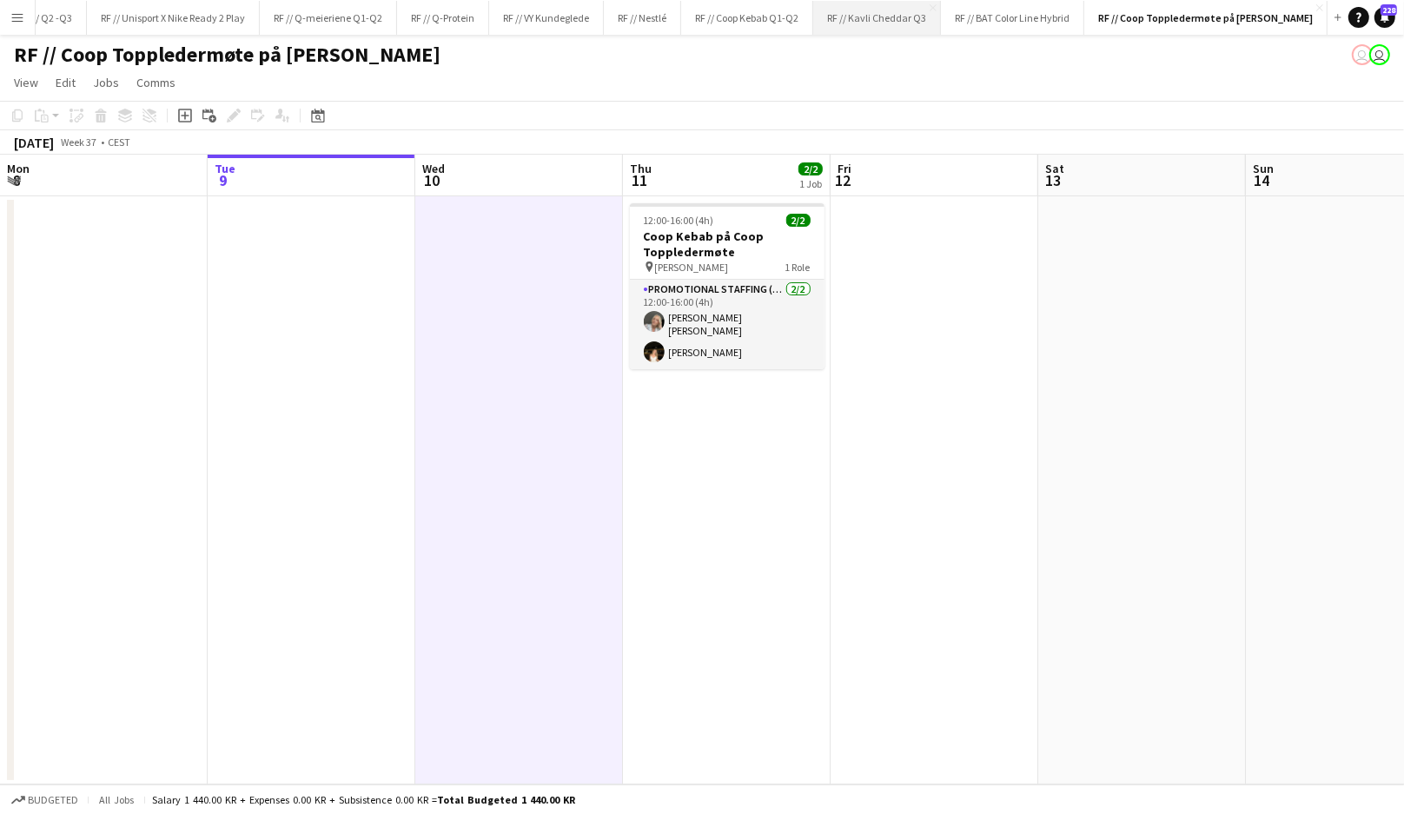
click at [889, 23] on button "RF // Kavli Cheddar Q3 Close" at bounding box center [877, 18] width 128 height 34
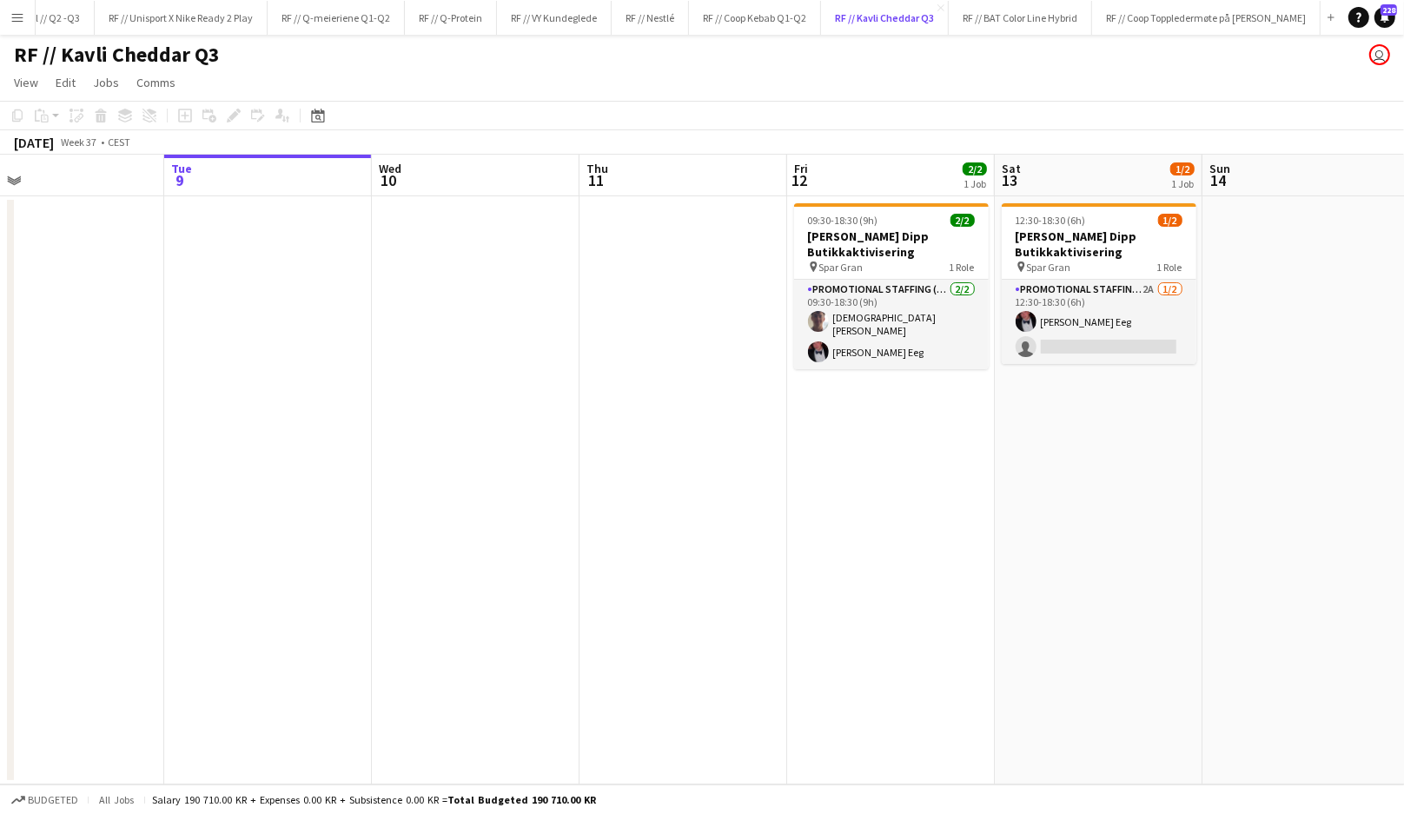
scroll to position [0, 465]
